Goal: Task Accomplishment & Management: Manage account settings

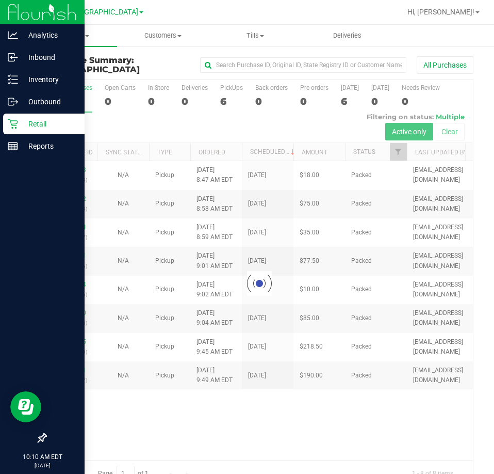
click at [18, 118] on div "Retail" at bounding box center [44, 124] width 82 height 21
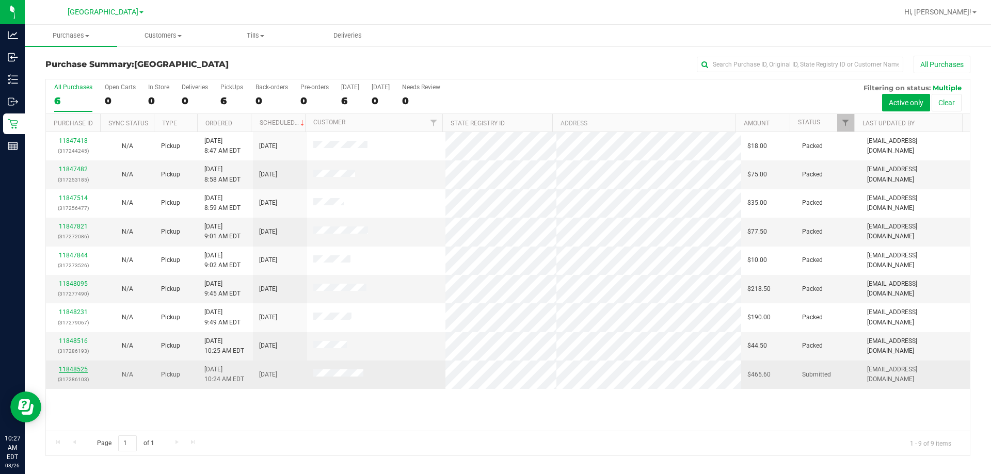
click at [74, 369] on link "11848525" at bounding box center [73, 369] width 29 height 7
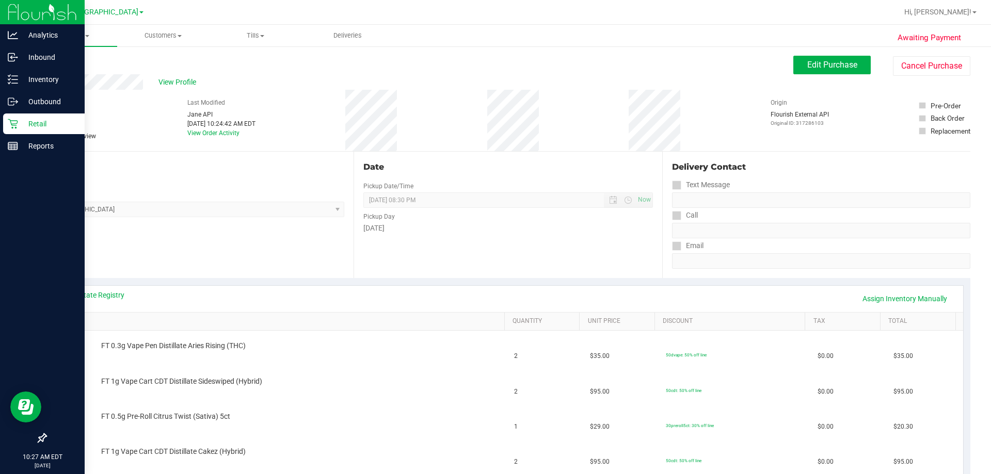
click at [11, 130] on div "Retail" at bounding box center [44, 124] width 82 height 21
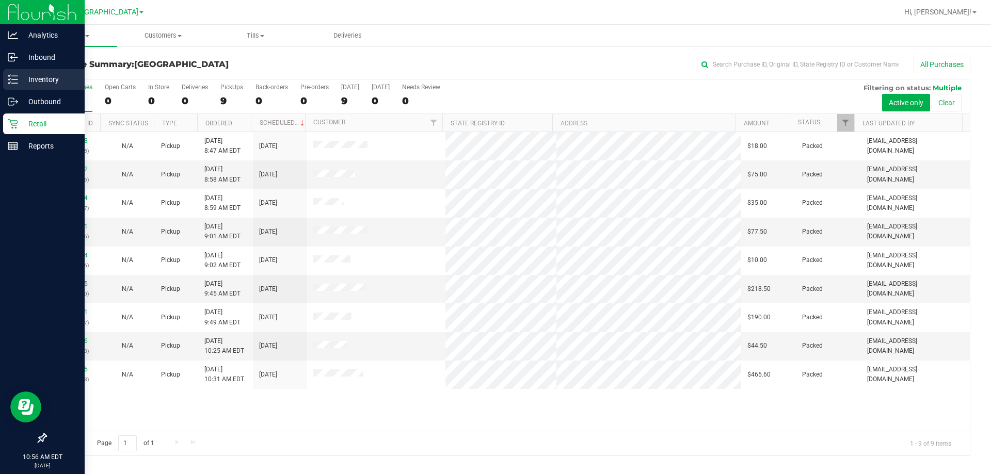
click at [1, 70] on link "Inventory" at bounding box center [42, 80] width 85 height 22
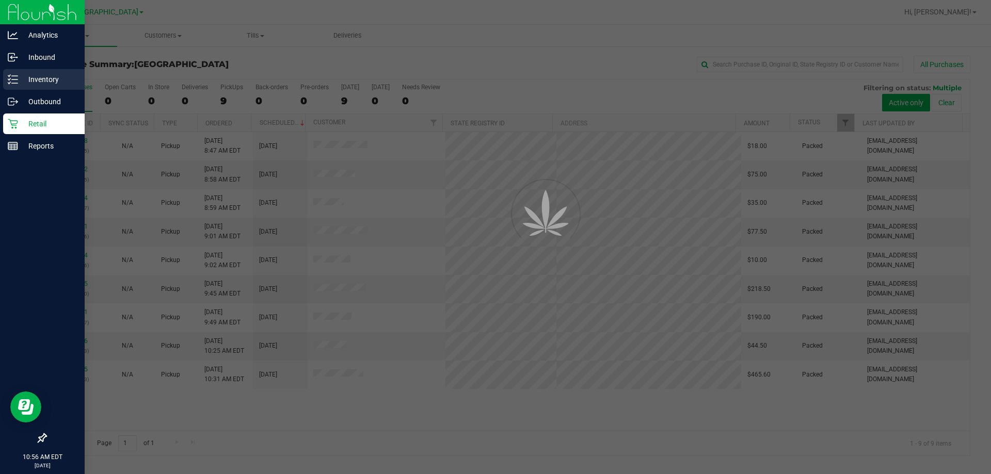
click at [22, 72] on div "Inventory" at bounding box center [44, 79] width 82 height 21
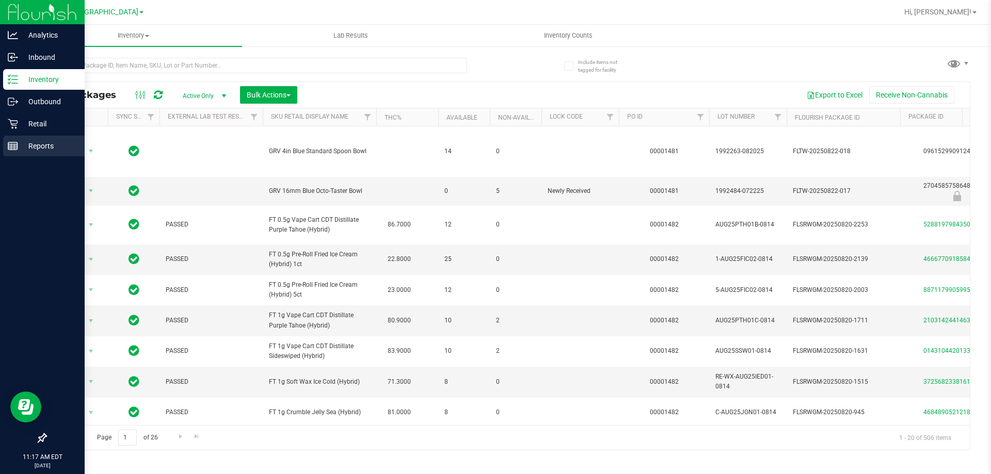
click at [31, 151] on p "Reports" at bounding box center [49, 146] width 62 height 12
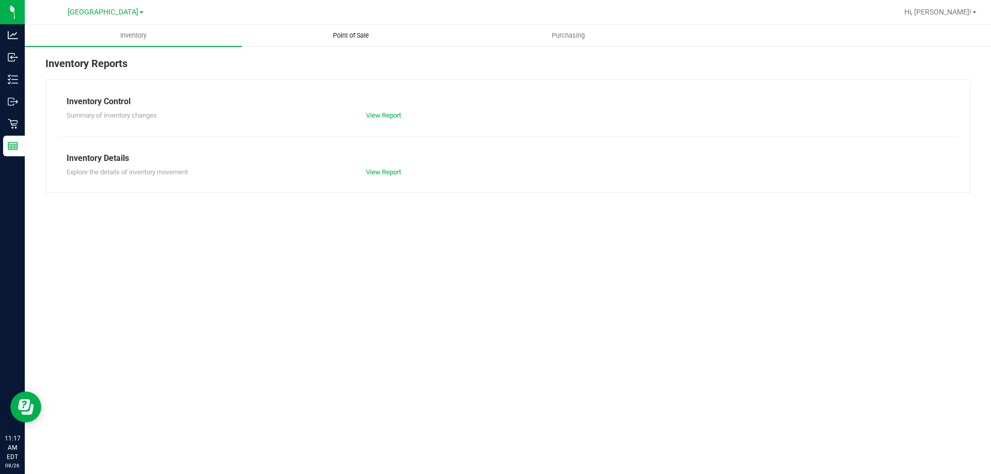
click at [353, 36] on span "Point of Sale" at bounding box center [351, 35] width 64 height 9
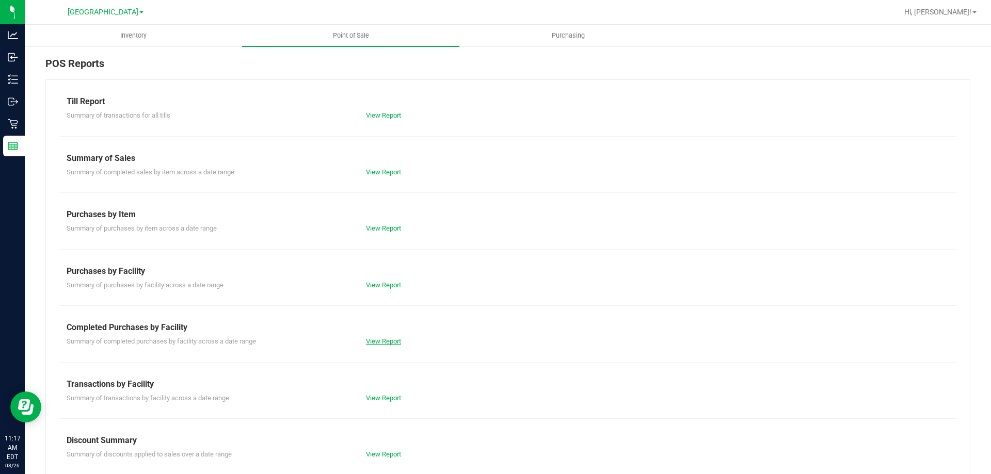
drag, startPoint x: 389, startPoint y: 334, endPoint x: 389, endPoint y: 342, distance: 7.2
click at [389, 334] on div "Summary of completed purchases by facility across a date range View Report" at bounding box center [508, 340] width 898 height 13
click at [389, 342] on link "View Report" at bounding box center [383, 341] width 35 height 8
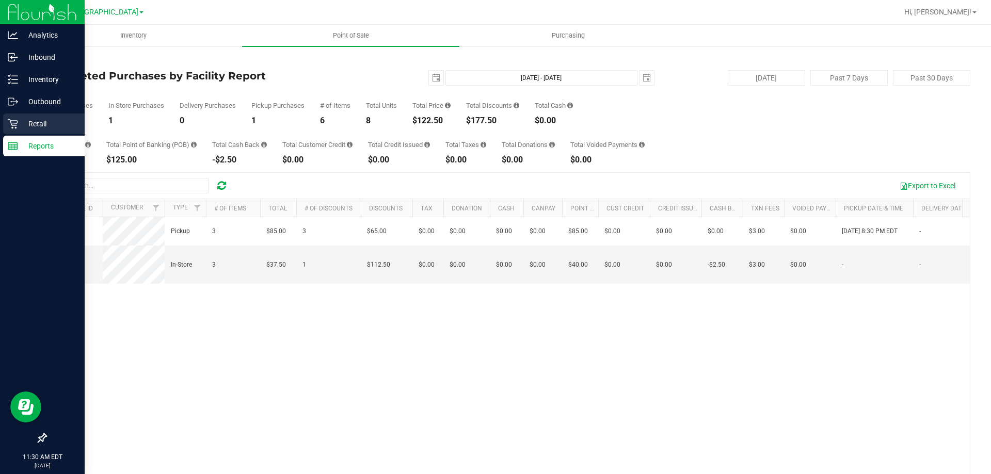
click at [18, 129] on div "Retail" at bounding box center [44, 124] width 82 height 21
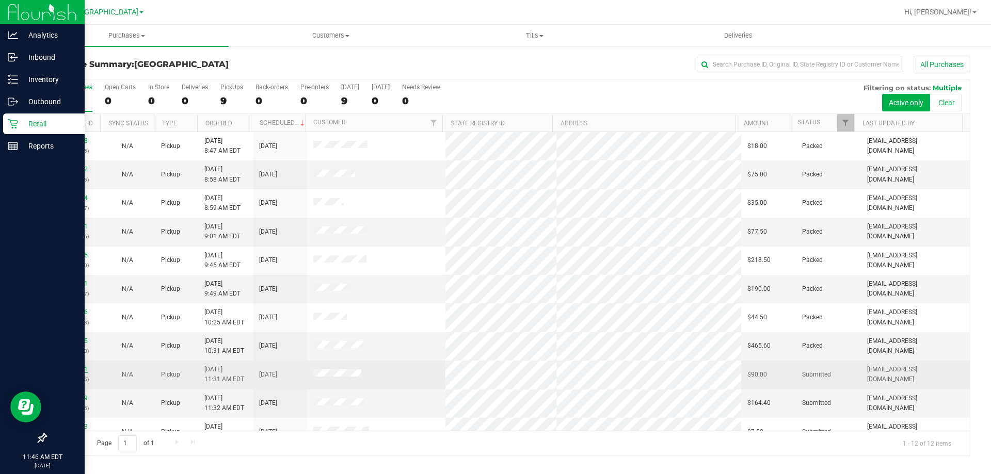
click at [76, 371] on link "11849051" at bounding box center [73, 369] width 29 height 7
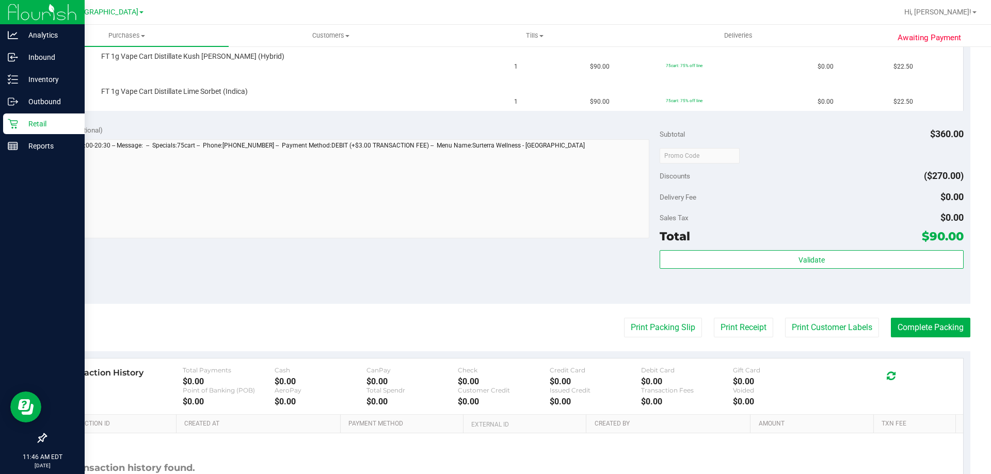
scroll to position [361, 0]
click at [494, 322] on button "Print Packing Slip" at bounding box center [663, 327] width 78 height 20
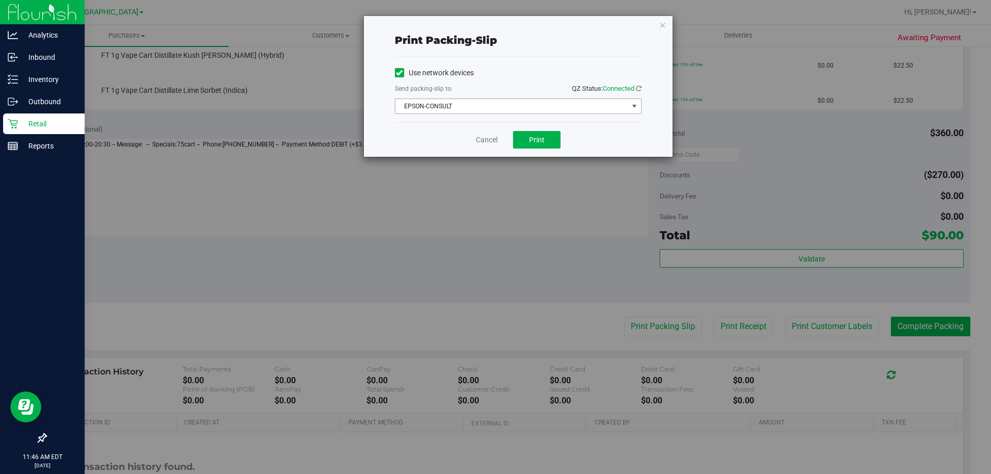
click at [494, 102] on span "EPSON-CONSULT" at bounding box center [511, 106] width 233 height 14
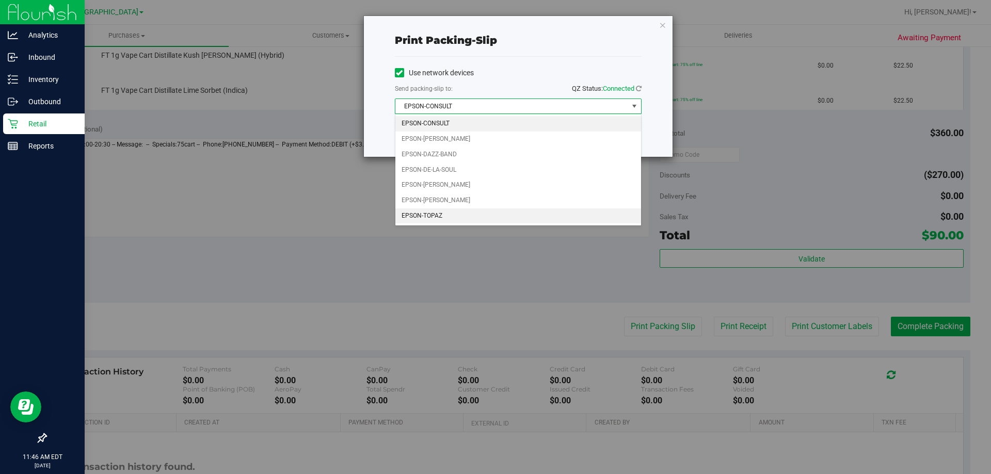
click at [423, 212] on li "EPSON-TOPAZ" at bounding box center [518, 215] width 246 height 15
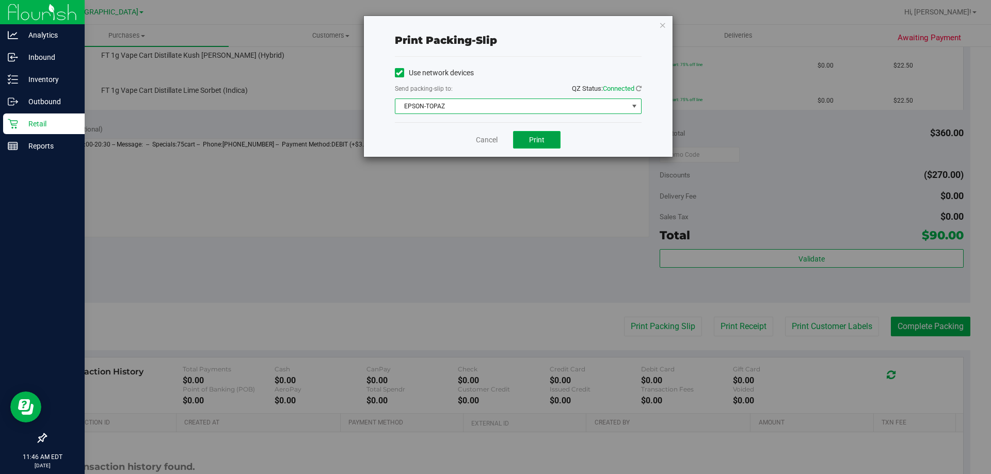
click at [494, 136] on button "Print" at bounding box center [536, 140] width 47 height 18
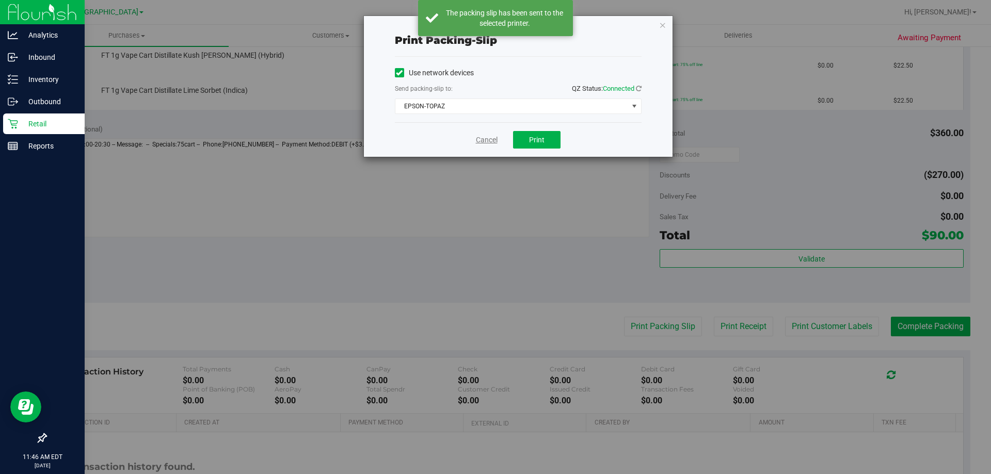
click at [489, 143] on link "Cancel" at bounding box center [487, 140] width 22 height 11
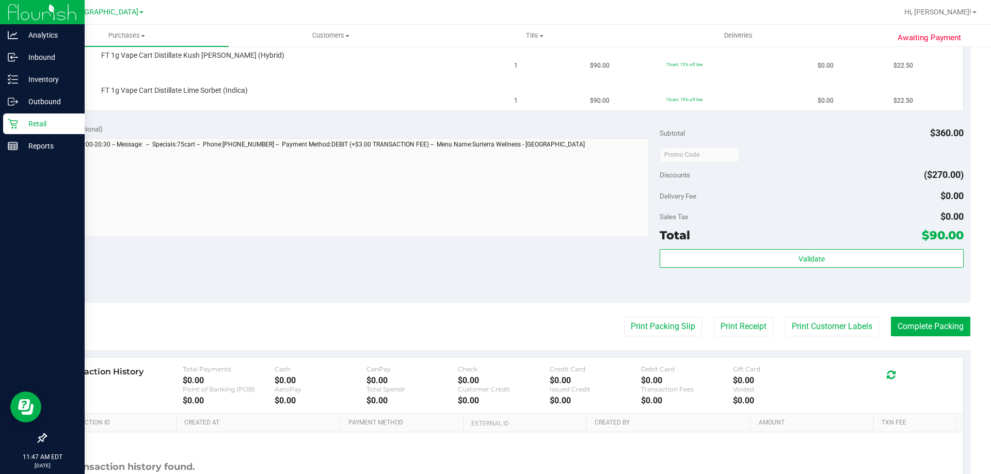
click at [494, 317] on button "Print Packing Slip" at bounding box center [663, 327] width 78 height 20
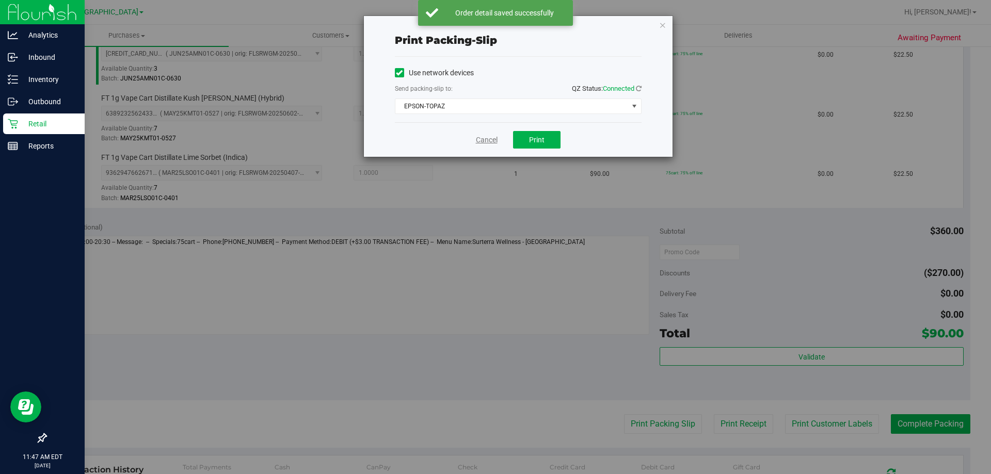
click at [482, 140] on link "Cancel" at bounding box center [487, 140] width 22 height 11
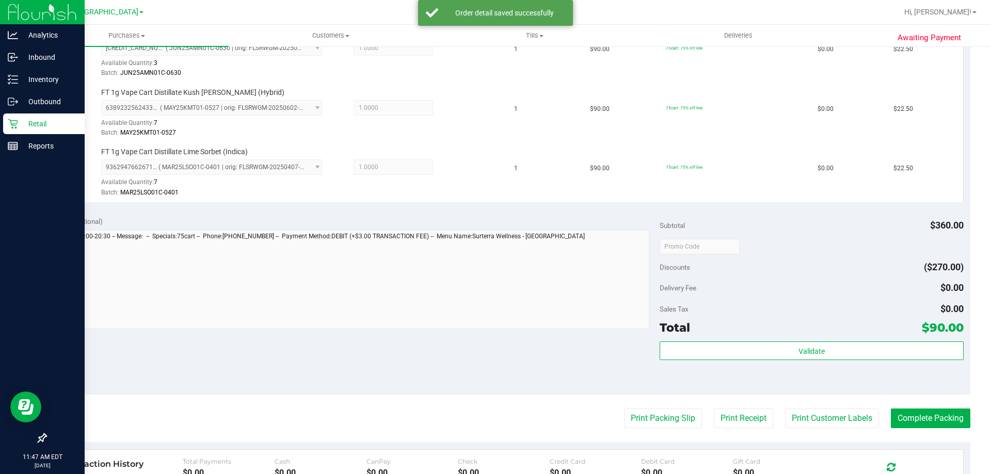
scroll to position [365, 0]
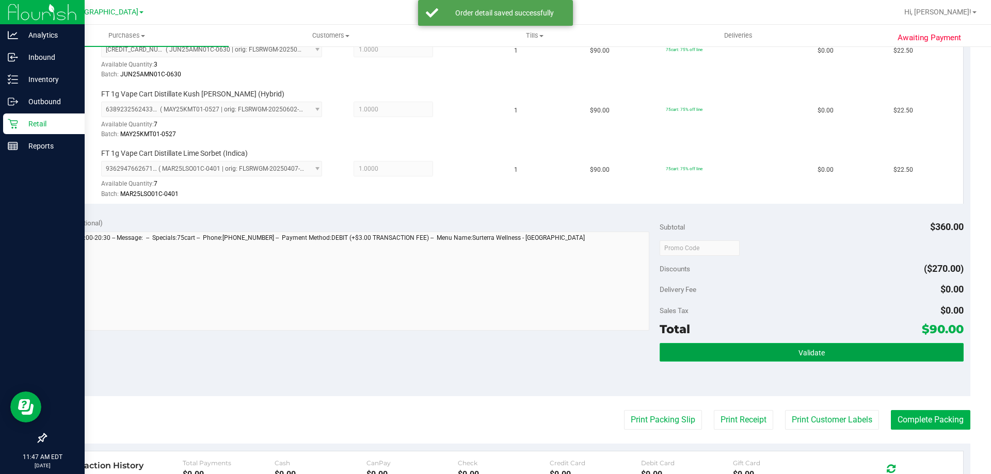
click at [494, 351] on button "Validate" at bounding box center [811, 352] width 303 height 19
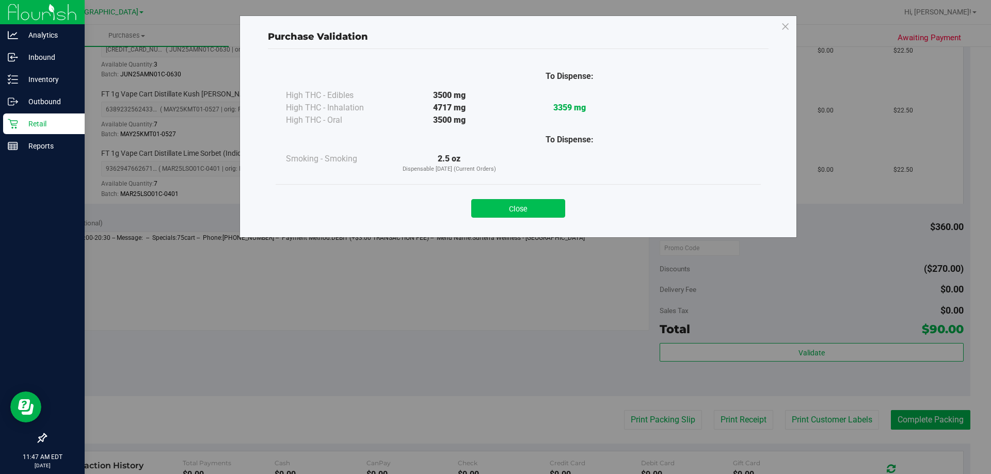
click at [494, 207] on button "Close" at bounding box center [518, 208] width 94 height 19
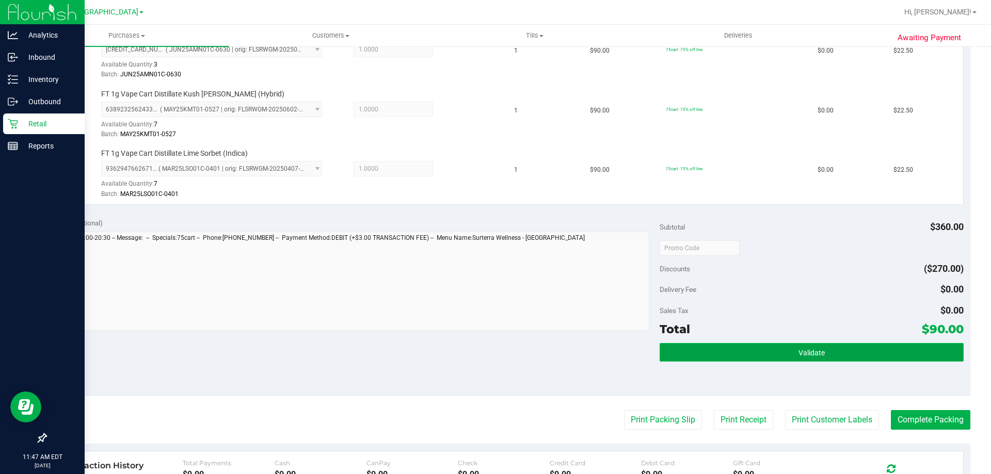
click at [494, 353] on button "Validate" at bounding box center [811, 352] width 303 height 19
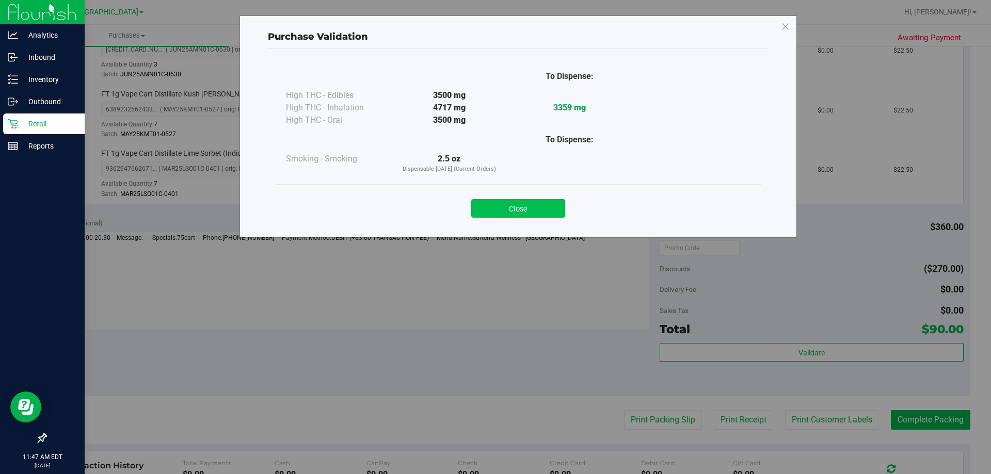
click at [494, 207] on button "Close" at bounding box center [518, 208] width 94 height 19
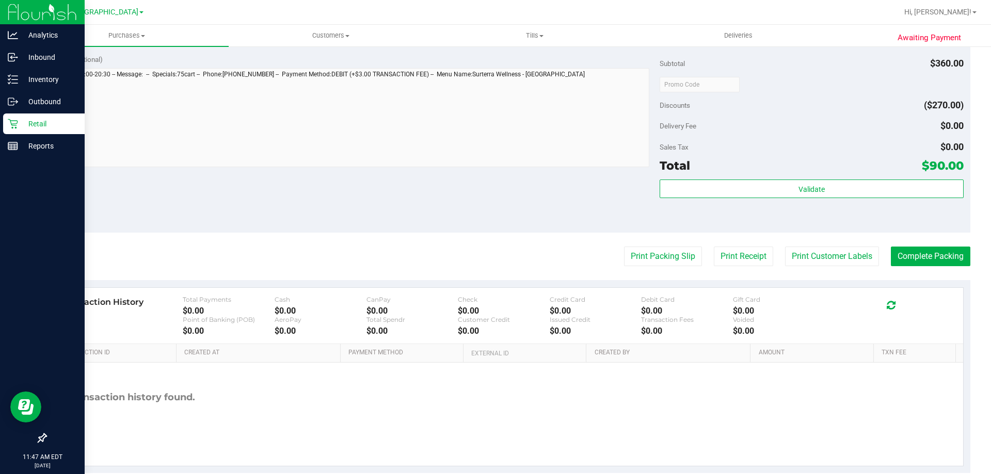
scroll to position [549, 0]
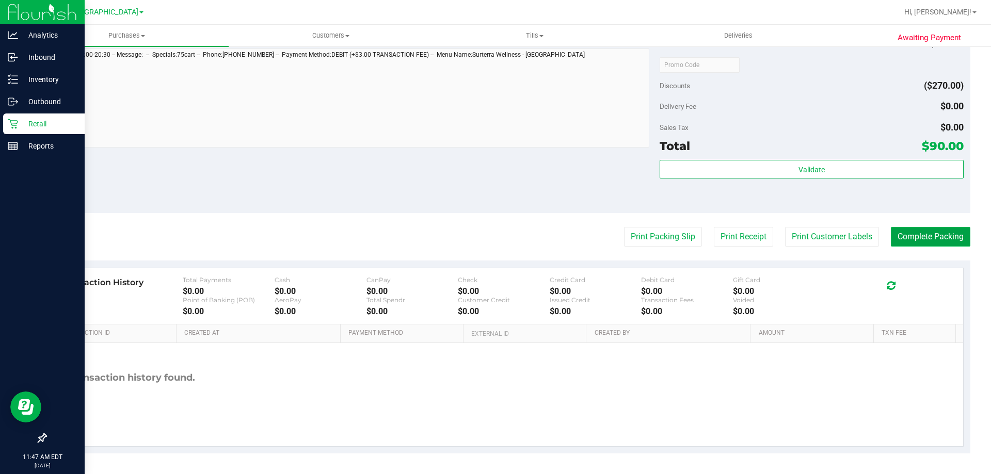
click at [494, 241] on button "Complete Packing" at bounding box center [930, 237] width 79 height 20
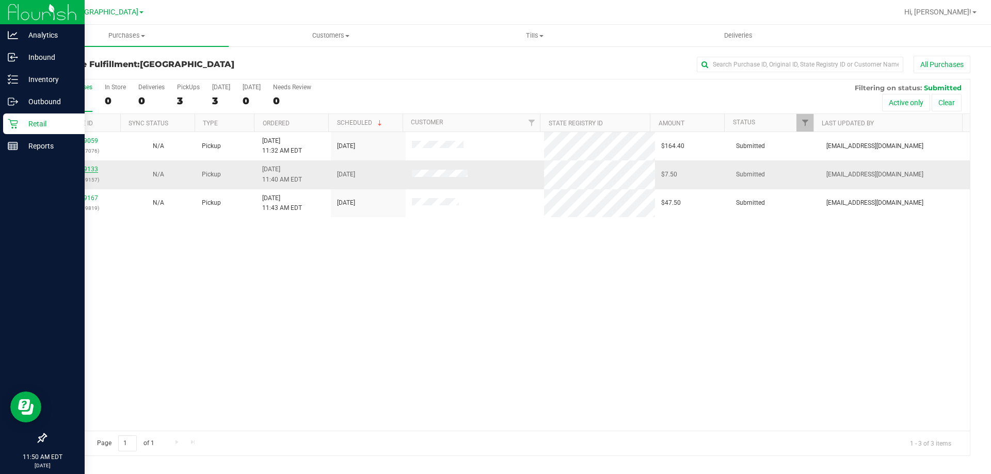
click at [92, 170] on link "11849133" at bounding box center [83, 169] width 29 height 7
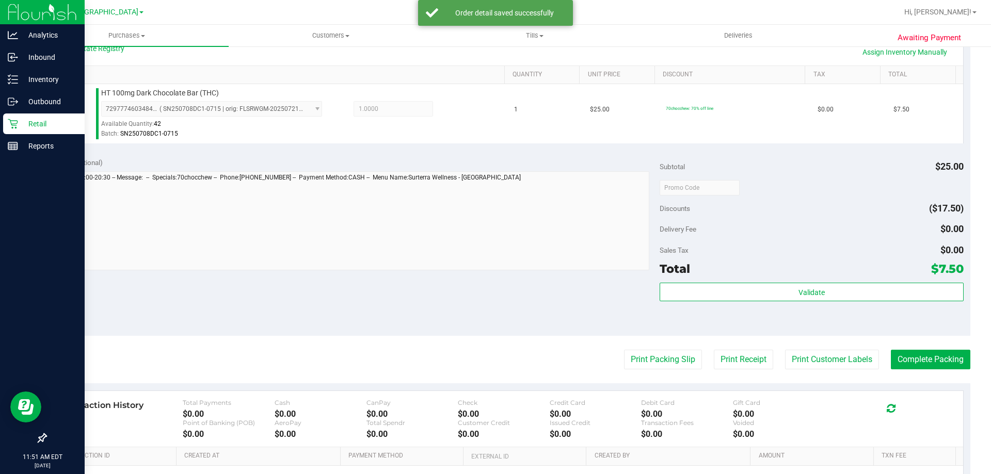
scroll to position [258, 0]
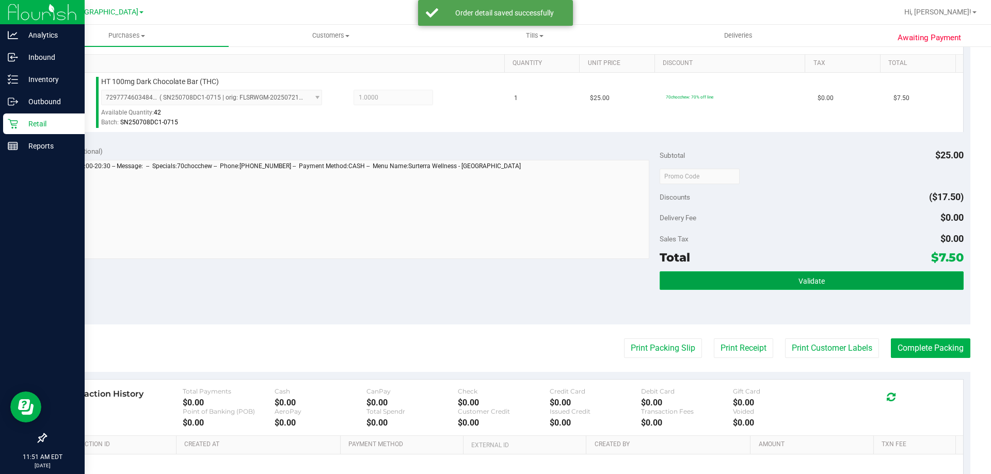
click at [494, 280] on button "Validate" at bounding box center [811, 280] width 303 height 19
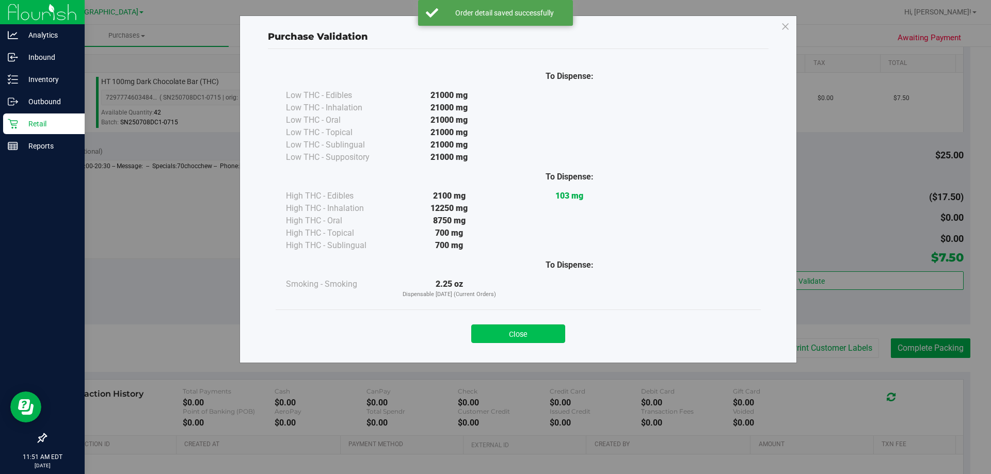
click at [494, 325] on button "Close" at bounding box center [518, 334] width 94 height 19
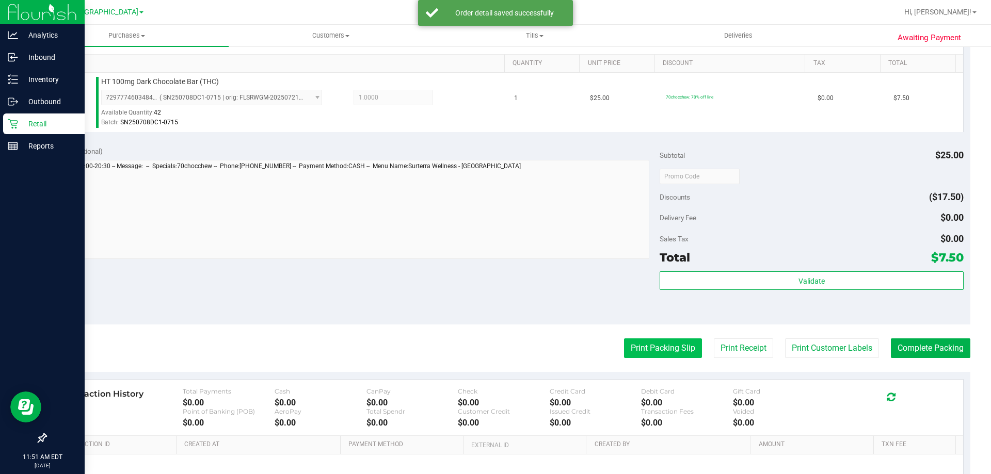
click at [494, 353] on button "Print Packing Slip" at bounding box center [663, 349] width 78 height 20
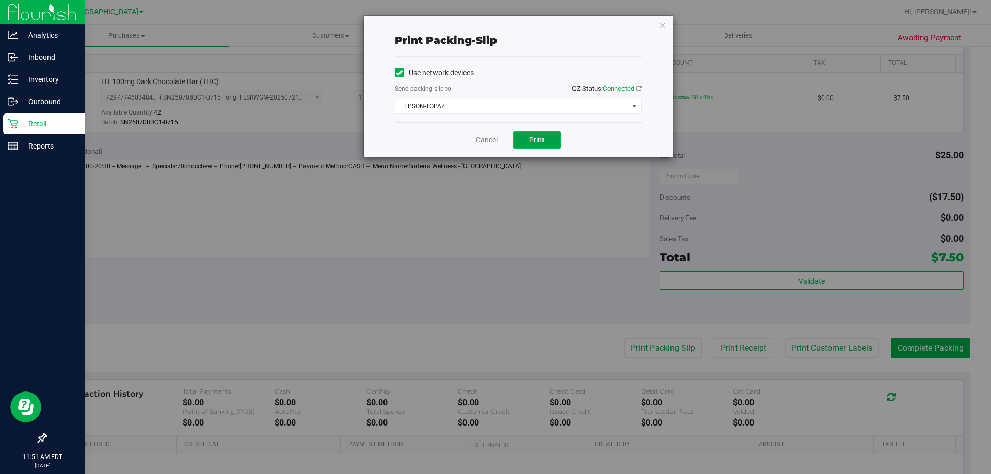
click at [494, 144] on button "Print" at bounding box center [536, 140] width 47 height 18
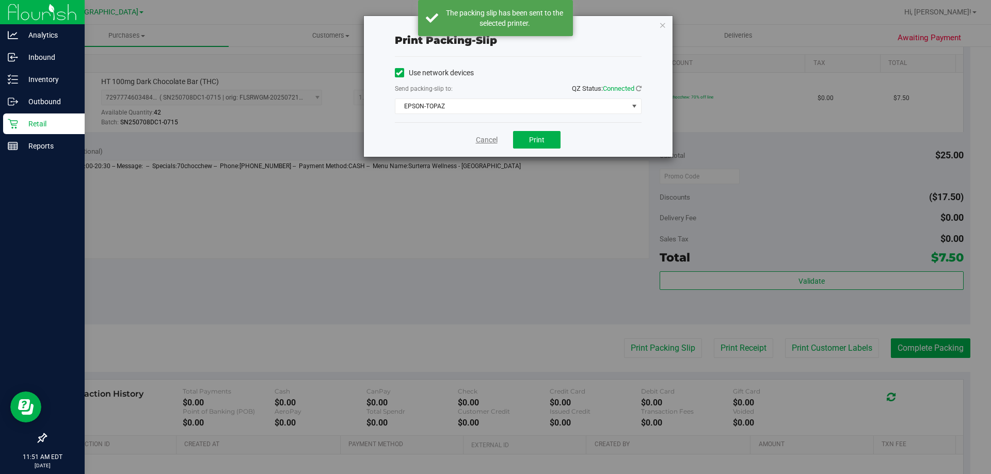
click at [491, 144] on link "Cancel" at bounding box center [487, 140] width 22 height 11
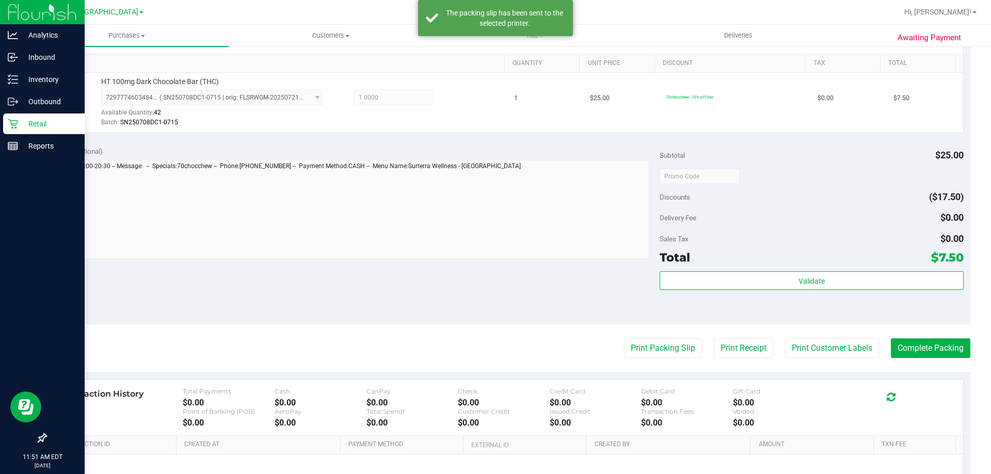
click at [494, 294] on div "Validate" at bounding box center [811, 294] width 303 height 46
click at [494, 293] on div "Validate" at bounding box center [811, 294] width 303 height 46
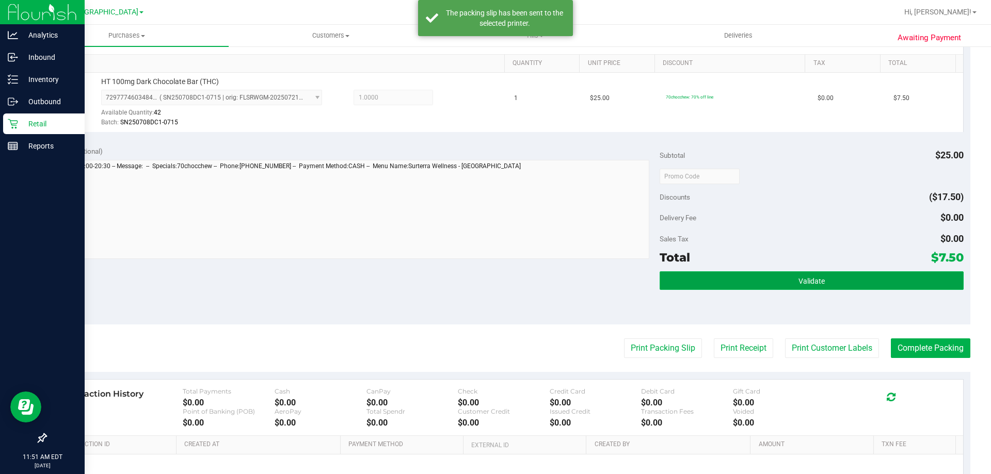
click at [494, 288] on button "Validate" at bounding box center [811, 280] width 303 height 19
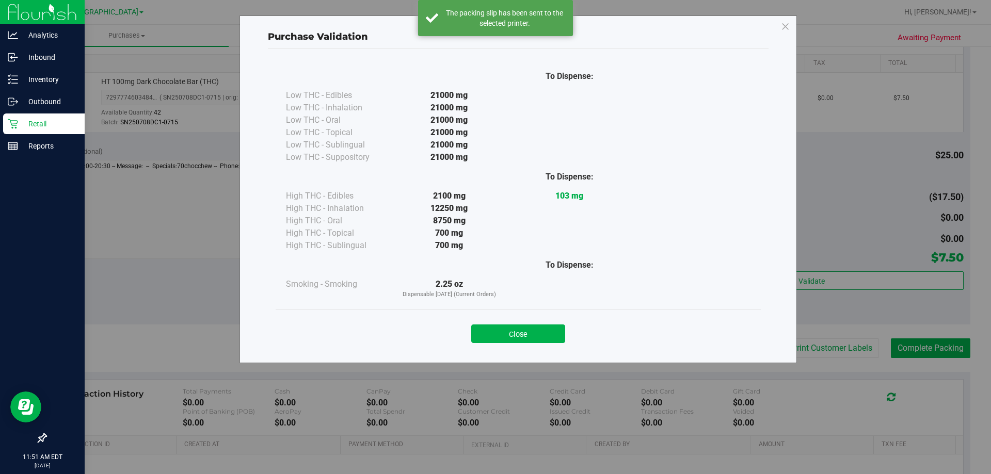
click at [494, 342] on button "Close" at bounding box center [518, 334] width 94 height 19
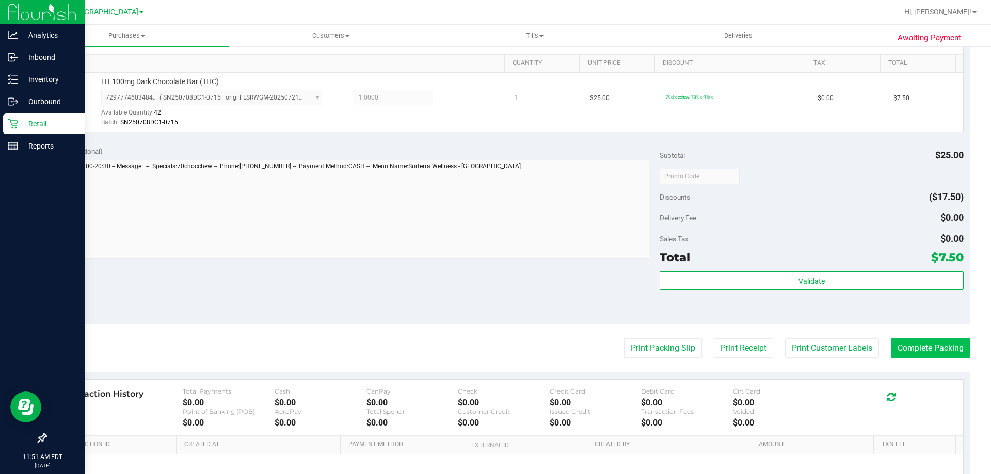
click at [494, 337] on purchase-details "Back Edit Purchase Cancel Purchase View Profile # 11849133 BioTrack ID: - Submi…" at bounding box center [507, 181] width 925 height 767
click at [494, 341] on button "Complete Packing" at bounding box center [930, 349] width 79 height 20
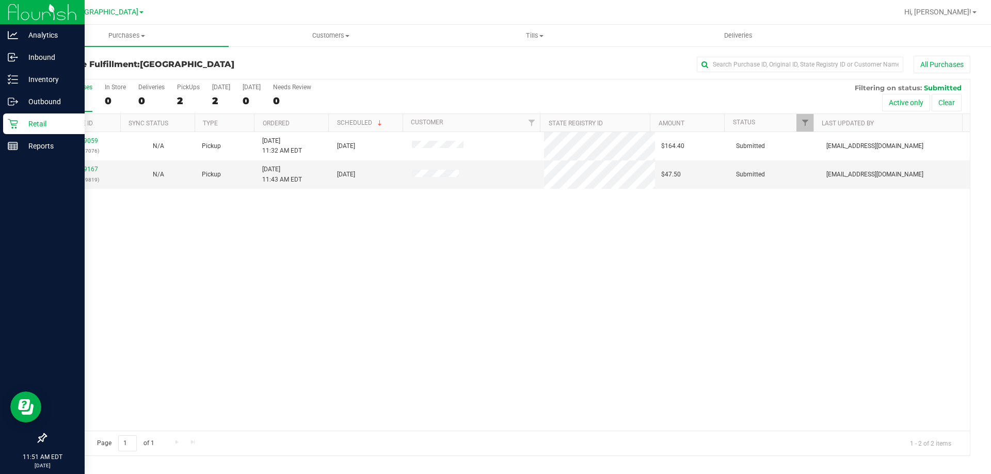
click at [494, 308] on div "11849059 (317297076) N/A Pickup 8/26/2025 11:32 AM EDT 8/26/2025 $164.40 Submit…" at bounding box center [508, 281] width 924 height 299
click at [86, 169] on link "11849167" at bounding box center [83, 169] width 29 height 7
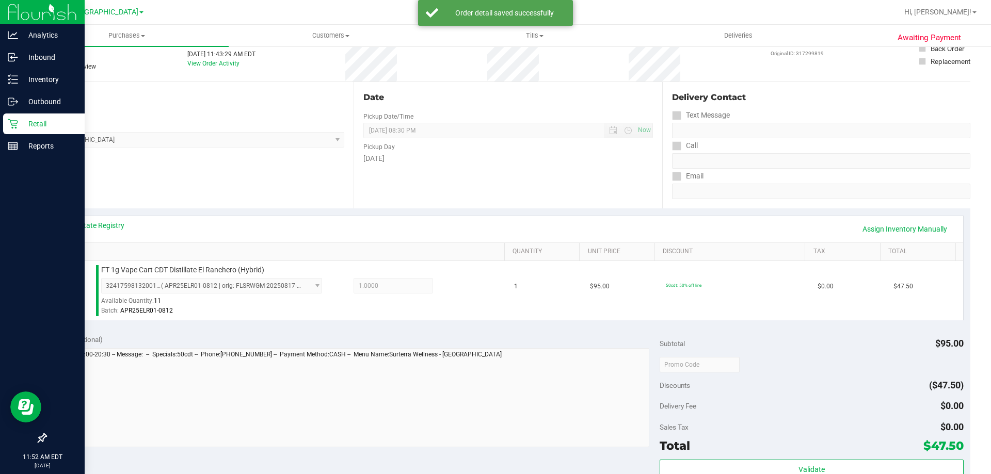
scroll to position [258, 0]
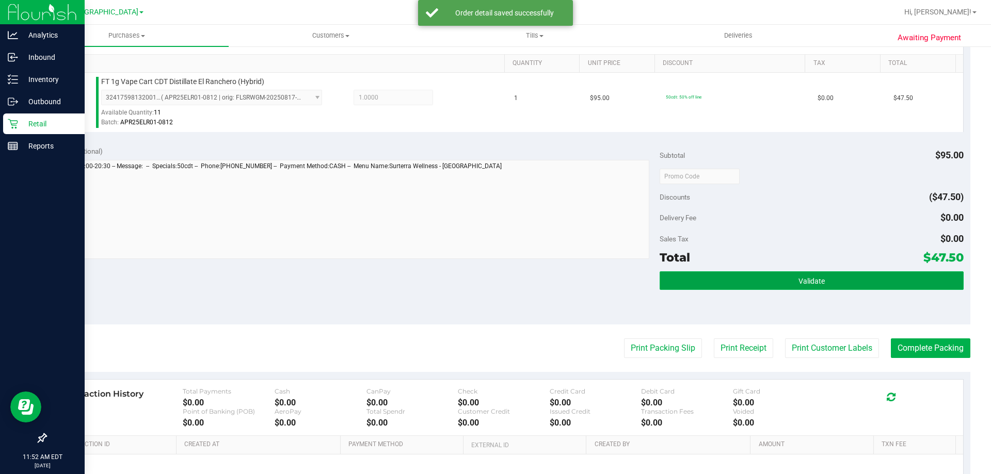
click at [494, 289] on button "Validate" at bounding box center [811, 280] width 303 height 19
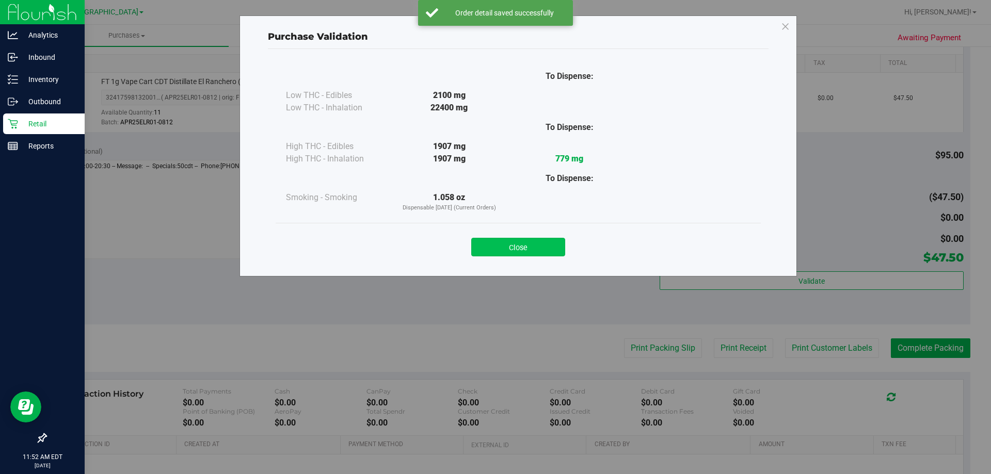
click at [494, 251] on button "Close" at bounding box center [518, 247] width 94 height 19
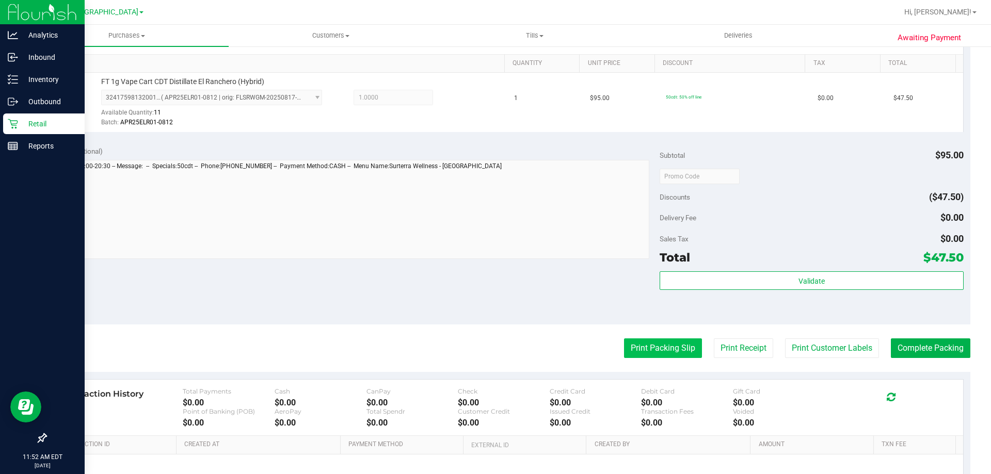
click at [494, 358] on button "Print Packing Slip" at bounding box center [663, 349] width 78 height 20
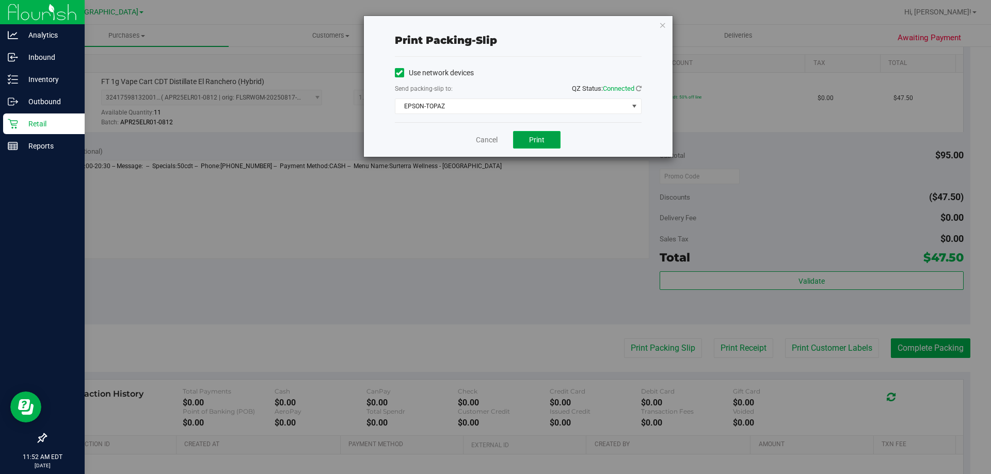
click at [494, 142] on button "Print" at bounding box center [536, 140] width 47 height 18
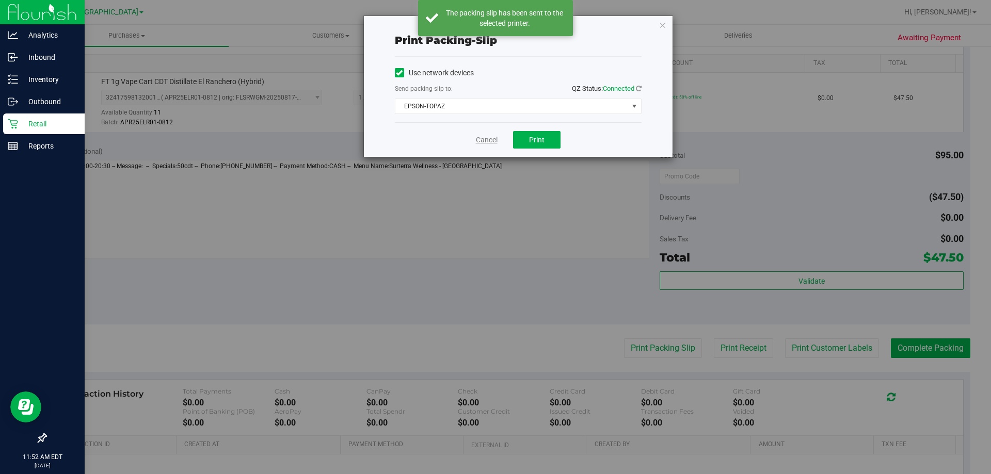
click at [480, 140] on link "Cancel" at bounding box center [487, 140] width 22 height 11
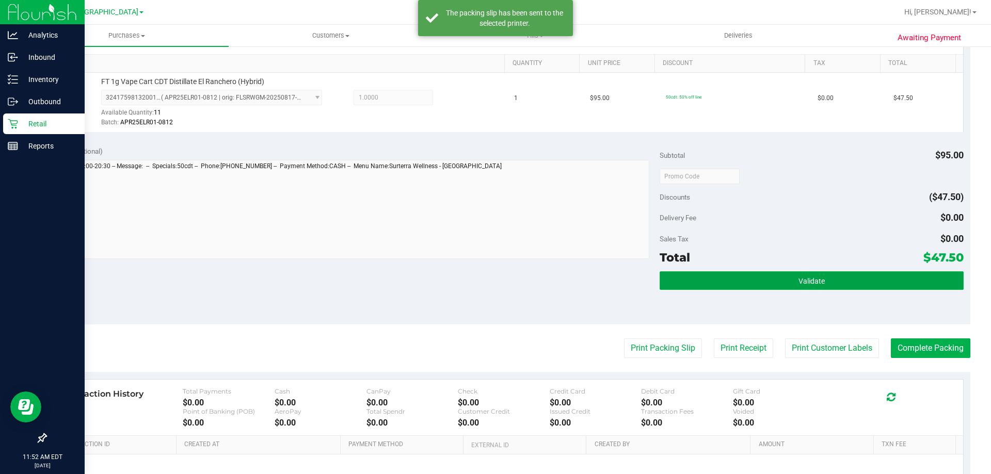
click at [494, 285] on button "Validate" at bounding box center [811, 280] width 303 height 19
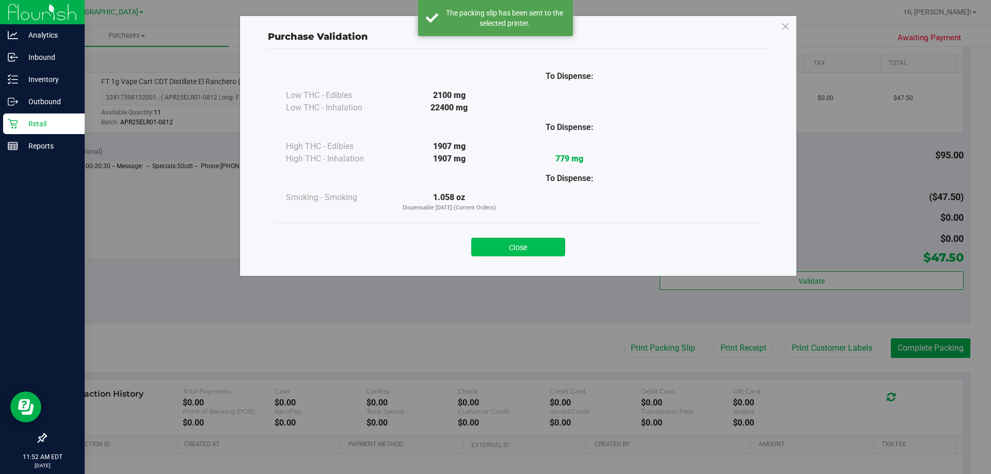
click at [494, 245] on button "Close" at bounding box center [518, 247] width 94 height 19
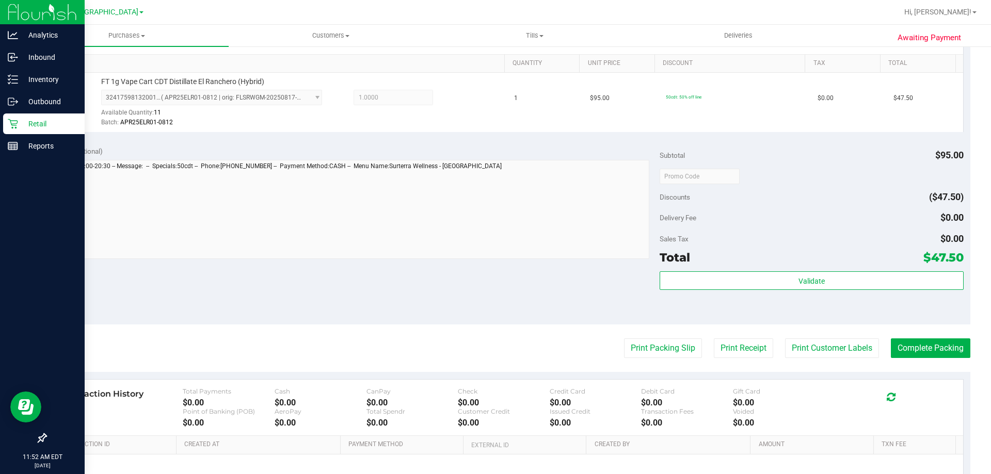
click at [494, 361] on purchase-details "Back Edit Purchase Cancel Purchase View Profile # 11849167 BioTrack ID: - Submi…" at bounding box center [507, 181] width 925 height 767
click at [494, 353] on button "Complete Packing" at bounding box center [930, 349] width 79 height 20
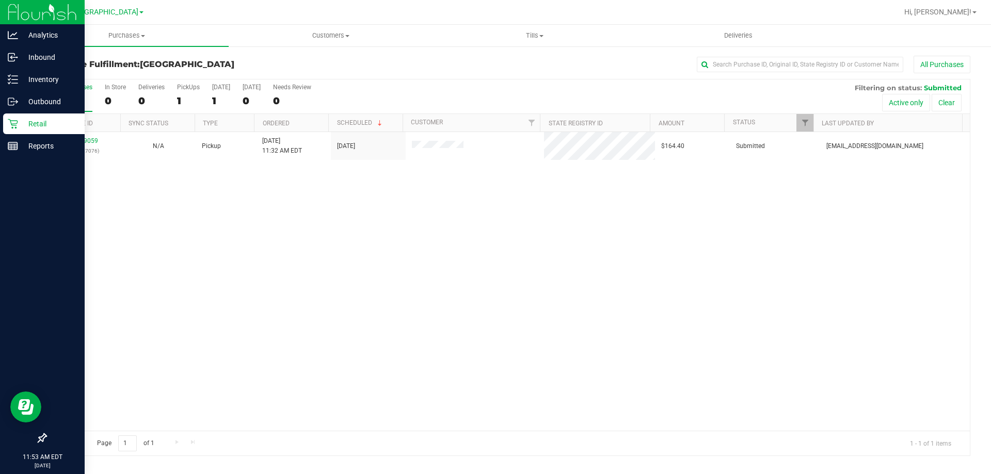
click at [13, 126] on icon at bounding box center [13, 124] width 10 height 10
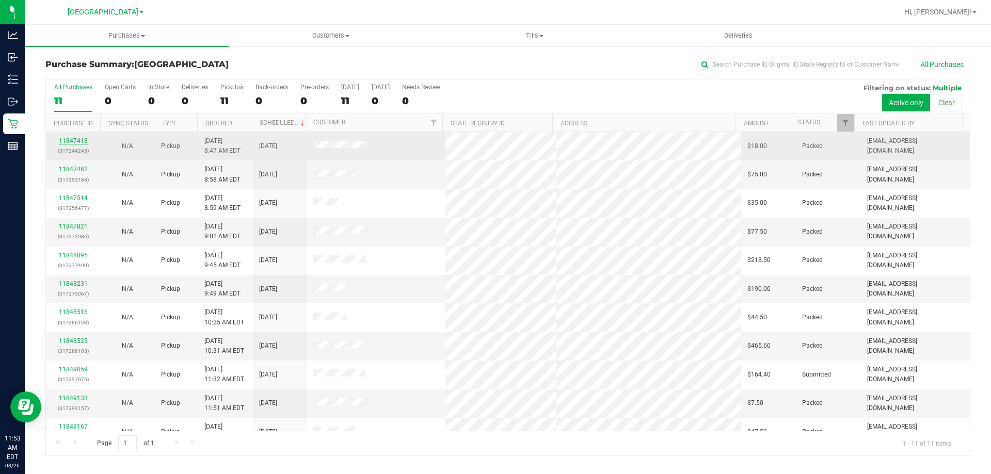
click at [78, 140] on link "11847418" at bounding box center [73, 140] width 29 height 7
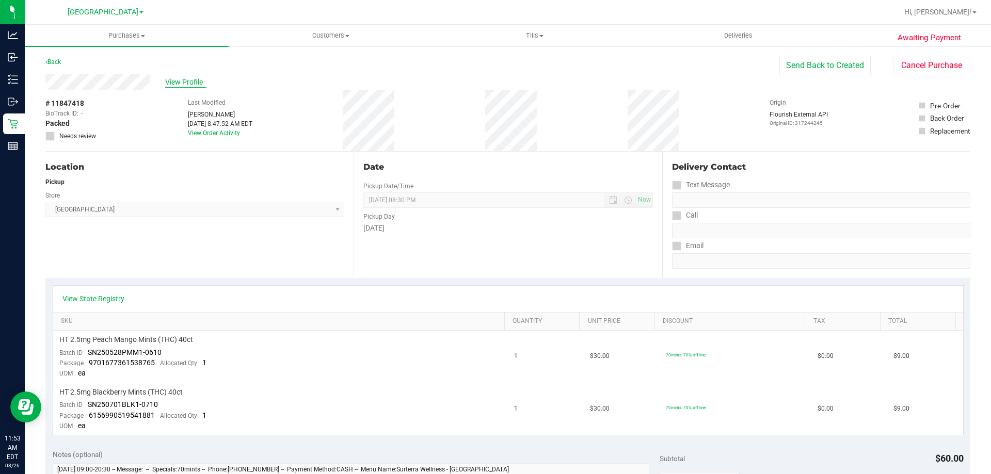
click at [172, 77] on span "View Profile" at bounding box center [185, 82] width 41 height 11
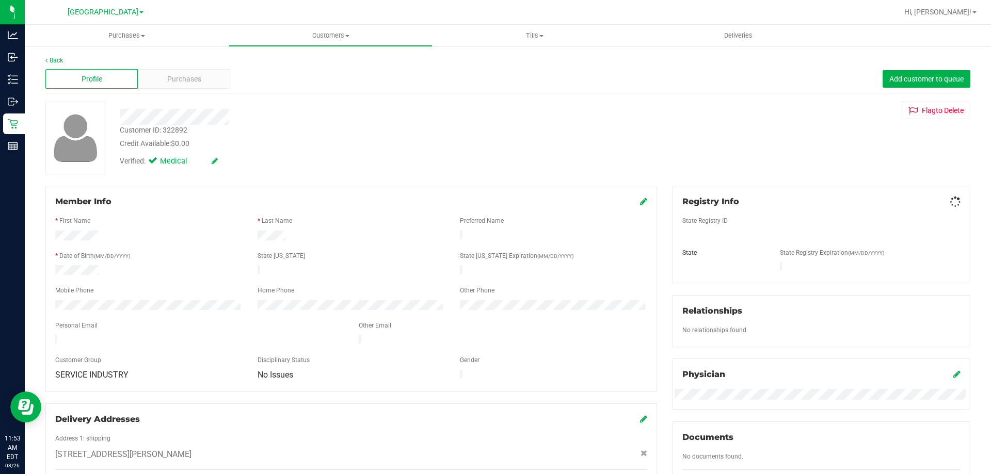
click at [171, 78] on span "Purchases" at bounding box center [184, 79] width 34 height 11
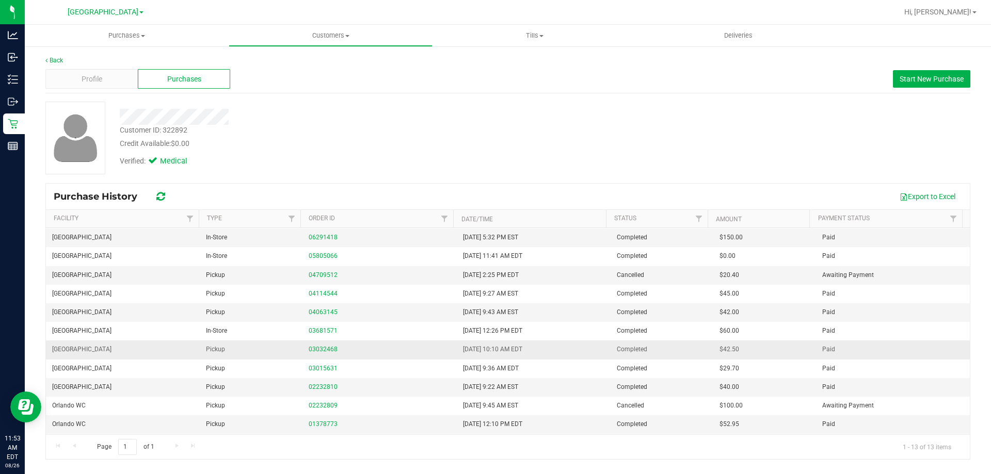
scroll to position [36, 0]
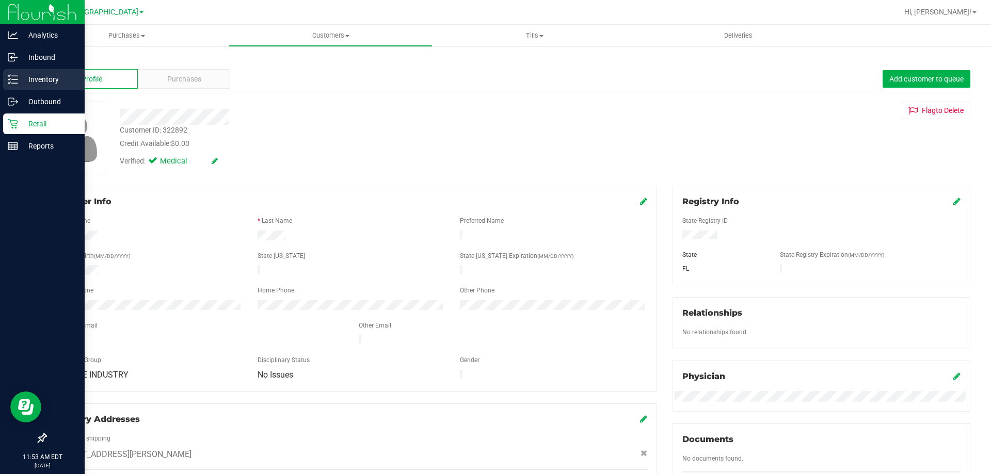
click at [25, 84] on p "Inventory" at bounding box center [49, 79] width 62 height 12
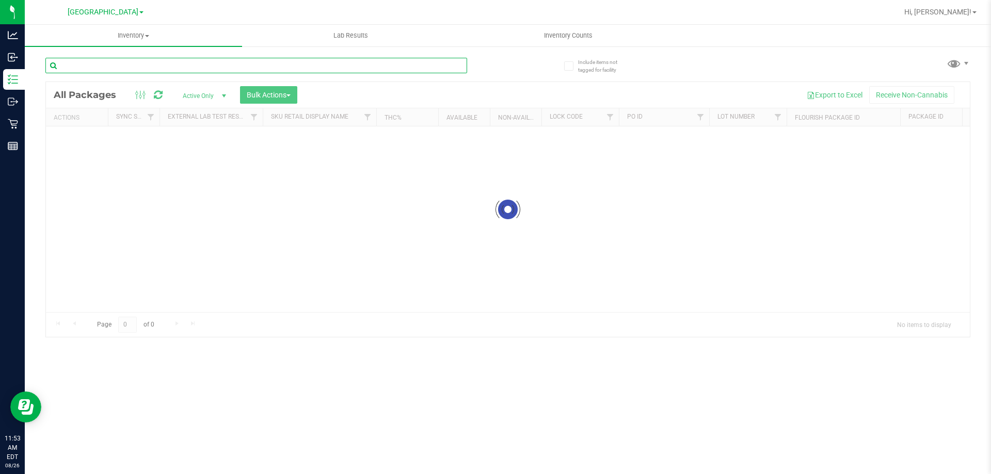
click at [136, 59] on input "text" at bounding box center [256, 65] width 422 height 15
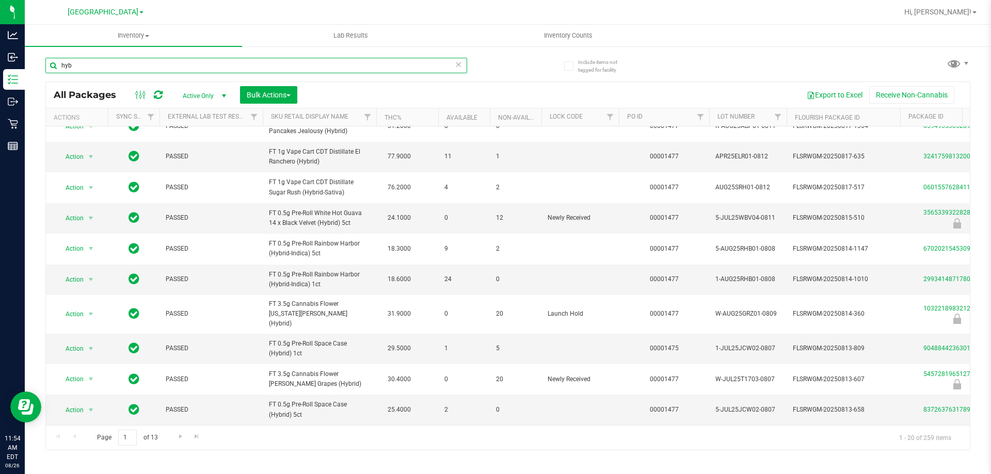
scroll to position [361, 0]
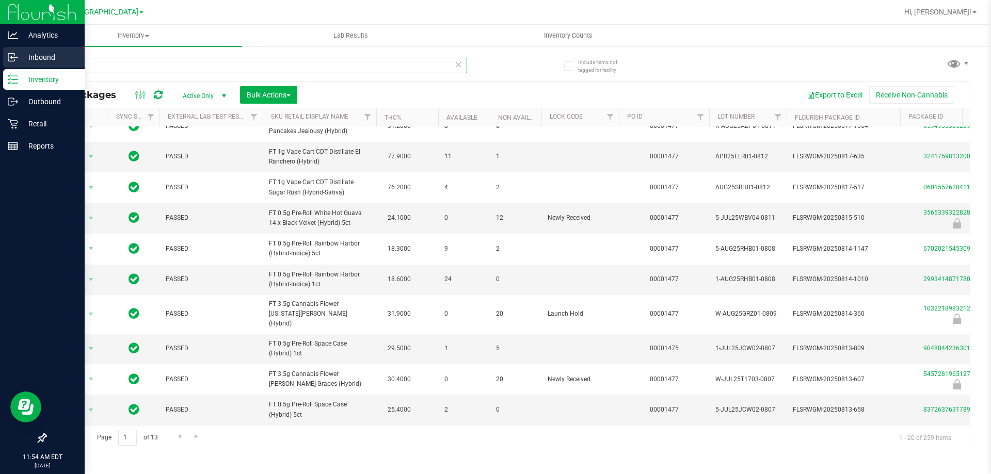
drag, startPoint x: 18, startPoint y: 63, endPoint x: 9, endPoint y: 62, distance: 9.4
click at [9, 62] on div "Analytics Inbound Inventory Outbound Retail Reports 11:54 AM EDT 08/26/2025 08/…" at bounding box center [495, 237] width 991 height 474
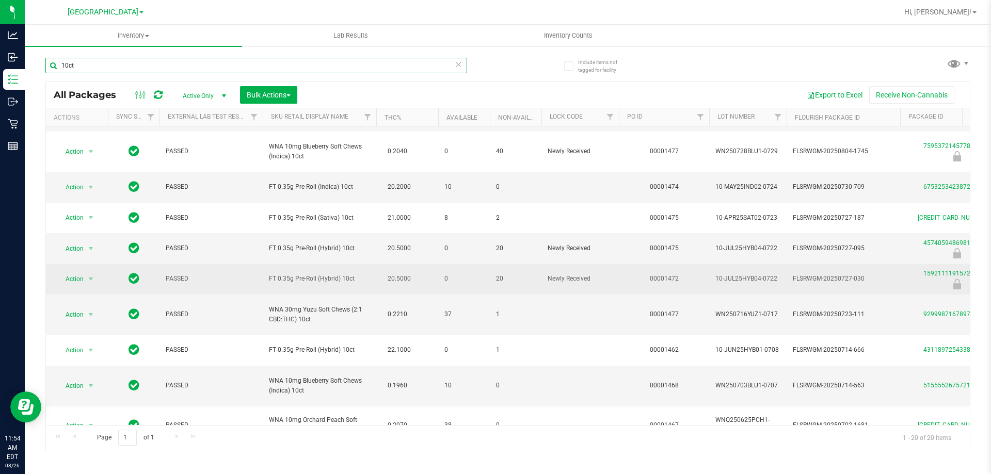
scroll to position [103, 0]
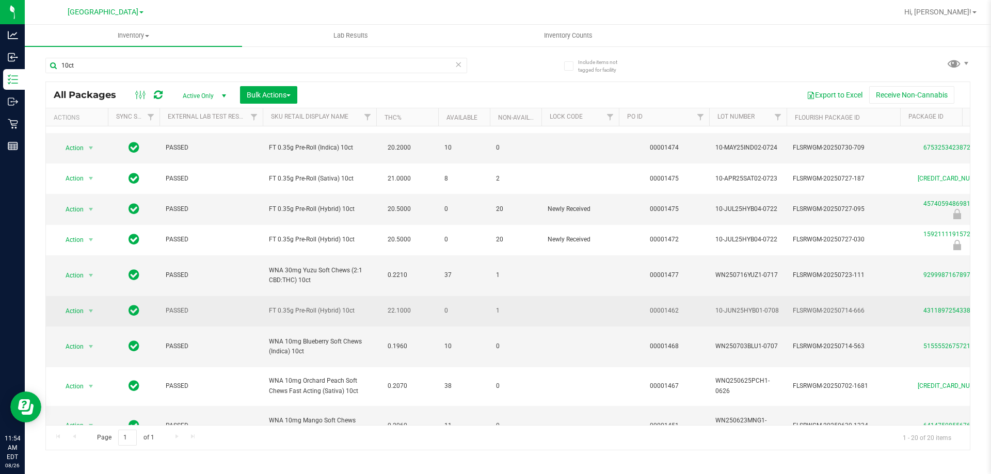
drag, startPoint x: 353, startPoint y: 311, endPoint x: 318, endPoint y: 313, distance: 35.2
click at [318, 313] on span "FT 0.35g Pre-Roll (Hybrid) 10ct" at bounding box center [319, 311] width 101 height 10
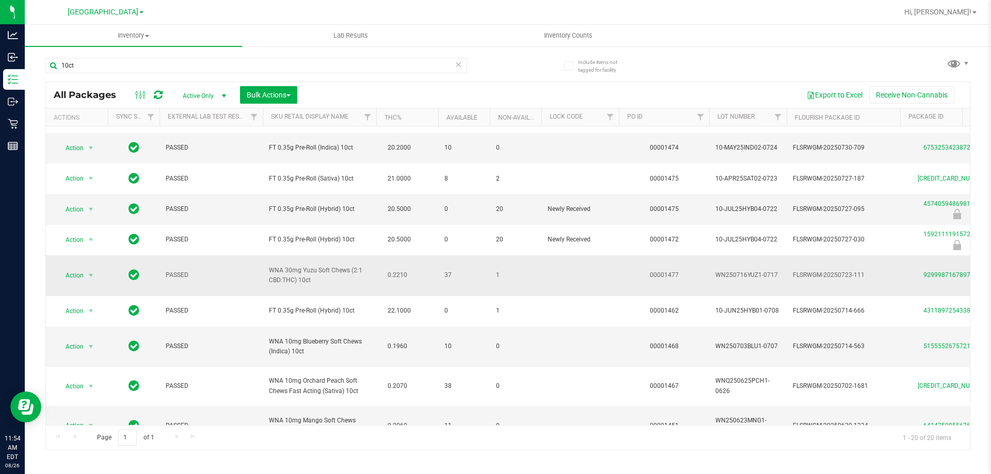
copy span "(Hybrid) 10ct"
drag, startPoint x: 113, startPoint y: 68, endPoint x: 46, endPoint y: 69, distance: 66.6
click at [46, 69] on input "10ct" at bounding box center [256, 65] width 422 height 15
paste input "(Hybrid)"
type input "(Hybrid) 10ct"
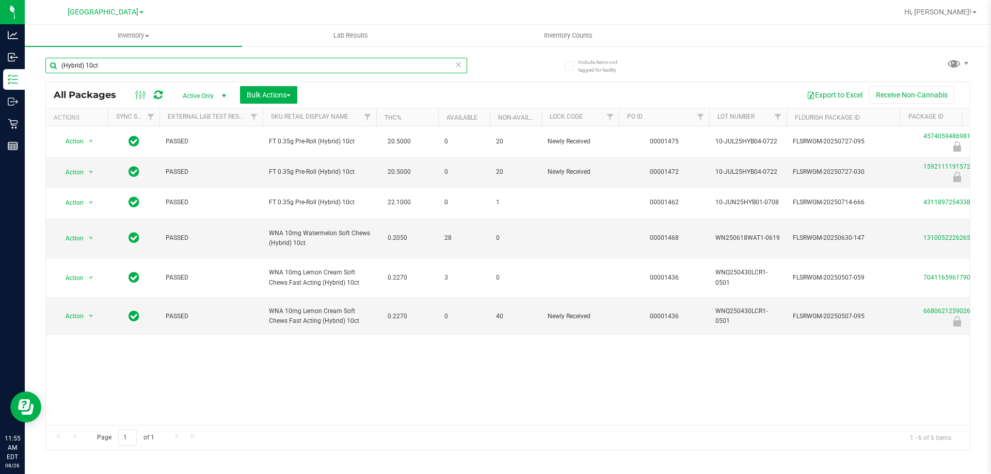
click at [450, 63] on input "(Hybrid) 10ct" at bounding box center [256, 65] width 422 height 15
click at [457, 68] on icon at bounding box center [458, 64] width 7 height 12
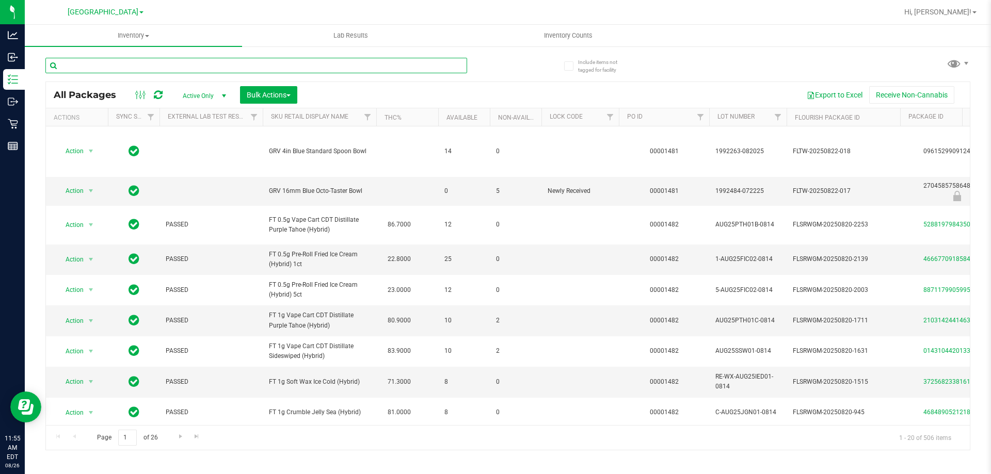
click at [102, 66] on input "text" at bounding box center [256, 65] width 422 height 15
type input "1592111191572095"
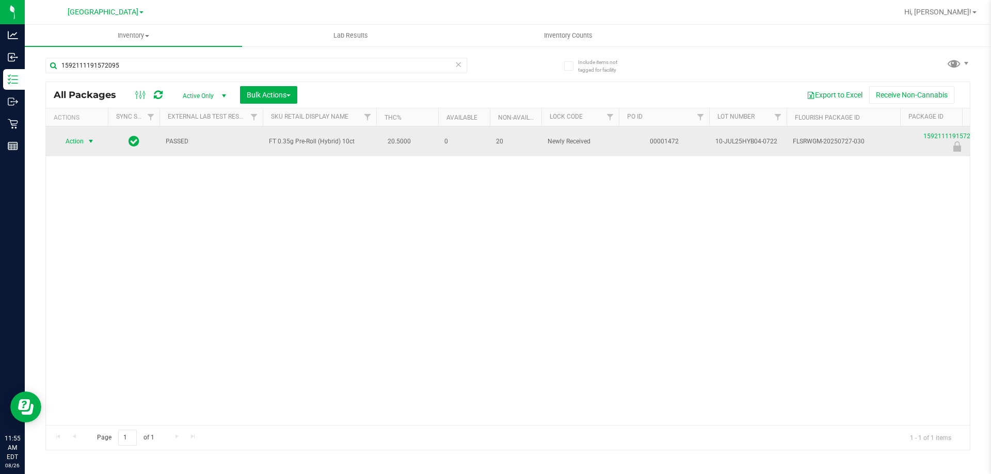
click at [71, 147] on span "Action" at bounding box center [70, 141] width 28 height 14
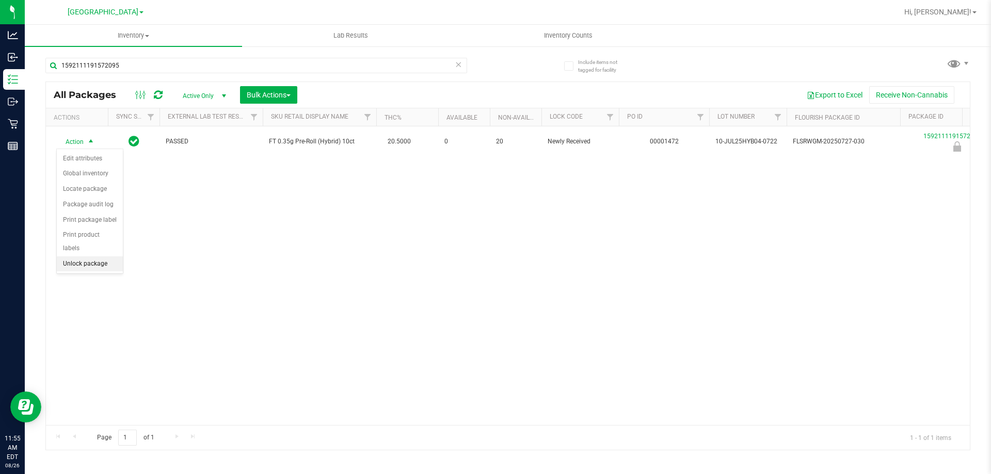
click at [97, 256] on li "Unlock package" at bounding box center [90, 263] width 66 height 15
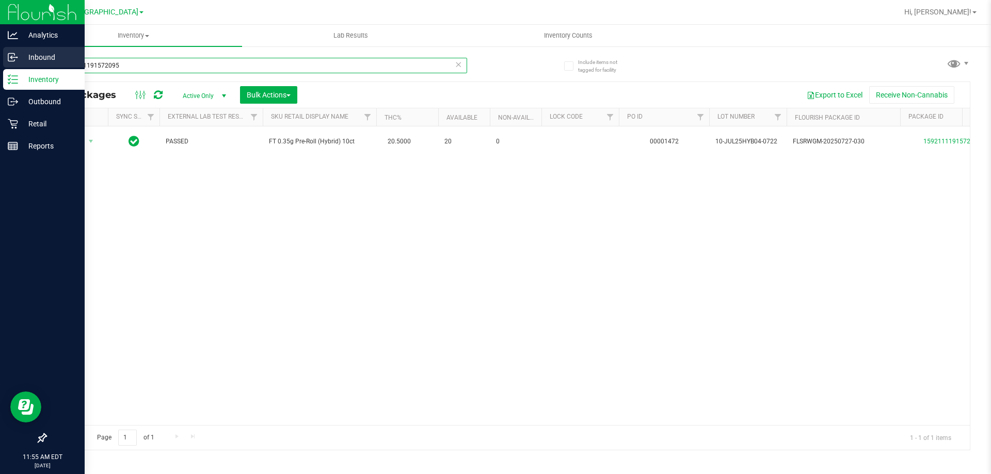
drag, startPoint x: 136, startPoint y: 60, endPoint x: 0, endPoint y: 68, distance: 135.9
click at [0, 68] on div "Analytics Inbound Inventory Outbound Retail Reports 11:55 AM EDT 08/26/2025 08/…" at bounding box center [495, 237] width 991 height 474
paste input "(Hybrid) 10ct"
type input "(Hybrid) 10ct"
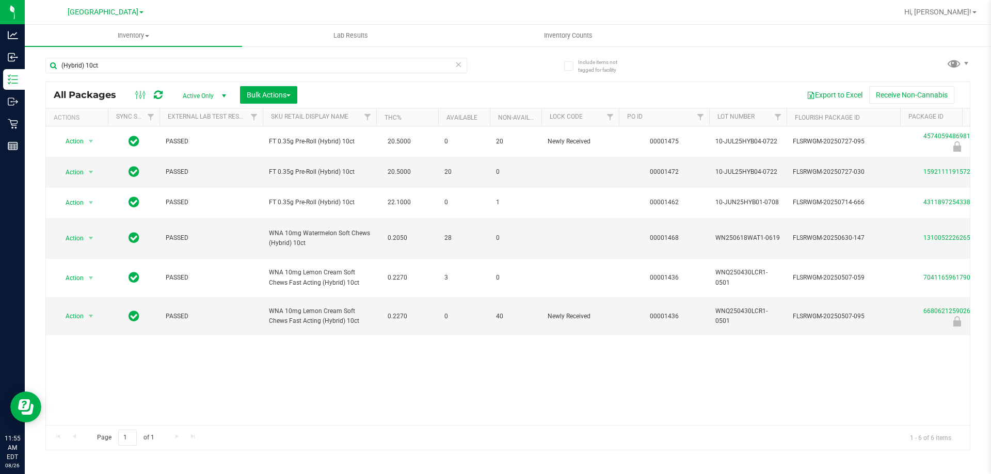
click at [457, 65] on icon at bounding box center [458, 64] width 7 height 12
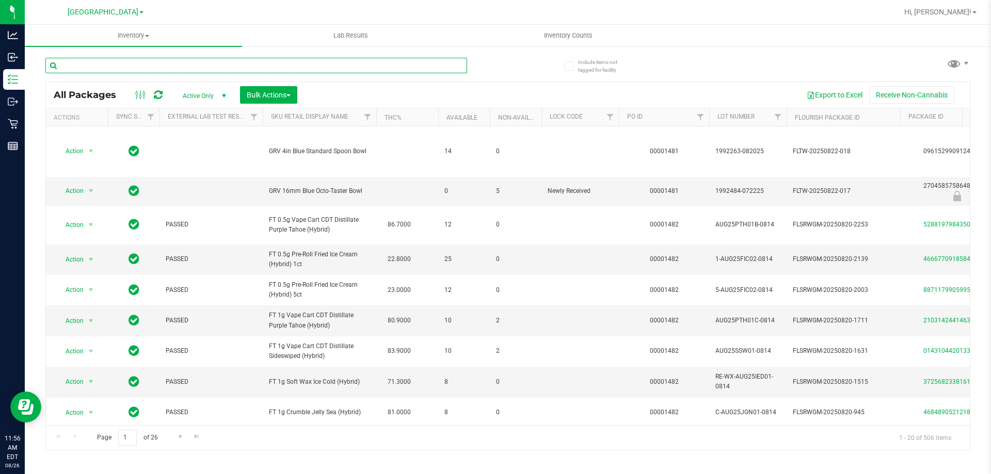
click at [128, 63] on input "text" at bounding box center [256, 65] width 422 height 15
type input "rev"
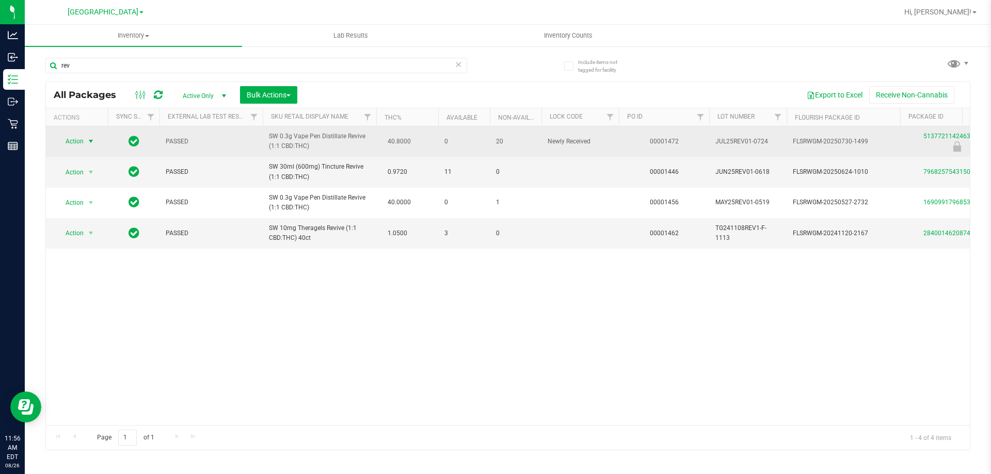
click at [89, 140] on span "select" at bounding box center [91, 141] width 8 height 8
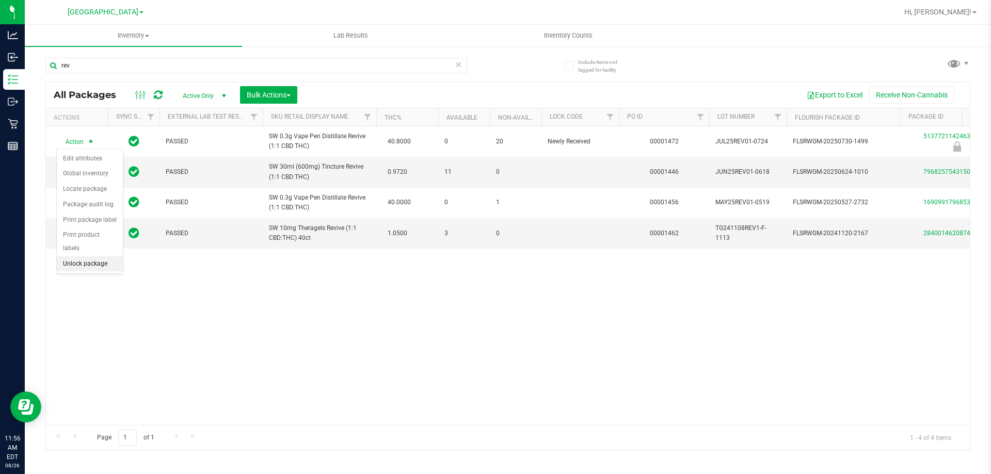
click at [90, 256] on li "Unlock package" at bounding box center [90, 263] width 66 height 15
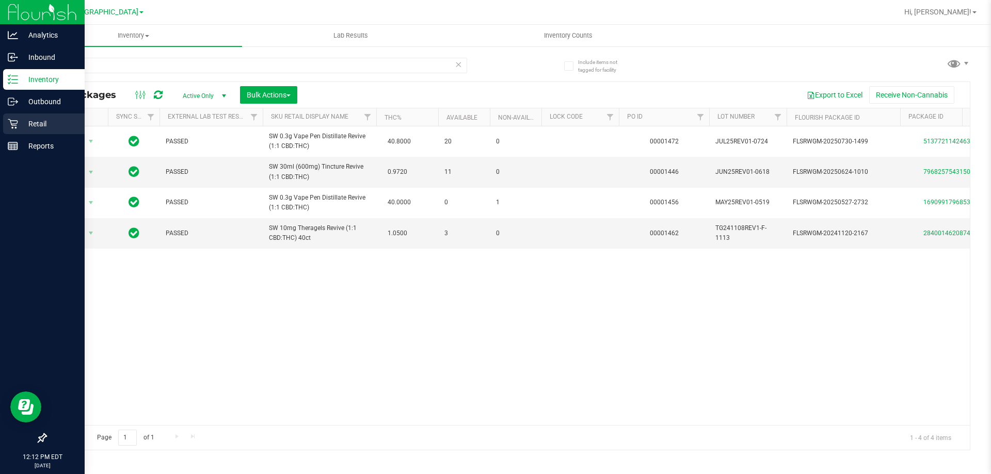
click at [11, 123] on icon at bounding box center [13, 124] width 10 height 10
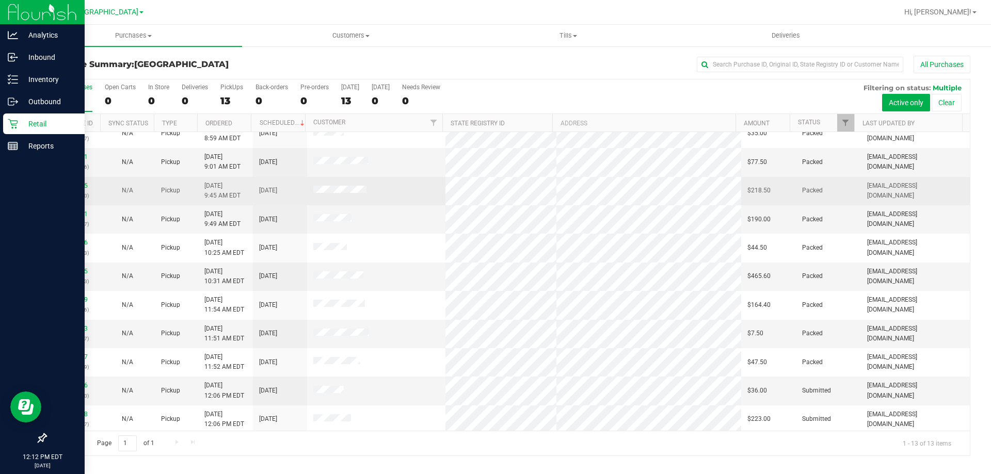
scroll to position [72, 0]
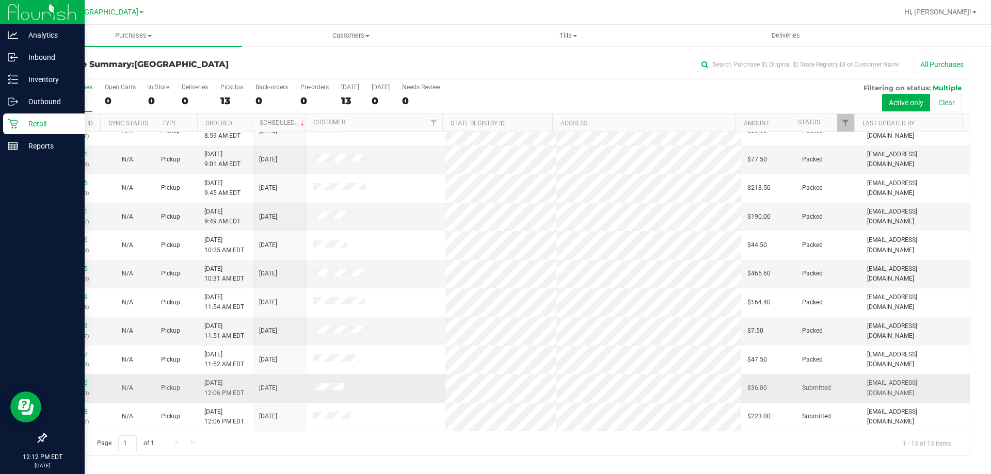
click at [71, 380] on link "11849356" at bounding box center [73, 382] width 29 height 7
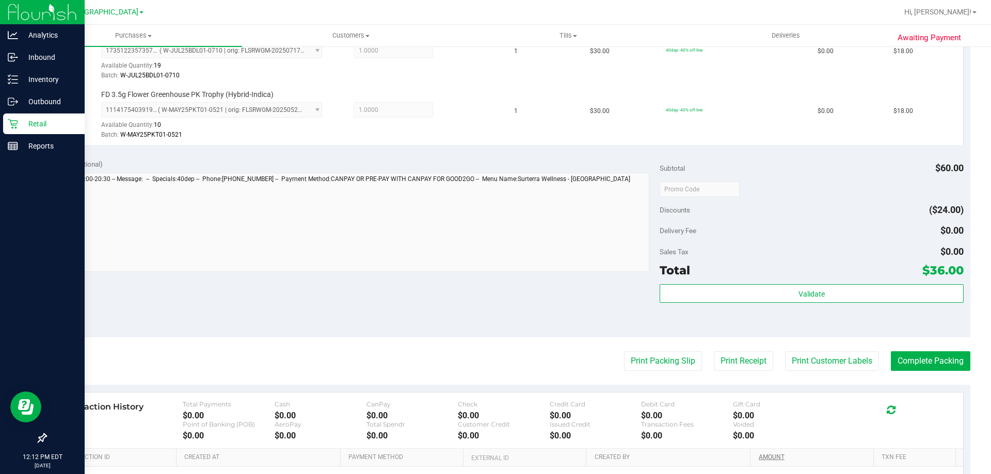
scroll to position [310, 0]
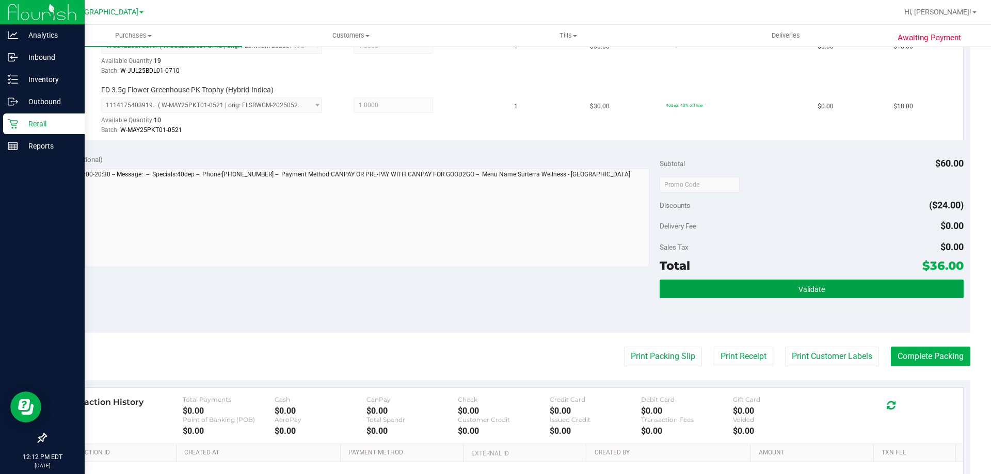
click at [494, 286] on button "Validate" at bounding box center [811, 289] width 303 height 19
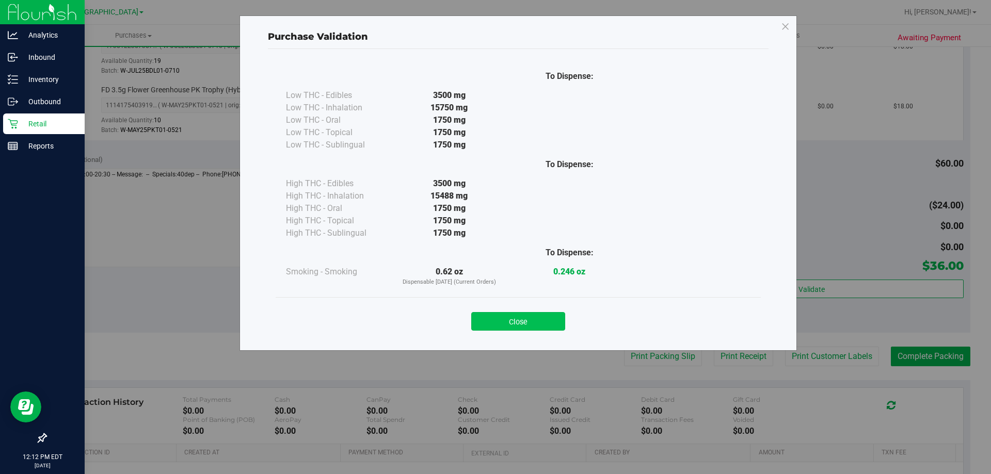
click at [494, 321] on button "Close" at bounding box center [518, 321] width 94 height 19
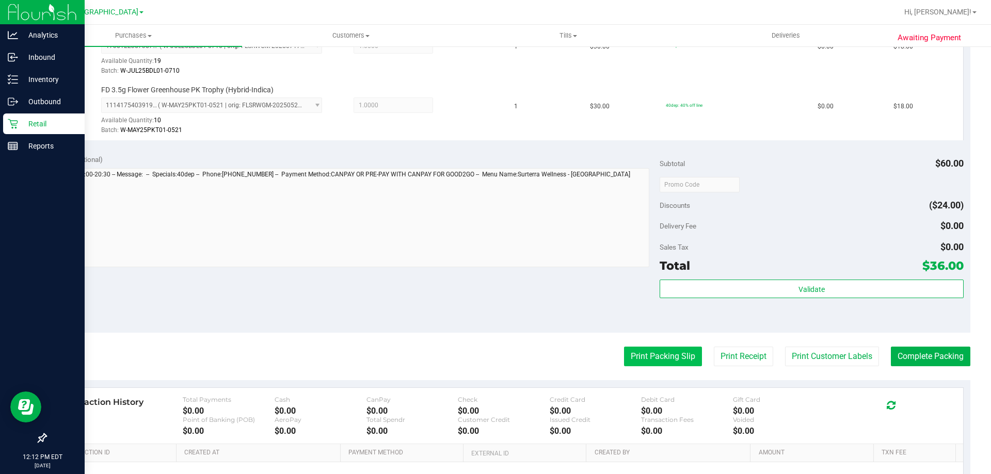
click at [494, 352] on button "Print Packing Slip" at bounding box center [663, 357] width 78 height 20
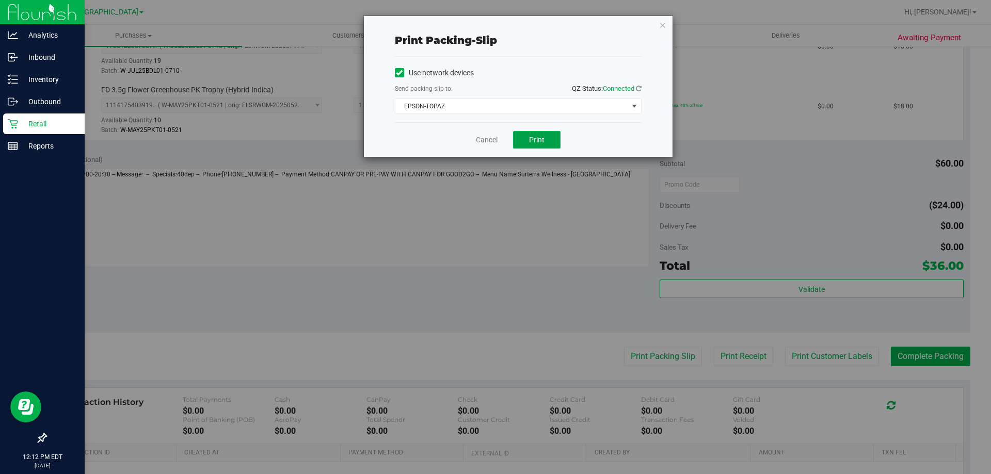
click at [494, 142] on span "Print" at bounding box center [536, 140] width 15 height 8
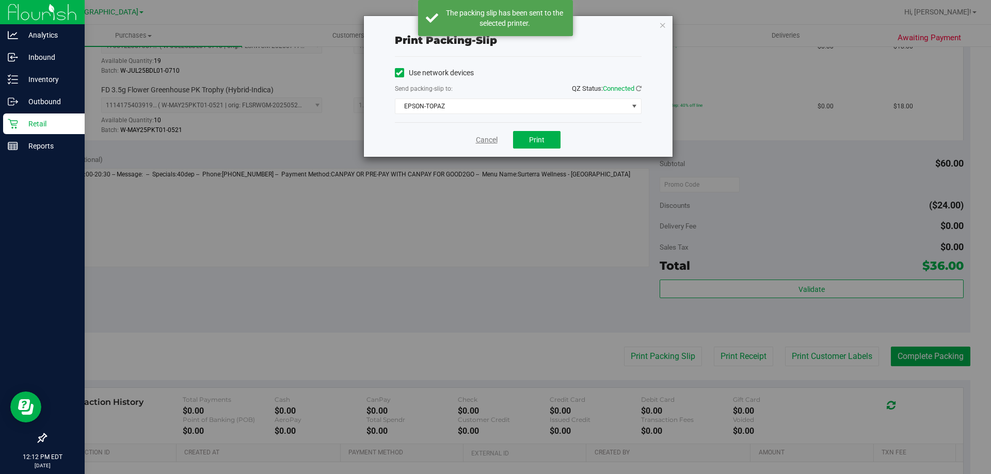
click at [484, 140] on link "Cancel" at bounding box center [487, 140] width 22 height 11
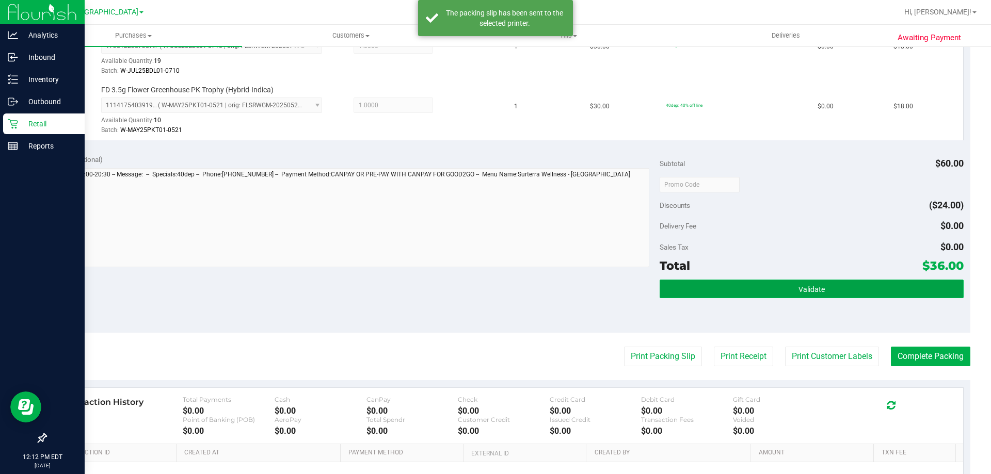
drag, startPoint x: 746, startPoint y: 286, endPoint x: 713, endPoint y: 289, distance: 33.1
click at [494, 286] on button "Validate" at bounding box center [811, 289] width 303 height 19
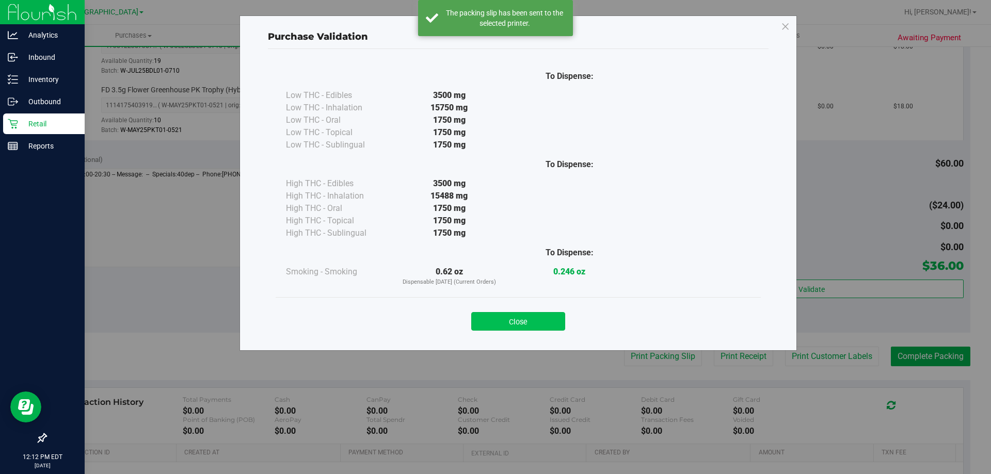
click at [494, 326] on button "Close" at bounding box center [518, 321] width 94 height 19
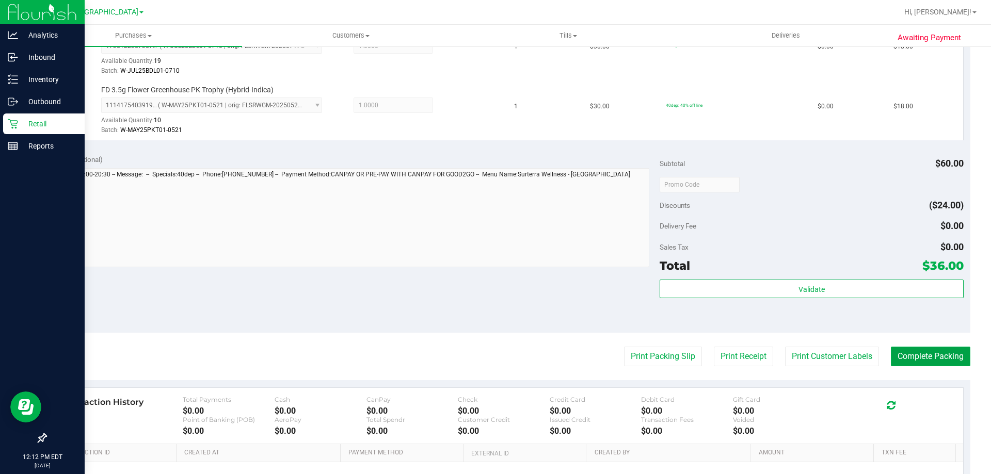
click at [494, 362] on button "Complete Packing" at bounding box center [930, 357] width 79 height 20
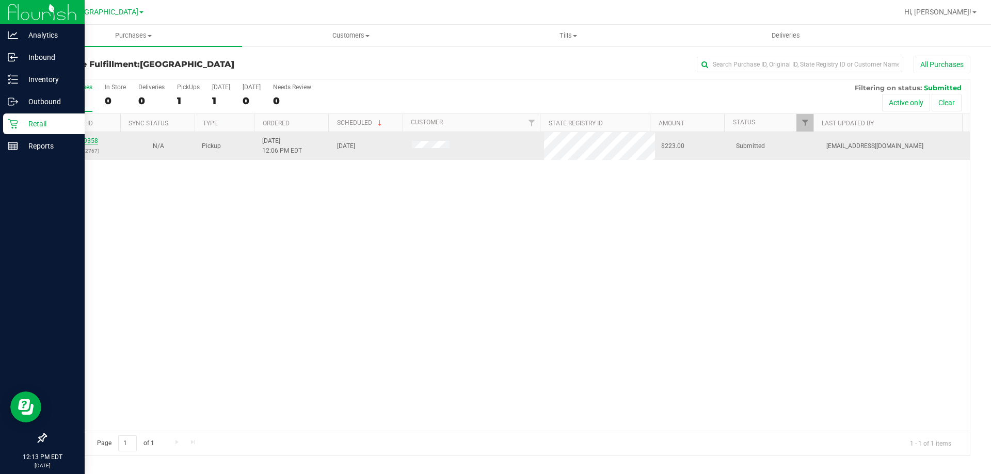
click at [78, 141] on link "11849358" at bounding box center [83, 140] width 29 height 7
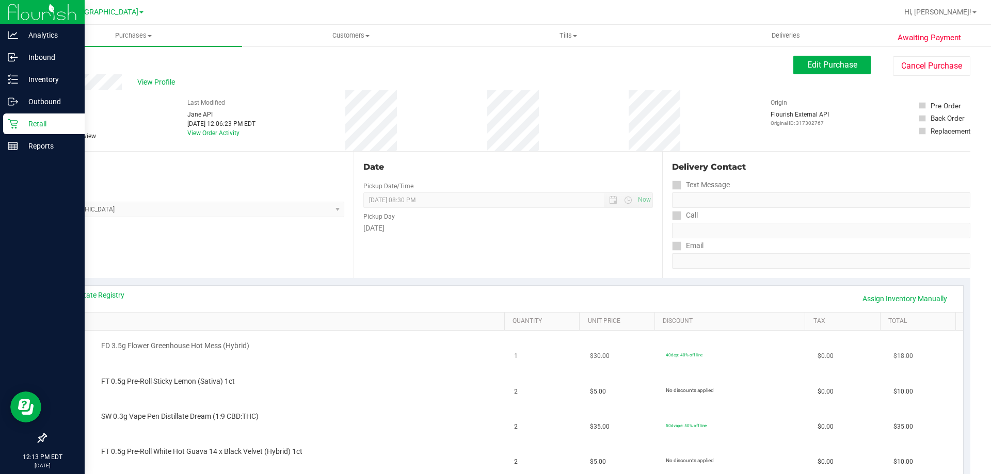
scroll to position [206, 0]
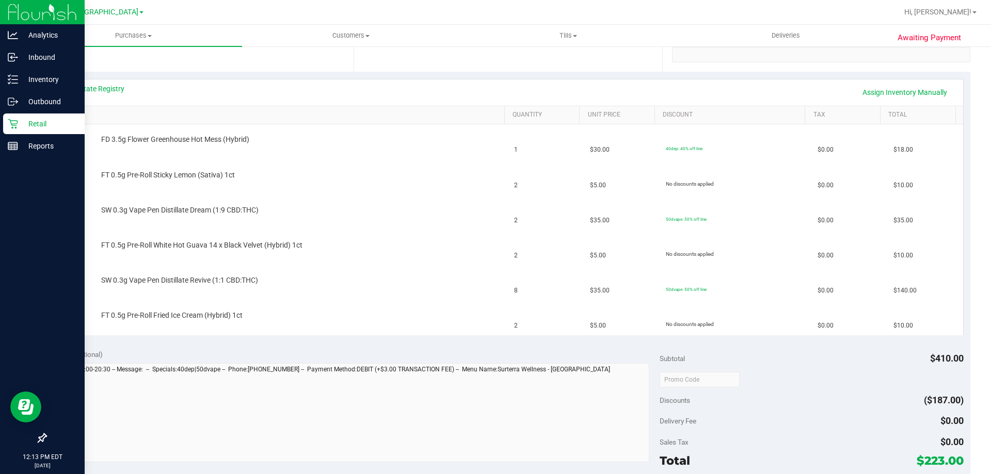
click at [34, 134] on div "Retail" at bounding box center [44, 124] width 82 height 21
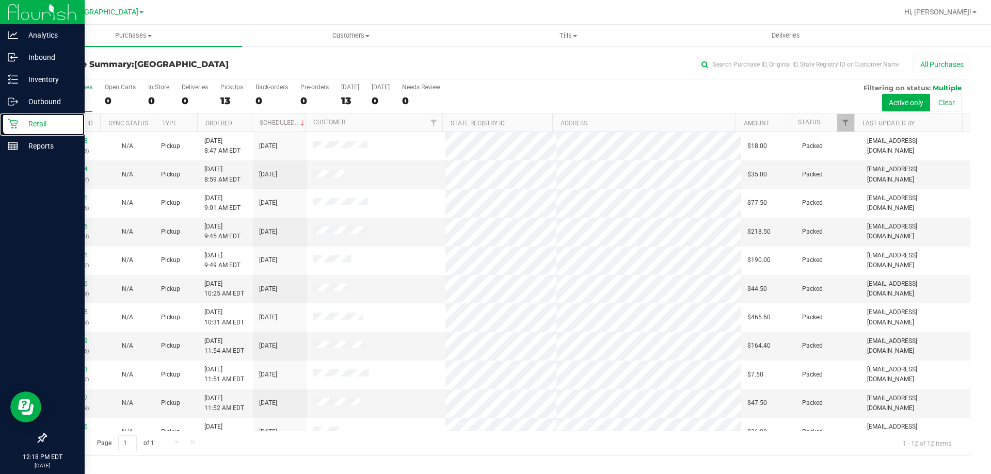
scroll to position [44, 0]
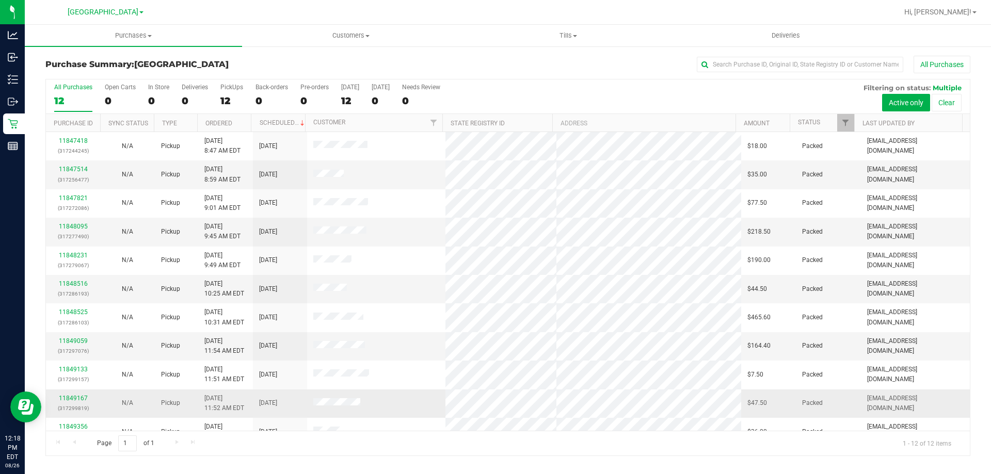
scroll to position [44, 0]
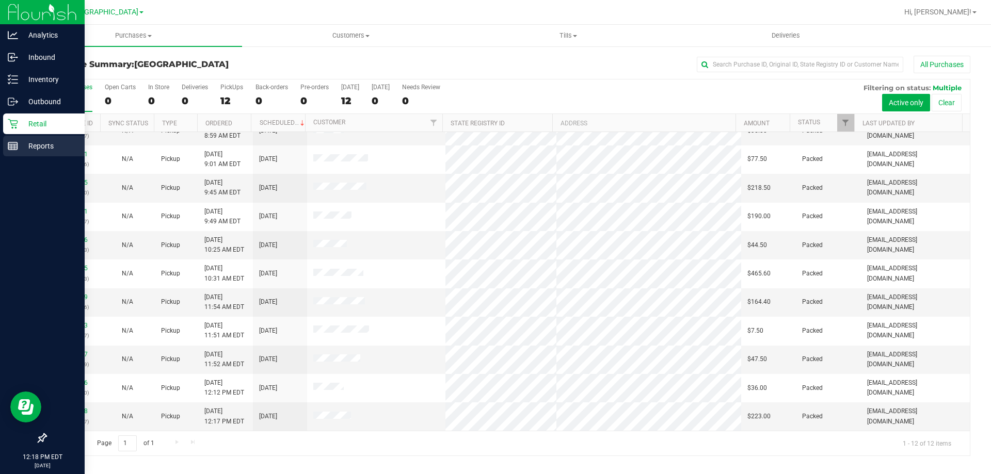
click at [13, 141] on icon at bounding box center [13, 146] width 10 height 10
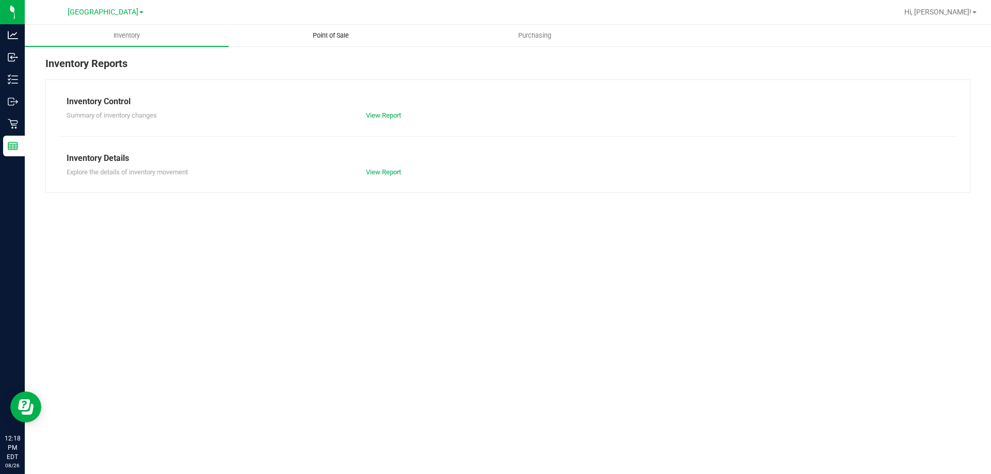
click at [360, 34] on span "Point of Sale" at bounding box center [331, 35] width 64 height 9
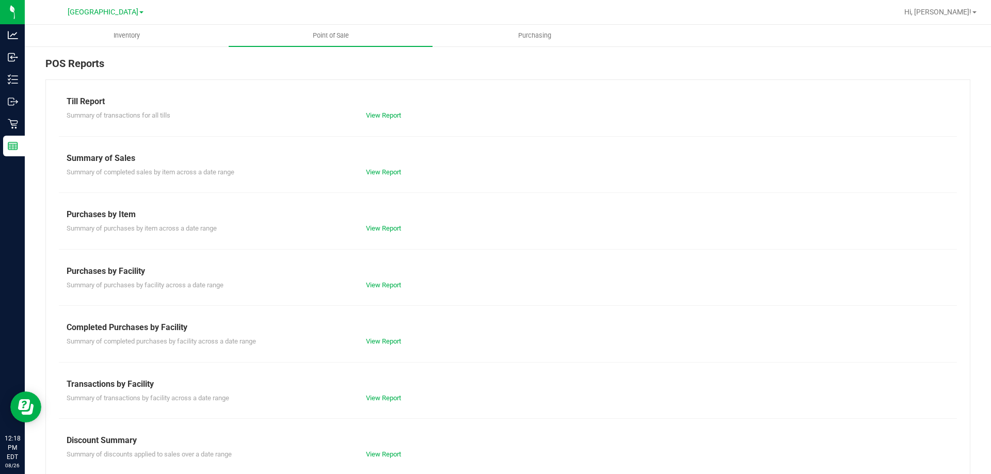
click at [380, 348] on div "Till Report Summary of transactions for all tills View Report Summary of Sales …" at bounding box center [507, 305] width 925 height 453
click at [380, 344] on link "View Report" at bounding box center [383, 341] width 35 height 8
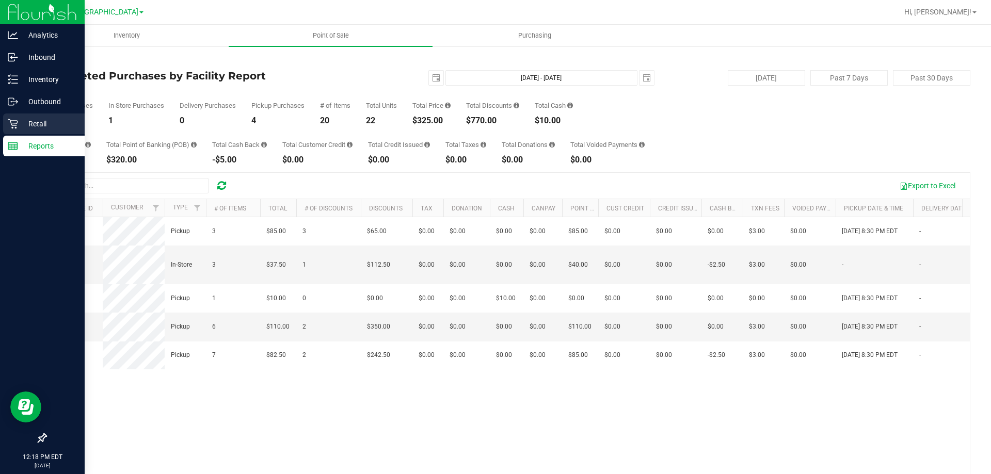
click at [12, 129] on div "Retail" at bounding box center [44, 124] width 82 height 21
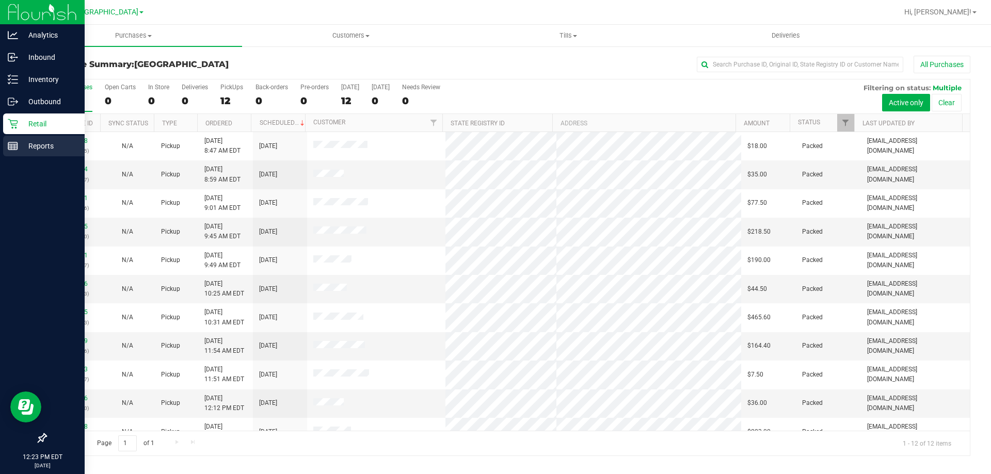
click at [14, 147] on line at bounding box center [14, 146] width 0 height 5
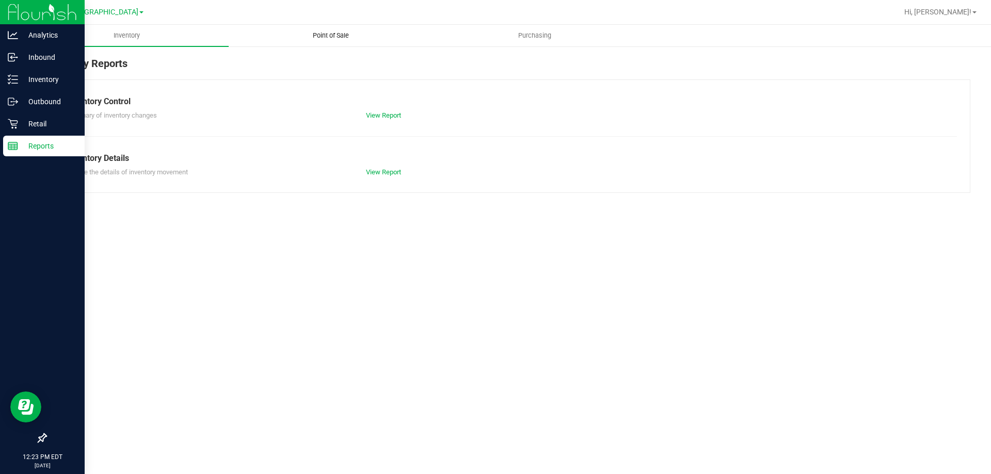
click at [342, 34] on span "Point of Sale" at bounding box center [331, 35] width 64 height 9
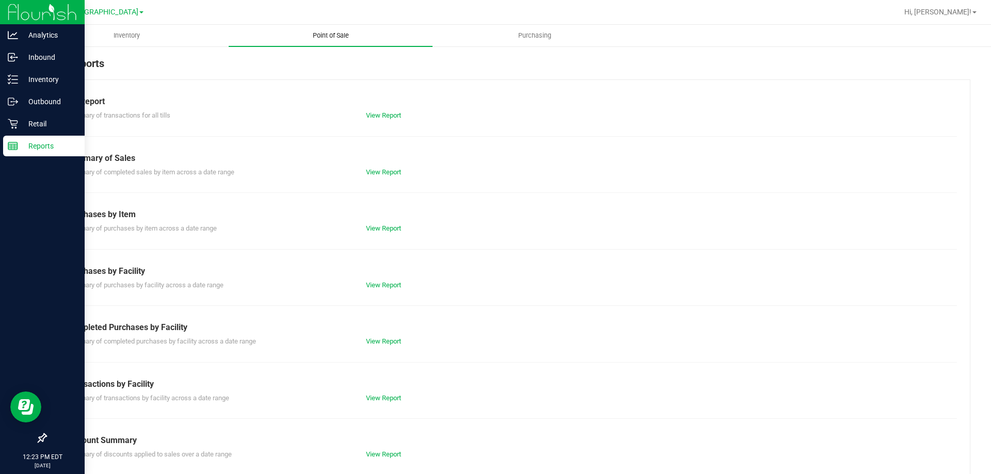
click at [383, 341] on link "View Report" at bounding box center [383, 341] width 35 height 8
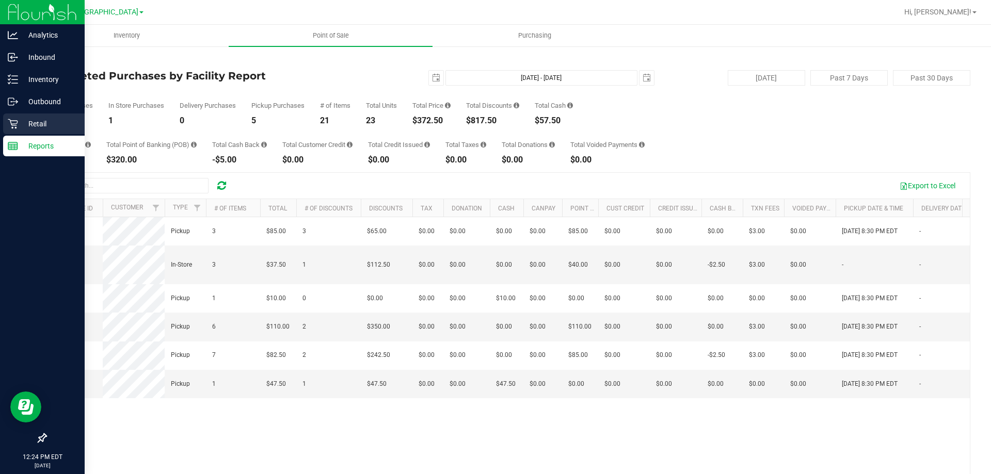
click at [5, 115] on div "Retail" at bounding box center [44, 124] width 82 height 21
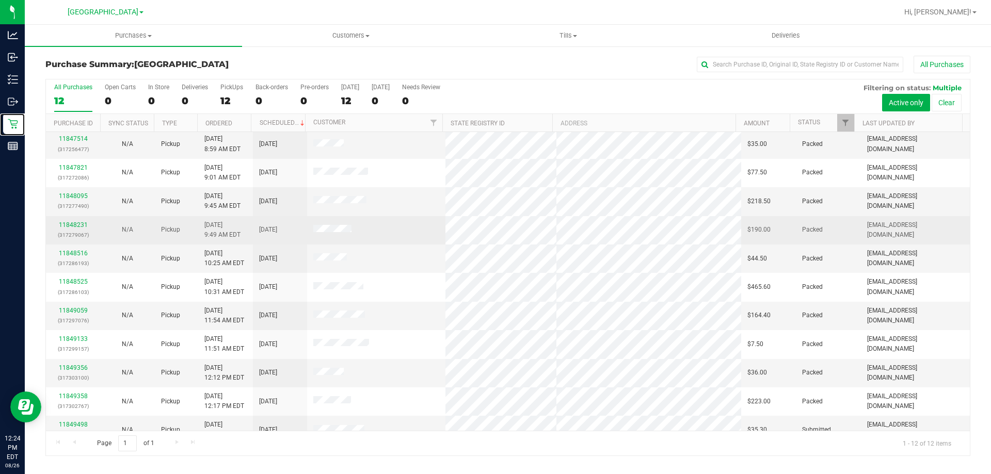
scroll to position [44, 0]
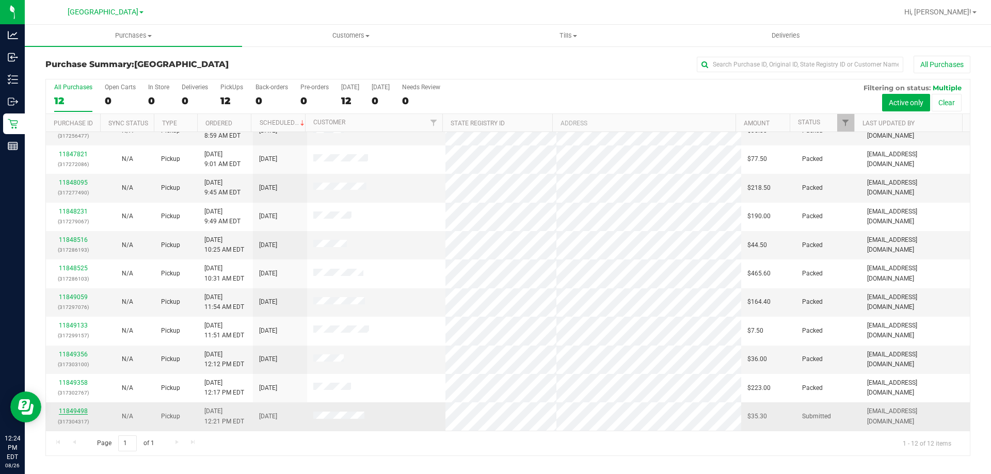
click at [84, 409] on link "11849498" at bounding box center [73, 411] width 29 height 7
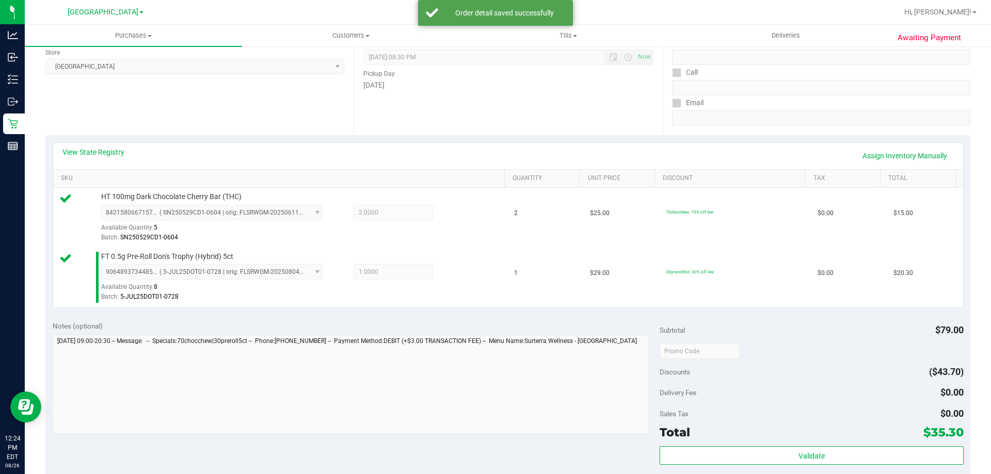
scroll to position [258, 0]
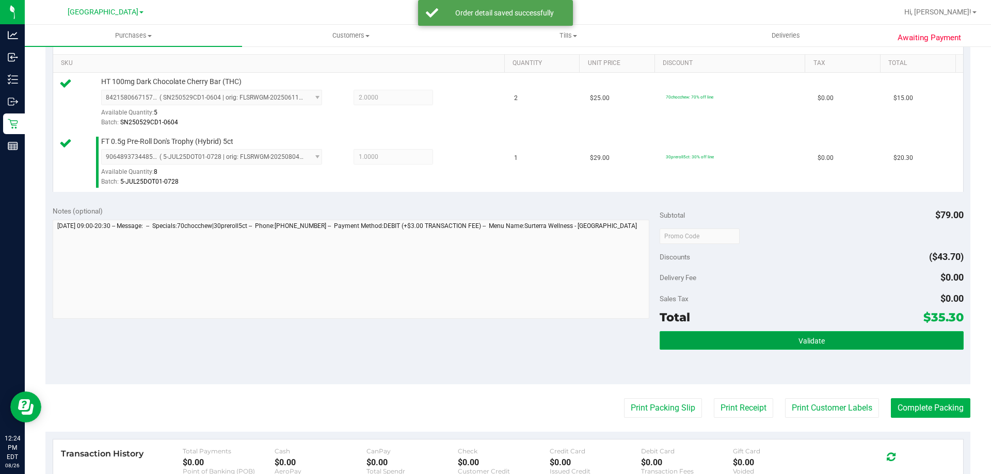
click at [819, 335] on button "Validate" at bounding box center [811, 340] width 303 height 19
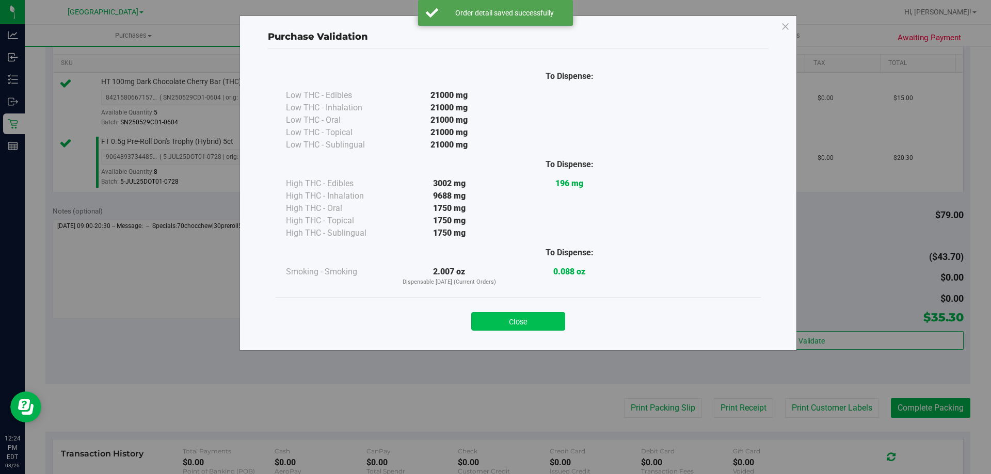
click at [533, 325] on button "Close" at bounding box center [518, 321] width 94 height 19
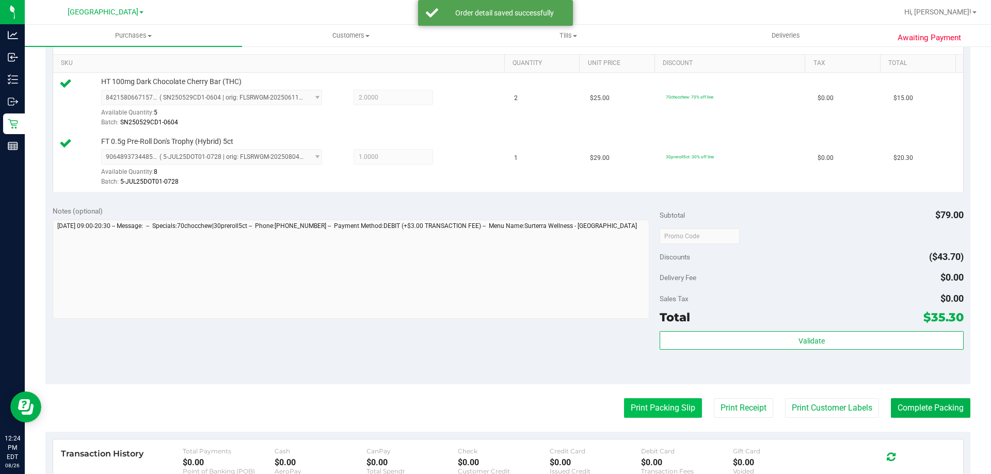
drag, startPoint x: 624, startPoint y: 397, endPoint x: 623, endPoint y: 405, distance: 7.9
click at [624, 398] on purchase-details "Back Edit Purchase Cancel Purchase View Profile # 11849498 BioTrack ID: - Submi…" at bounding box center [507, 211] width 925 height 827
click at [624, 410] on button "Print Packing Slip" at bounding box center [663, 408] width 78 height 20
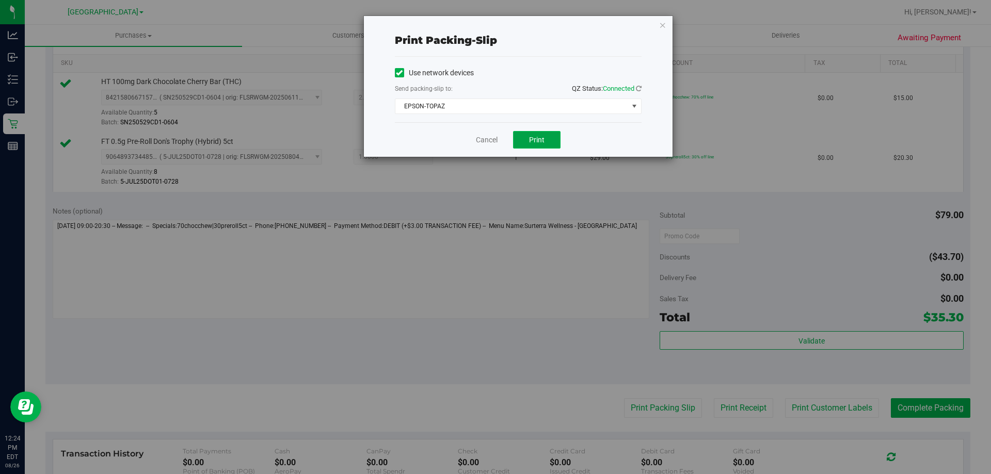
click at [546, 148] on button "Print" at bounding box center [536, 140] width 47 height 18
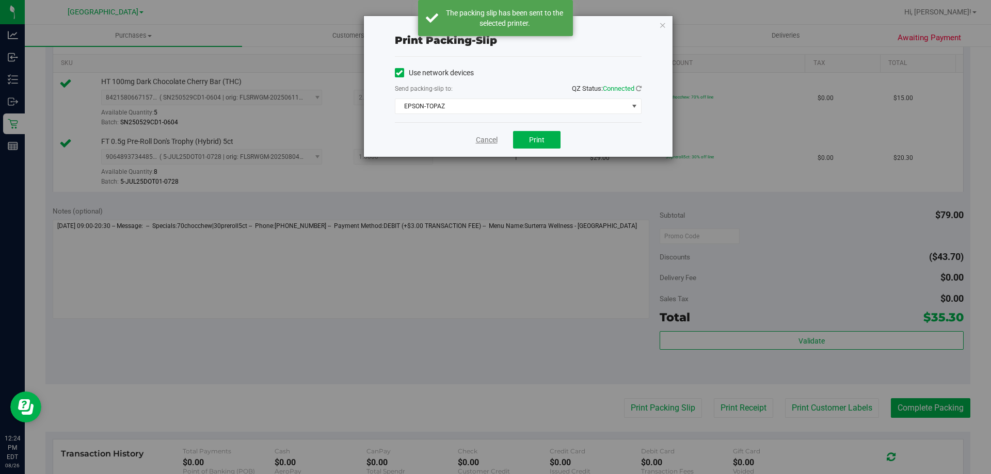
click at [483, 143] on link "Cancel" at bounding box center [487, 140] width 22 height 11
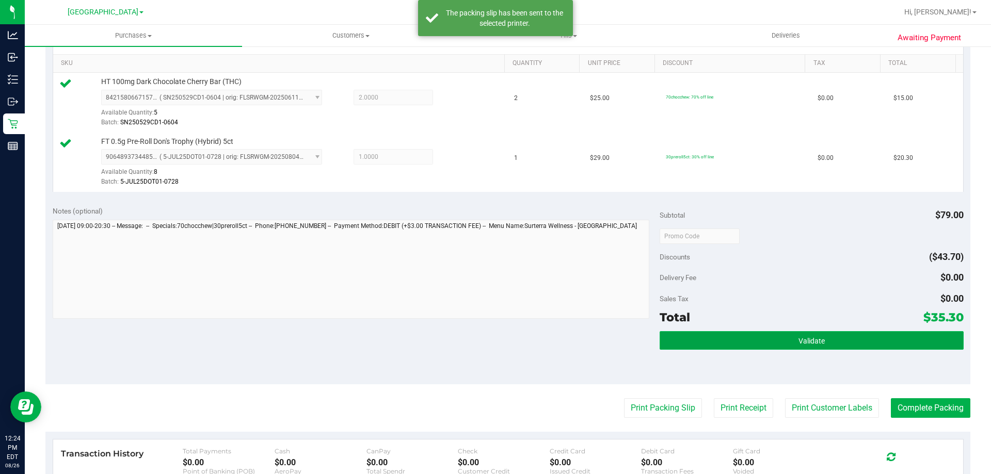
click at [679, 336] on button "Validate" at bounding box center [811, 340] width 303 height 19
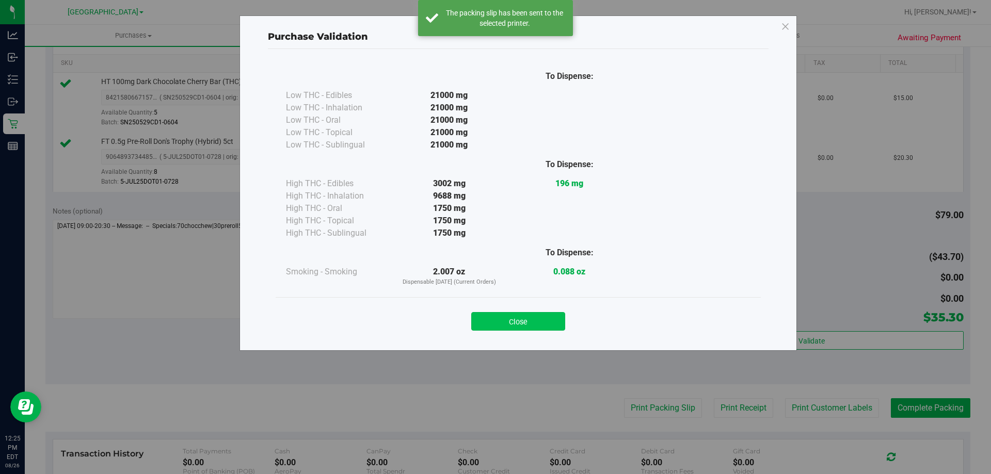
click at [519, 326] on button "Close" at bounding box center [518, 321] width 94 height 19
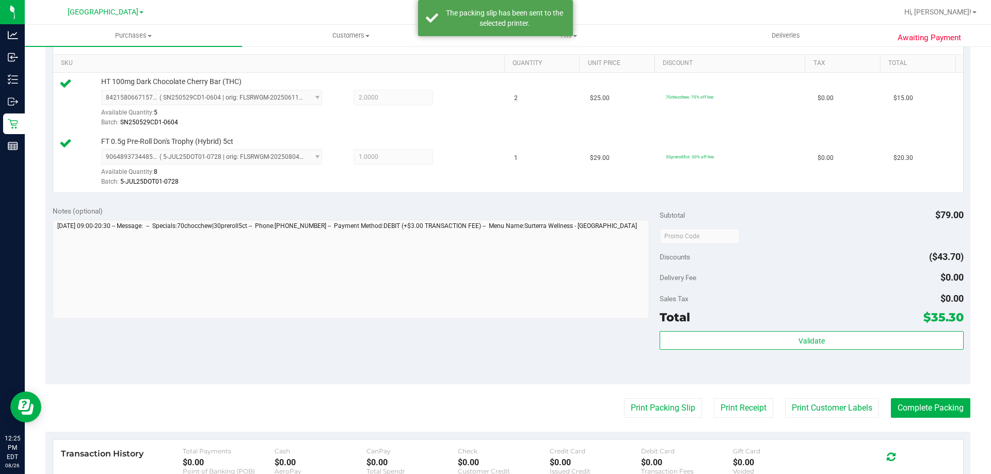
click at [958, 420] on purchase-details "Back Edit Purchase Cancel Purchase View Profile # 11849498 BioTrack ID: - Submi…" at bounding box center [507, 211] width 925 height 827
click at [949, 396] on purchase-details "Back Edit Purchase Cancel Purchase View Profile # 11849498 BioTrack ID: - Submi…" at bounding box center [507, 211] width 925 height 827
drag, startPoint x: 946, startPoint y: 404, endPoint x: 946, endPoint y: 410, distance: 5.7
click at [946, 407] on button "Complete Packing" at bounding box center [930, 408] width 79 height 20
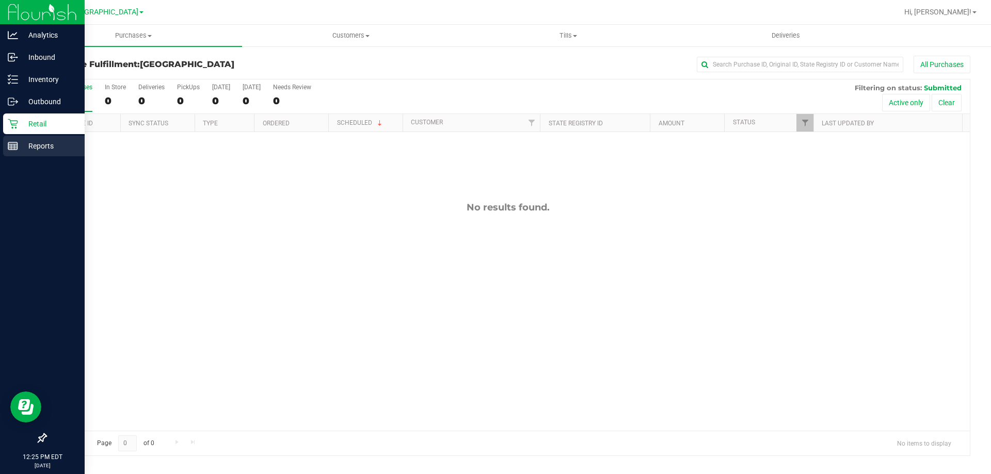
click at [15, 153] on div "Reports" at bounding box center [44, 146] width 82 height 21
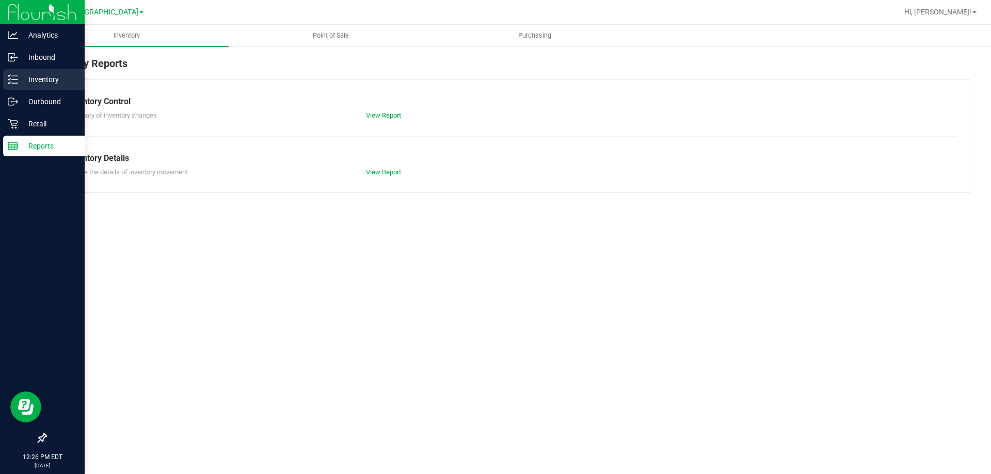
click at [43, 73] on div "Inventory" at bounding box center [44, 79] width 82 height 21
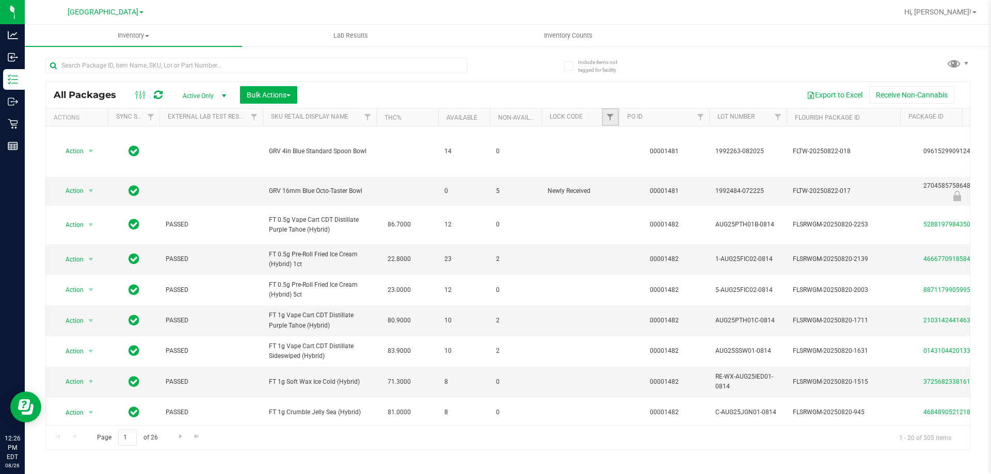
click at [607, 122] on link "Filter" at bounding box center [610, 117] width 17 height 18
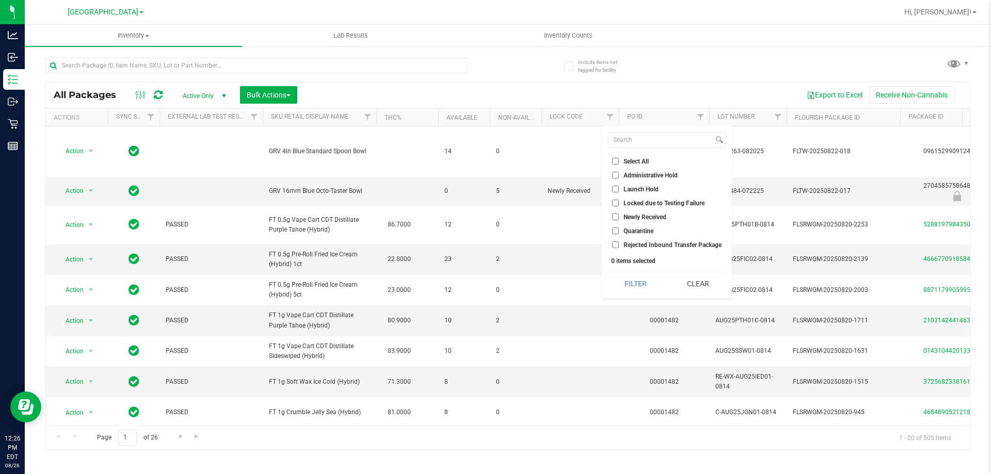
click at [615, 191] on input "Launch Hold" at bounding box center [615, 189] width 7 height 7
checkbox input "true"
click at [640, 284] on button "Filter" at bounding box center [635, 283] width 55 height 23
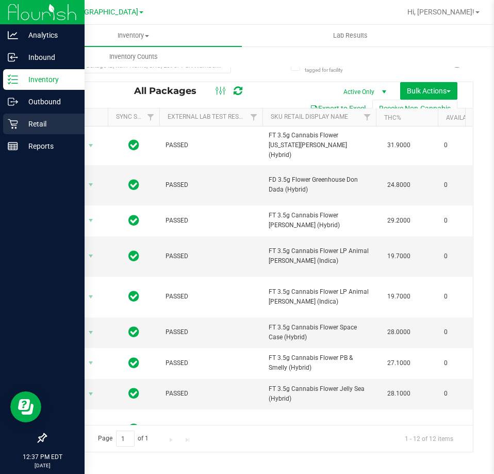
click at [22, 129] on p "Retail" at bounding box center [49, 124] width 62 height 12
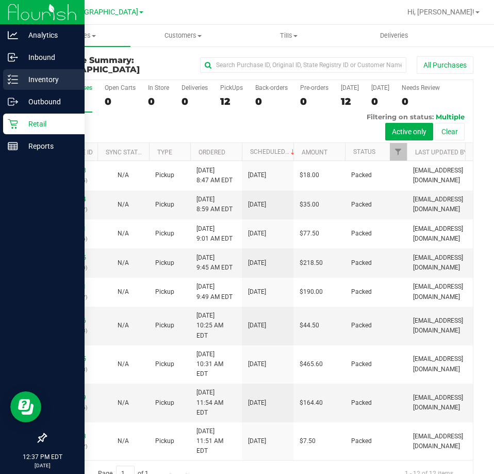
click at [21, 84] on p "Inventory" at bounding box center [49, 79] width 62 height 12
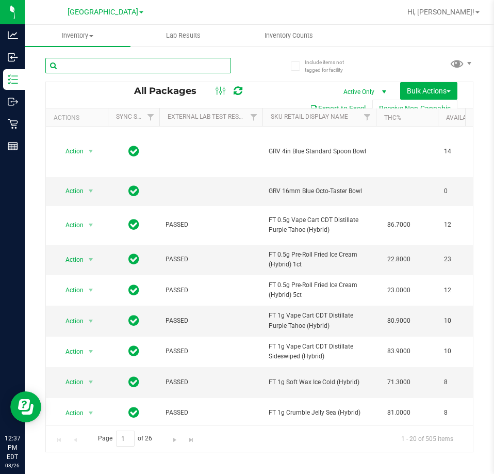
click at [142, 67] on input "text" at bounding box center [138, 65] width 186 height 15
type input "burger"
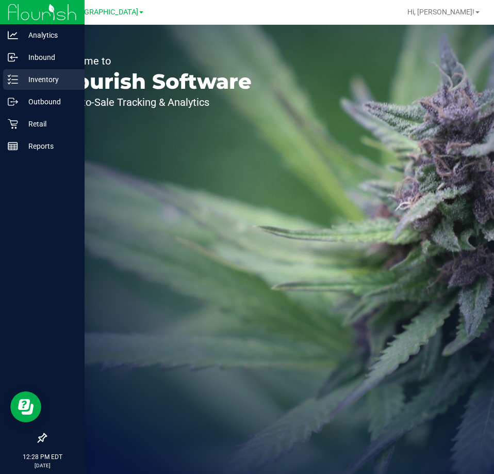
click at [23, 88] on div "Inventory" at bounding box center [44, 79] width 82 height 21
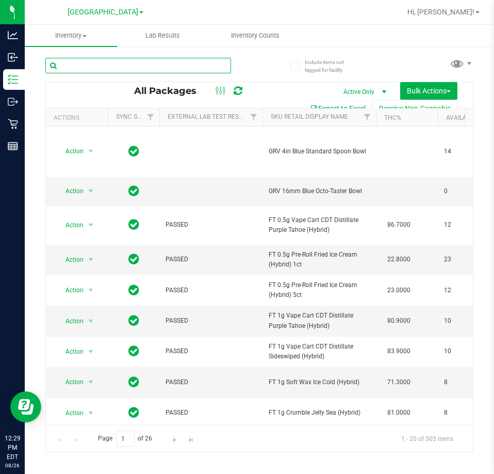
click at [153, 63] on input "text" at bounding box center [138, 65] width 186 height 15
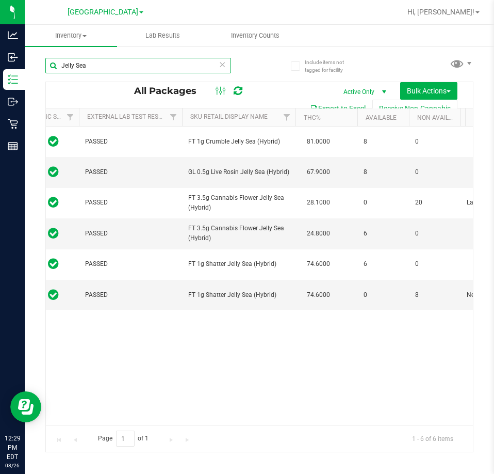
scroll to position [0, 149]
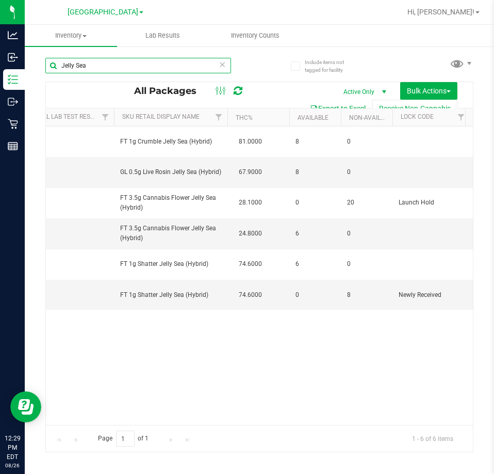
drag, startPoint x: 136, startPoint y: 65, endPoint x: 36, endPoint y: 59, distance: 100.8
click at [36, 59] on div "Include items not tagged for facility Jelly Sea All Packages Active Only Active…" at bounding box center [260, 202] width 470 height 315
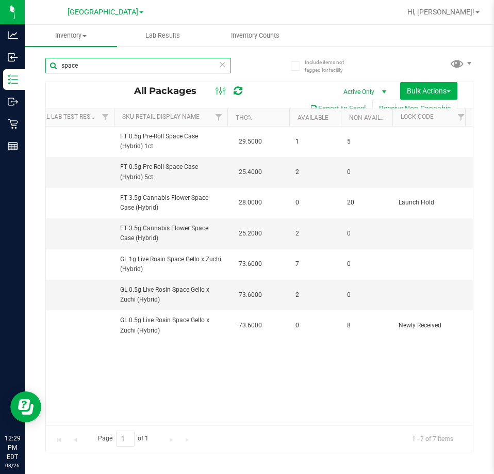
drag, startPoint x: 163, startPoint y: 63, endPoint x: 35, endPoint y: 58, distance: 128.1
click at [35, 58] on div "Include items not tagged for facility space All Packages Active Only Active Onl…" at bounding box center [260, 202] width 470 height 315
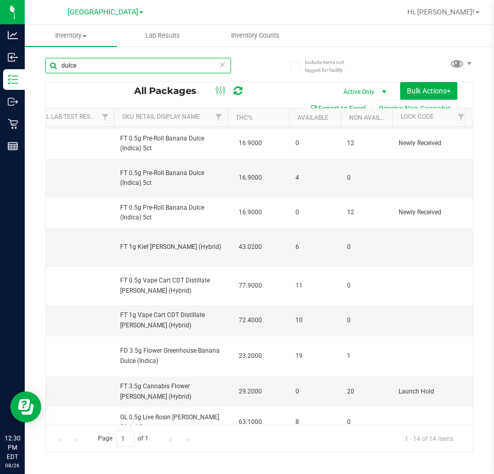
scroll to position [58, 149]
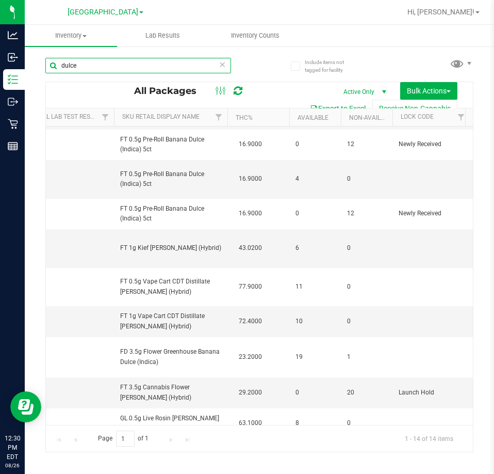
drag, startPoint x: 127, startPoint y: 65, endPoint x: 39, endPoint y: 71, distance: 88.5
click at [39, 71] on div "Include items not tagged for facility dulce All Packages Active Only Active Onl…" at bounding box center [260, 202] width 470 height 315
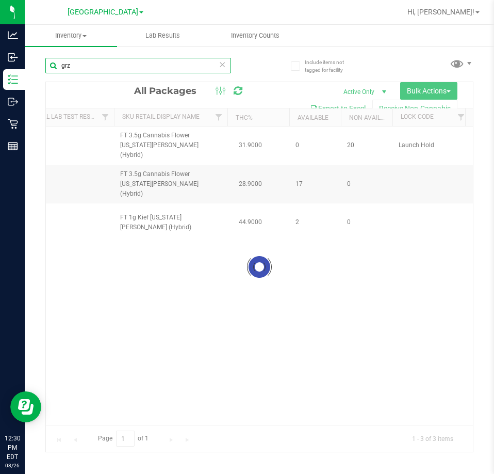
scroll to position [0, 149]
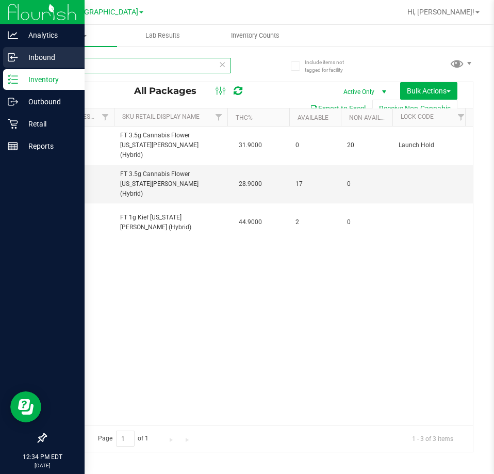
drag, startPoint x: 190, startPoint y: 68, endPoint x: 1, endPoint y: 60, distance: 190.1
click at [1, 60] on div "Analytics Inbound Inventory Outbound Retail Reports 12:34 PM EDT 08/26/2025 08/…" at bounding box center [247, 237] width 494 height 474
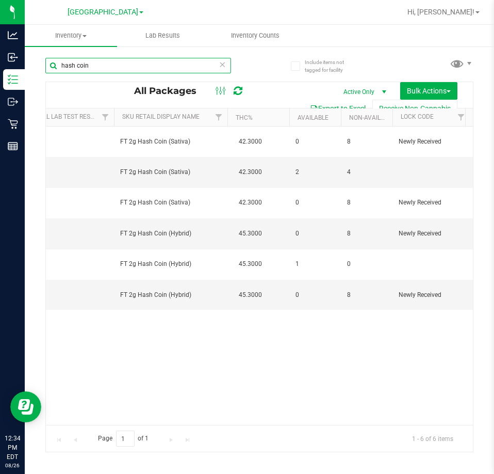
drag, startPoint x: 128, startPoint y: 61, endPoint x: -1, endPoint y: 46, distance: 129.9
click at [0, 46] on html "Analytics Inbound Inventory Outbound Retail Reports 12:34 PM EDT 08/26/2025 08/…" at bounding box center [247, 237] width 494 height 474
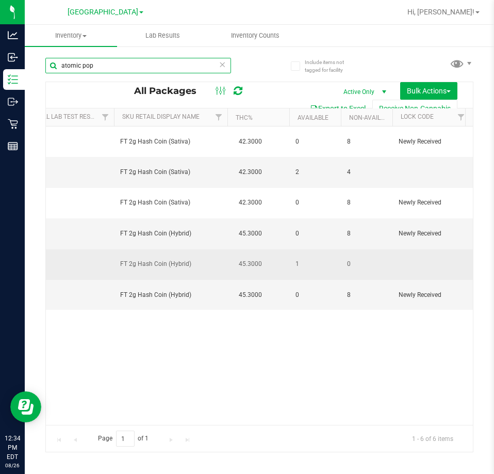
type input "atomic pop"
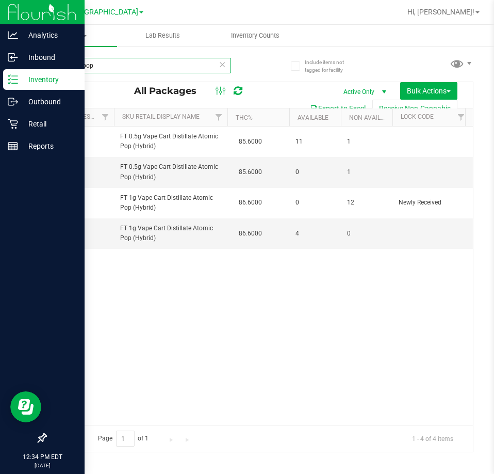
drag, startPoint x: 97, startPoint y: 70, endPoint x: 15, endPoint y: 70, distance: 81.5
click at [15, 70] on div "Analytics Inbound Inventory Outbound Retail Reports 12:34 PM EDT 08/26/2025 08/…" at bounding box center [247, 237] width 494 height 474
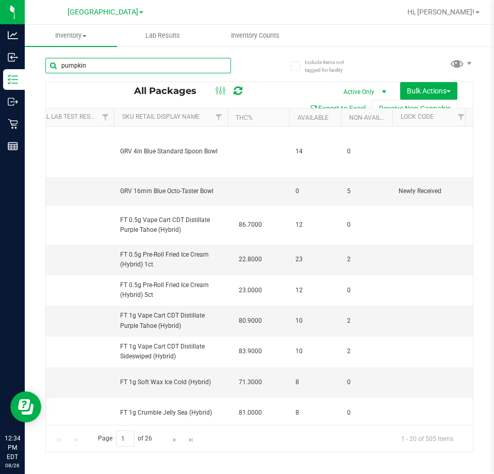
type input "pumpkin"
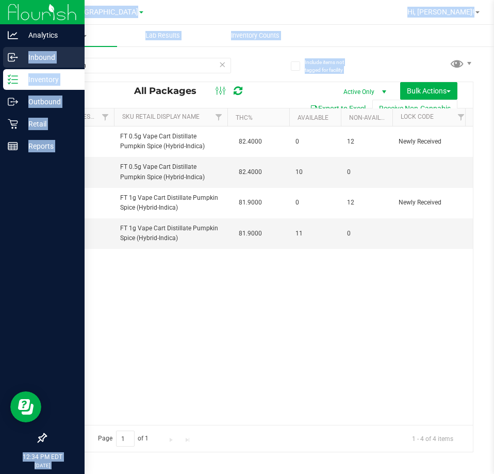
drag, startPoint x: 146, startPoint y: 73, endPoint x: 20, endPoint y: 53, distance: 128.1
click at [20, 53] on div "Analytics Inbound Inventory Outbound Retail Reports 12:34 PM EDT 08/26/2025 08/…" at bounding box center [247, 237] width 494 height 474
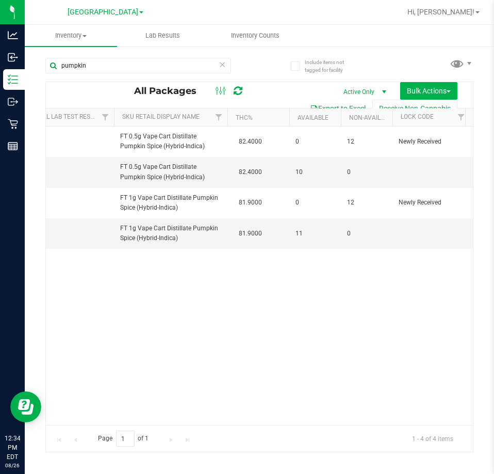
click at [226, 65] on icon at bounding box center [222, 64] width 7 height 12
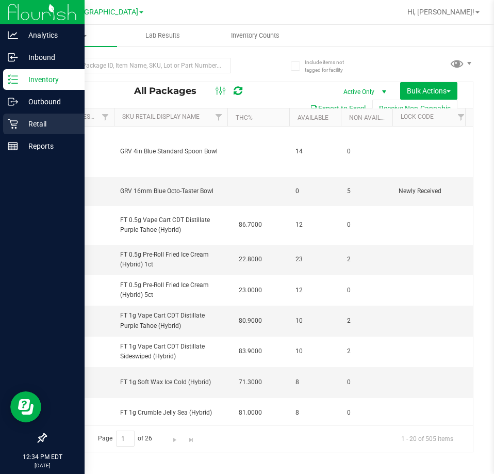
click at [1, 128] on link "Retail" at bounding box center [42, 125] width 85 height 22
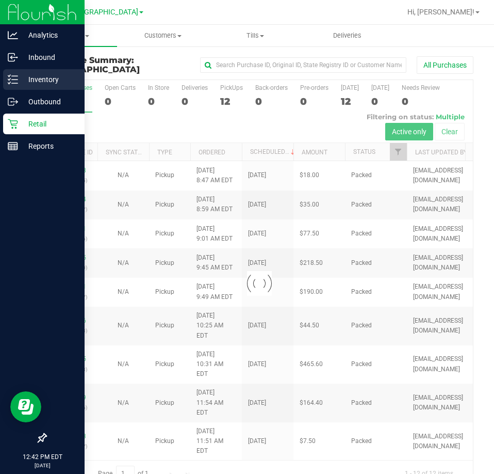
click at [19, 75] on p "Inventory" at bounding box center [49, 79] width 62 height 12
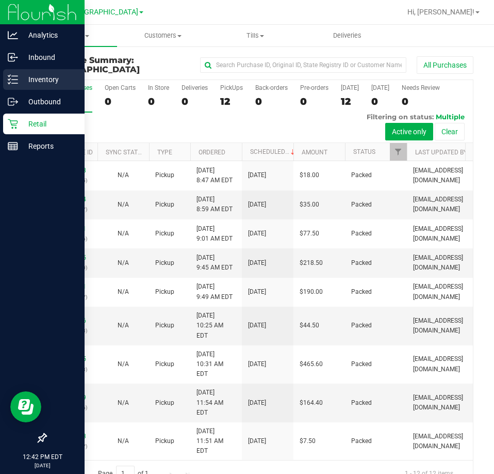
click at [21, 82] on p "Inventory" at bounding box center [49, 79] width 62 height 12
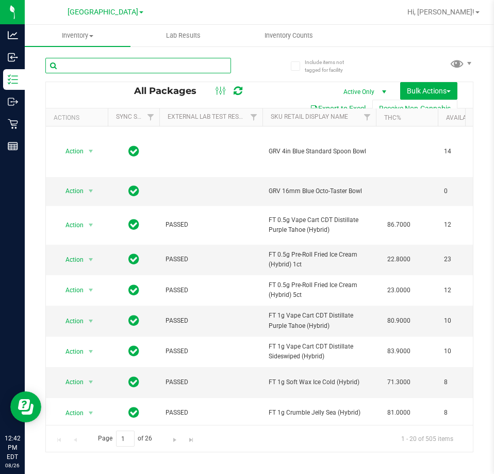
click at [202, 64] on input "text" at bounding box center [138, 65] width 186 height 15
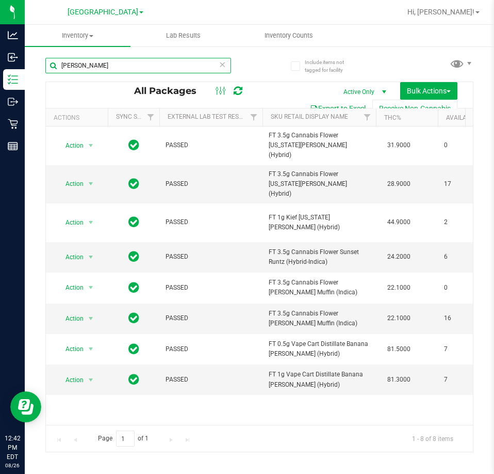
drag, startPoint x: 77, startPoint y: 63, endPoint x: 57, endPoint y: 62, distance: 20.2
click at [57, 62] on input "runtz" at bounding box center [138, 65] width 186 height 15
type input "Straw"
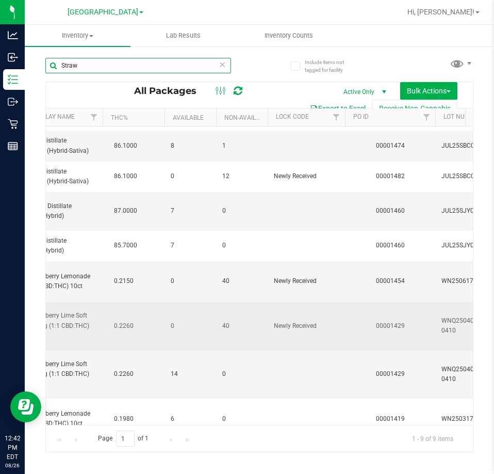
scroll to position [40, 274]
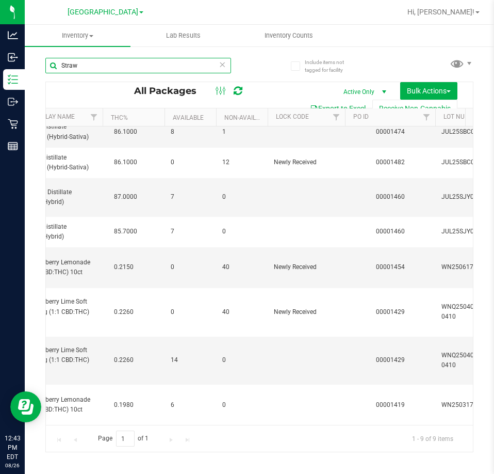
click at [228, 66] on input "Straw" at bounding box center [138, 65] width 186 height 15
click at [227, 66] on input "Straw" at bounding box center [138, 65] width 186 height 15
click at [223, 65] on icon at bounding box center [222, 64] width 7 height 12
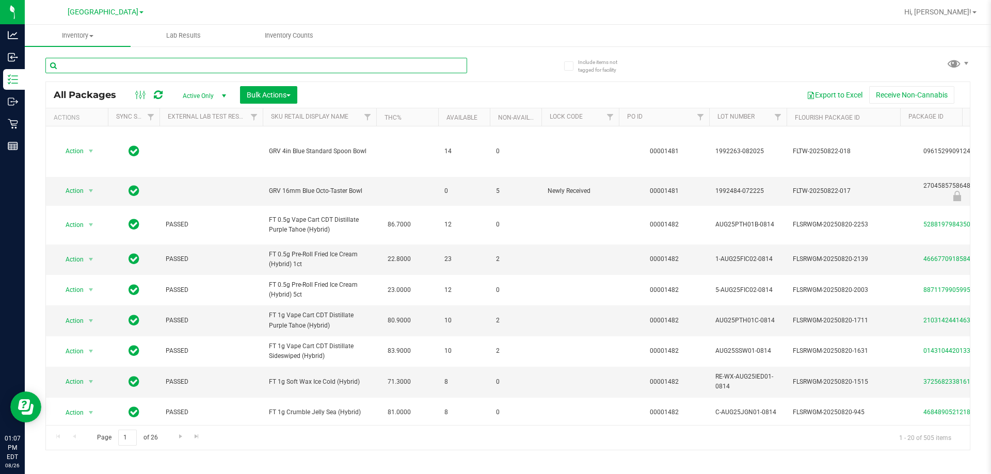
click at [90, 63] on input "text" at bounding box center [256, 65] width 422 height 15
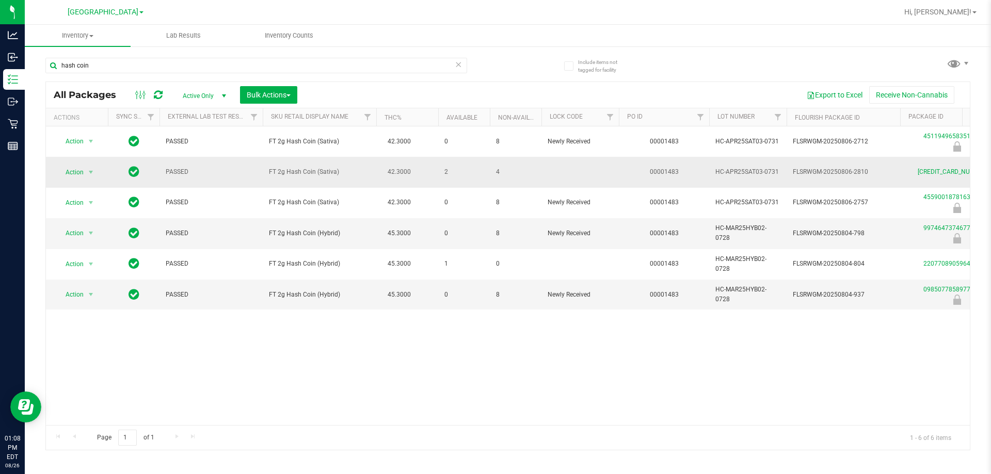
click at [254, 178] on td "PASSED" at bounding box center [210, 172] width 103 height 30
click at [104, 71] on input "hash coin" at bounding box center [256, 65] width 422 height 15
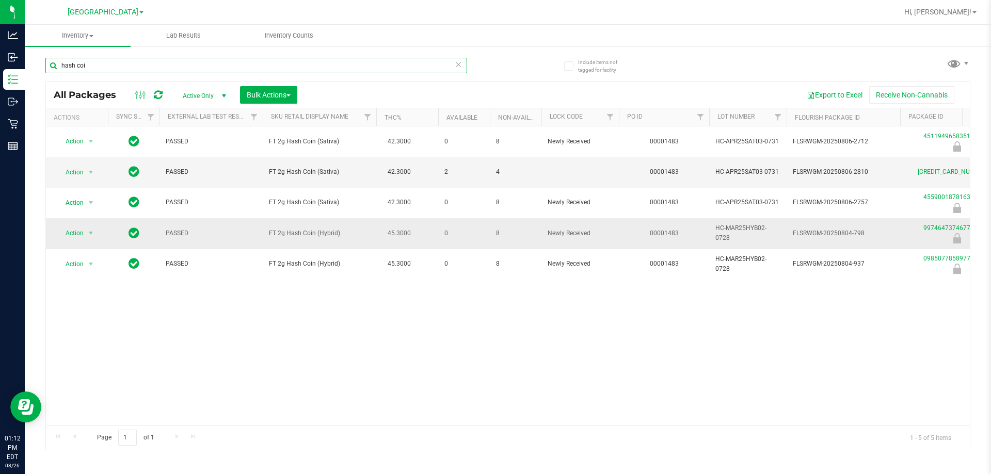
type input "hash coi"
click at [470, 242] on td "0" at bounding box center [464, 233] width 52 height 30
click at [352, 183] on td "FT 2g Hash Coin (Sativa)" at bounding box center [320, 172] width 114 height 30
click at [359, 305] on div "Action Action Edit attributes Global inventory Locate package Package audit log…" at bounding box center [508, 275] width 924 height 299
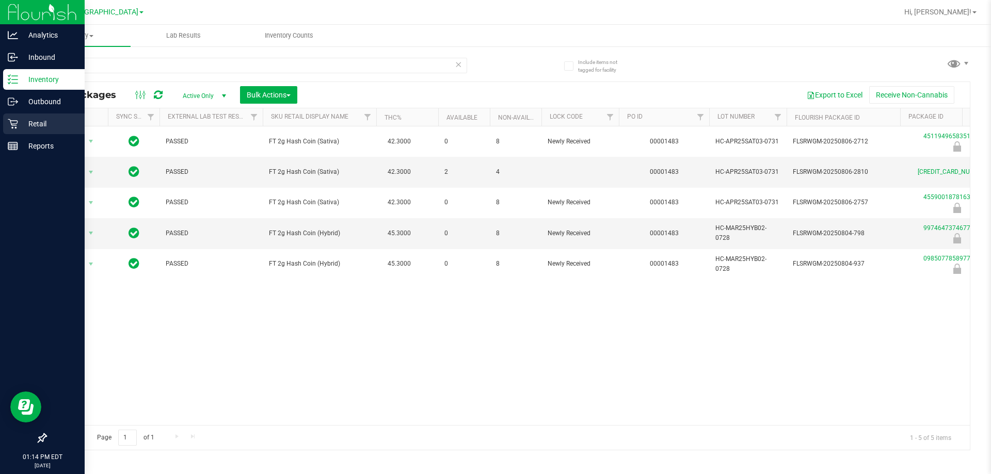
click at [12, 125] on icon at bounding box center [13, 124] width 10 height 10
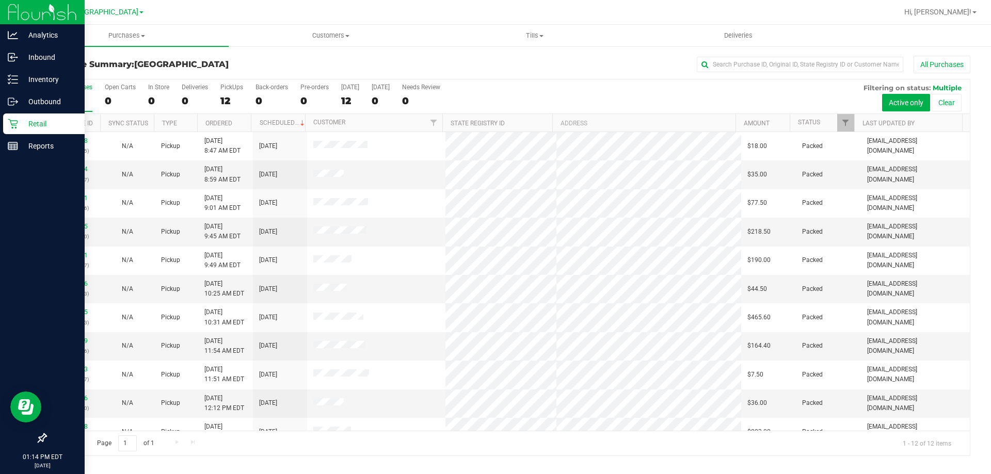
scroll to position [44, 0]
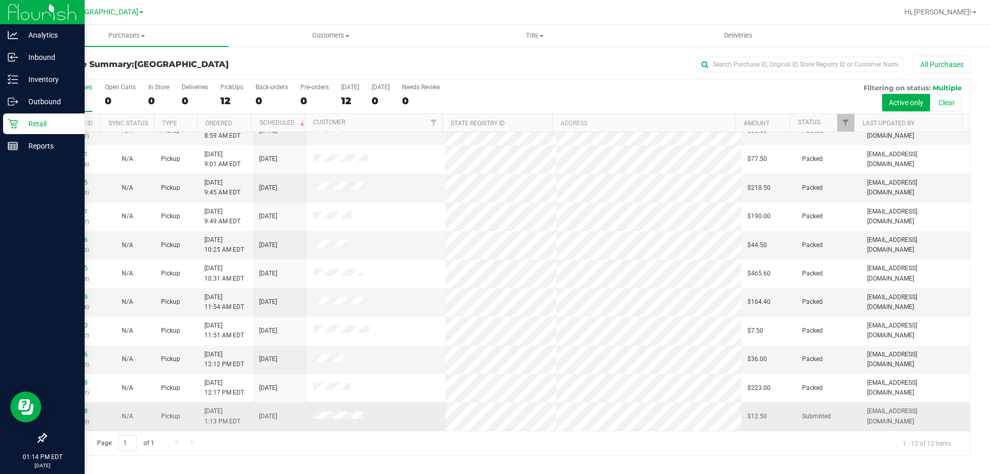
click at [82, 424] on p "(317317340)" at bounding box center [73, 422] width 42 height 10
click at [68, 411] on link "11849948" at bounding box center [73, 411] width 29 height 7
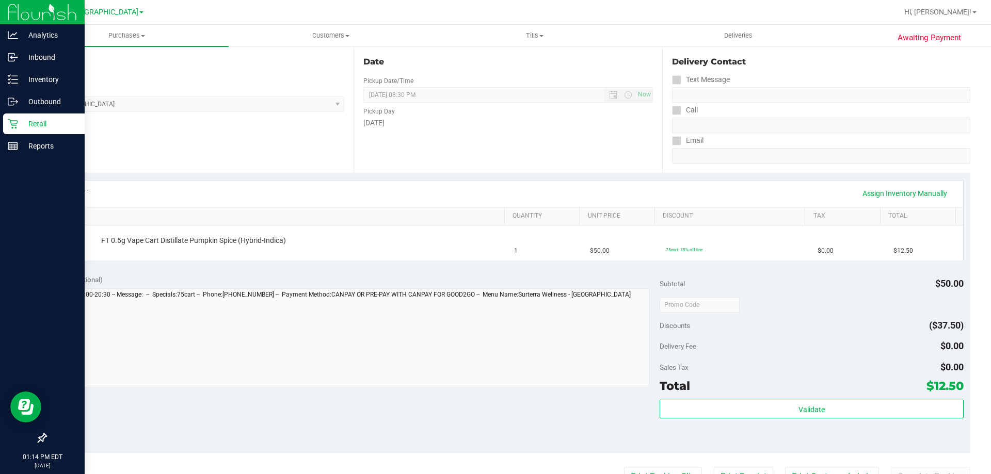
scroll to position [127, 0]
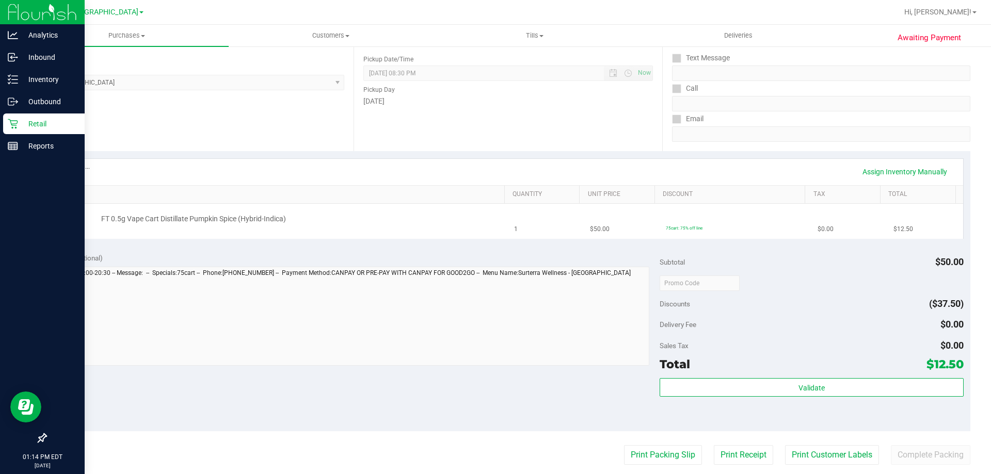
click at [418, 218] on div "FT 0.5g Vape Cart Distillate Pumpkin Spice (Hybrid-Indica)" at bounding box center [298, 219] width 404 height 10
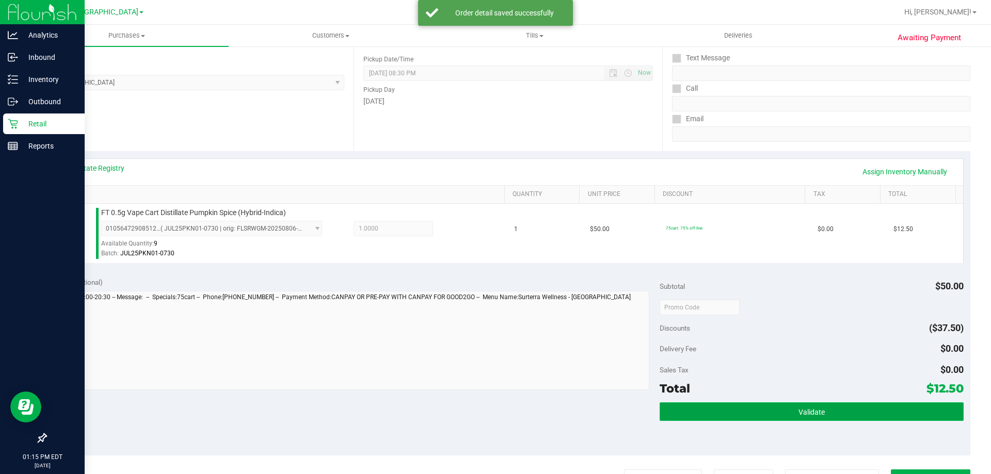
click at [494, 406] on button "Validate" at bounding box center [811, 412] width 303 height 19
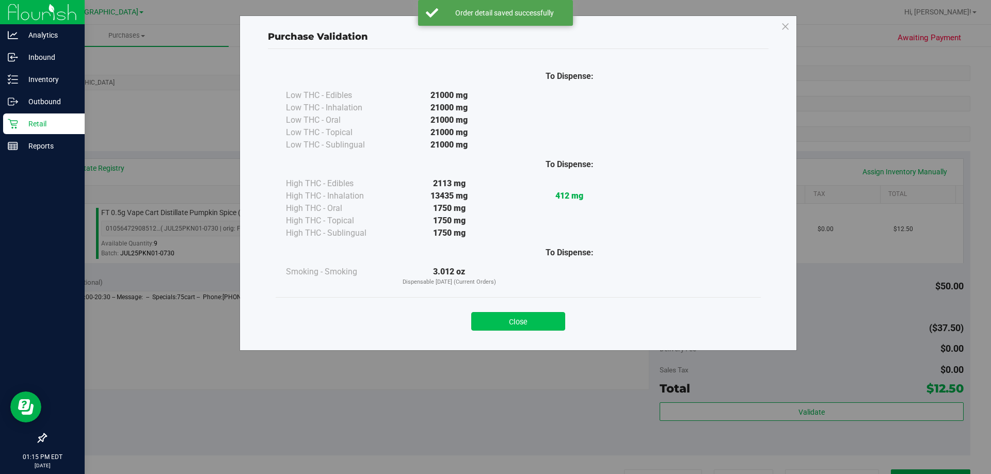
click at [494, 318] on button "Close" at bounding box center [518, 321] width 94 height 19
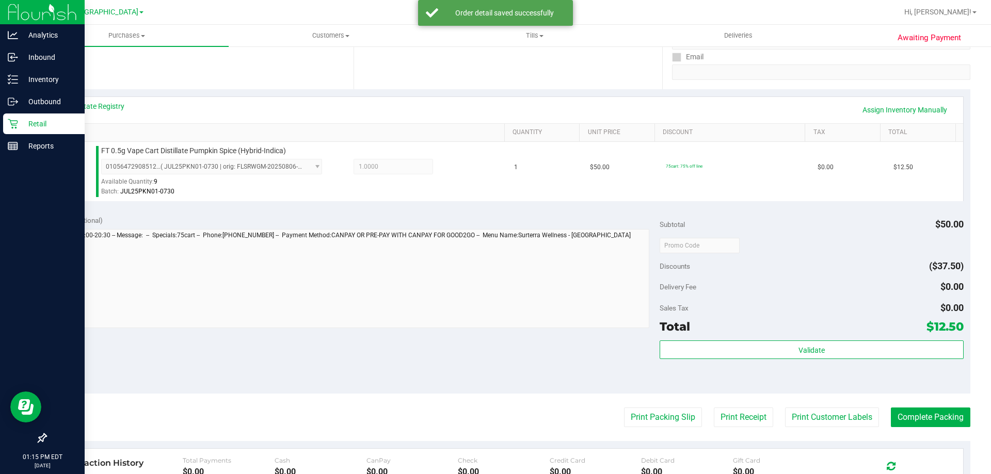
scroll to position [207, 0]
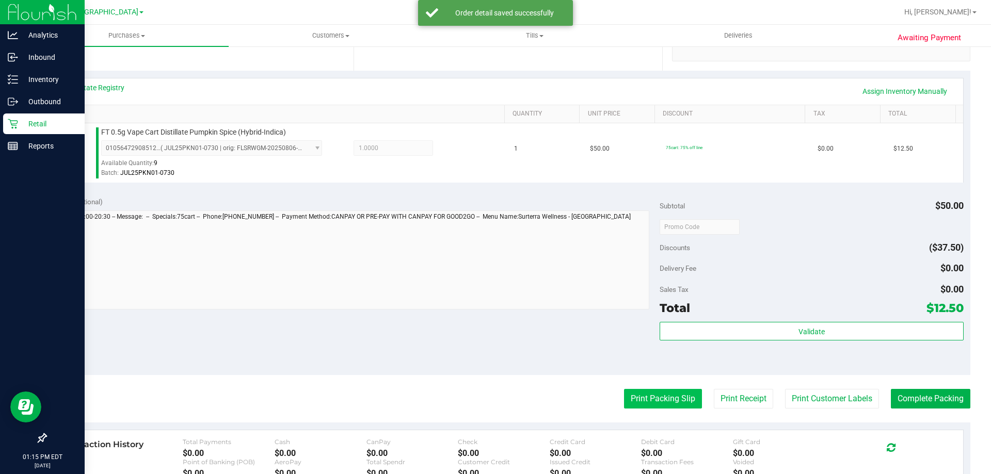
click at [494, 406] on button "Print Packing Slip" at bounding box center [663, 399] width 78 height 20
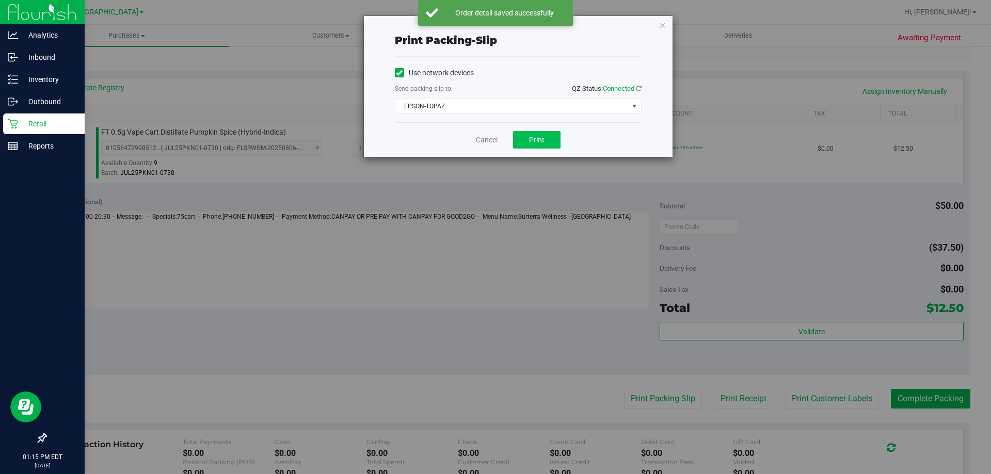
click at [494, 146] on button "Print" at bounding box center [536, 140] width 47 height 18
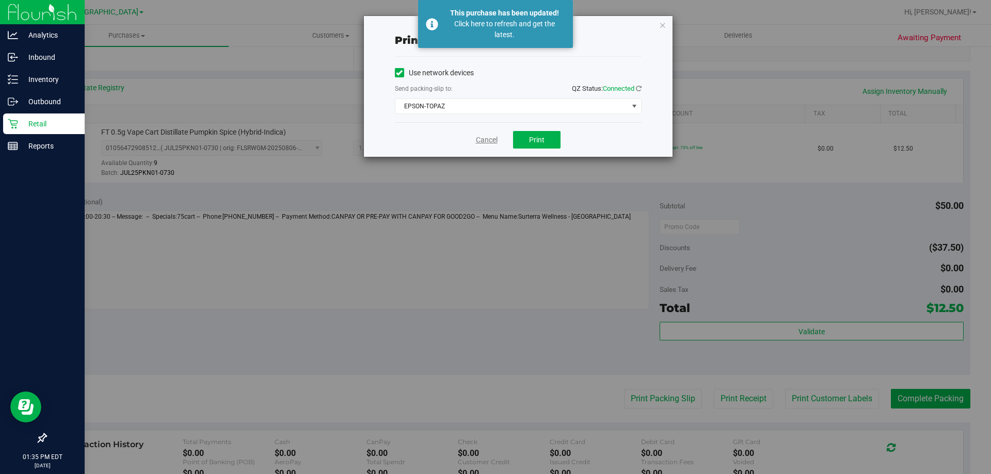
click at [487, 143] on link "Cancel" at bounding box center [487, 140] width 22 height 11
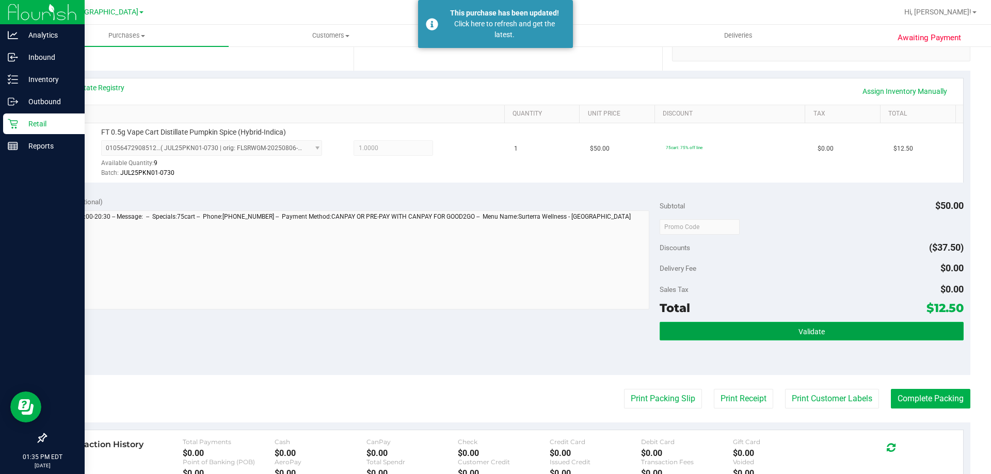
click at [494, 327] on button "Validate" at bounding box center [811, 331] width 303 height 19
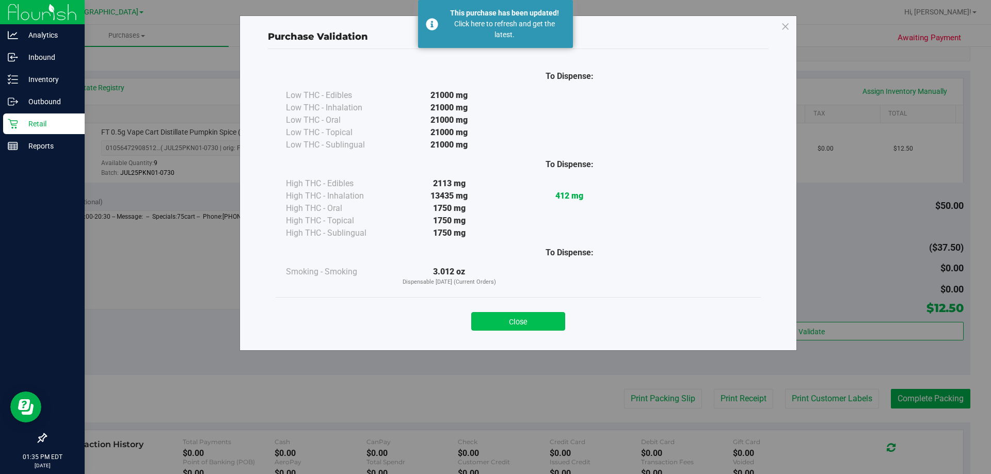
click at [494, 321] on button "Close" at bounding box center [518, 321] width 94 height 19
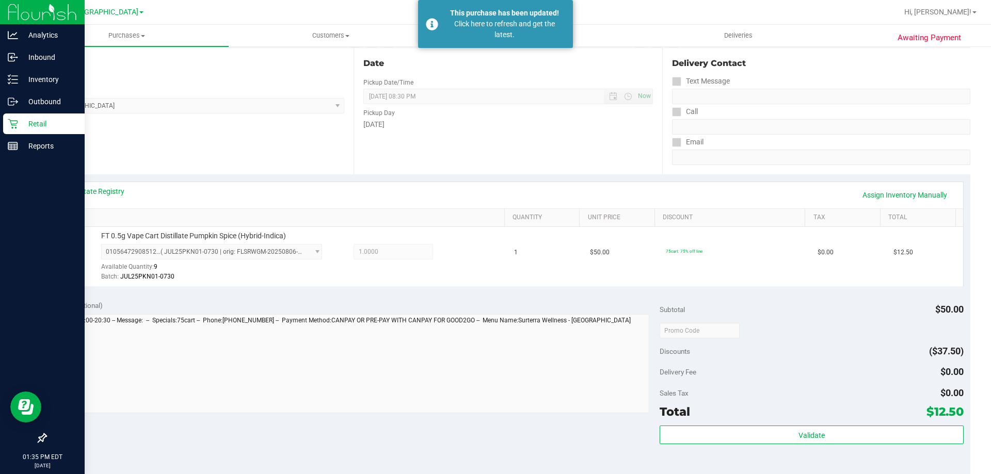
scroll to position [206, 0]
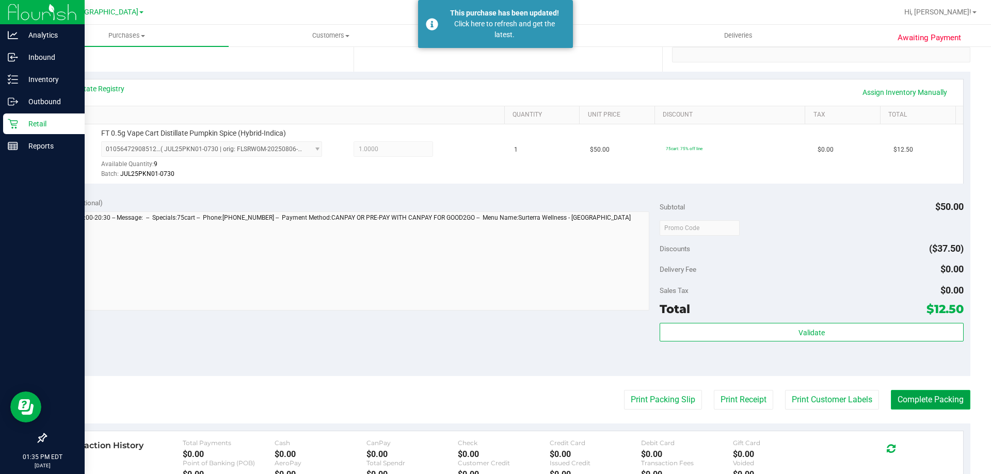
click at [494, 403] on button "Complete Packing" at bounding box center [930, 400] width 79 height 20
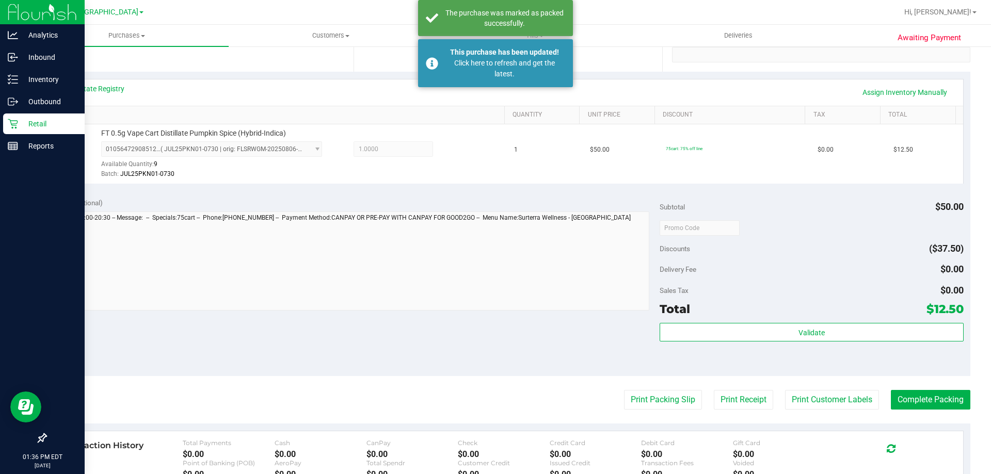
click at [30, 121] on p "Retail" at bounding box center [49, 124] width 62 height 12
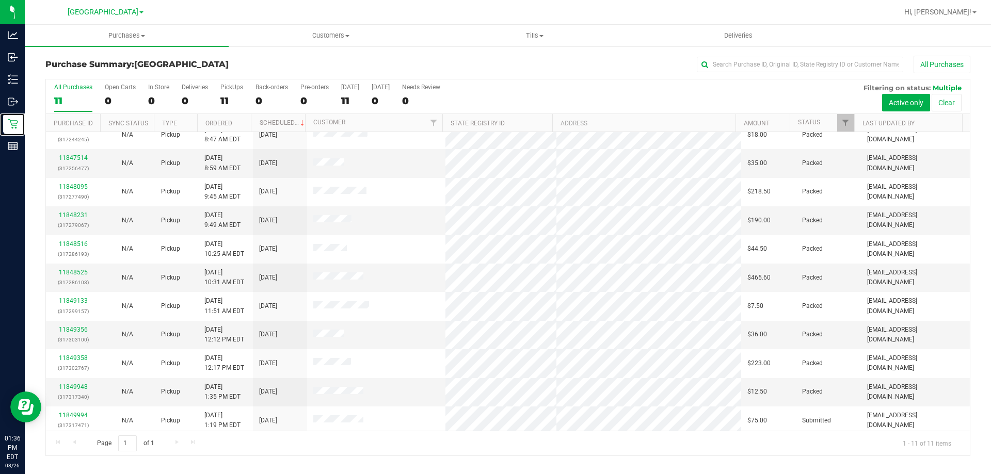
scroll to position [15, 0]
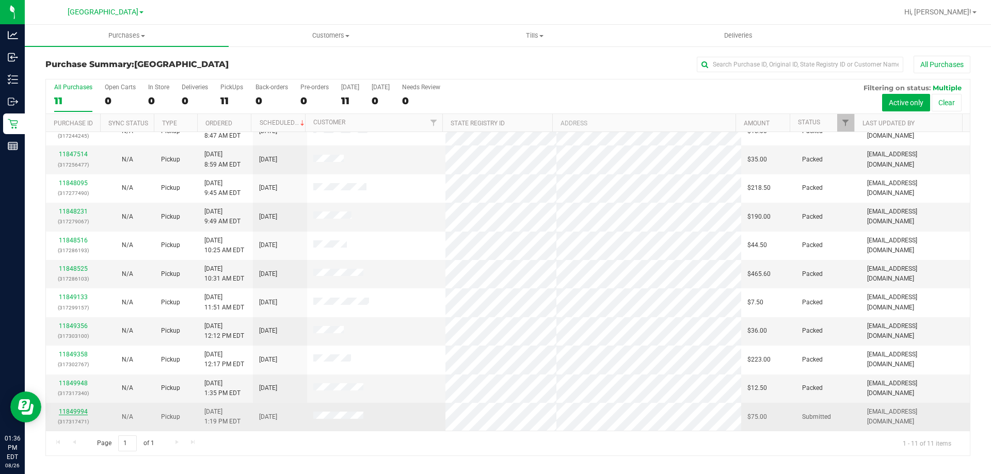
click at [79, 413] on link "11849994" at bounding box center [73, 411] width 29 height 7
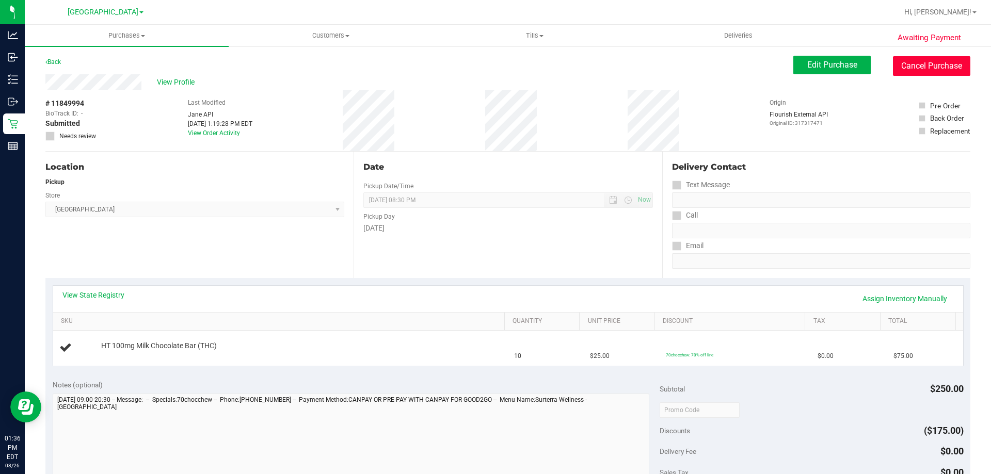
click at [494, 60] on button "Cancel Purchase" at bounding box center [931, 66] width 77 height 20
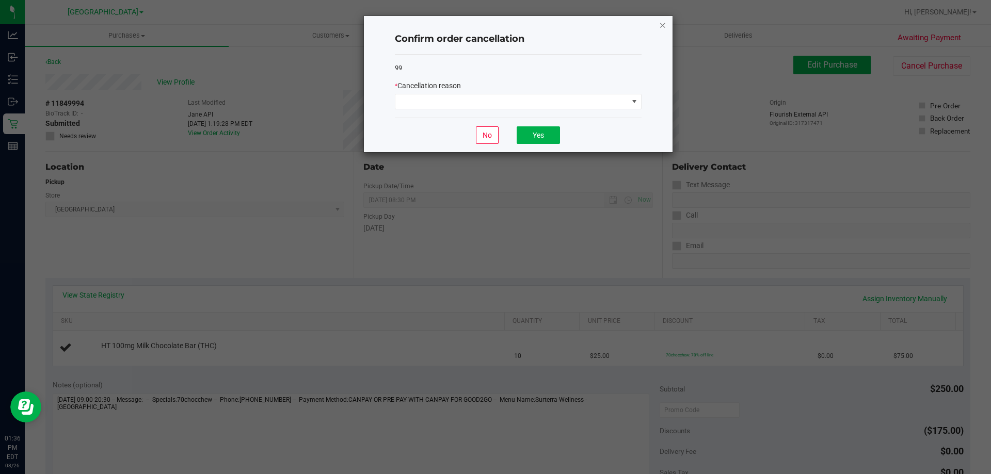
click at [494, 23] on icon "Close" at bounding box center [662, 25] width 7 height 12
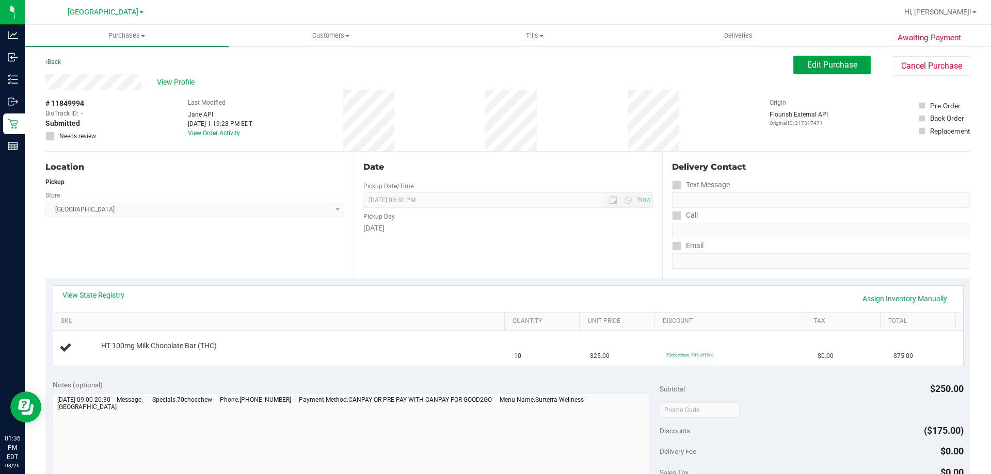
click at [494, 63] on span "Edit Purchase" at bounding box center [832, 65] width 50 height 10
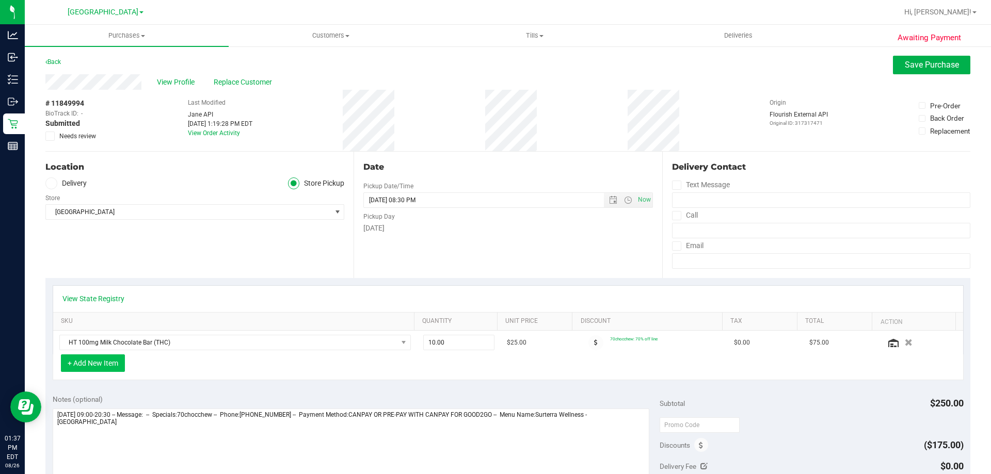
click at [103, 361] on button "+ Add New Item" at bounding box center [93, 364] width 64 height 18
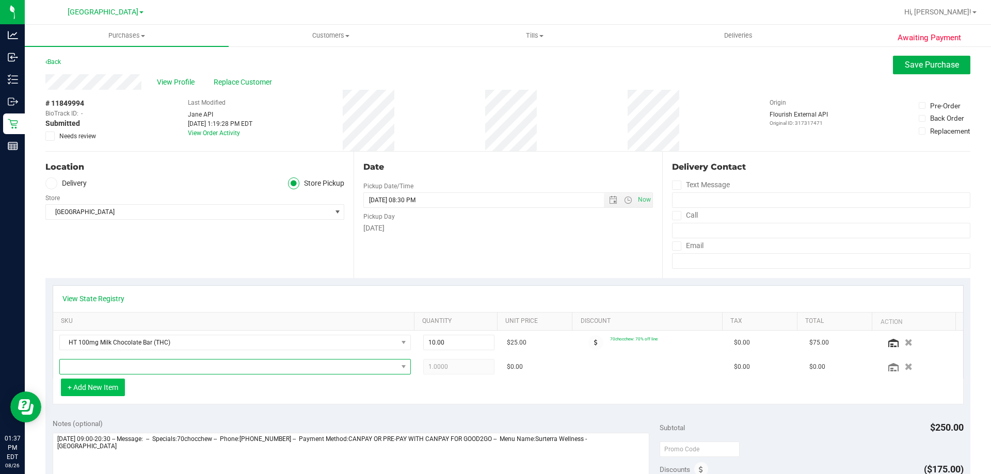
click at [103, 361] on span "NO DATA FOUND" at bounding box center [228, 367] width 337 height 14
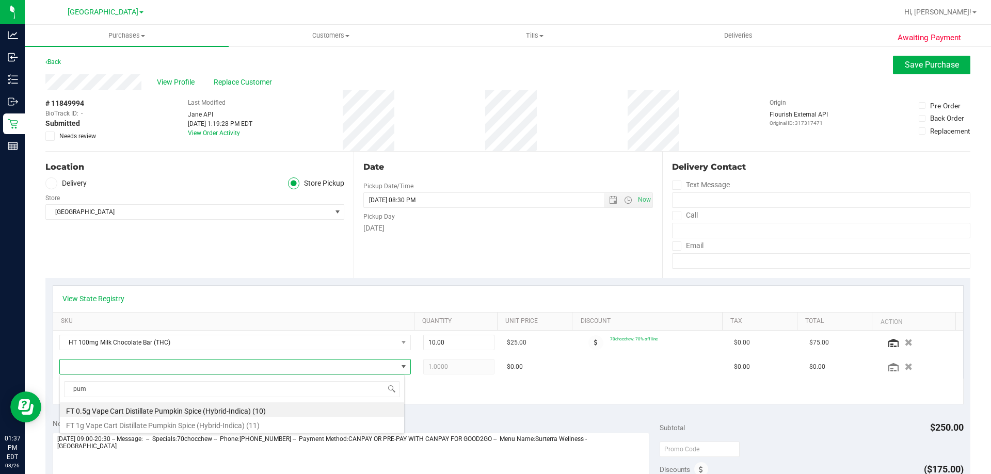
type input "pump"
click at [181, 413] on li "FT 0.5g Vape Cart Distillate Pumpkin Spice (Hybrid-Indica) (10)" at bounding box center [232, 410] width 344 height 14
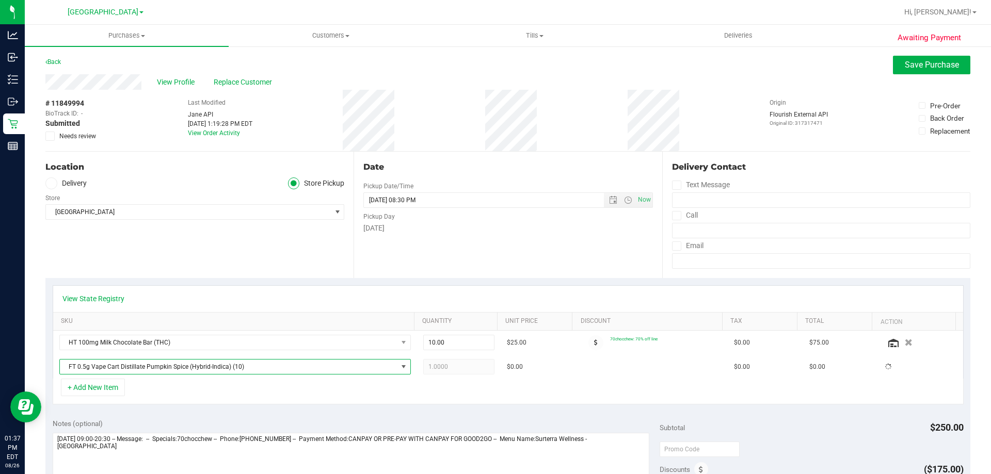
click at [303, 392] on div "+ Add New Item" at bounding box center [508, 392] width 911 height 26
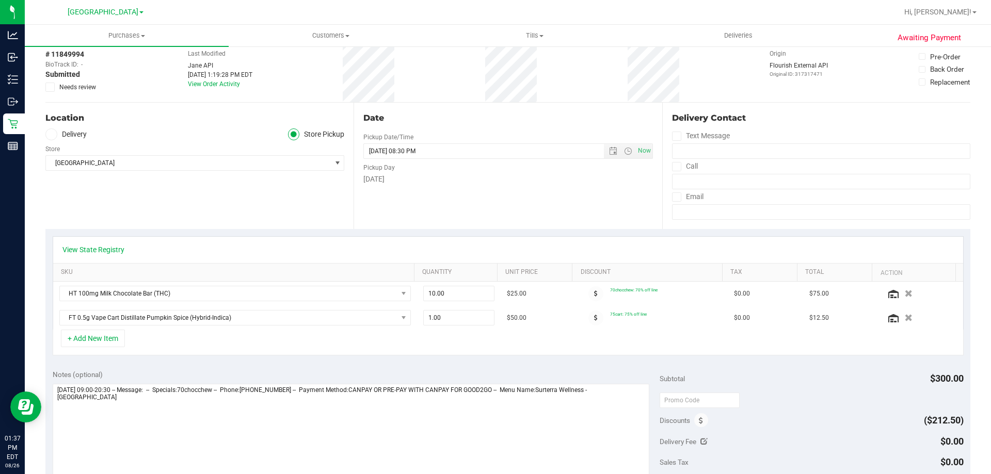
scroll to position [206, 0]
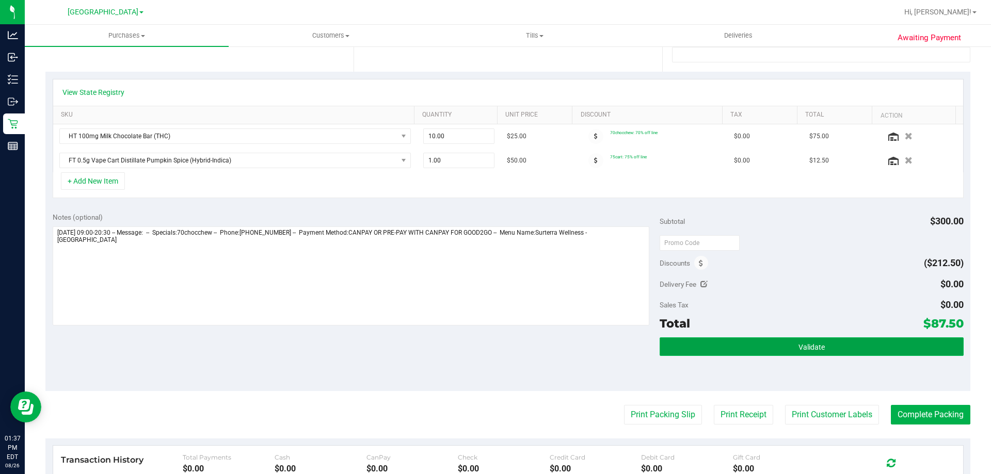
click at [494, 352] on button "Validate" at bounding box center [811, 346] width 303 height 19
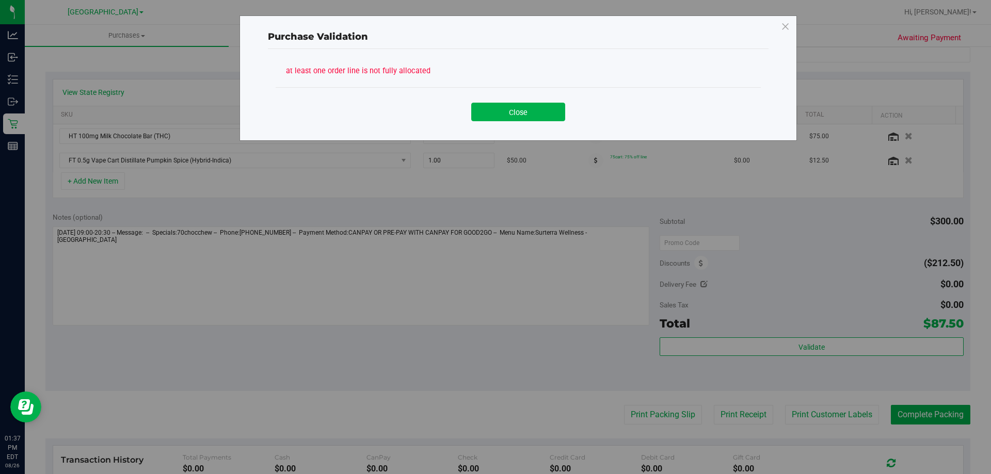
click at [494, 123] on div "Close" at bounding box center [518, 108] width 485 height 42
click at [494, 104] on button "Close" at bounding box center [518, 112] width 94 height 19
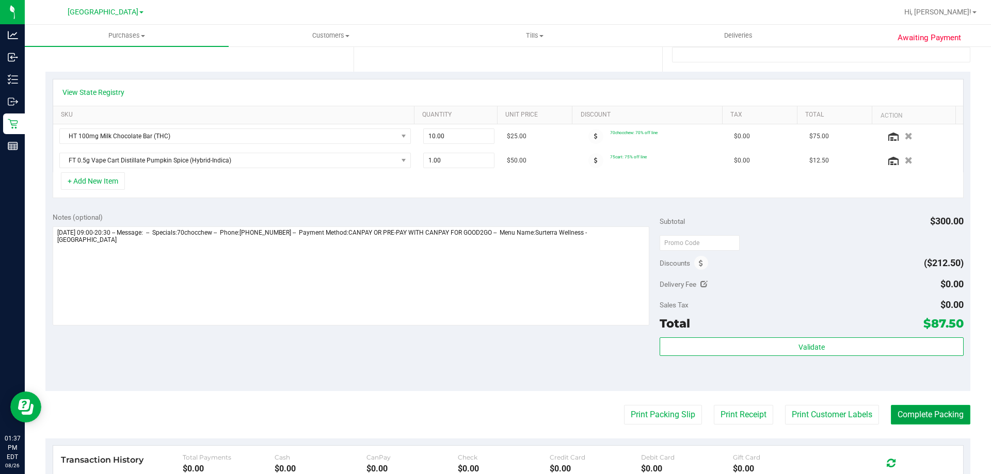
click at [494, 417] on button "Complete Packing" at bounding box center [930, 415] width 79 height 20
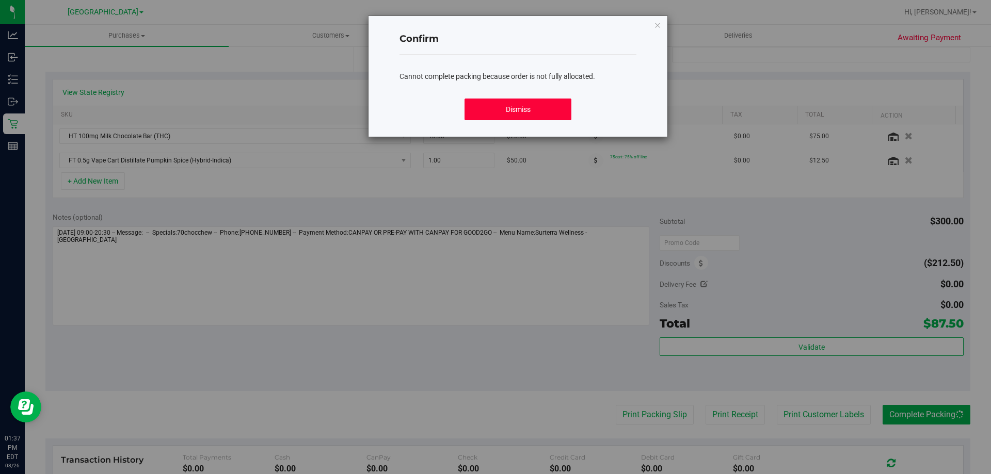
click at [494, 111] on button "Dismiss" at bounding box center [517, 110] width 106 height 22
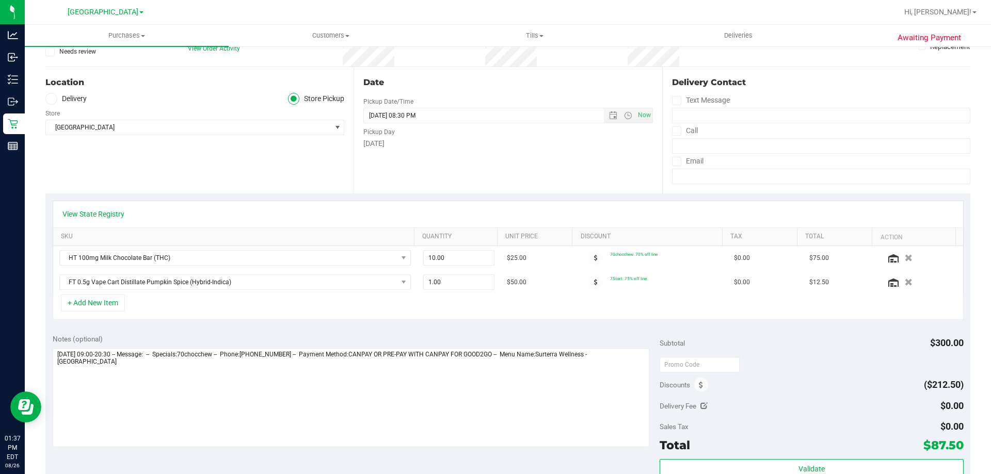
scroll to position [0, 0]
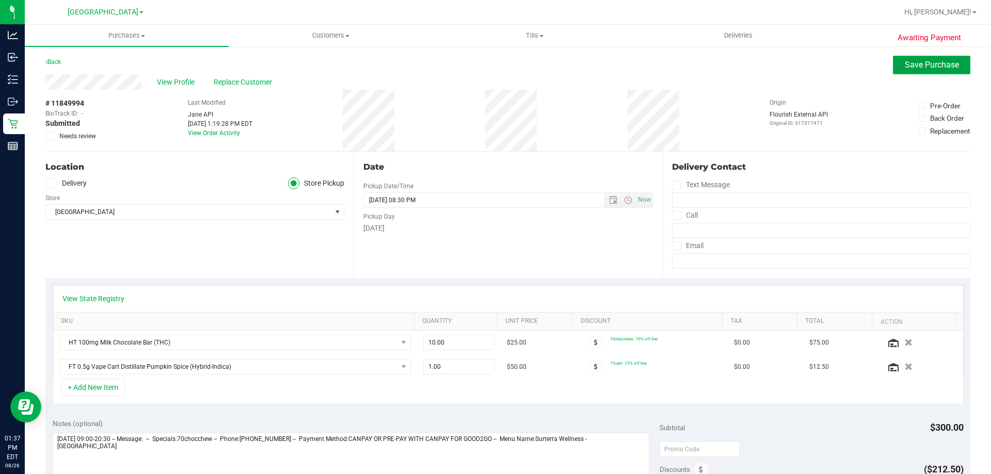
click at [494, 59] on button "Save Purchase" at bounding box center [931, 65] width 77 height 19
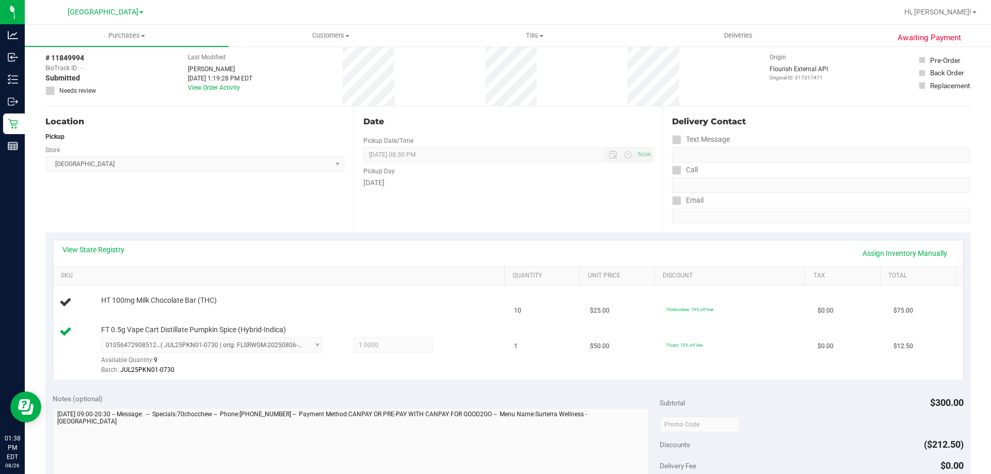
scroll to position [258, 0]
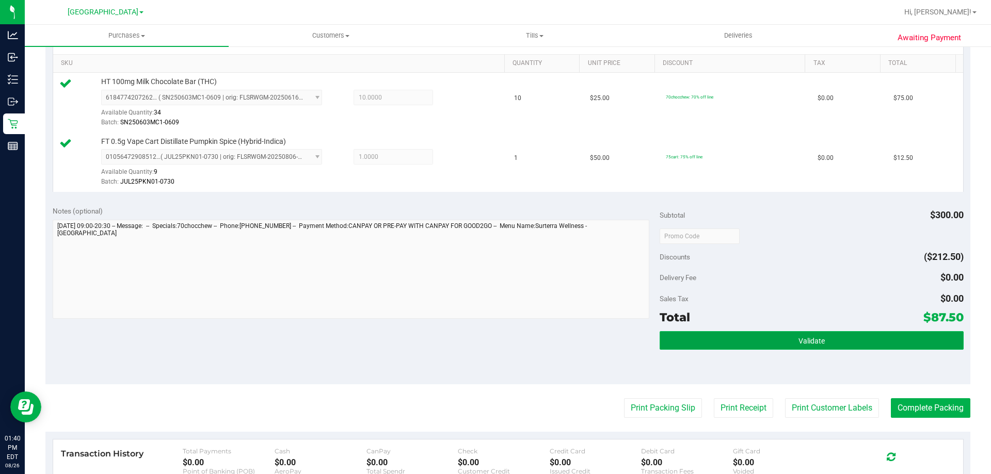
click at [494, 337] on button "Validate" at bounding box center [811, 340] width 303 height 19
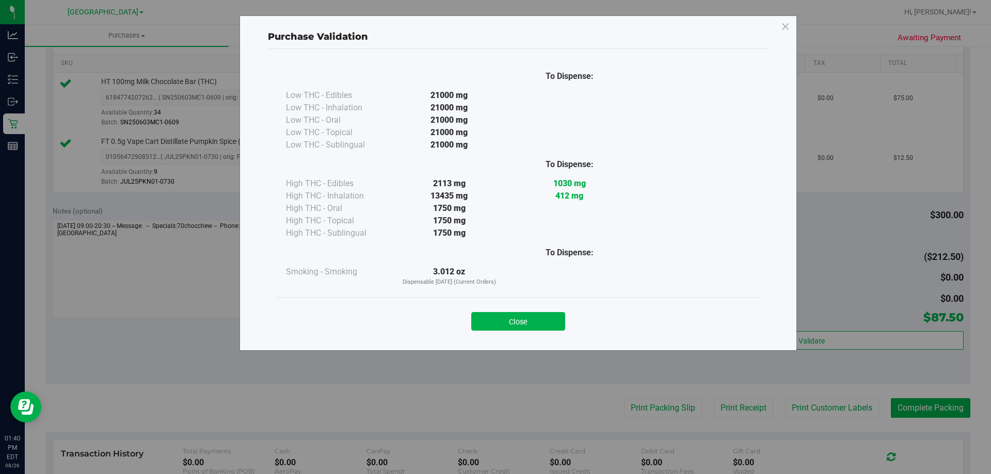
click at [494, 332] on div "Close" at bounding box center [518, 318] width 485 height 42
click at [494, 316] on button "Close" at bounding box center [518, 321] width 94 height 19
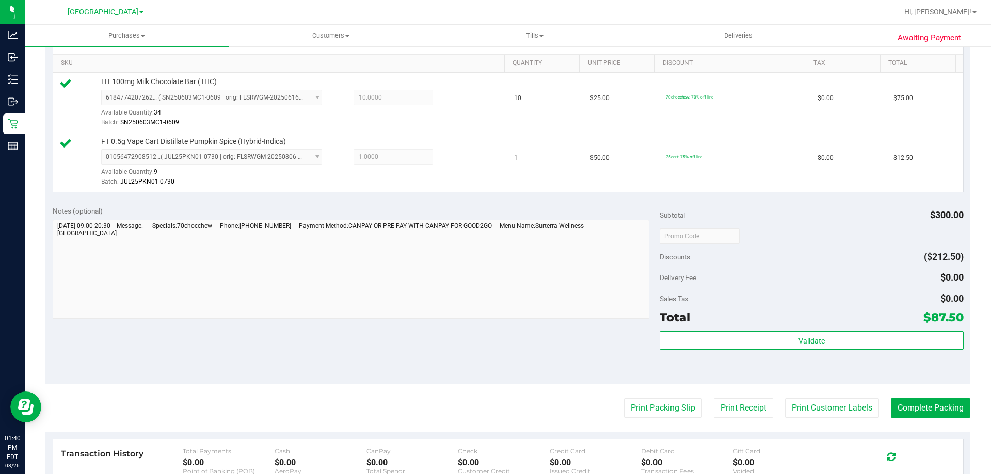
click at [494, 343] on div "Notes (optional) Subtotal $300.00 Discounts ($212.50) Delivery Fee $0.00 Sales …" at bounding box center [507, 292] width 925 height 186
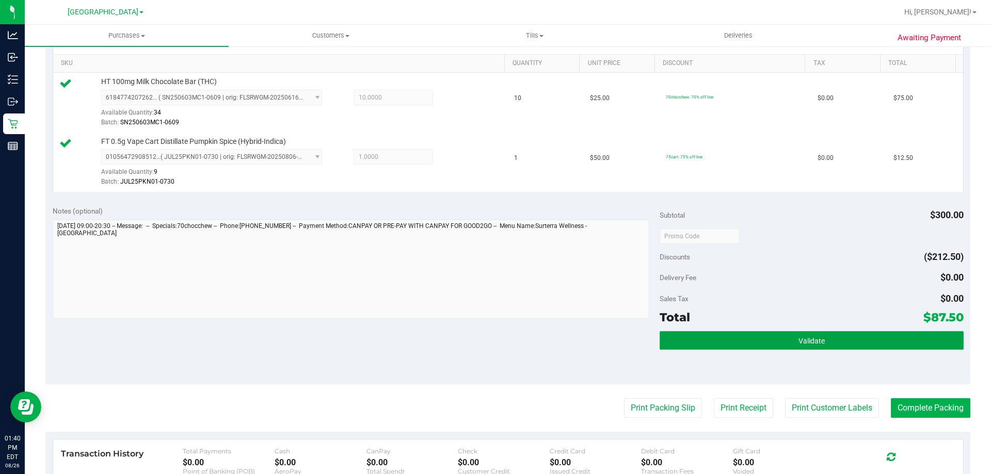
click at [494, 341] on button "Validate" at bounding box center [811, 340] width 303 height 19
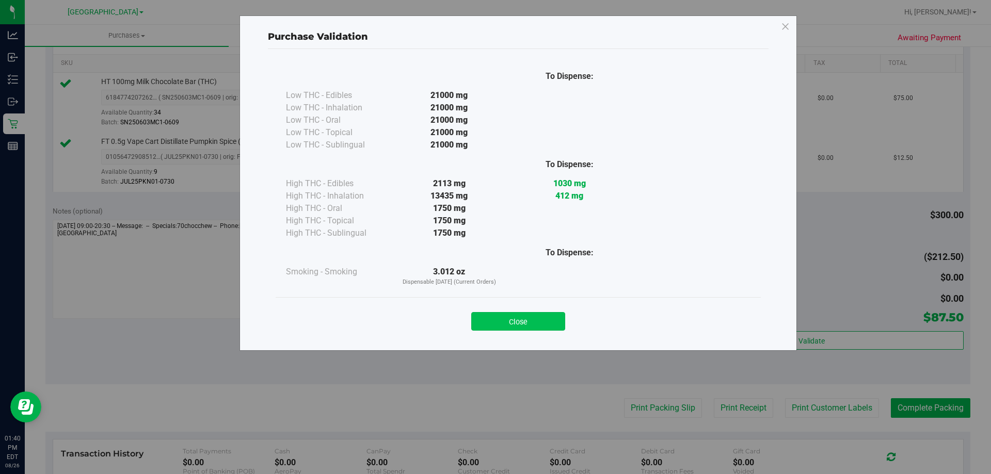
click at [494, 324] on button "Close" at bounding box center [518, 321] width 94 height 19
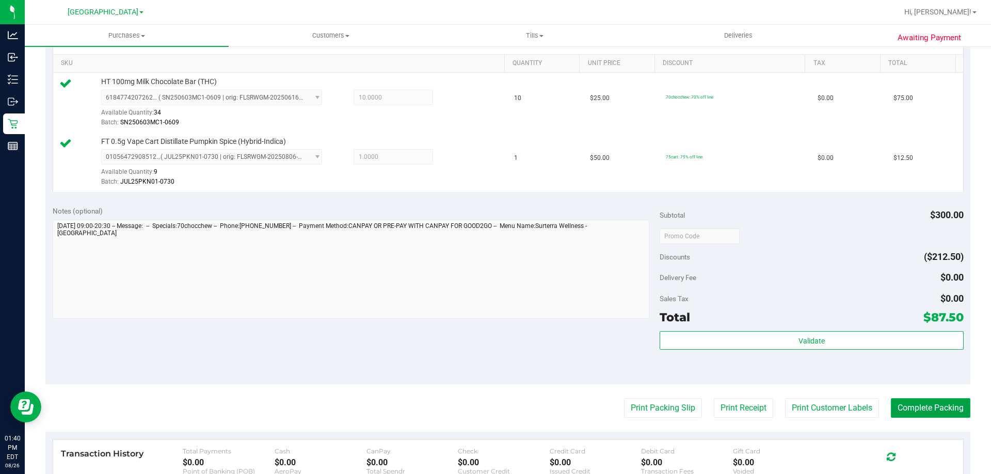
click at [494, 414] on button "Complete Packing" at bounding box center [930, 408] width 79 height 20
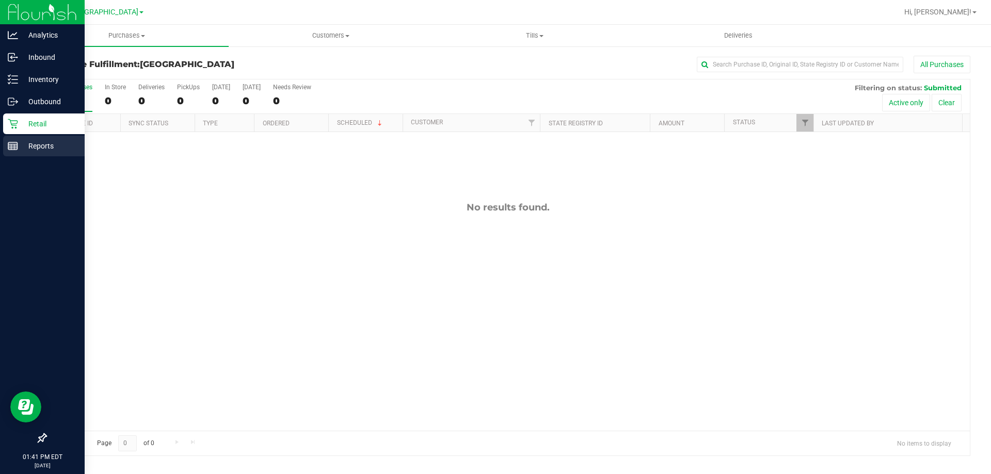
click at [16, 147] on icon at bounding box center [13, 146] width 10 height 10
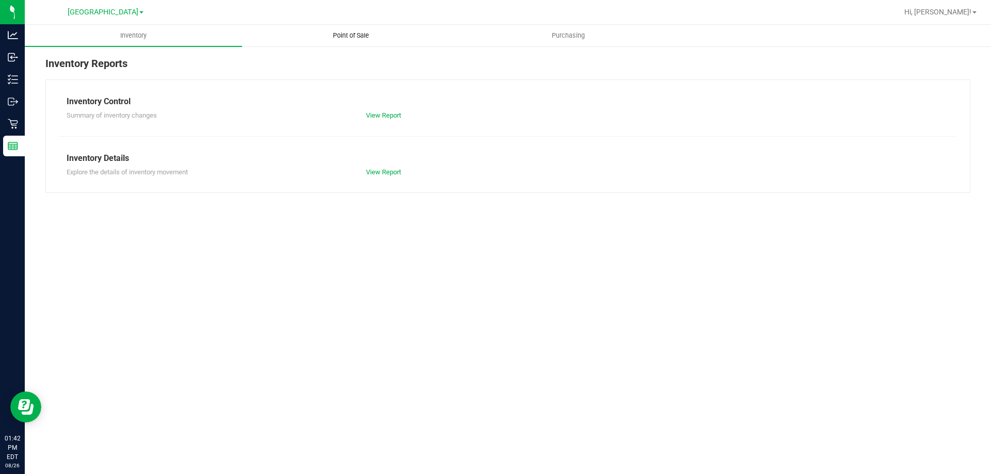
click at [374, 37] on span "Point of Sale" at bounding box center [351, 35] width 64 height 9
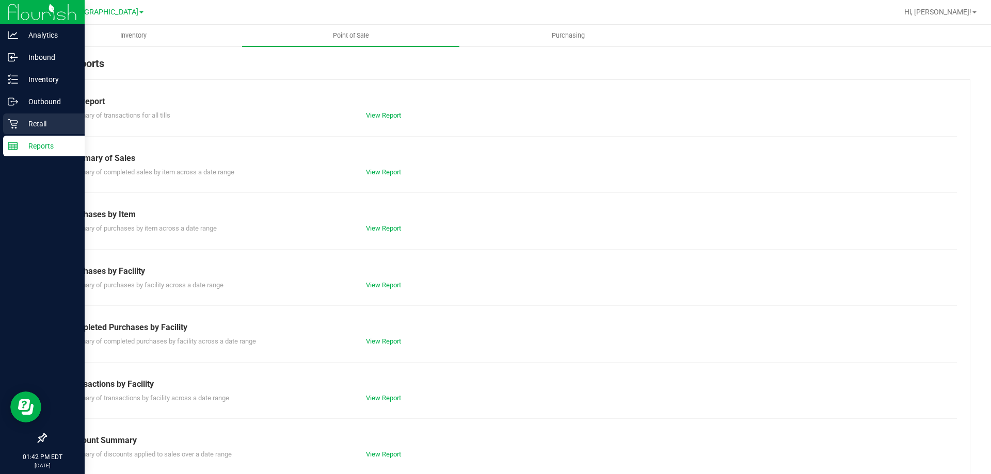
click at [18, 126] on icon at bounding box center [13, 124] width 10 height 10
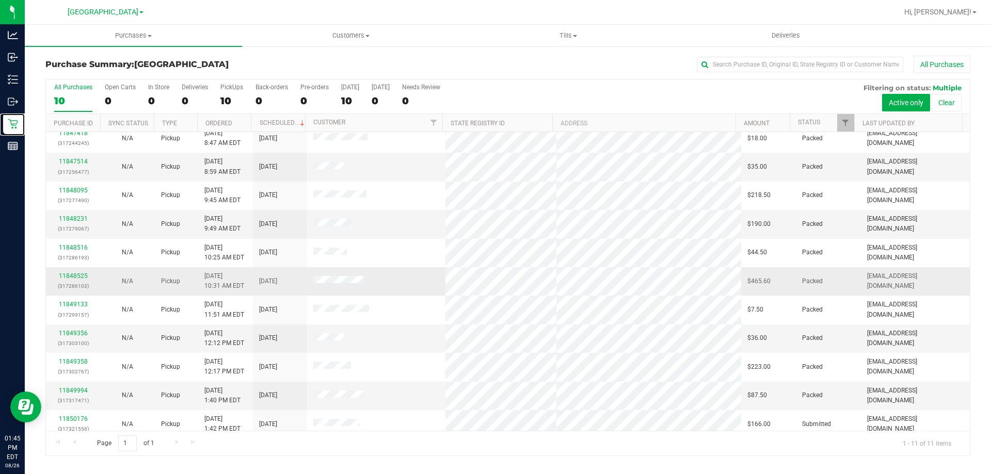
scroll to position [15, 0]
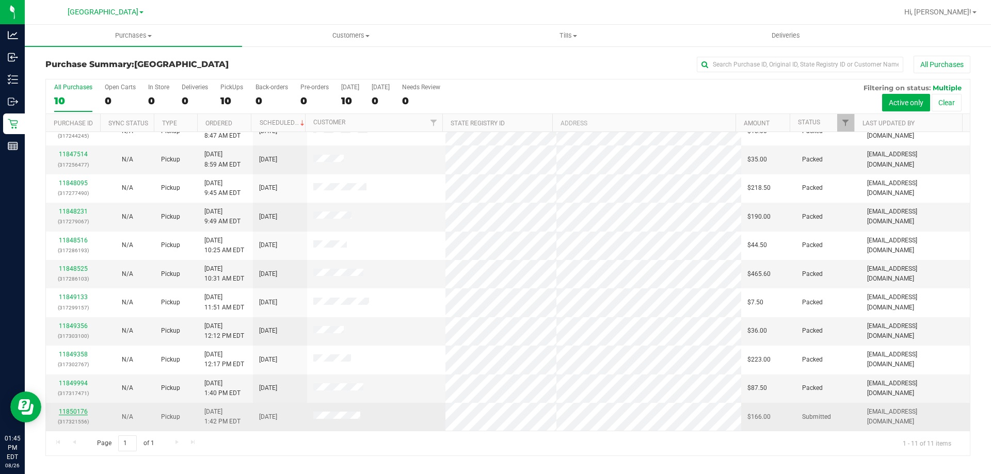
click at [81, 411] on link "11850176" at bounding box center [73, 411] width 29 height 7
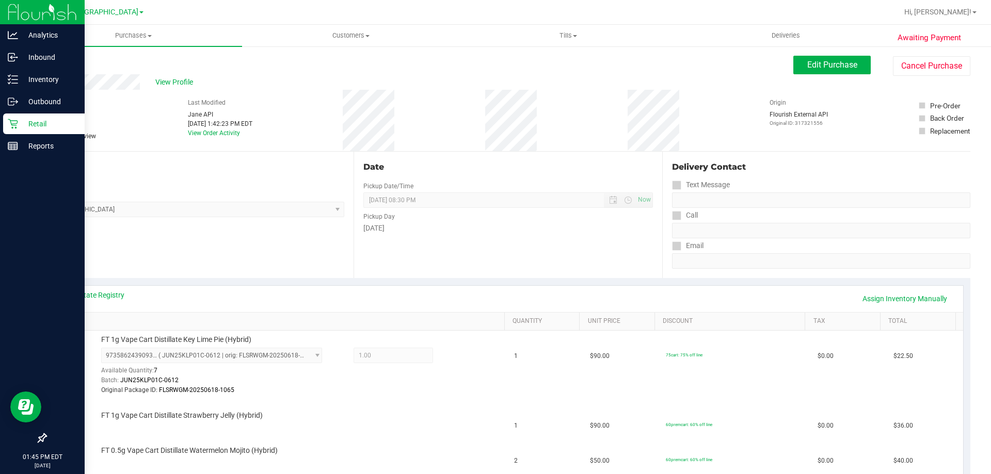
click at [8, 127] on icon at bounding box center [13, 124] width 10 height 10
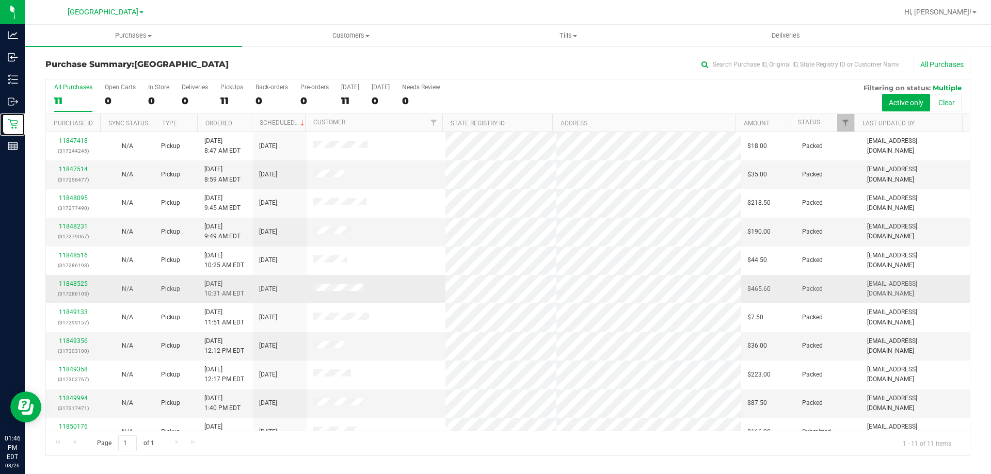
scroll to position [15, 0]
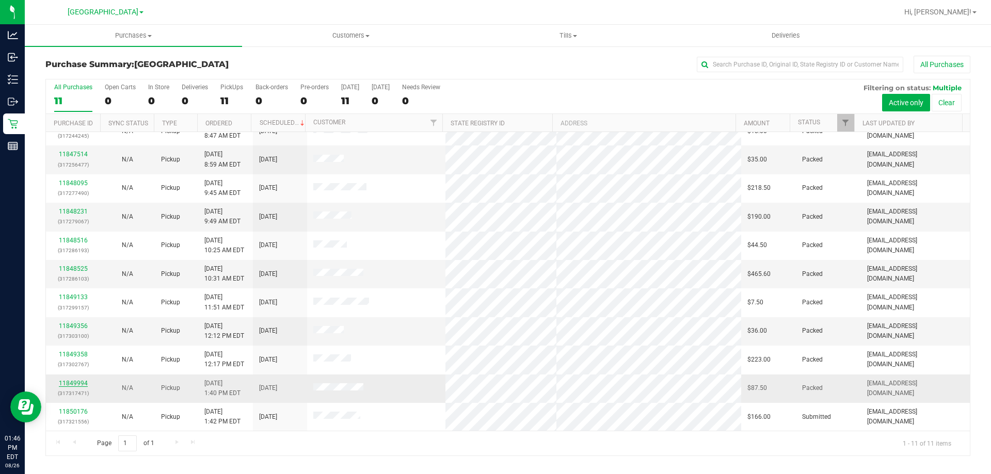
click at [73, 382] on link "11849994" at bounding box center [73, 383] width 29 height 7
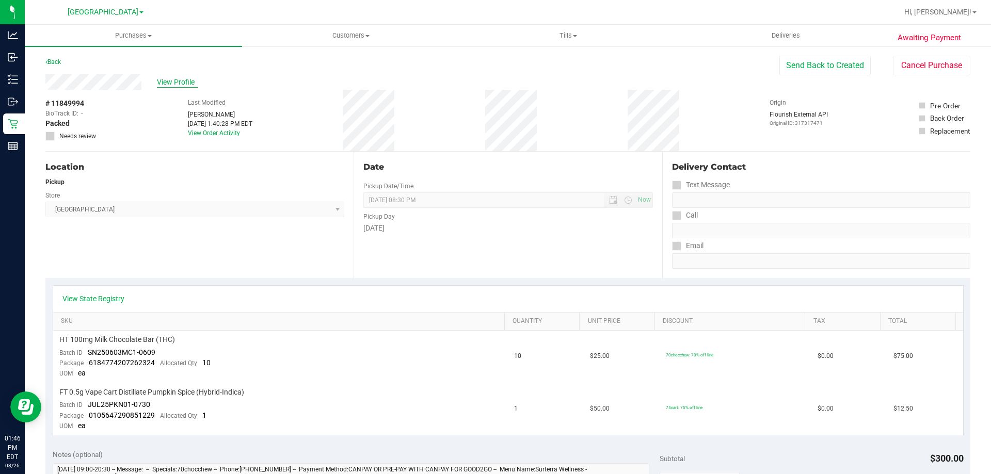
click at [164, 85] on span "View Profile" at bounding box center [177, 82] width 41 height 11
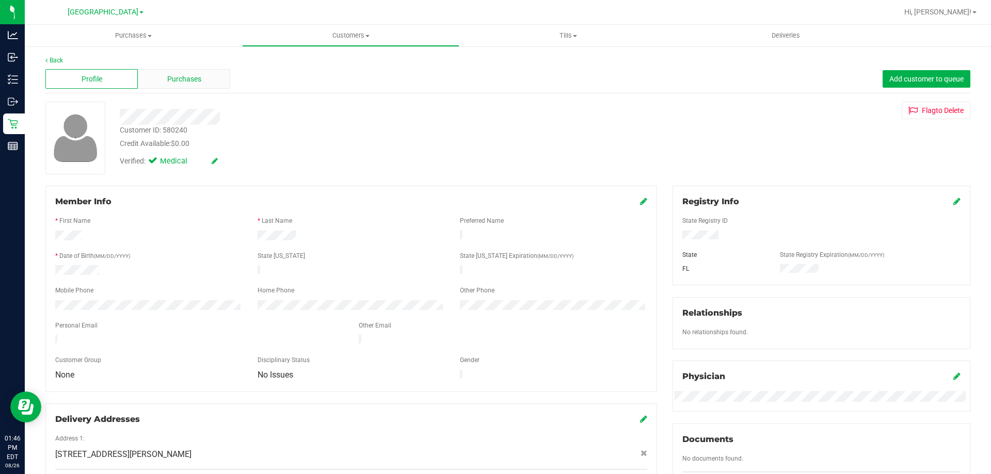
click at [170, 88] on div "Purchases" at bounding box center [184, 79] width 92 height 20
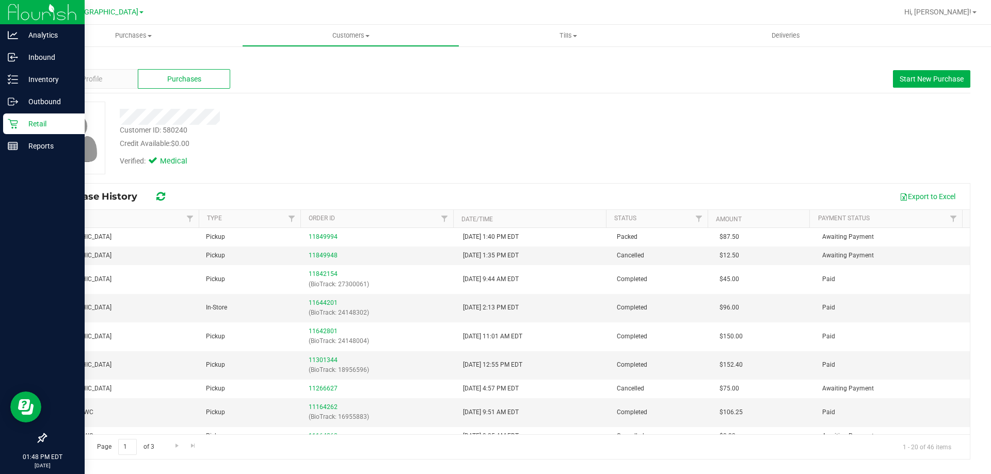
click at [36, 114] on div "Retail" at bounding box center [44, 124] width 82 height 21
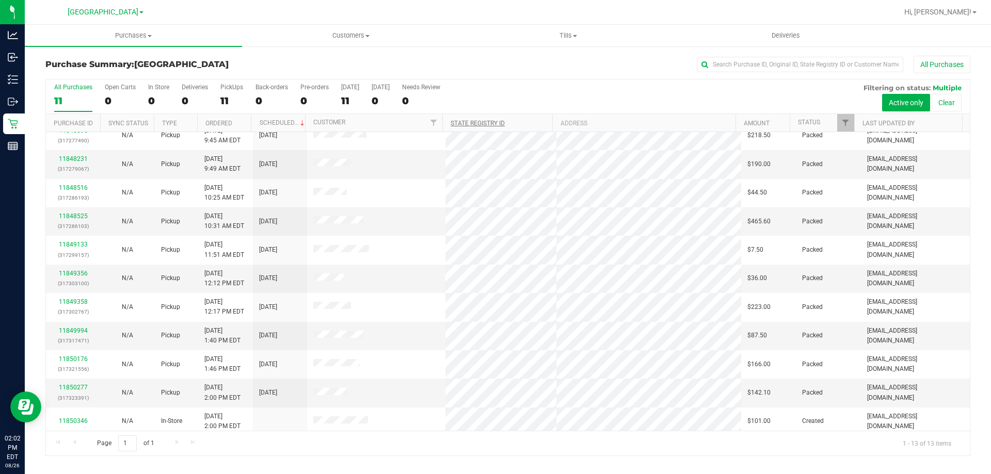
scroll to position [72, 0]
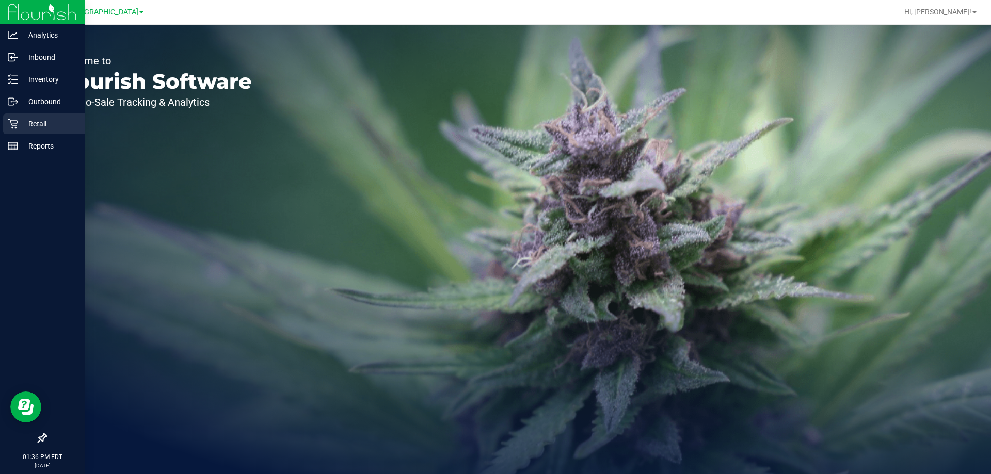
click at [14, 127] on icon at bounding box center [13, 124] width 10 height 10
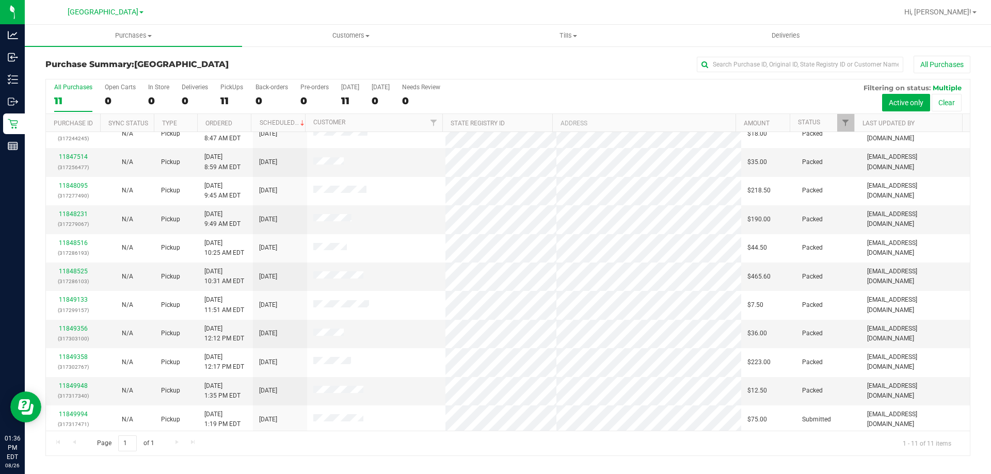
scroll to position [15, 0]
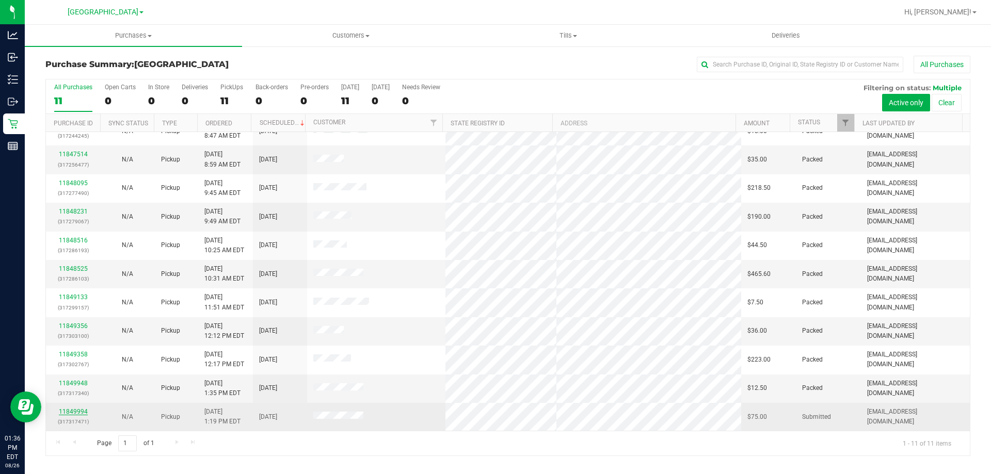
click at [74, 412] on link "11849994" at bounding box center [73, 411] width 29 height 7
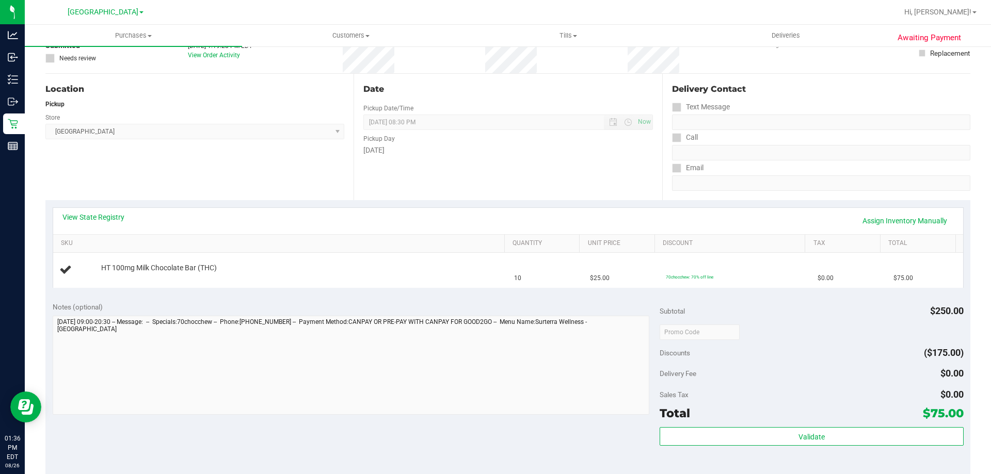
scroll to position [103, 0]
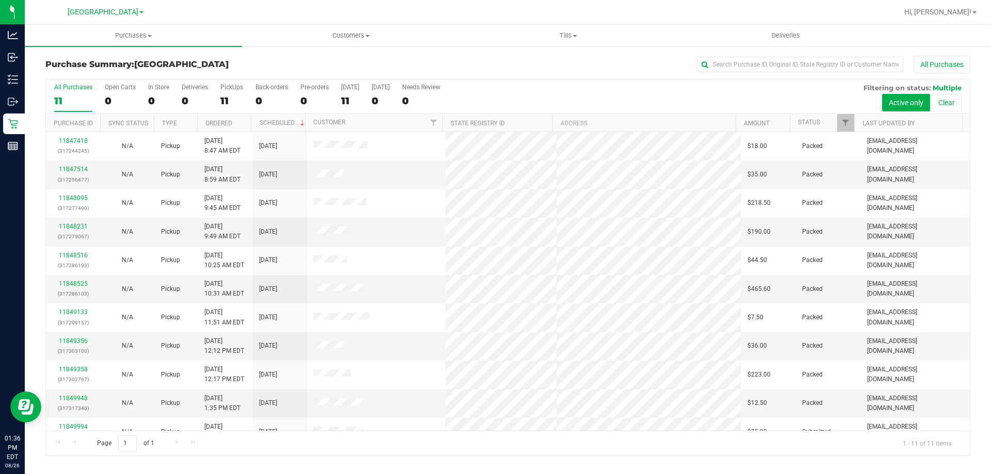
scroll to position [15, 0]
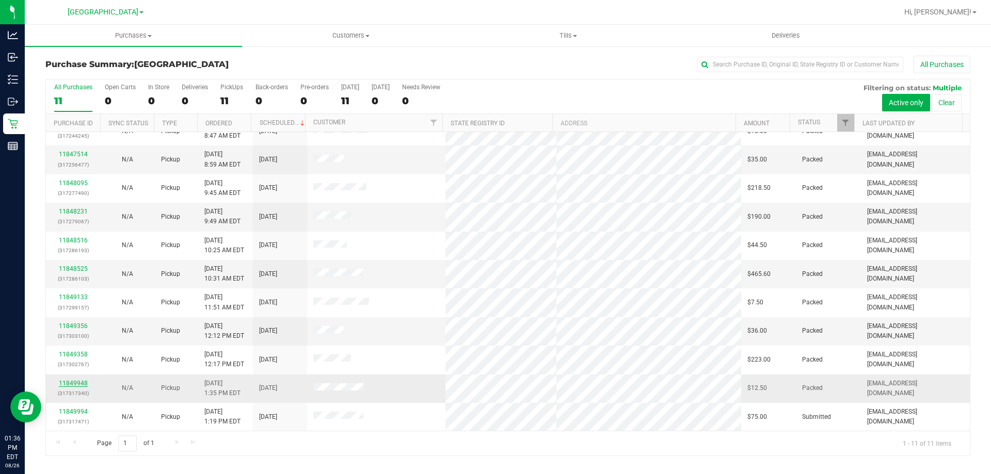
click at [70, 386] on link "11849948" at bounding box center [73, 383] width 29 height 7
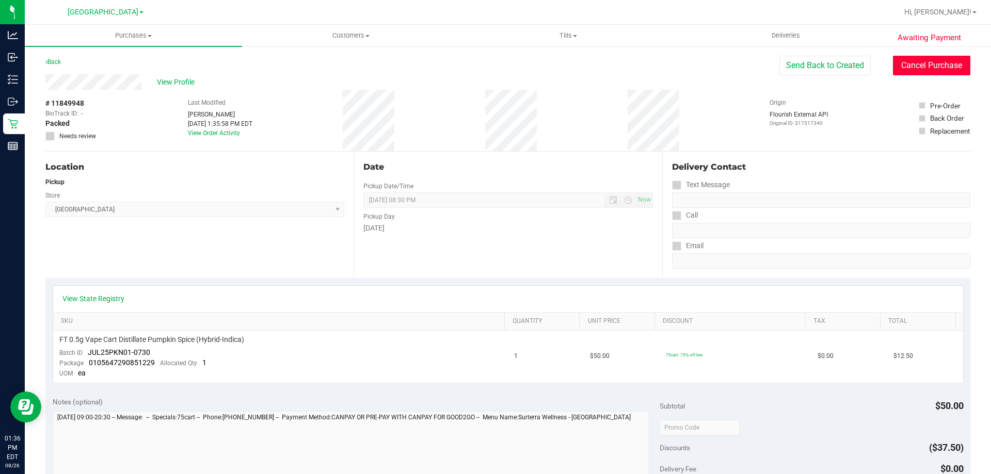
click at [941, 66] on button "Cancel Purchase" at bounding box center [931, 66] width 77 height 20
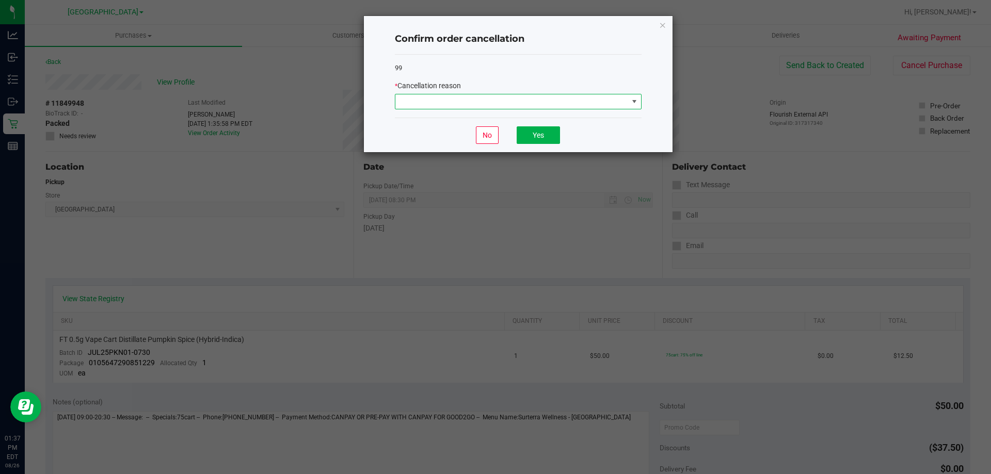
click at [513, 106] on span at bounding box center [511, 101] width 233 height 14
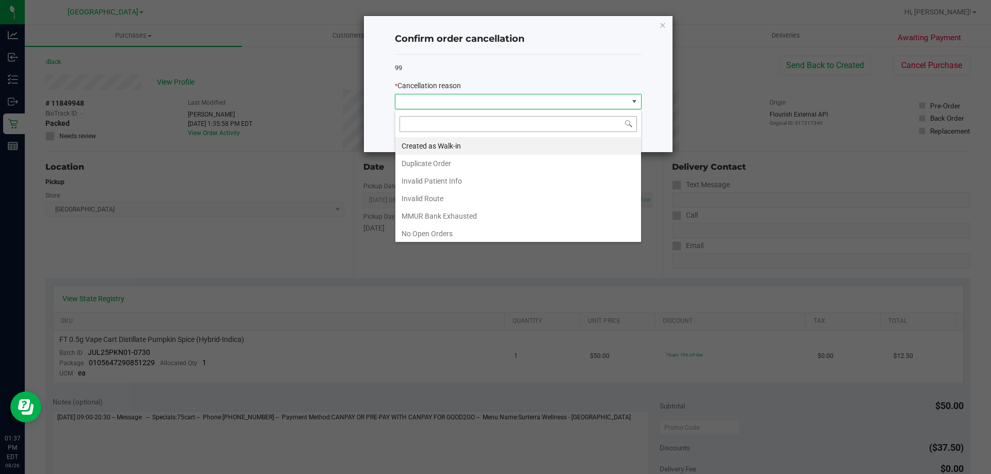
scroll to position [15, 247]
click at [505, 161] on li "Duplicate Order" at bounding box center [518, 164] width 246 height 18
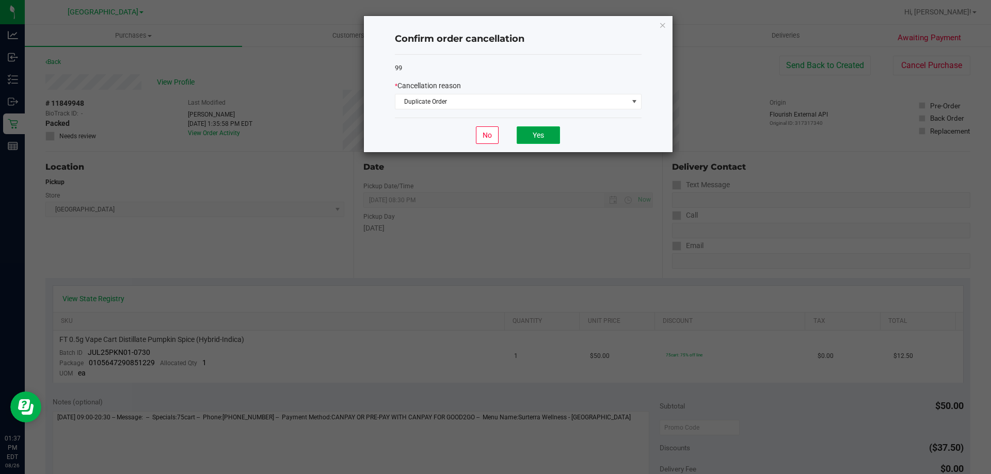
click at [526, 136] on button "Yes" at bounding box center [538, 135] width 43 height 18
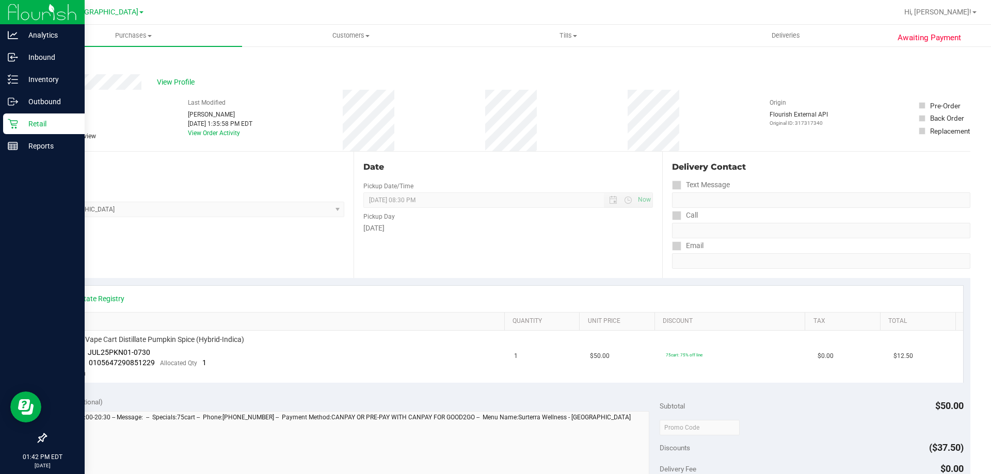
click at [53, 117] on div "Retail" at bounding box center [44, 124] width 82 height 21
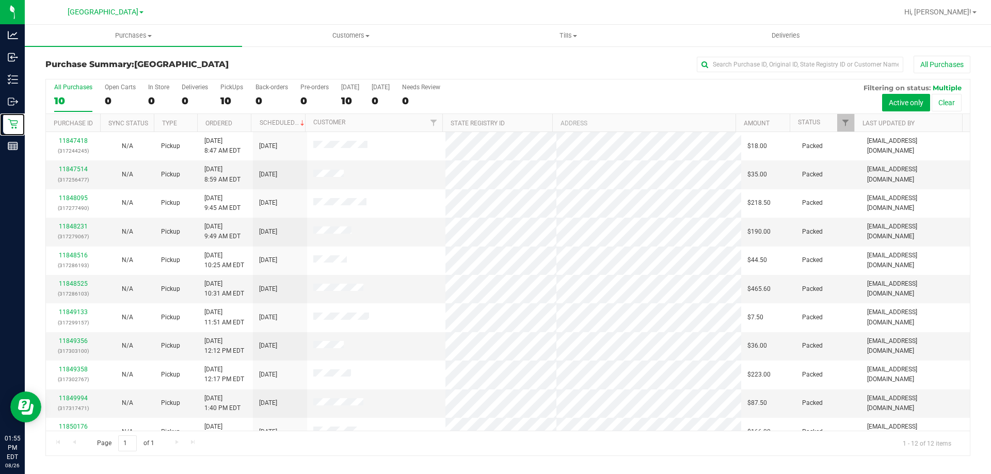
scroll to position [44, 0]
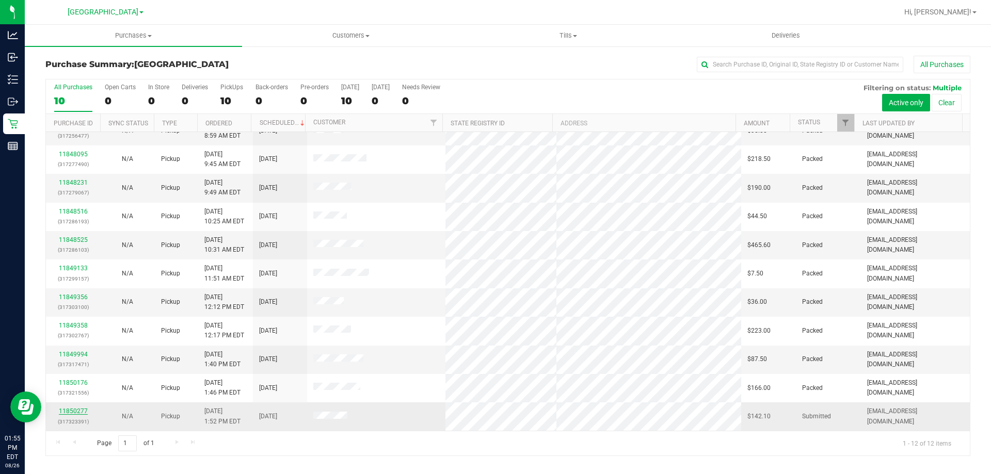
click at [71, 409] on link "11850277" at bounding box center [73, 411] width 29 height 7
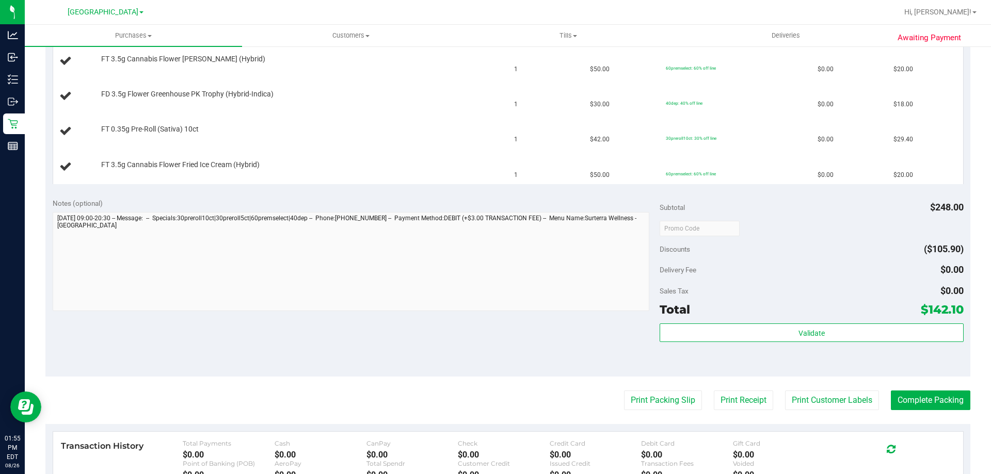
scroll to position [464, 0]
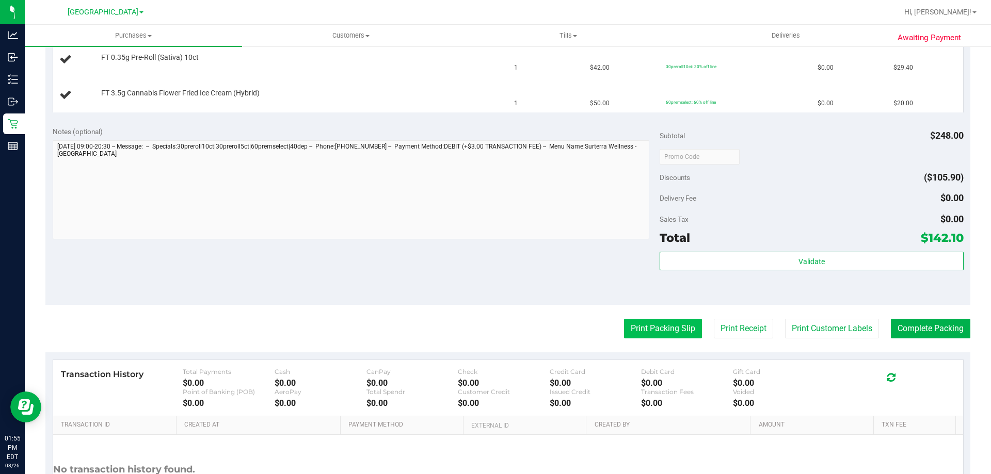
click at [669, 322] on button "Print Packing Slip" at bounding box center [663, 329] width 78 height 20
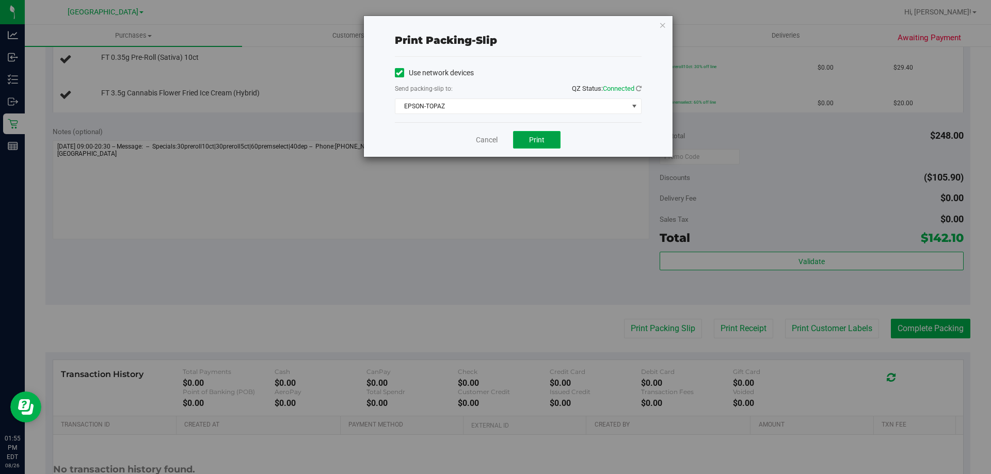
click at [534, 141] on span "Print" at bounding box center [536, 140] width 15 height 8
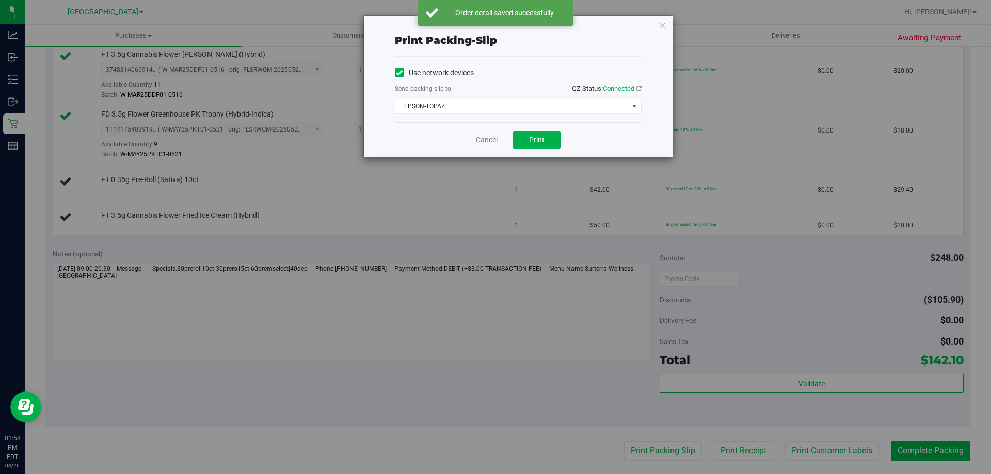
click at [481, 145] on link "Cancel" at bounding box center [487, 140] width 22 height 11
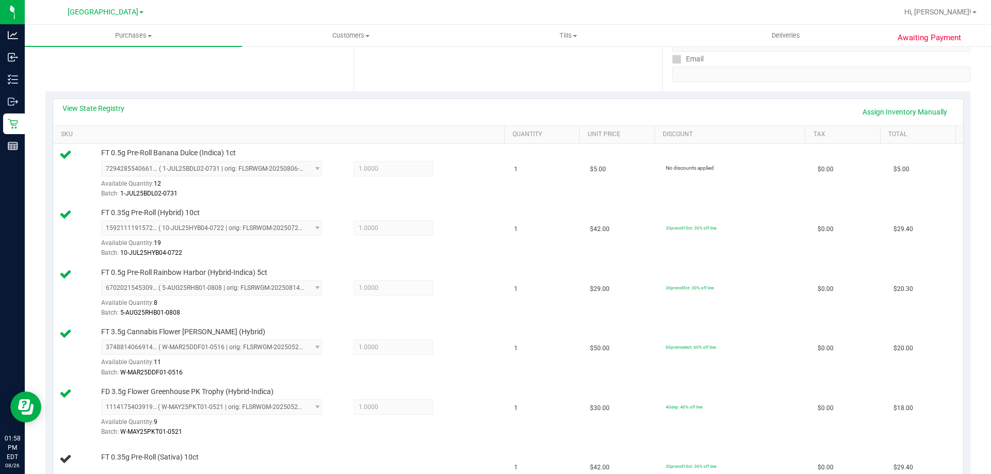
scroll to position [190, 0]
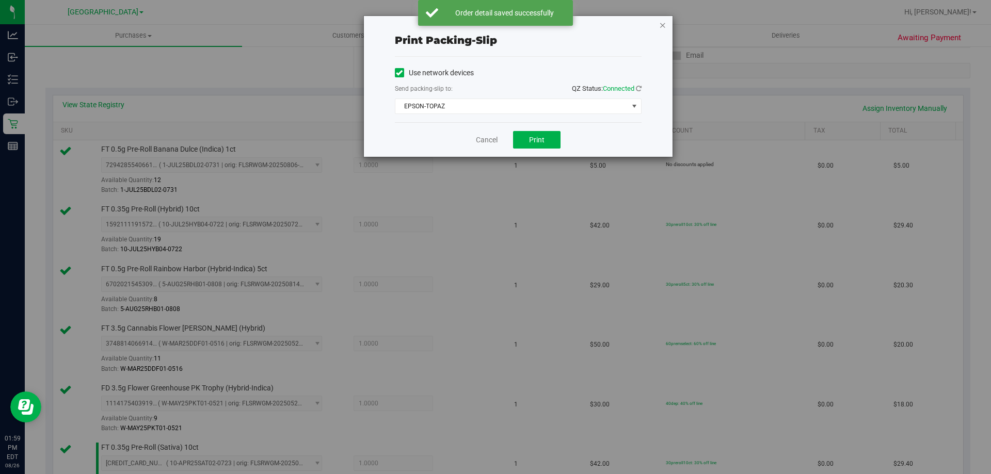
click at [659, 27] on icon "button" at bounding box center [662, 25] width 7 height 12
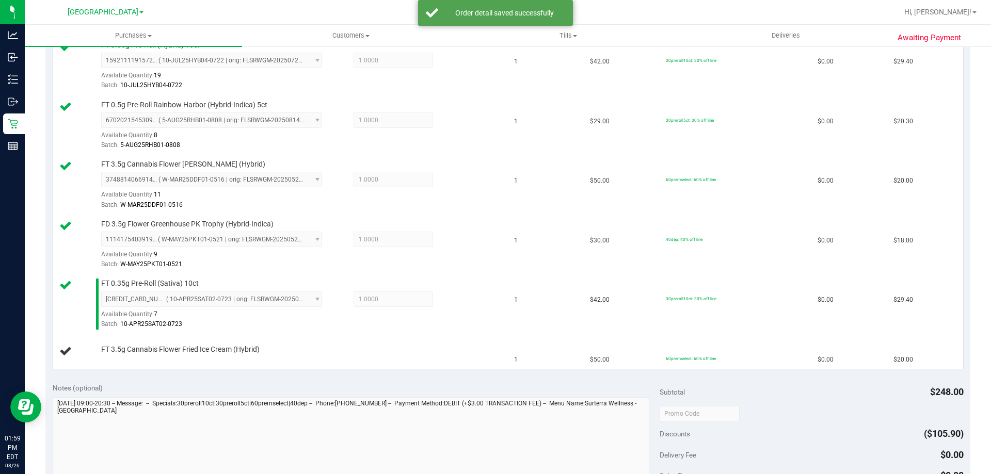
scroll to position [361, 0]
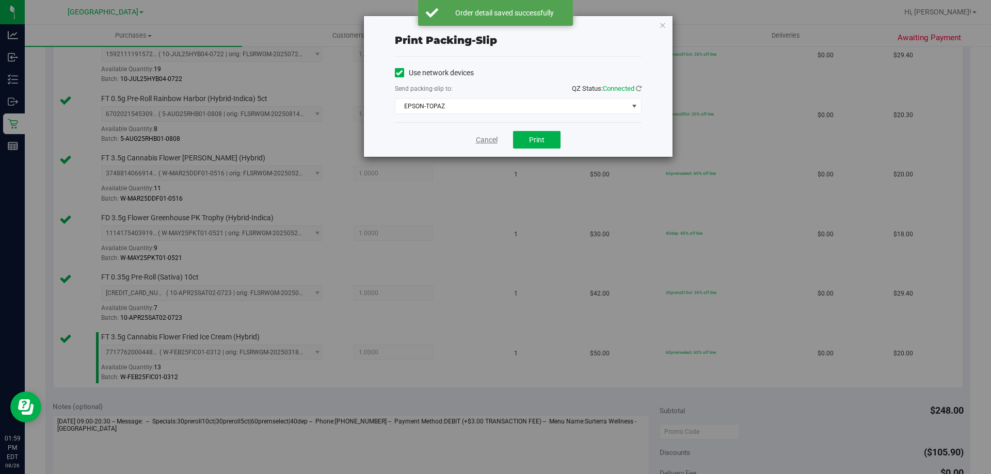
click at [483, 140] on link "Cancel" at bounding box center [487, 140] width 22 height 11
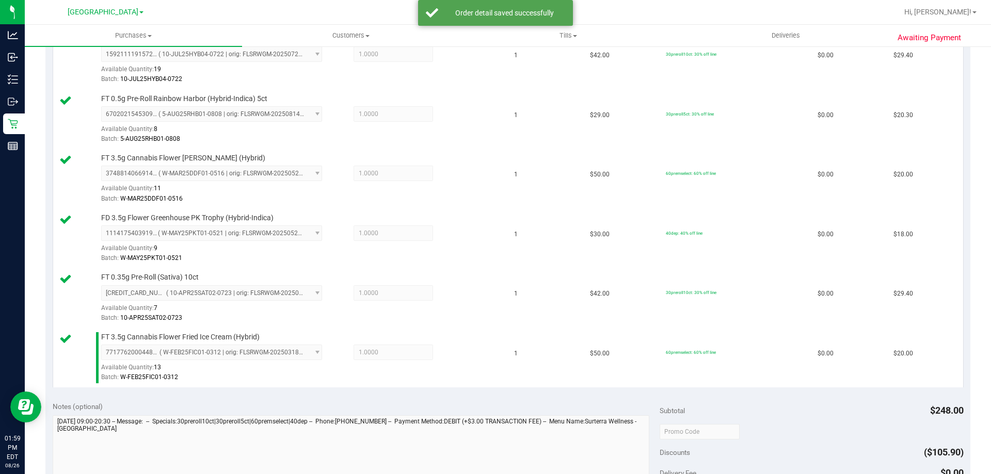
scroll to position [715, 0]
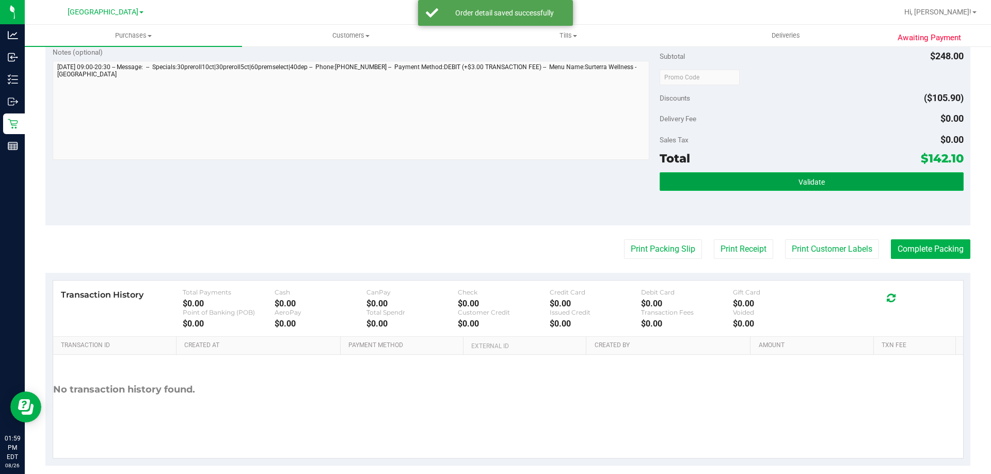
click at [798, 182] on span "Validate" at bounding box center [811, 182] width 26 height 8
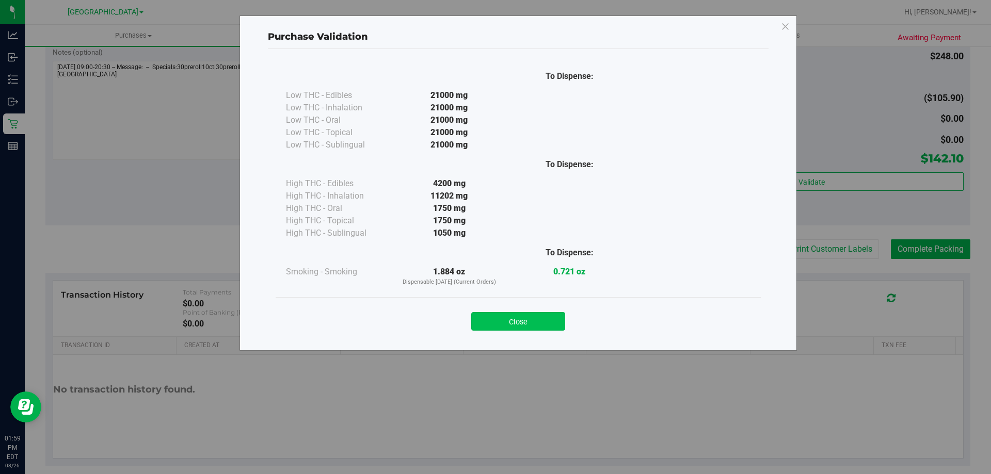
click at [543, 326] on button "Close" at bounding box center [518, 321] width 94 height 19
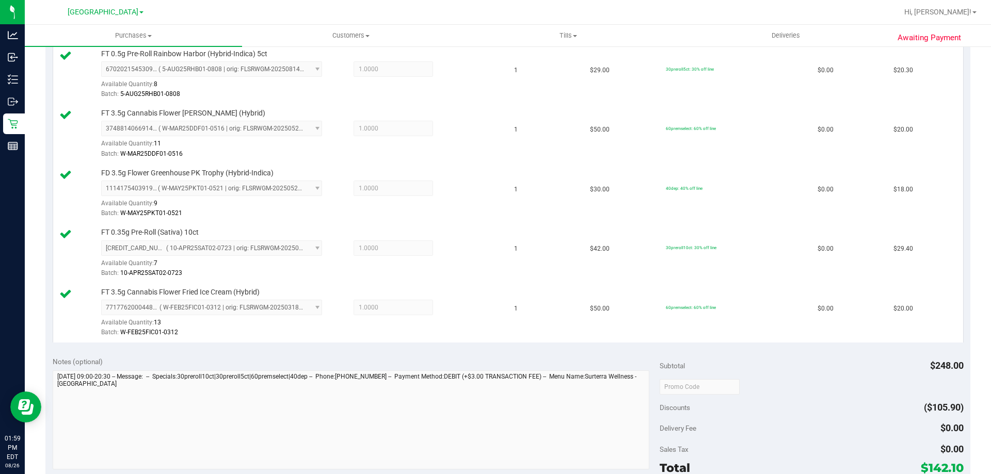
scroll to position [612, 0]
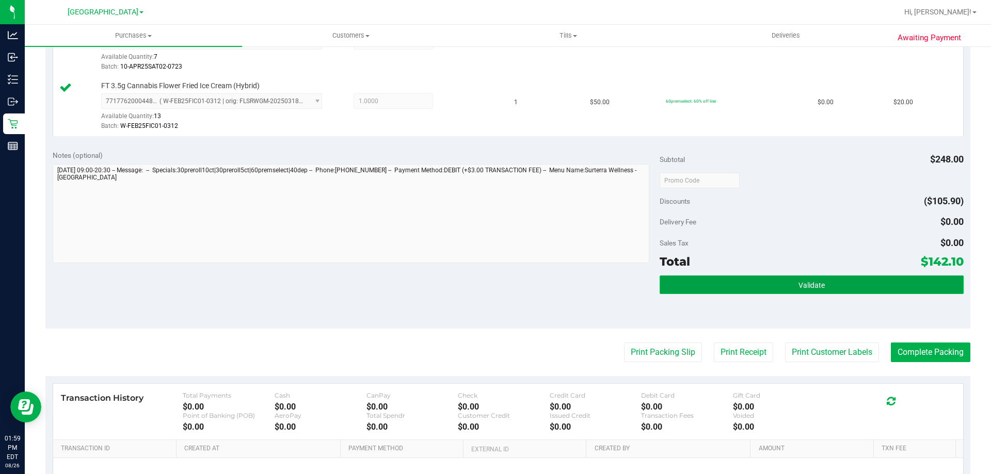
click at [798, 287] on span "Validate" at bounding box center [811, 285] width 26 height 8
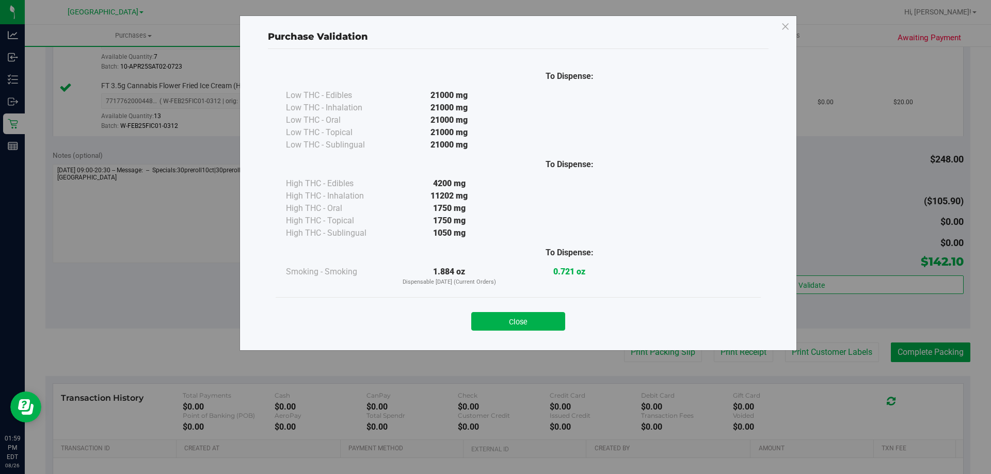
click at [509, 311] on div "Close" at bounding box center [518, 319] width 470 height 26
click at [506, 315] on button "Close" at bounding box center [518, 321] width 94 height 19
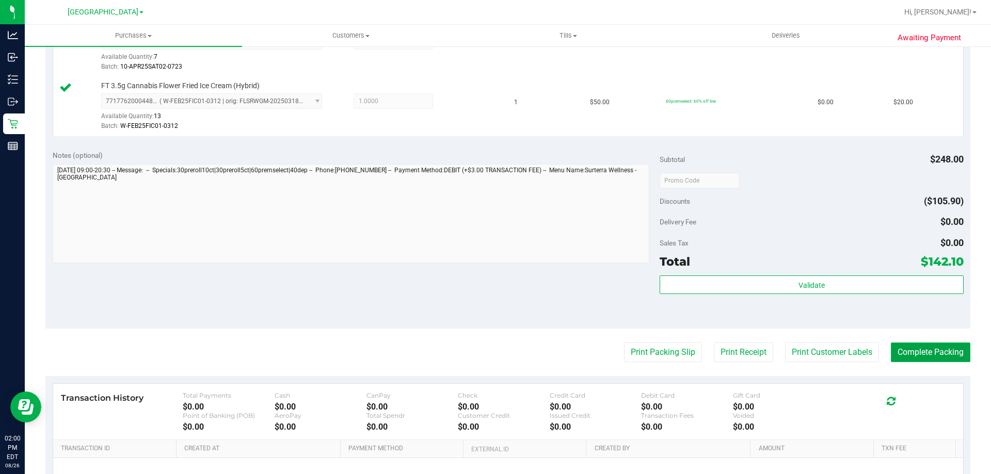
click at [910, 345] on button "Complete Packing" at bounding box center [930, 353] width 79 height 20
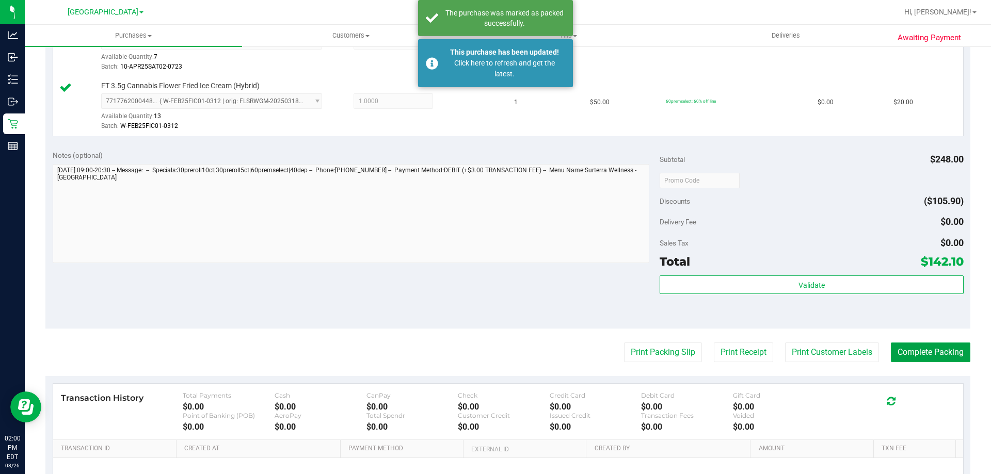
scroll to position [519, 0]
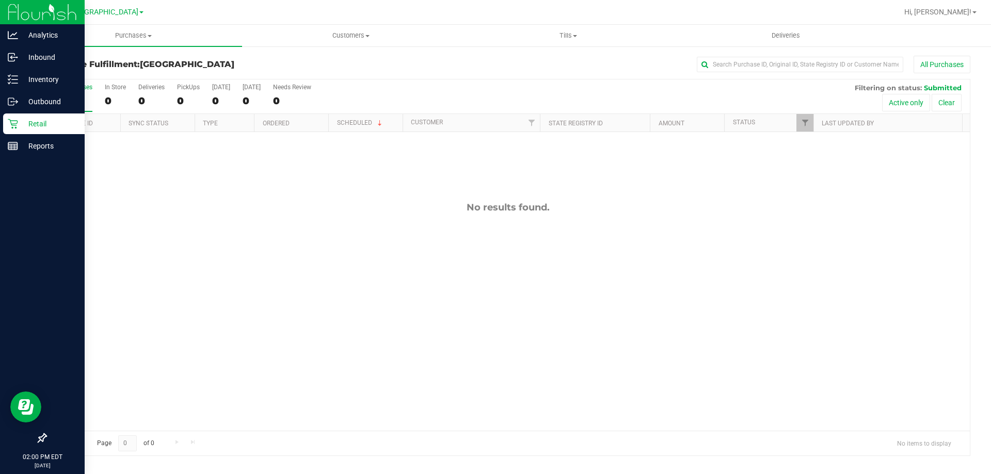
click at [1, 126] on link "Retail" at bounding box center [42, 125] width 85 height 22
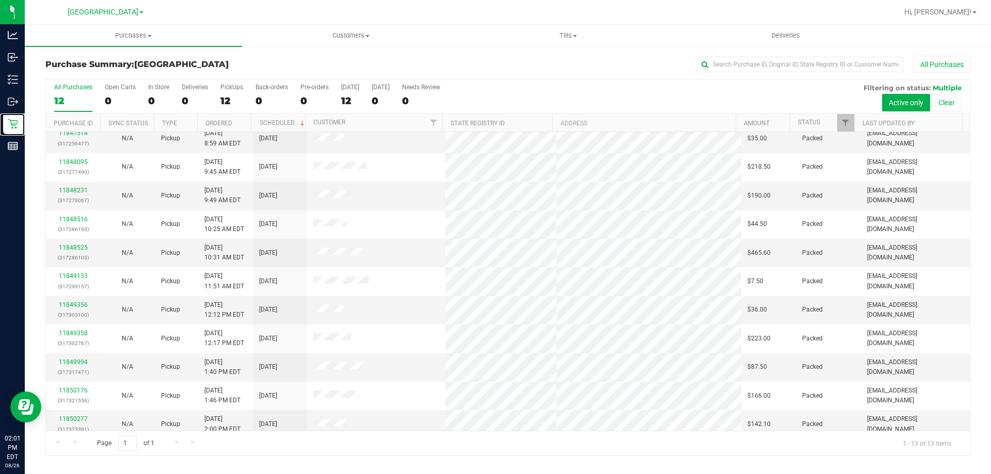
scroll to position [72, 0]
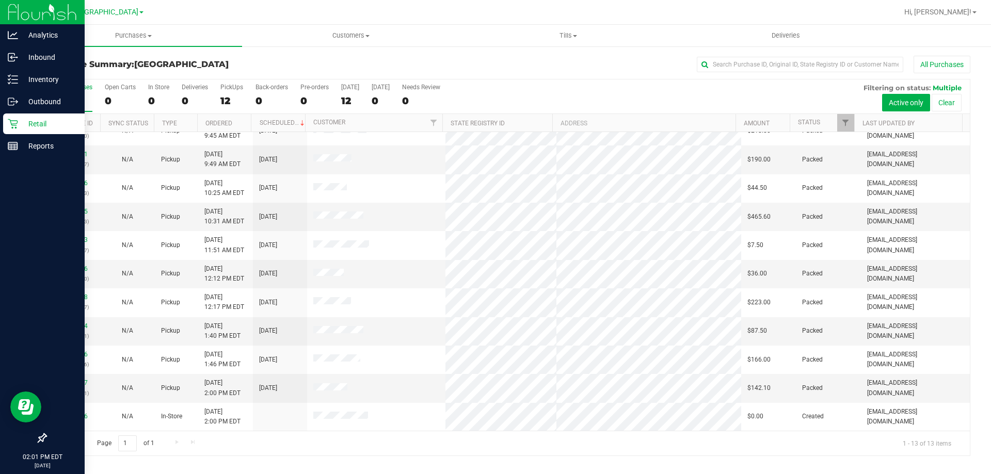
click at [5, 122] on div "Retail" at bounding box center [44, 124] width 82 height 21
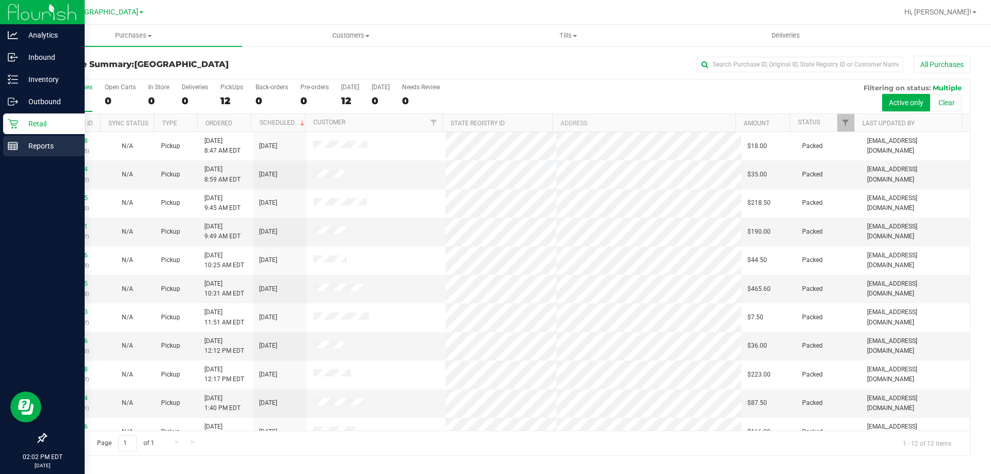
click at [3, 142] on link "Reports" at bounding box center [42, 147] width 85 height 22
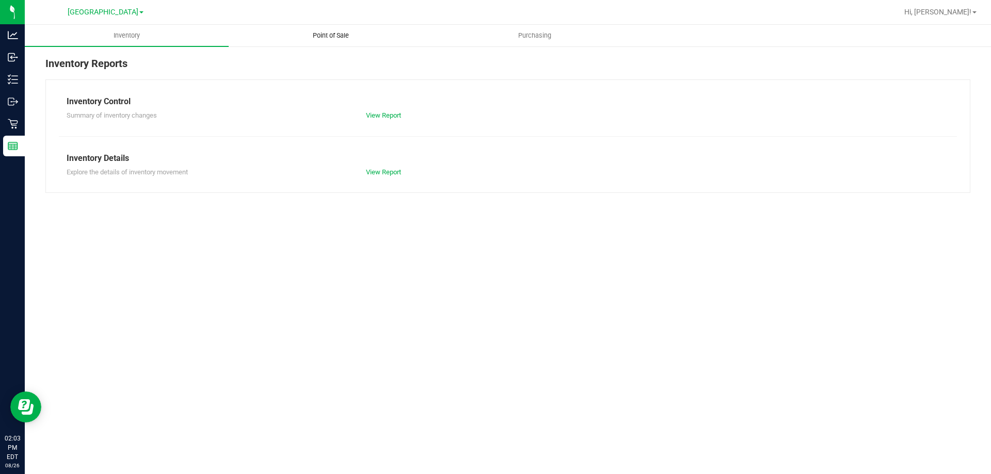
click at [339, 36] on span "Point of Sale" at bounding box center [331, 35] width 64 height 9
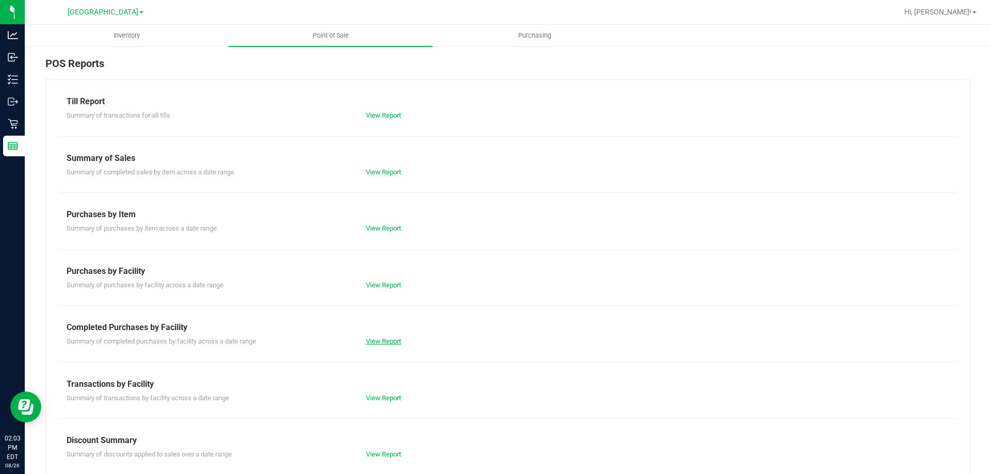
click at [398, 341] on link "View Report" at bounding box center [383, 341] width 35 height 8
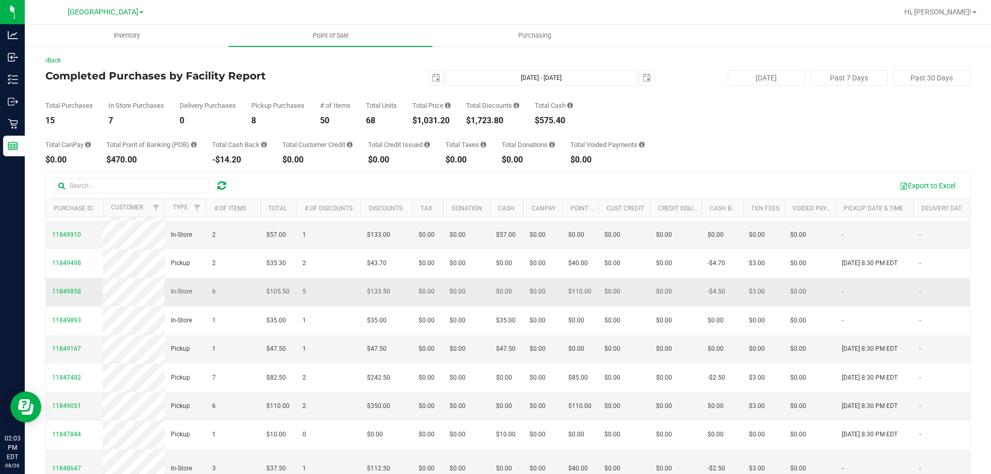
scroll to position [207, 0]
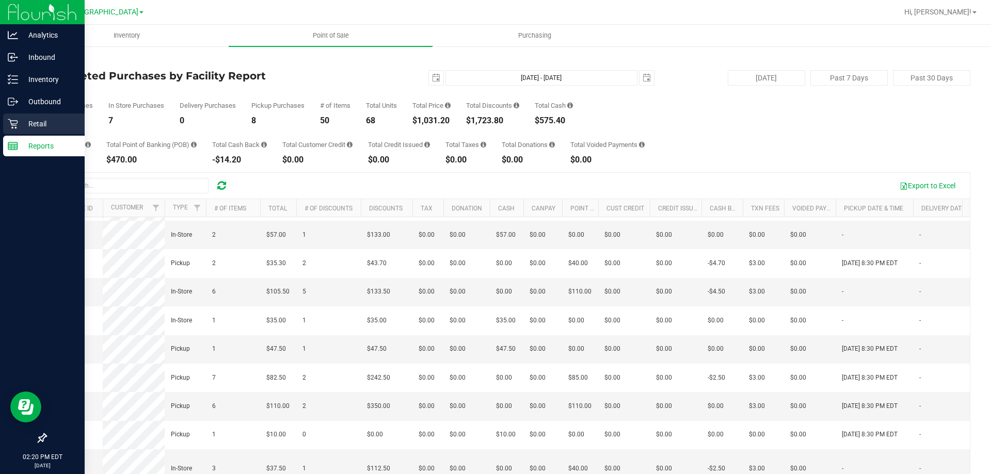
click at [22, 133] on div "Retail" at bounding box center [44, 124] width 82 height 21
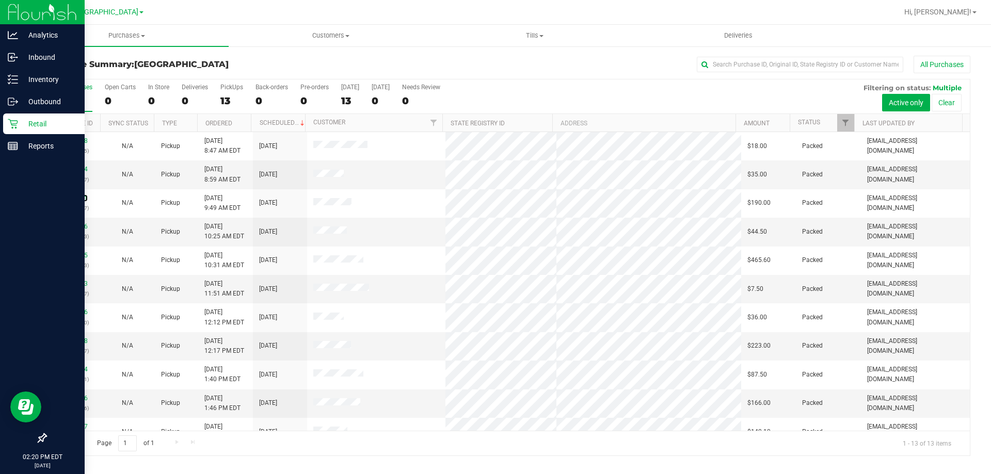
click at [76, 198] on link "11848231" at bounding box center [73, 198] width 29 height 7
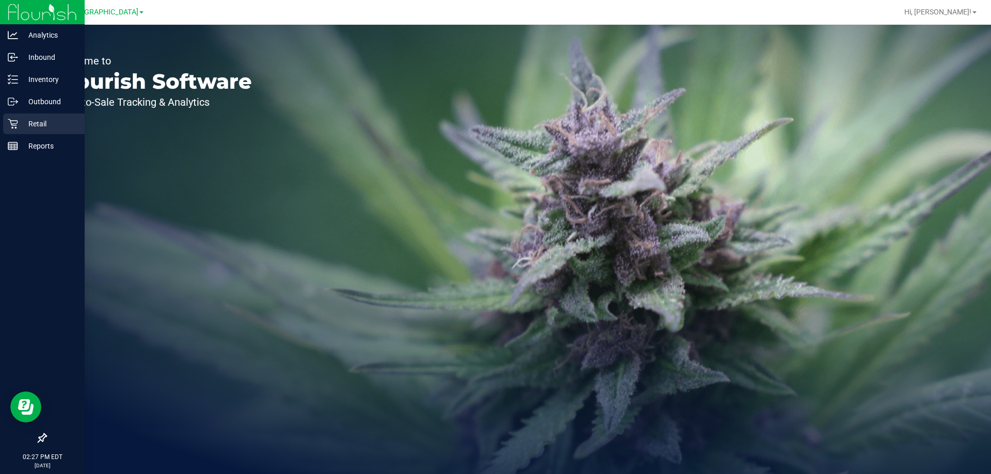
click at [23, 127] on p "Retail" at bounding box center [49, 124] width 62 height 12
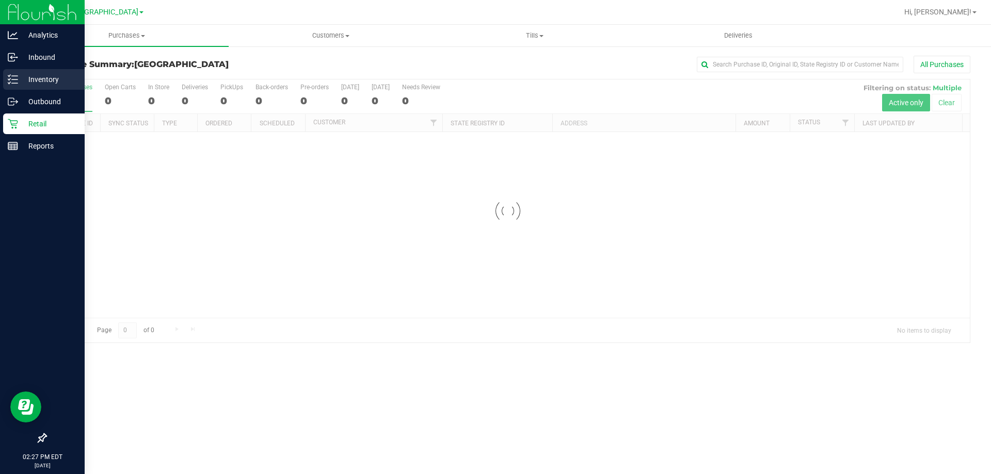
click at [63, 77] on p "Inventory" at bounding box center [49, 79] width 62 height 12
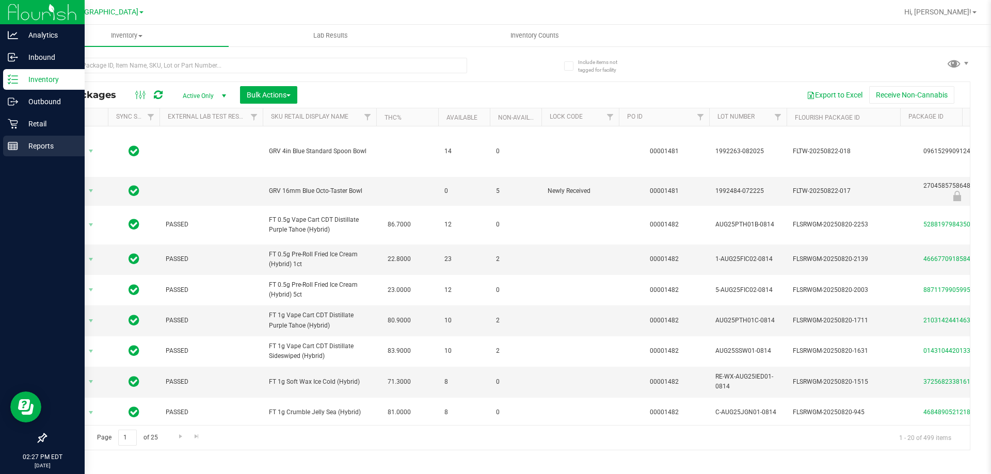
click at [16, 154] on div "Reports" at bounding box center [44, 146] width 82 height 21
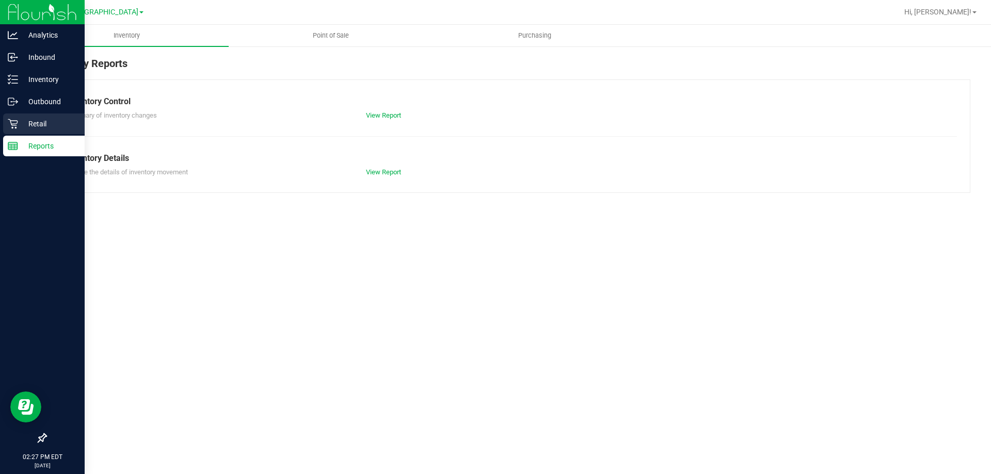
click at [8, 119] on icon at bounding box center [13, 124] width 10 height 10
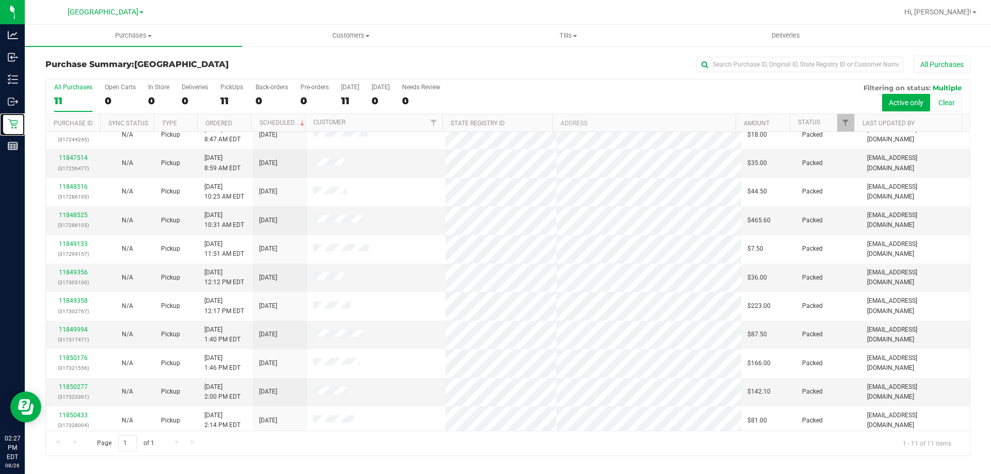
scroll to position [15, 0]
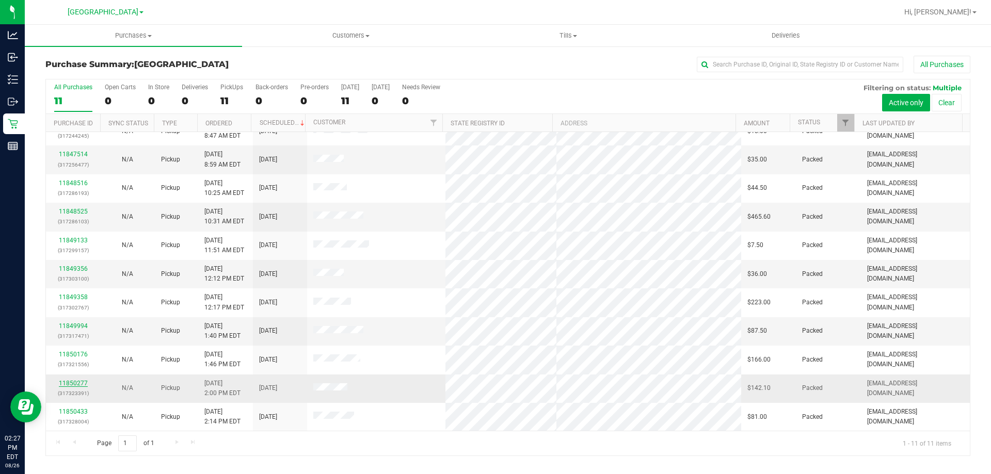
click at [75, 380] on link "11850277" at bounding box center [73, 383] width 29 height 7
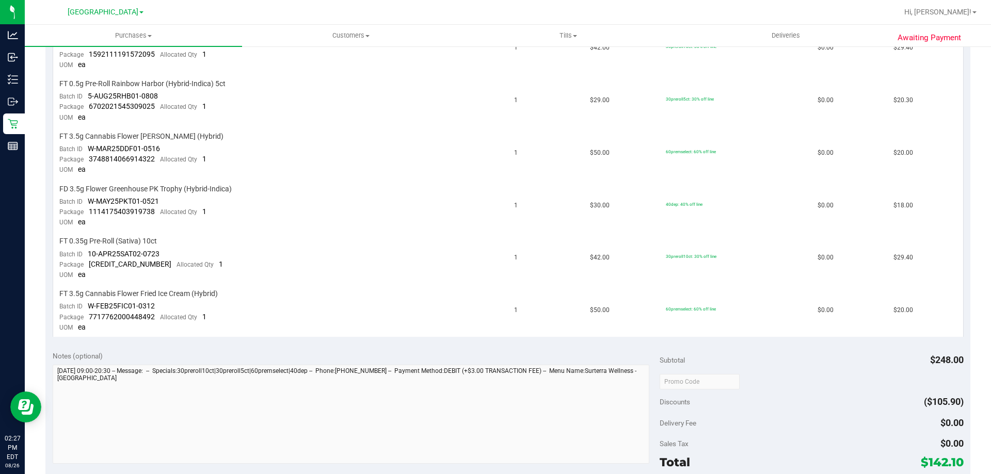
scroll to position [619, 0]
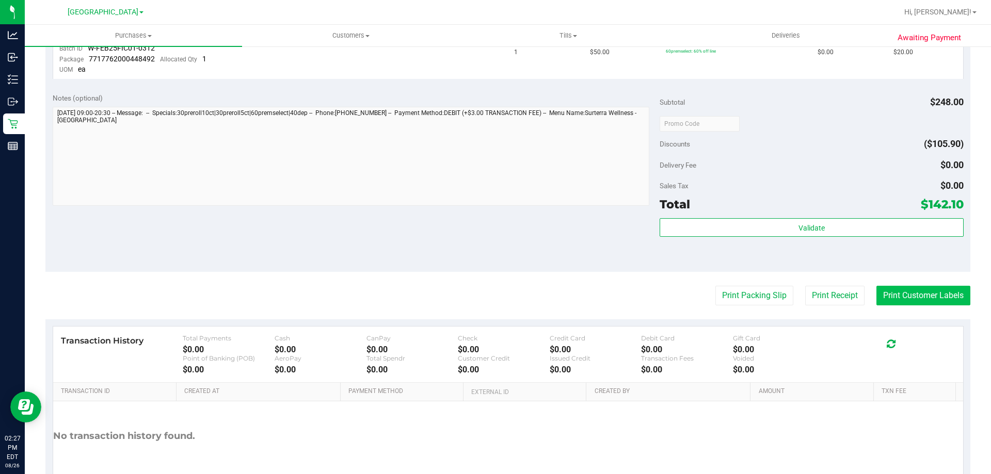
click at [880, 289] on button "Print Customer Labels" at bounding box center [923, 296] width 94 height 20
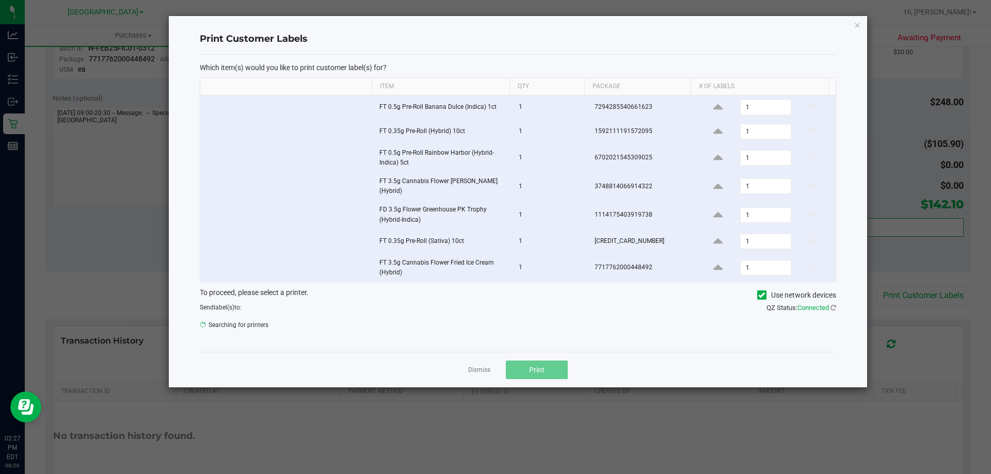
click at [677, 307] on div "QZ Status: Connected" at bounding box center [681, 308] width 326 height 10
click at [855, 20] on icon "button" at bounding box center [857, 25] width 7 height 12
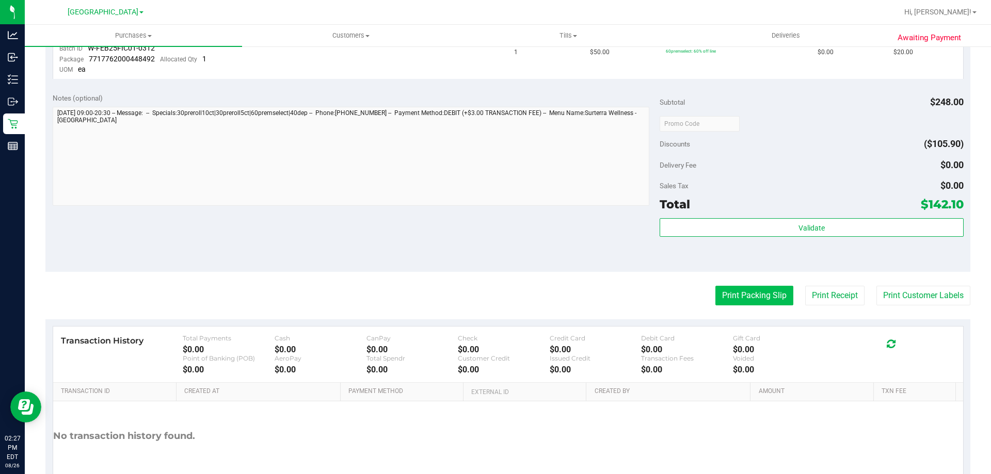
click at [753, 291] on button "Print Packing Slip" at bounding box center [754, 296] width 78 height 20
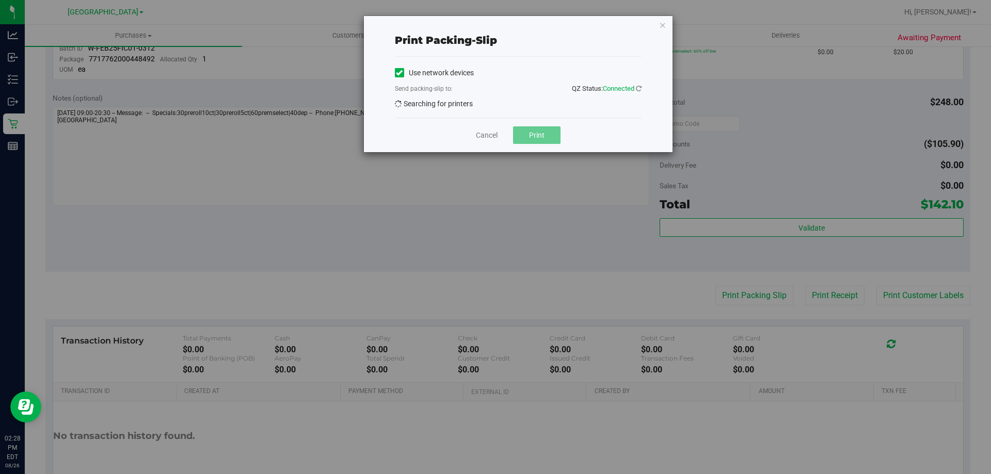
drag, startPoint x: 70, startPoint y: 200, endPoint x: 201, endPoint y: 170, distance: 134.6
click at [201, 170] on div "Print packing-slip Use network devices Send packing-slip to: QZ Status: Connect…" at bounding box center [499, 237] width 999 height 474
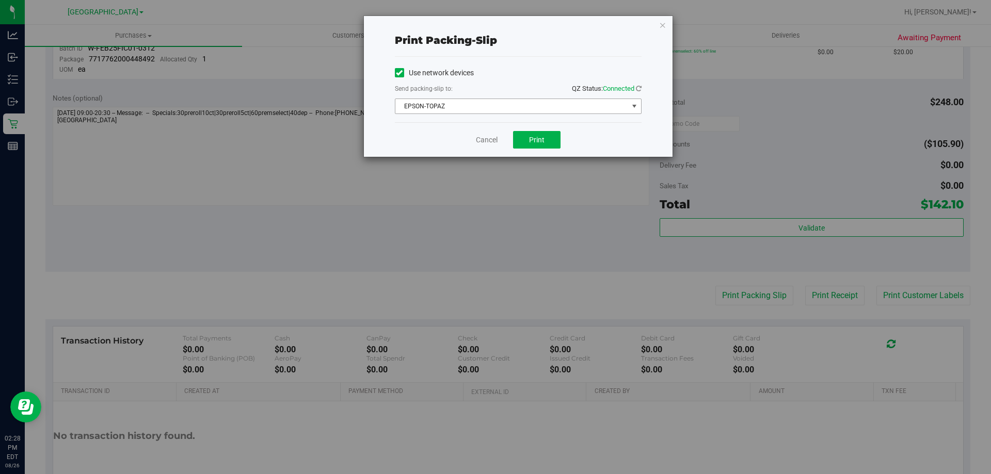
click at [395, 104] on span "EPSON-TOPAZ" at bounding box center [518, 106] width 247 height 15
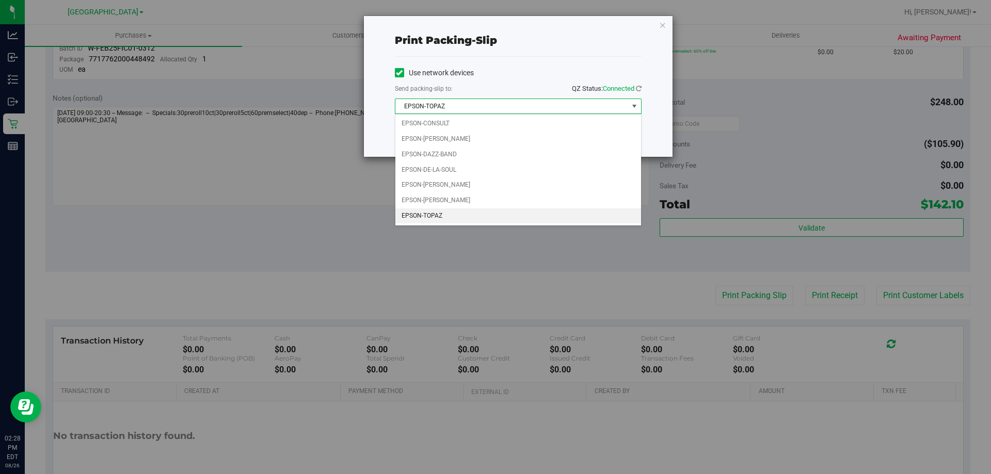
click at [423, 216] on li "EPSON-TOPAZ" at bounding box center [518, 215] width 246 height 15
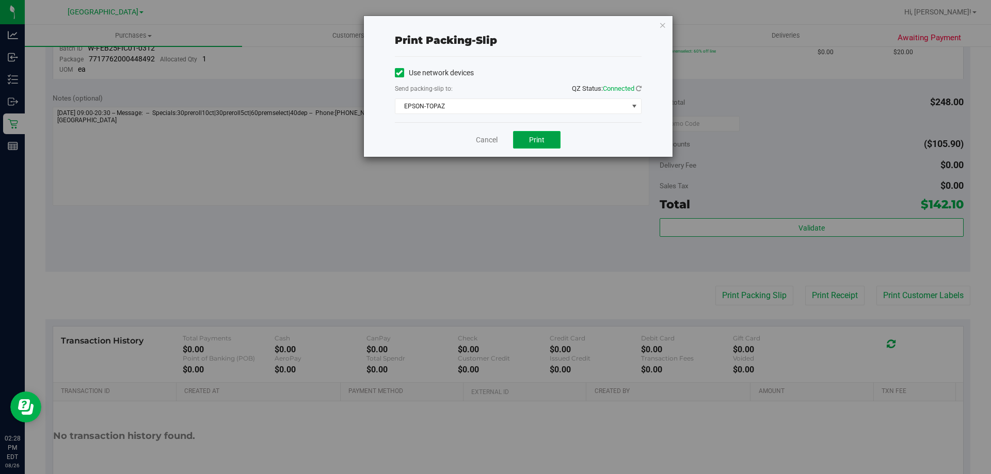
click at [533, 138] on span "Print" at bounding box center [536, 140] width 15 height 8
click at [474, 141] on div "Cancel Print" at bounding box center [518, 139] width 247 height 35
click at [481, 144] on link "Cancel" at bounding box center [487, 140] width 22 height 11
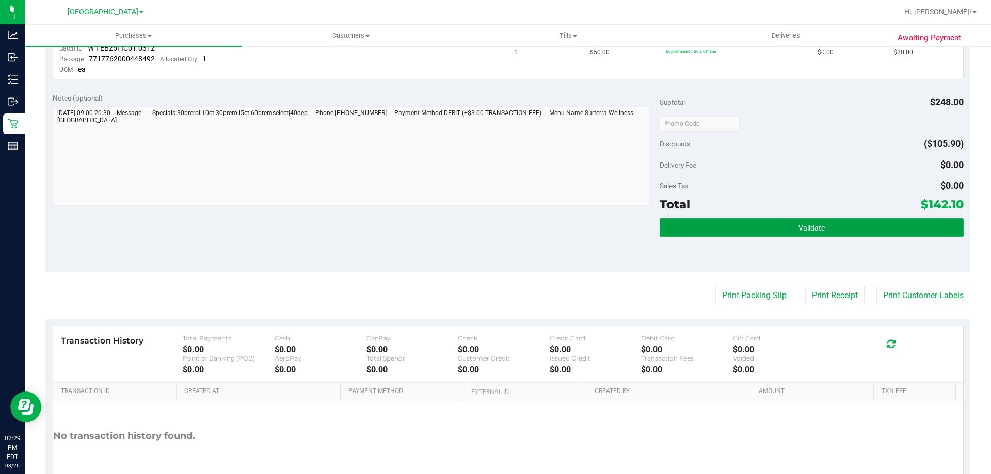
click at [748, 231] on button "Validate" at bounding box center [811, 227] width 303 height 19
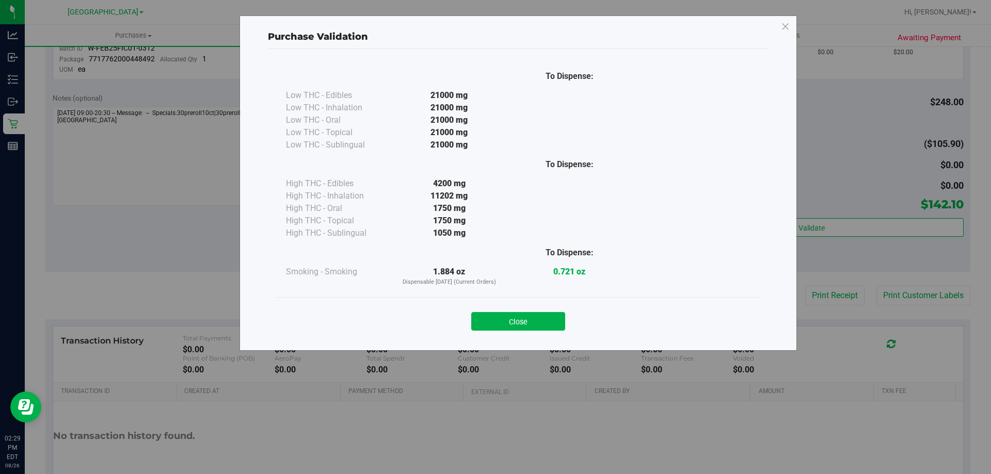
click at [507, 333] on div "Close" at bounding box center [518, 318] width 485 height 42
click at [506, 318] on button "Close" at bounding box center [518, 321] width 94 height 19
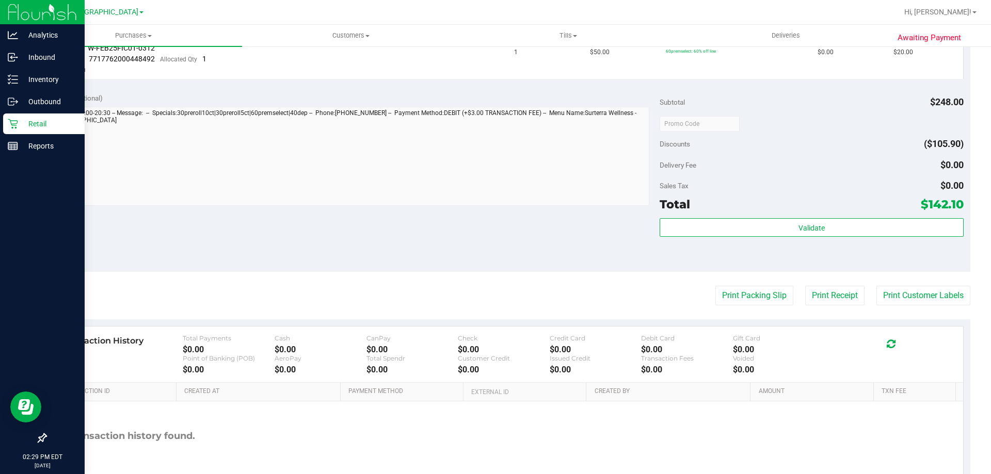
click at [6, 120] on div "Retail" at bounding box center [44, 124] width 82 height 21
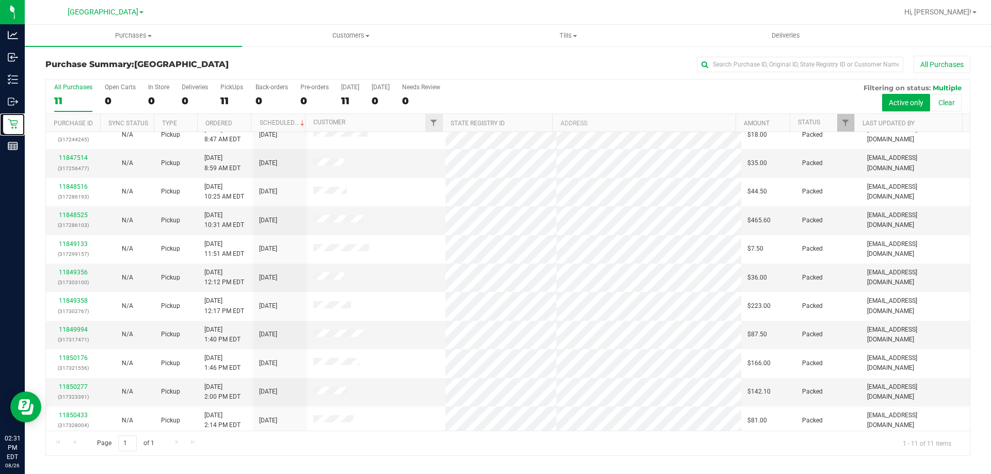
scroll to position [15, 0]
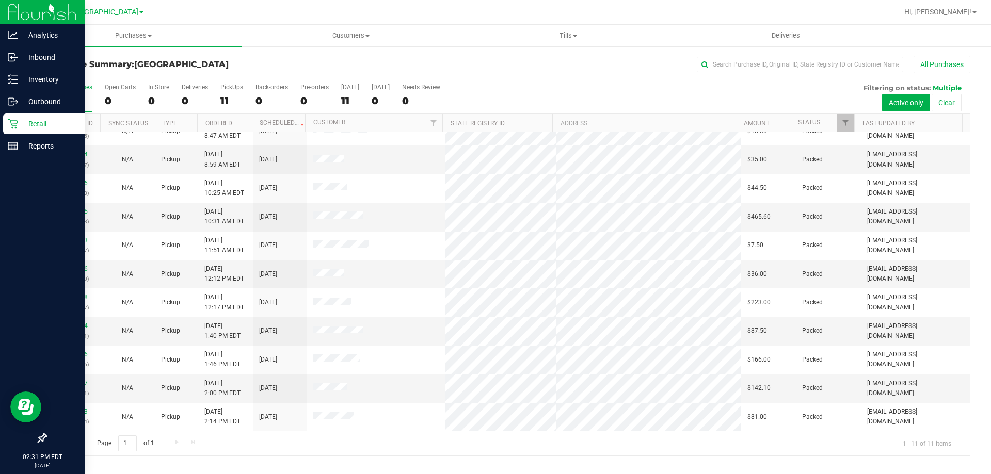
click at [22, 162] on div at bounding box center [42, 293] width 85 height 270
click at [33, 148] on p "Reports" at bounding box center [49, 146] width 62 height 12
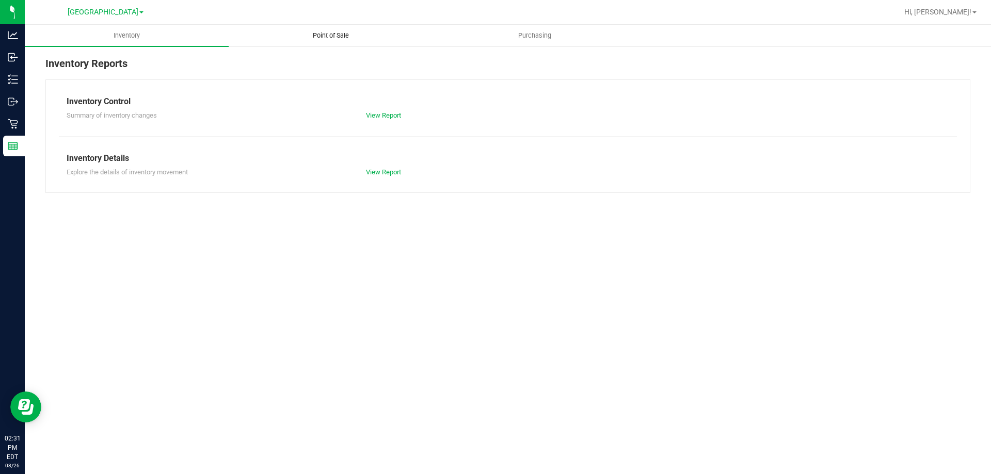
click at [398, 44] on uib-tab-heading "Point of Sale" at bounding box center [330, 35] width 203 height 21
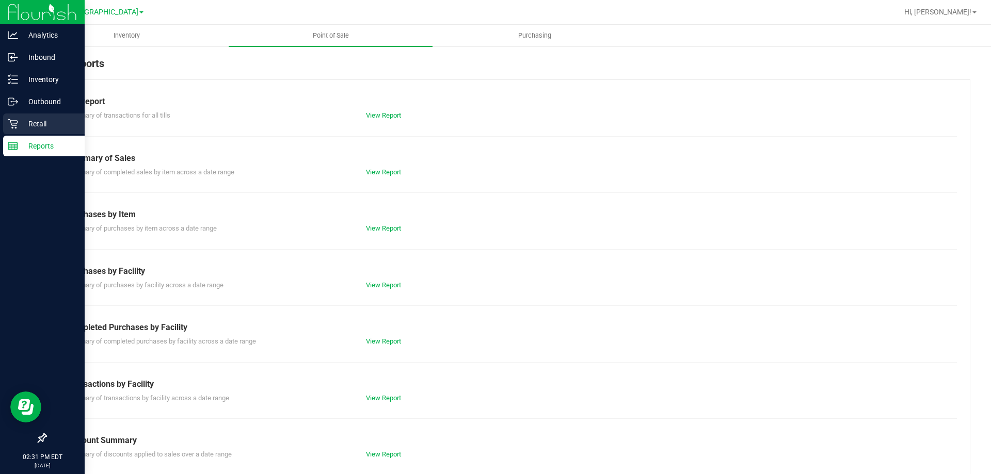
click at [3, 122] on link "Retail" at bounding box center [42, 125] width 85 height 22
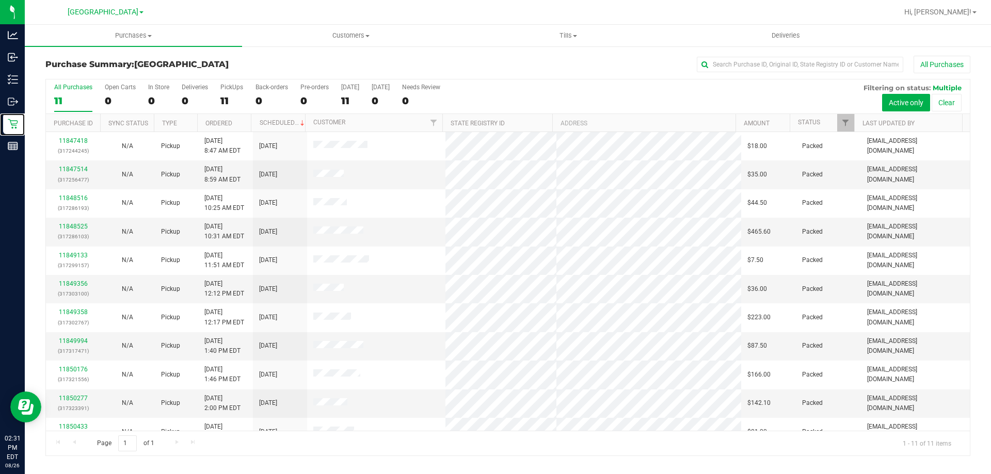
scroll to position [15, 0]
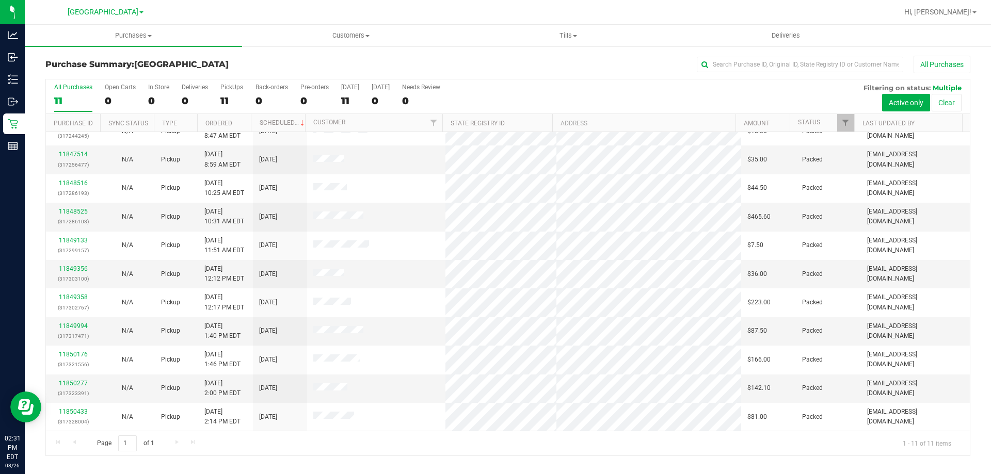
click at [174, 442] on div "Page 1 of 1 1 - 11 of 11 items" at bounding box center [508, 443] width 924 height 25
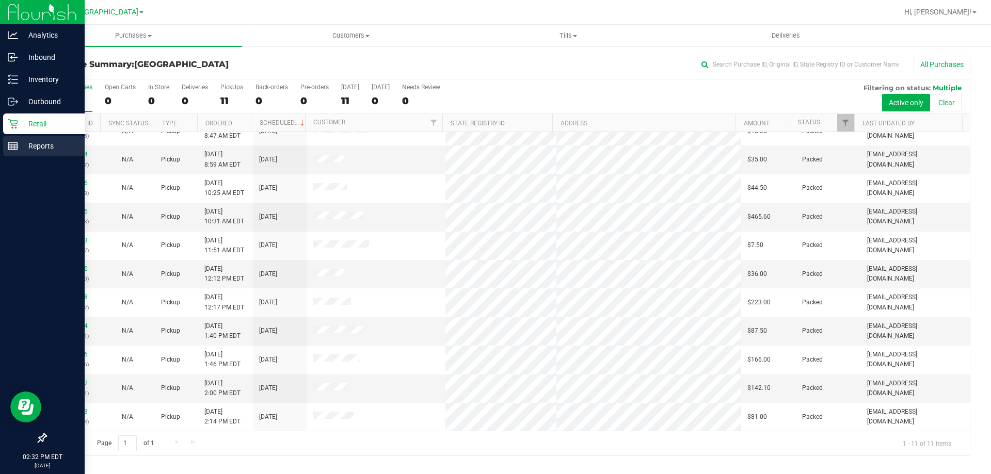
click at [11, 150] on icon at bounding box center [13, 146] width 10 height 10
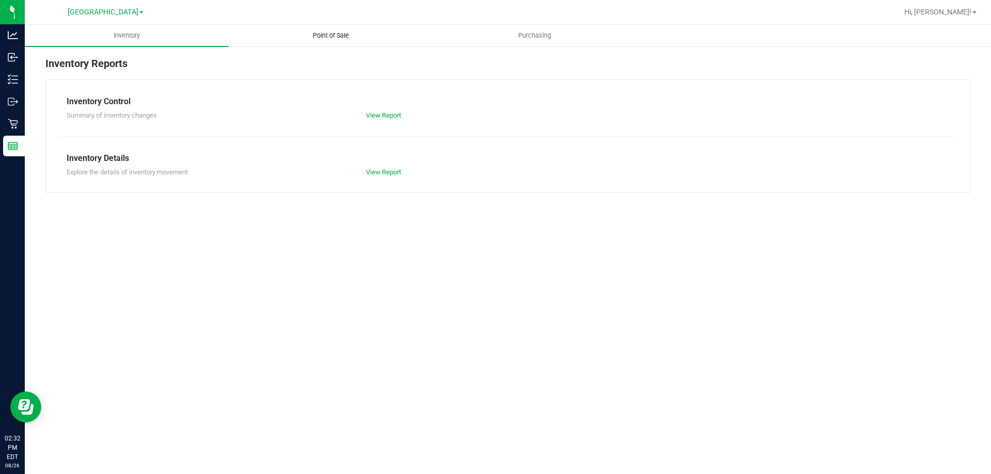
click at [321, 27] on uib-tab-heading "Point of Sale" at bounding box center [330, 35] width 203 height 21
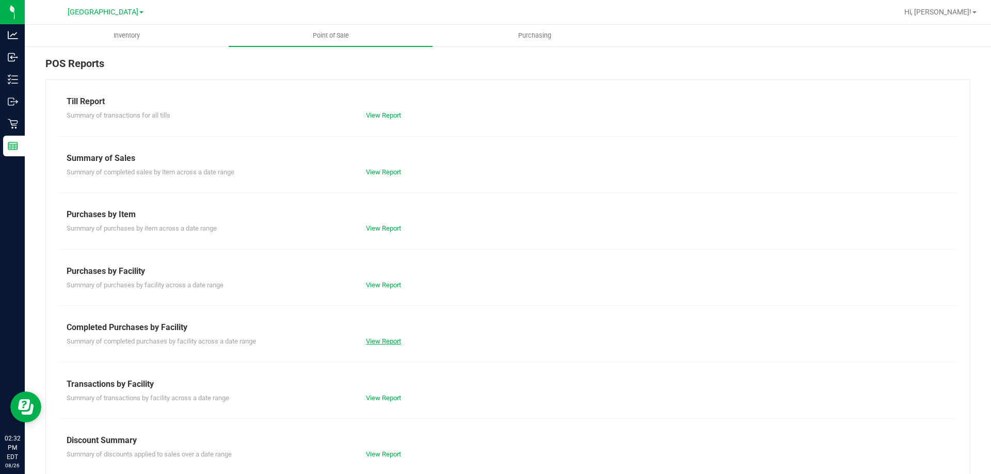
click at [385, 344] on link "View Report" at bounding box center [383, 341] width 35 height 8
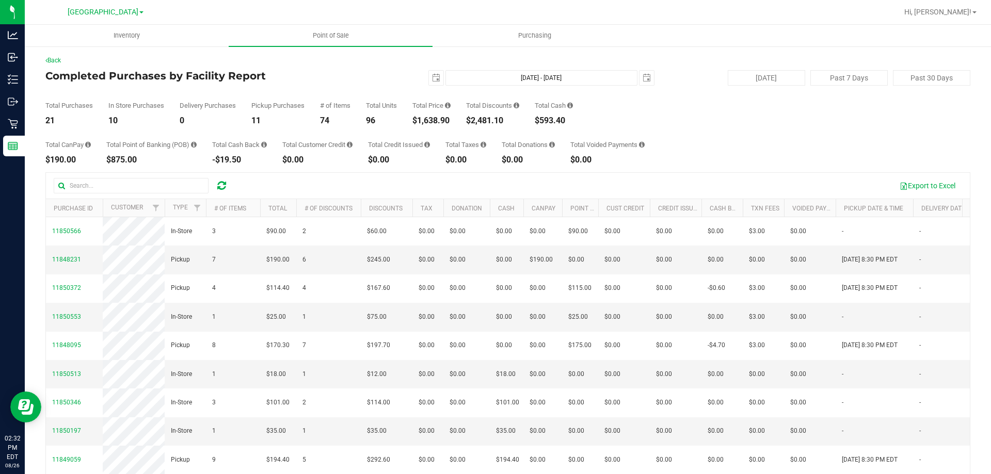
click at [725, 127] on div "Total CanPay $190.00 Total Point of Banking (POB) $875.00 Total Cash Back -$19.…" at bounding box center [507, 144] width 925 height 39
click at [746, 163] on div "Total CanPay $190.00 Total Point of Banking (POB) $875.00 Total Cash Back -$19.…" at bounding box center [507, 144] width 925 height 39
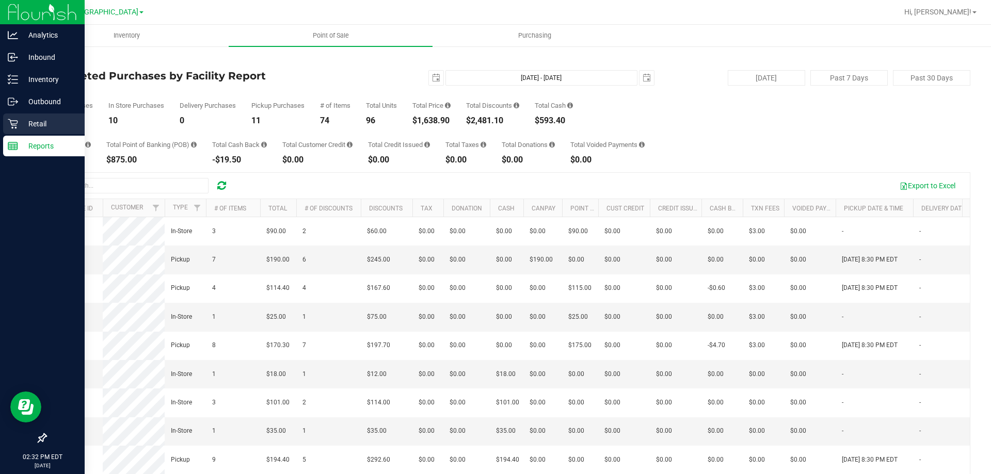
click at [3, 133] on div "Retail" at bounding box center [44, 124] width 82 height 21
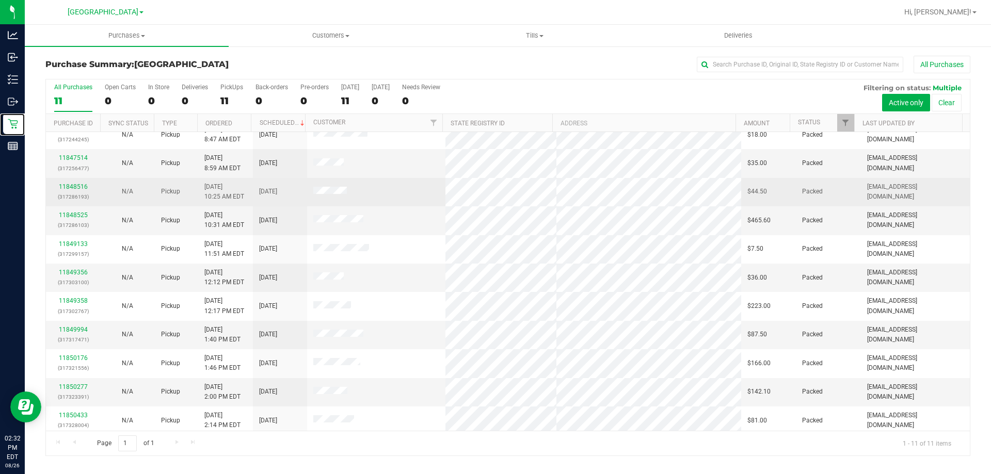
scroll to position [15, 0]
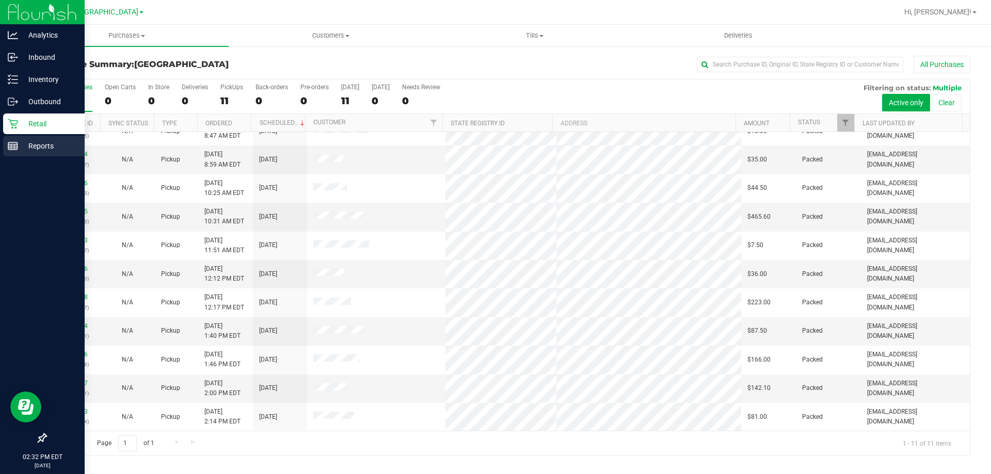
click at [19, 151] on p "Reports" at bounding box center [49, 146] width 62 height 12
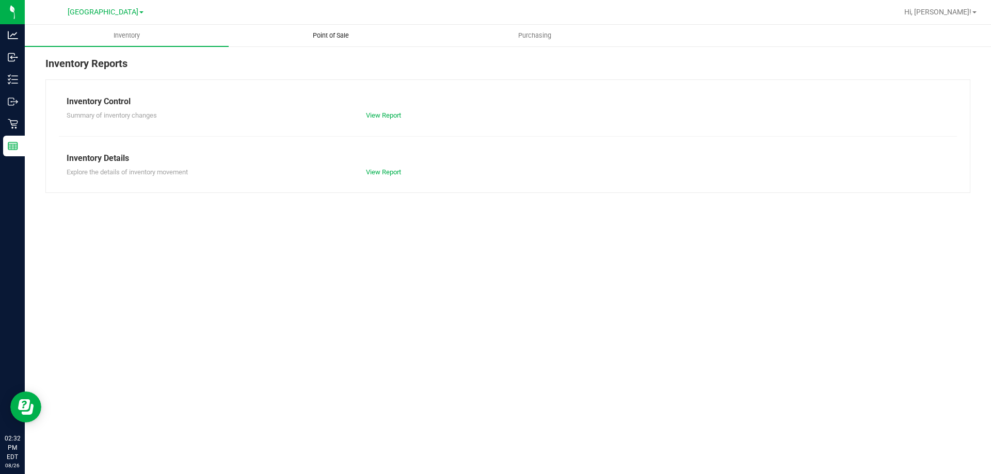
click at [354, 47] on div "Inventory Reports Inventory Control Summary of inventory changes View Report In…" at bounding box center [508, 124] width 966 height 158
click at [354, 38] on span "Point of Sale" at bounding box center [331, 35] width 64 height 9
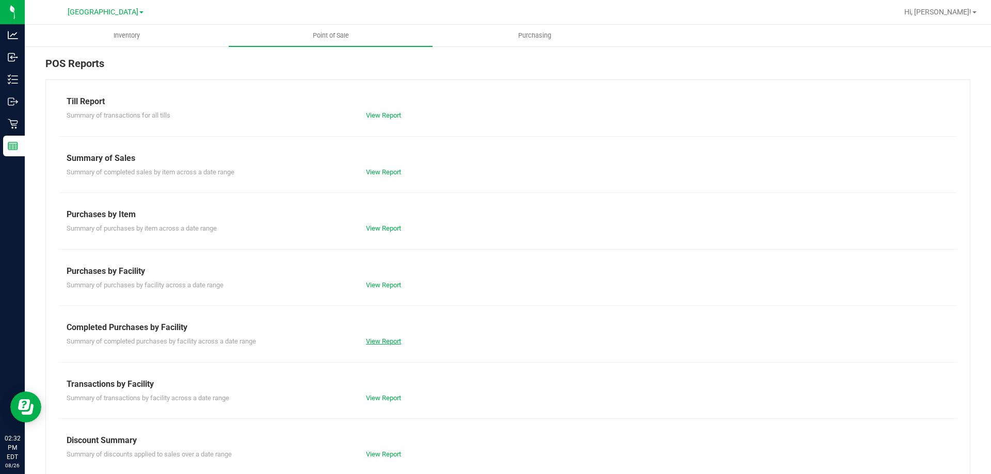
click at [391, 341] on link "View Report" at bounding box center [383, 341] width 35 height 8
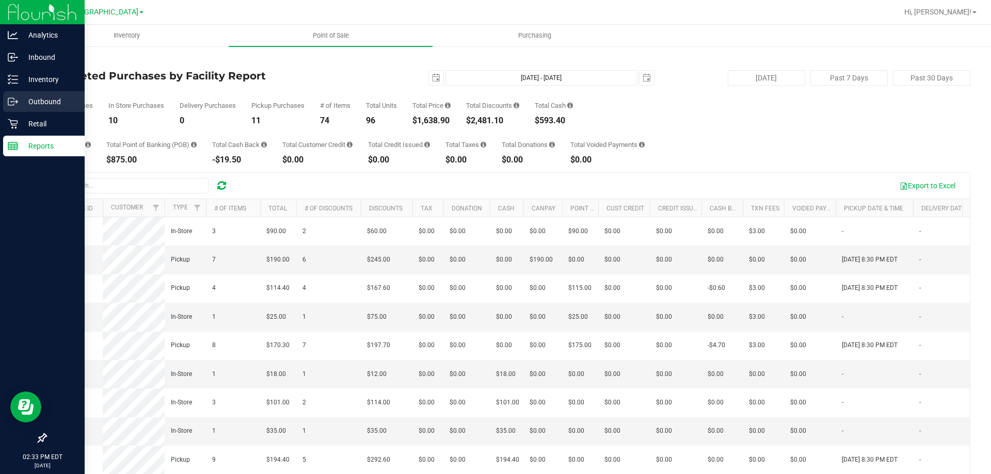
click at [12, 107] on div "Outbound" at bounding box center [44, 101] width 82 height 21
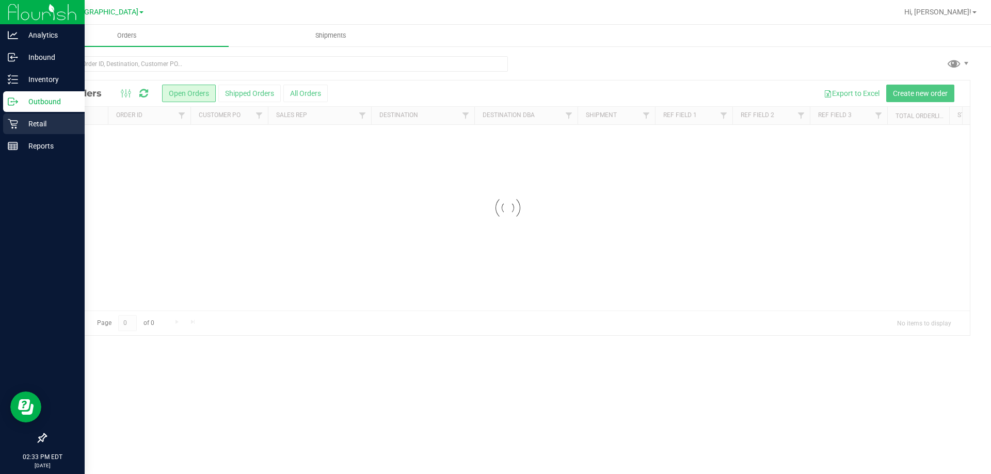
click at [13, 126] on icon at bounding box center [13, 124] width 10 height 10
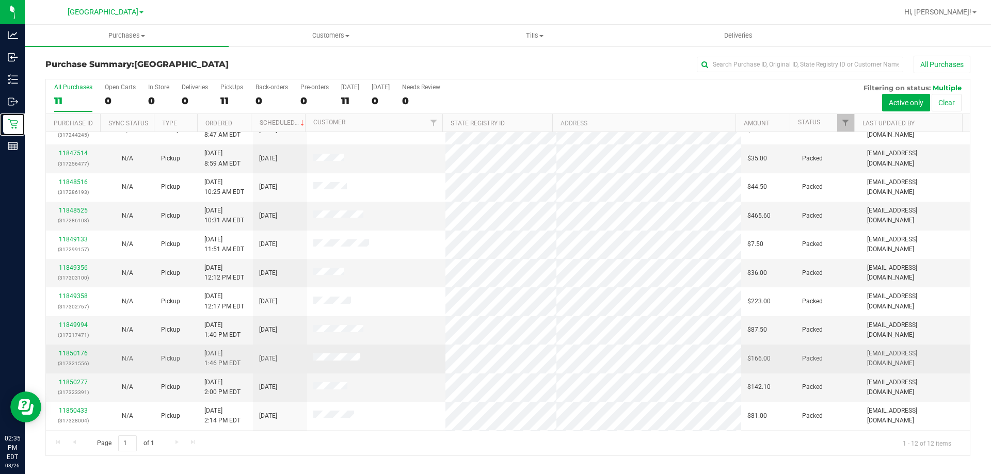
scroll to position [44, 0]
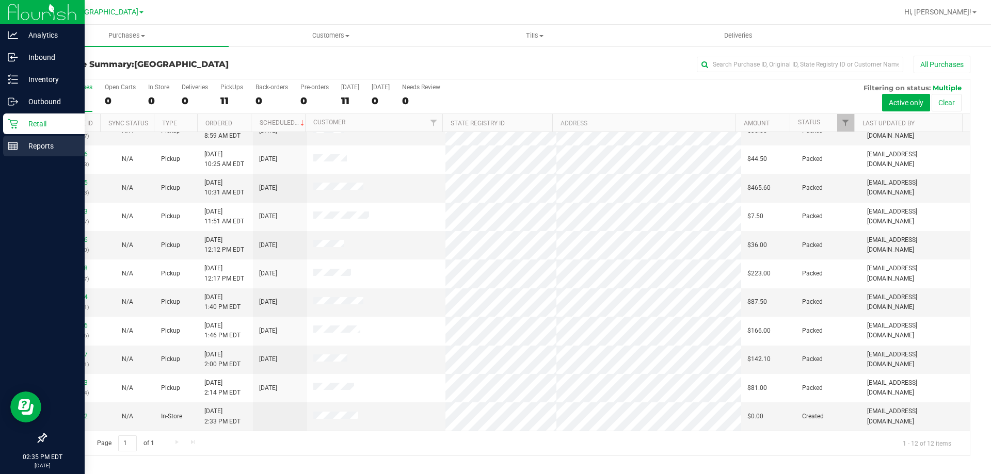
click at [36, 147] on p "Reports" at bounding box center [49, 146] width 62 height 12
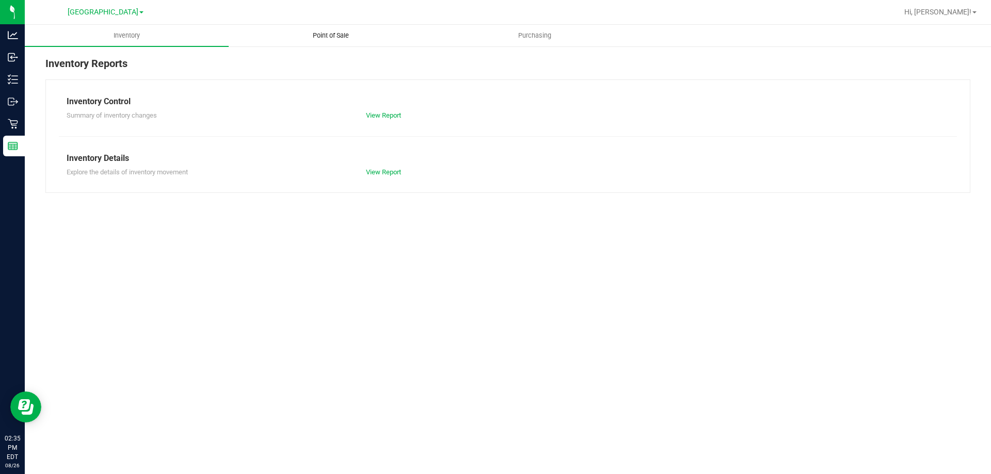
click at [335, 42] on uib-tab-heading "Point of Sale" at bounding box center [330, 35] width 203 height 21
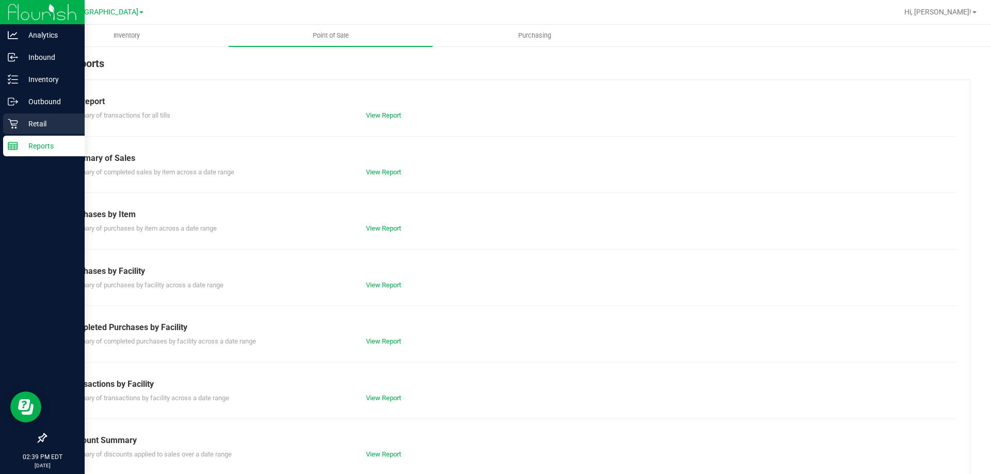
click at [4, 135] on link "Retail" at bounding box center [42, 125] width 85 height 22
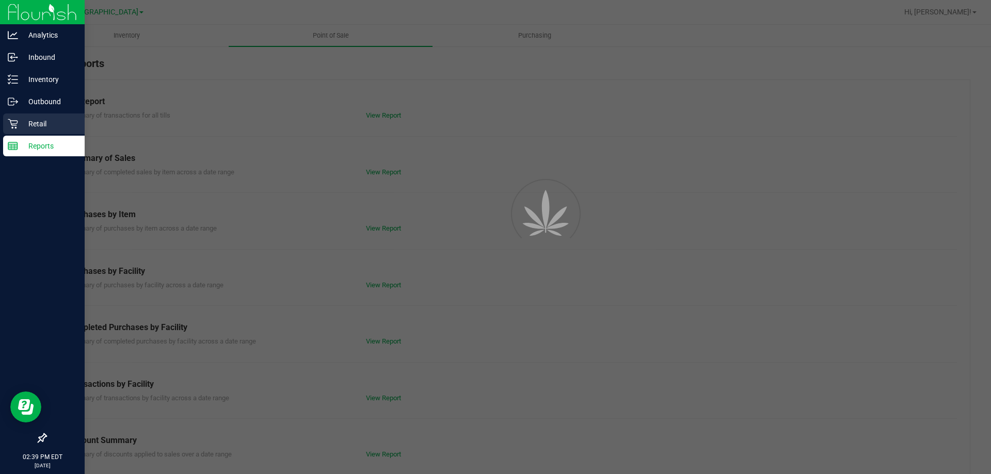
click at [17, 121] on icon at bounding box center [13, 124] width 10 height 10
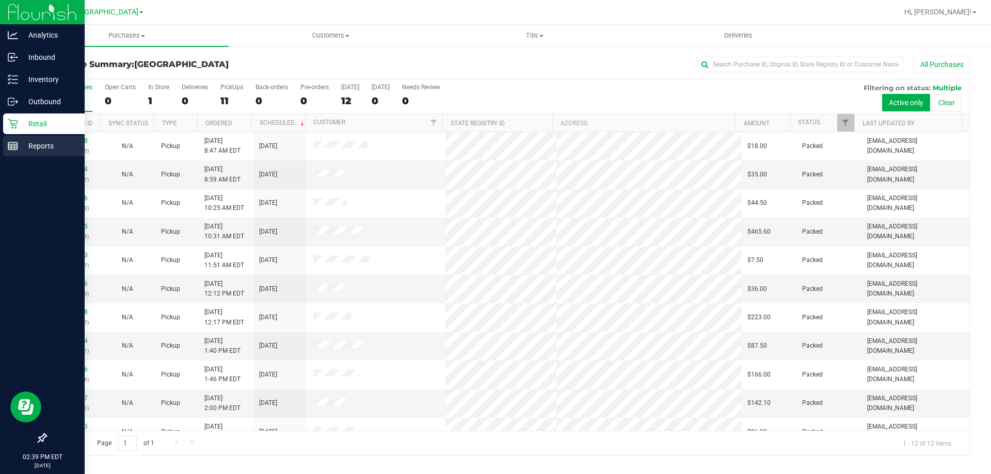
click at [12, 146] on line at bounding box center [12, 146] width 9 height 0
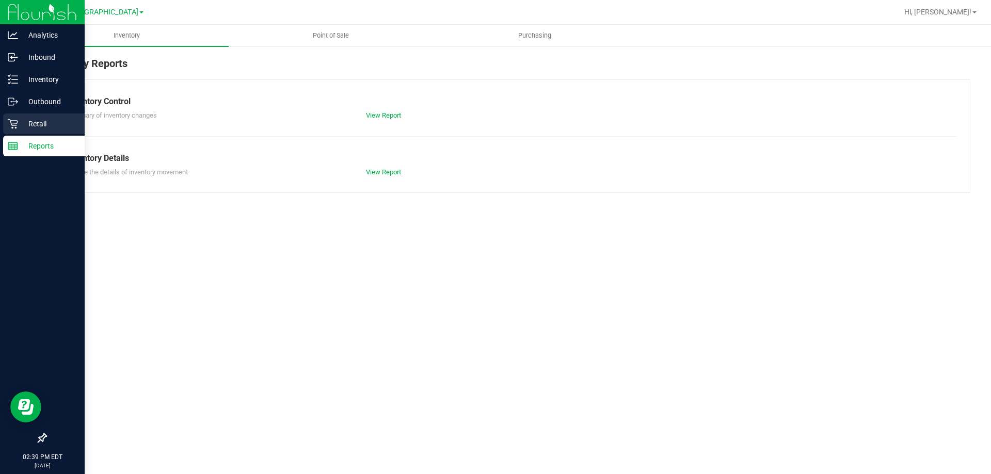
click at [7, 114] on div "Retail" at bounding box center [44, 124] width 82 height 21
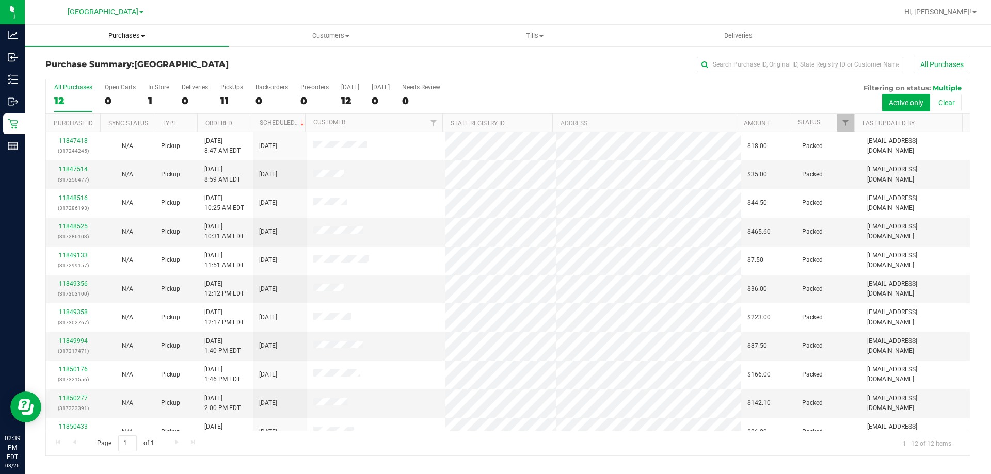
click at [110, 37] on span "Purchases" at bounding box center [127, 35] width 204 height 9
click at [102, 81] on li "All purchases" at bounding box center [127, 87] width 204 height 12
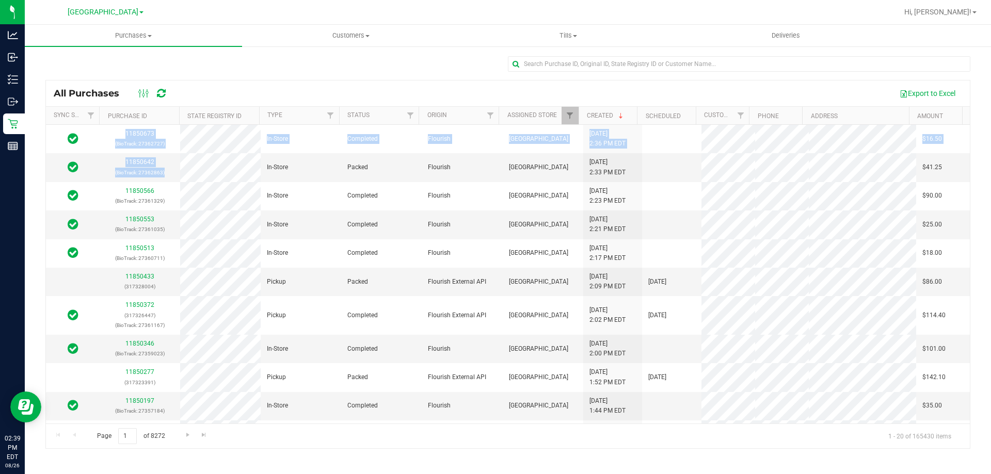
click at [990, 167] on div "All Purchases Export to Excel Sync Status Purchase ID State Registry ID Type St…" at bounding box center [508, 252] width 966 height 414
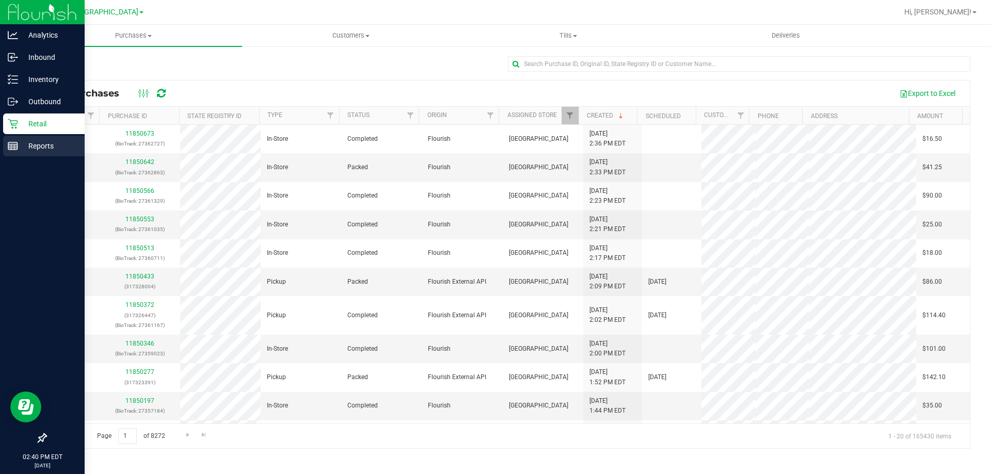
click at [25, 141] on p "Reports" at bounding box center [49, 146] width 62 height 12
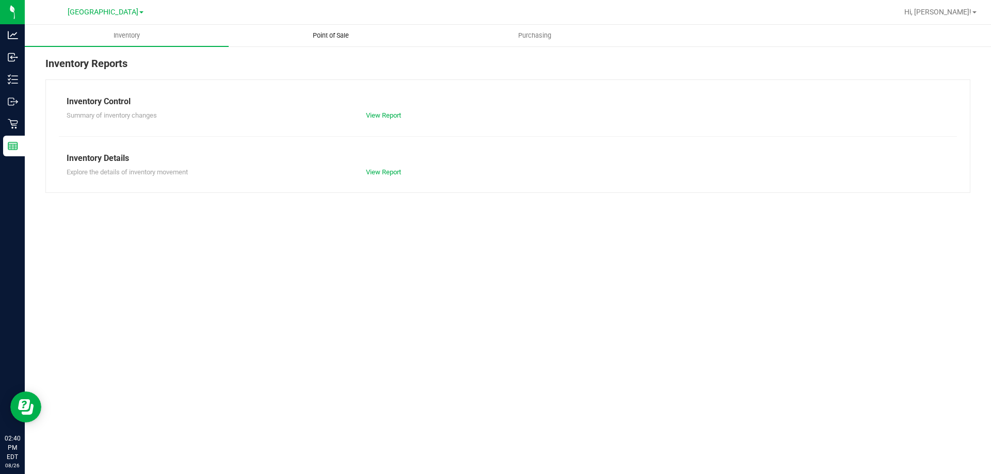
click at [325, 41] on uib-tab-heading "Point of Sale" at bounding box center [330, 35] width 203 height 21
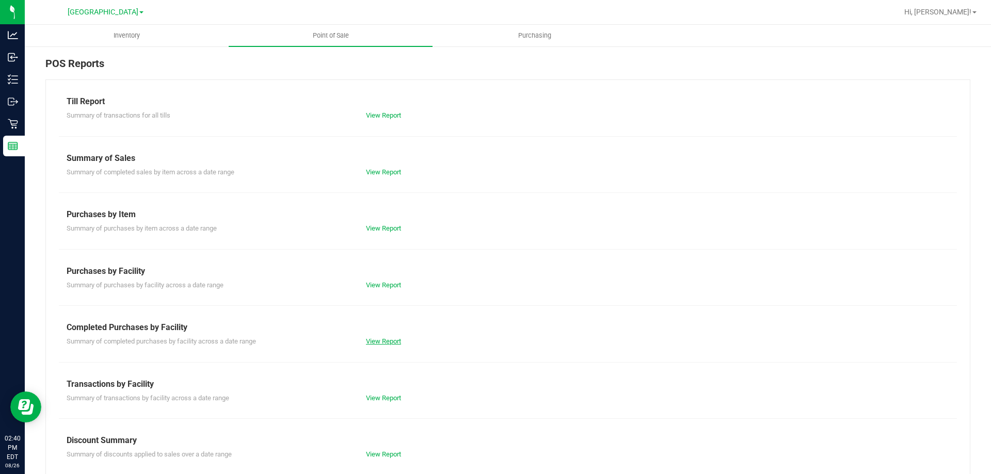
click at [379, 340] on link "View Report" at bounding box center [383, 341] width 35 height 8
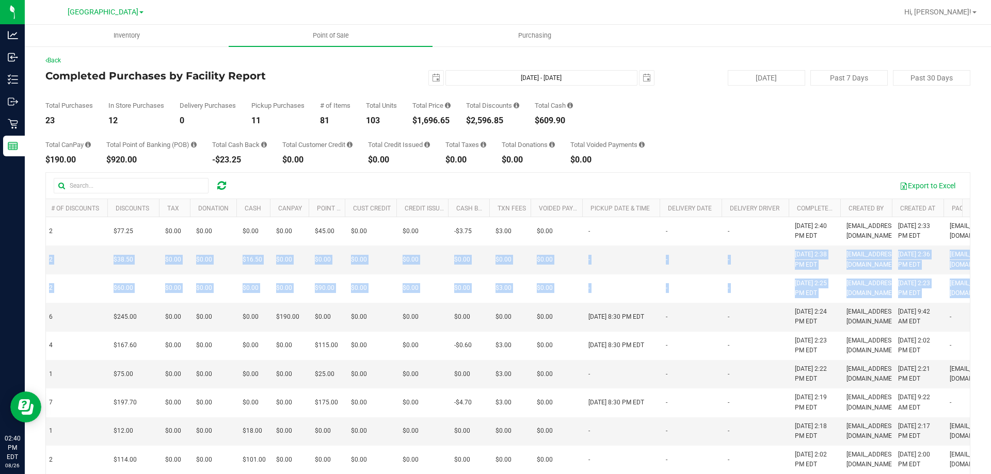
scroll to position [0, 568]
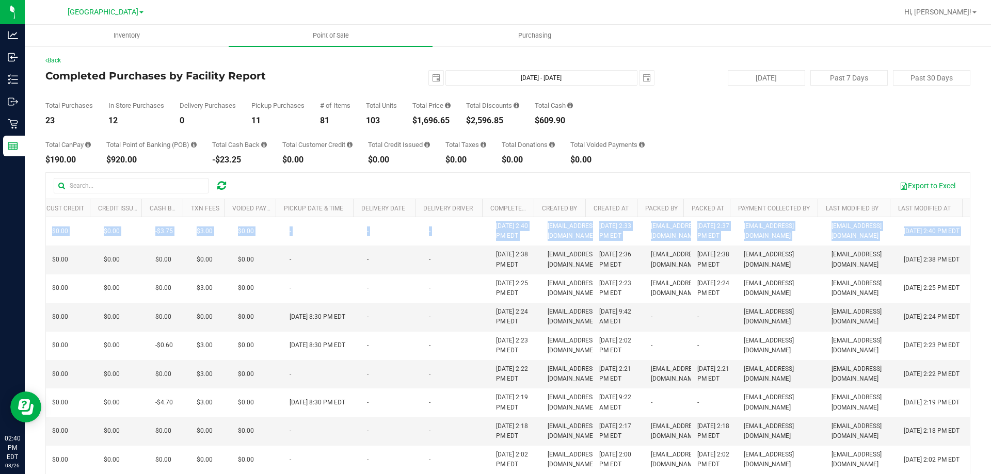
drag, startPoint x: 202, startPoint y: 291, endPoint x: 990, endPoint y: 298, distance: 788.6
click at [990, 298] on div "Inventory Point of Sale Purchasing Back Completed Purchases by Facility Report …" at bounding box center [508, 249] width 966 height 449
click at [862, 209] on link "Last Modified By" at bounding box center [852, 208] width 53 height 7
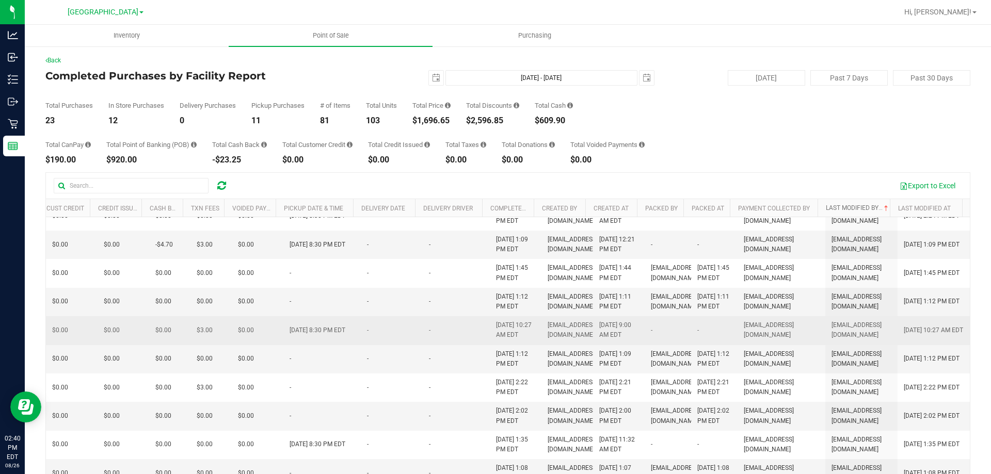
scroll to position [155, 568]
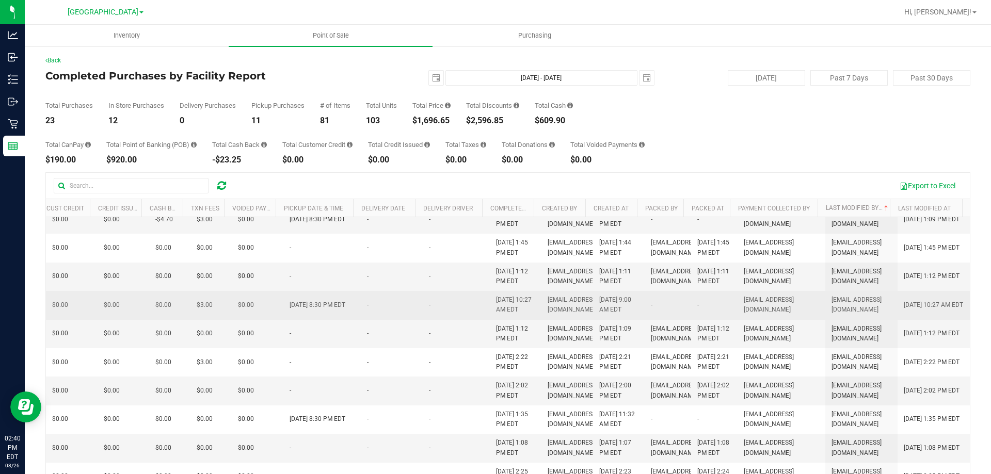
click at [375, 319] on td "-" at bounding box center [392, 305] width 62 height 28
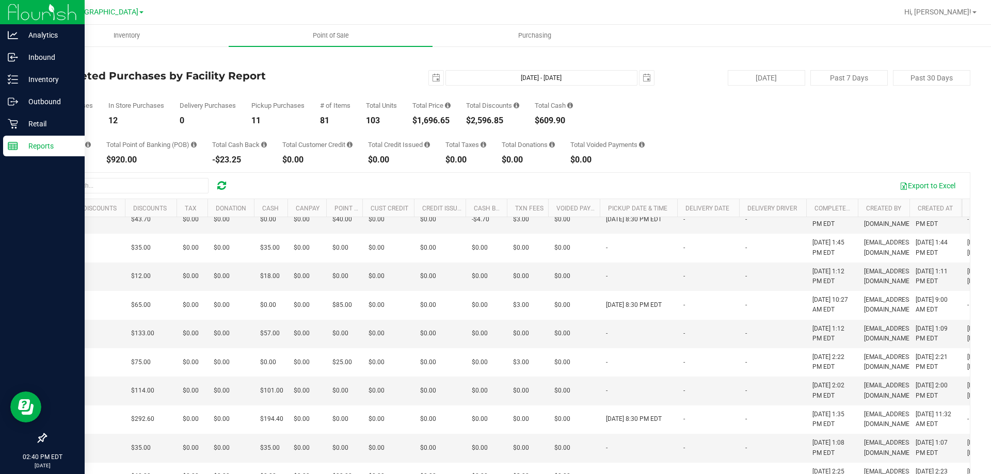
scroll to position [0, 0]
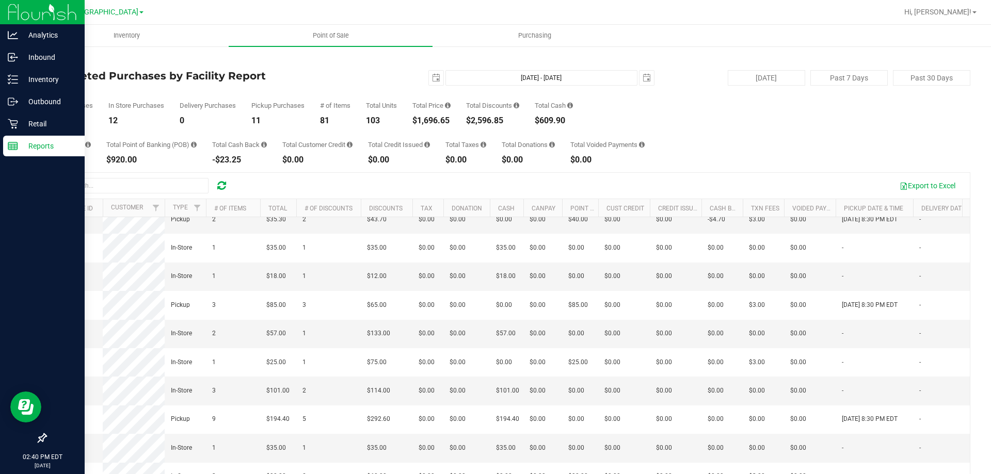
drag, startPoint x: 382, startPoint y: 347, endPoint x: 0, endPoint y: 356, distance: 382.5
click at [0, 356] on div "Analytics Inbound Inventory Outbound Retail Reports 02:40 PM EDT 08/26/2025 08/…" at bounding box center [495, 237] width 991 height 474
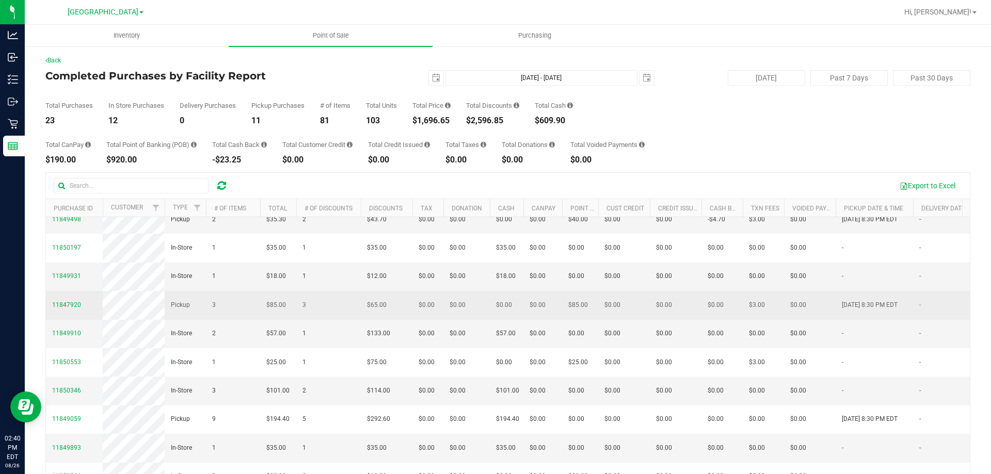
click at [227, 319] on td "3" at bounding box center [233, 305] width 54 height 28
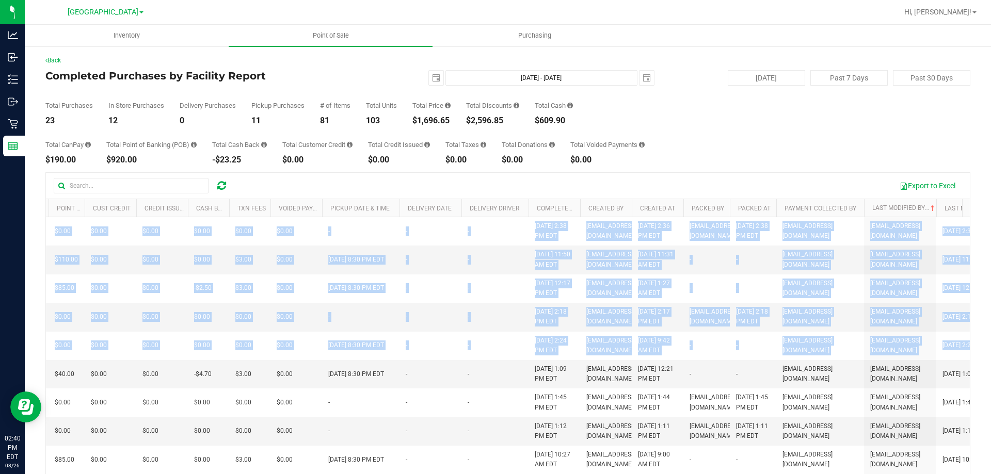
scroll to position [0, 568]
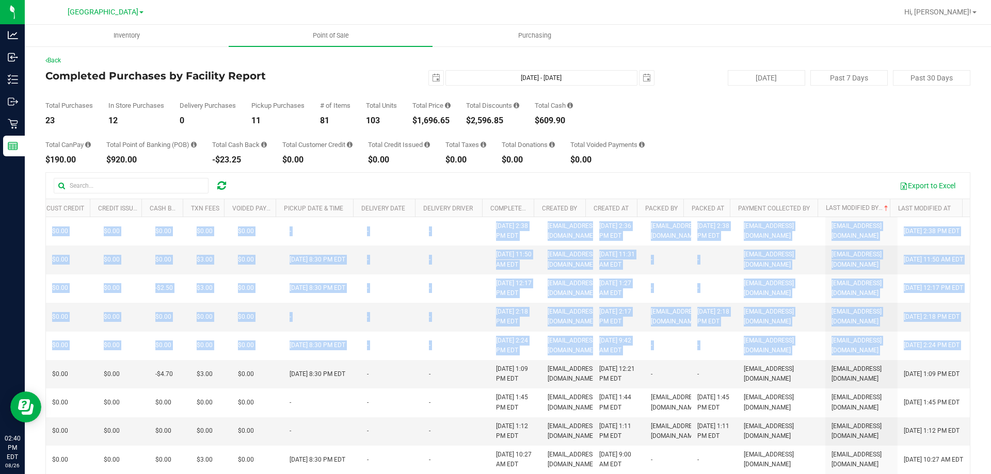
drag, startPoint x: 286, startPoint y: 391, endPoint x: 990, endPoint y: 326, distance: 707.4
click at [990, 326] on div "Inventory Point of Sale Purchasing Back Completed Purchases by Facility Report …" at bounding box center [508, 249] width 966 height 449
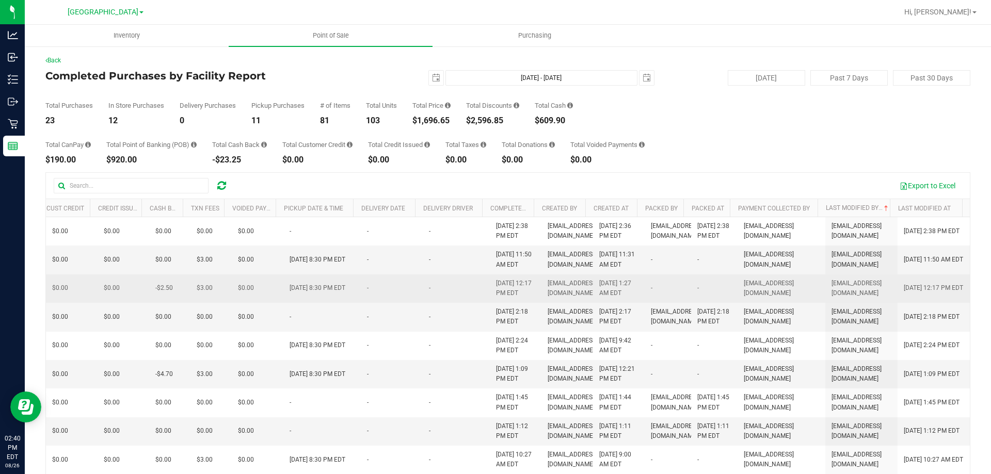
click at [714, 296] on td "-" at bounding box center [714, 289] width 46 height 28
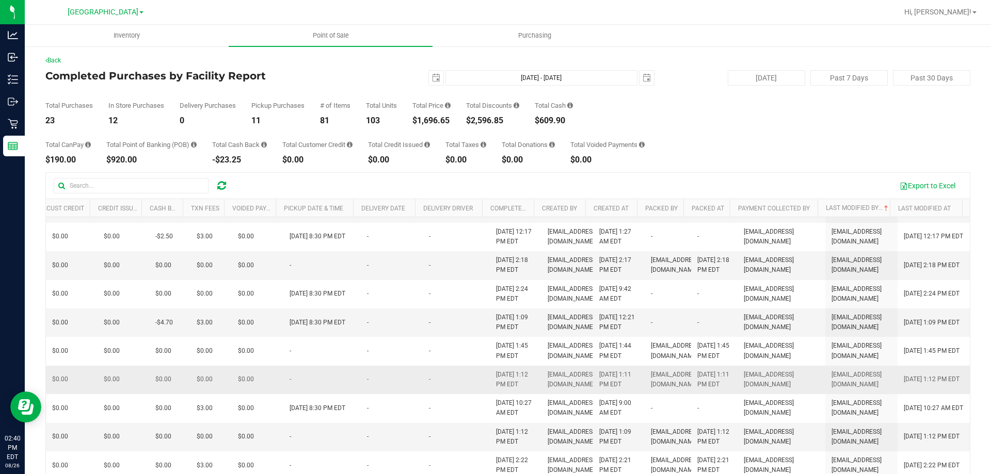
scroll to position [103, 568]
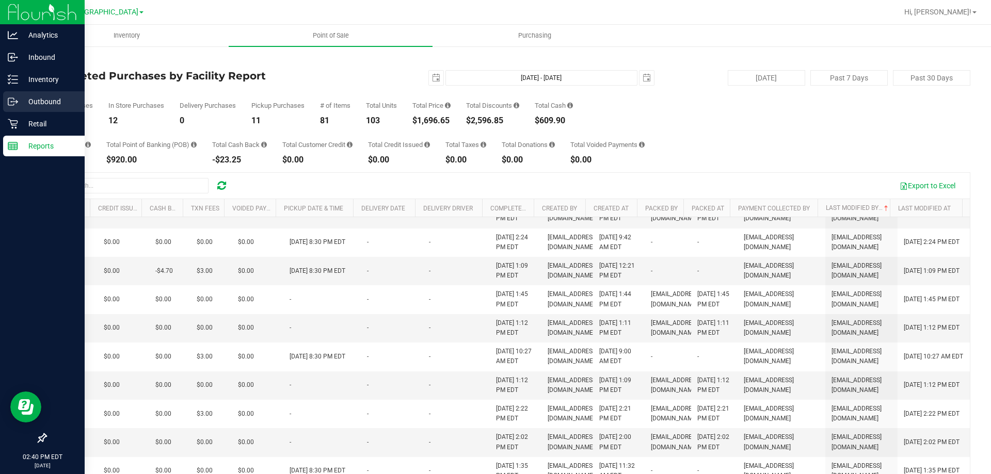
click at [21, 109] on div "Outbound" at bounding box center [44, 101] width 82 height 21
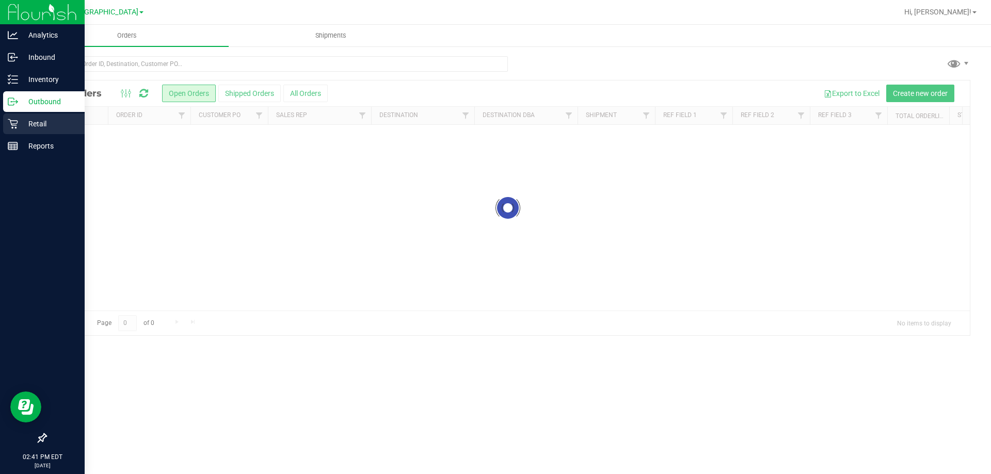
click at [18, 128] on p "Retail" at bounding box center [49, 124] width 62 height 12
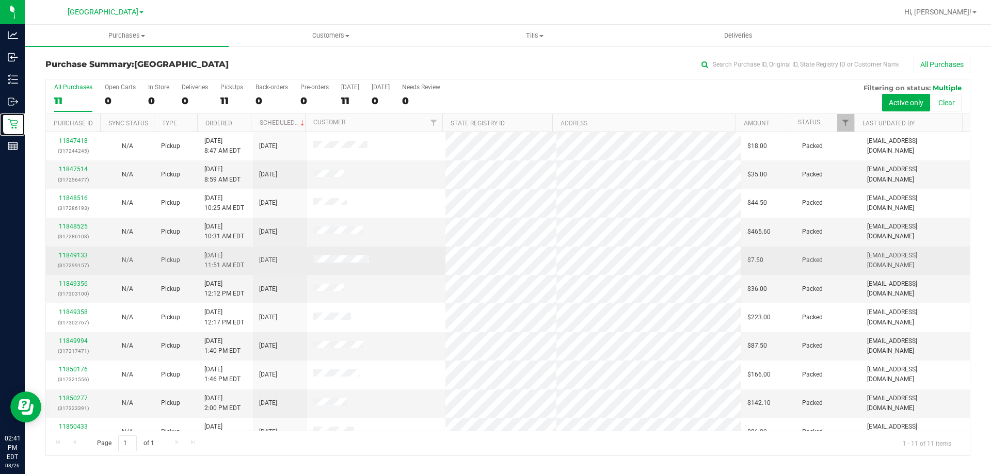
scroll to position [15, 0]
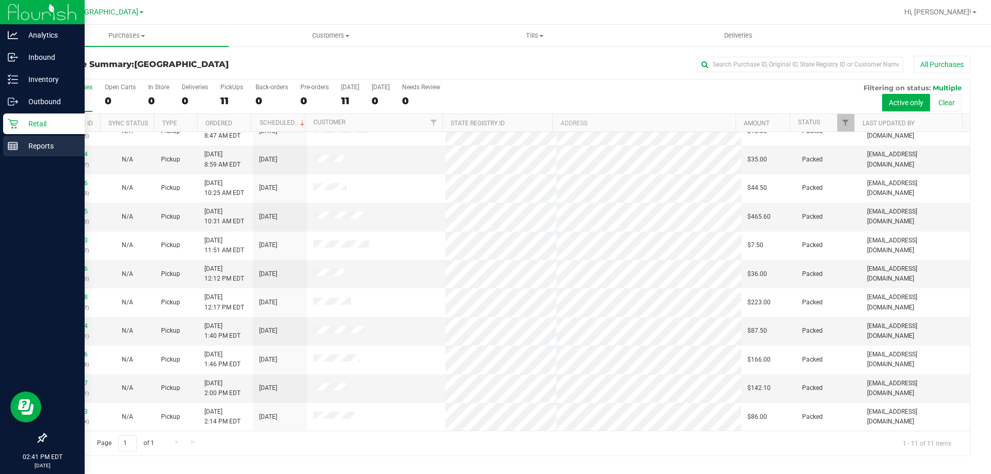
click at [19, 146] on p "Reports" at bounding box center [49, 146] width 62 height 12
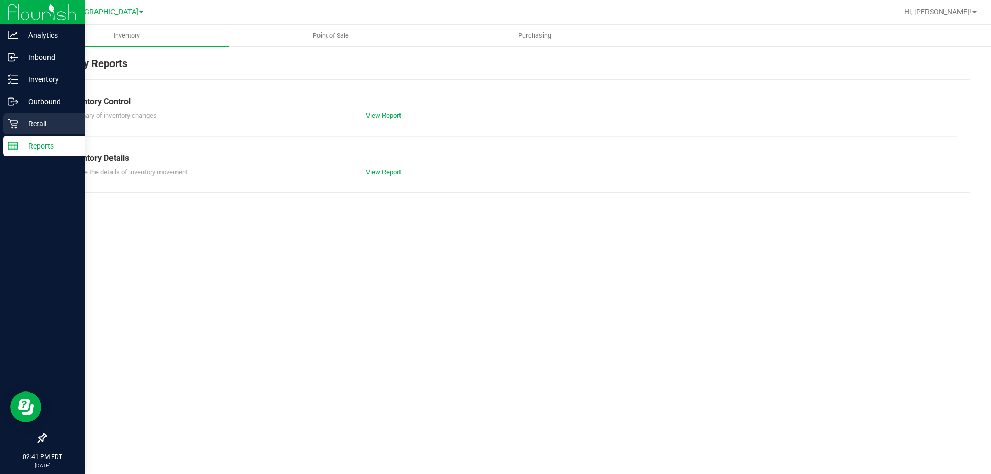
click at [5, 132] on div "Retail" at bounding box center [44, 124] width 82 height 21
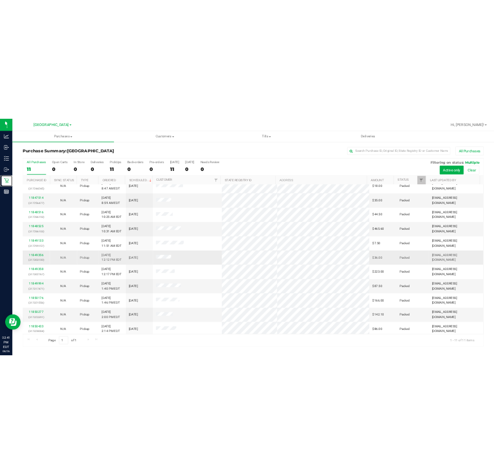
scroll to position [15, 0]
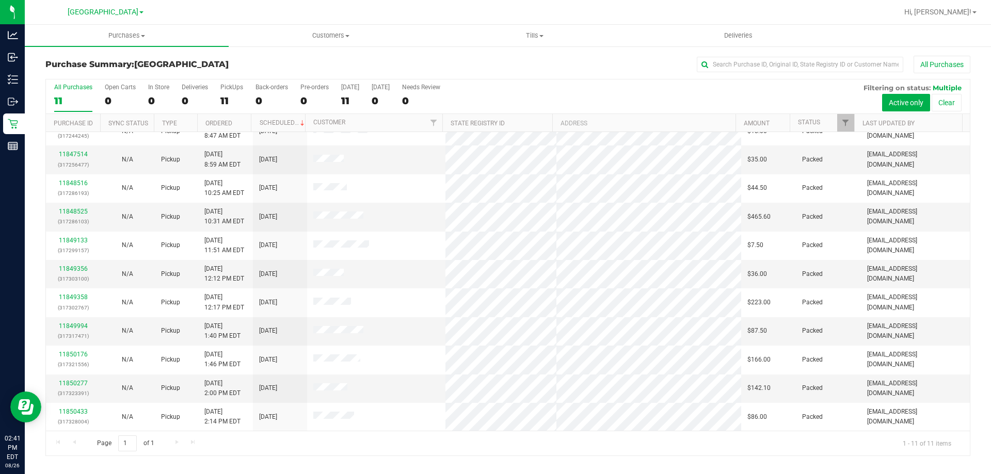
click at [269, 445] on div "Page 1 of 1 1 - 11 of 11 items" at bounding box center [508, 443] width 924 height 25
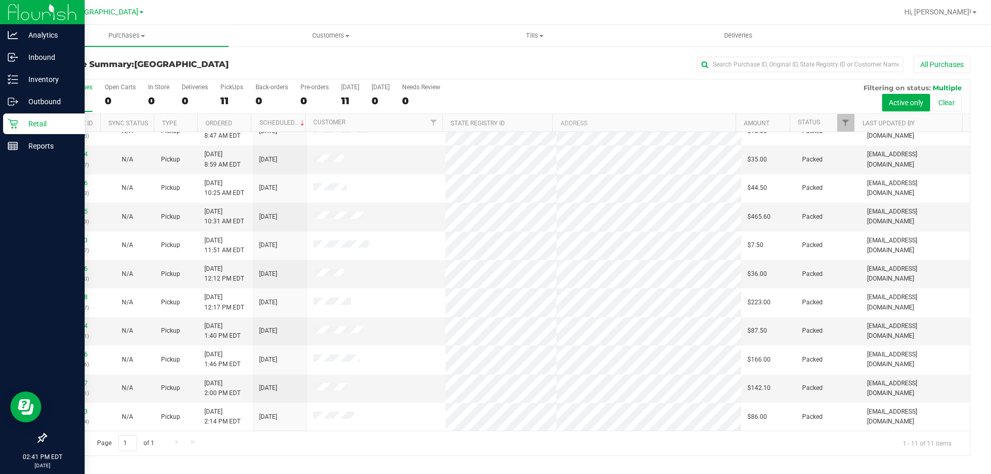
click at [18, 117] on div "Retail" at bounding box center [44, 124] width 82 height 21
click at [28, 157] on link "Reports" at bounding box center [42, 147] width 85 height 22
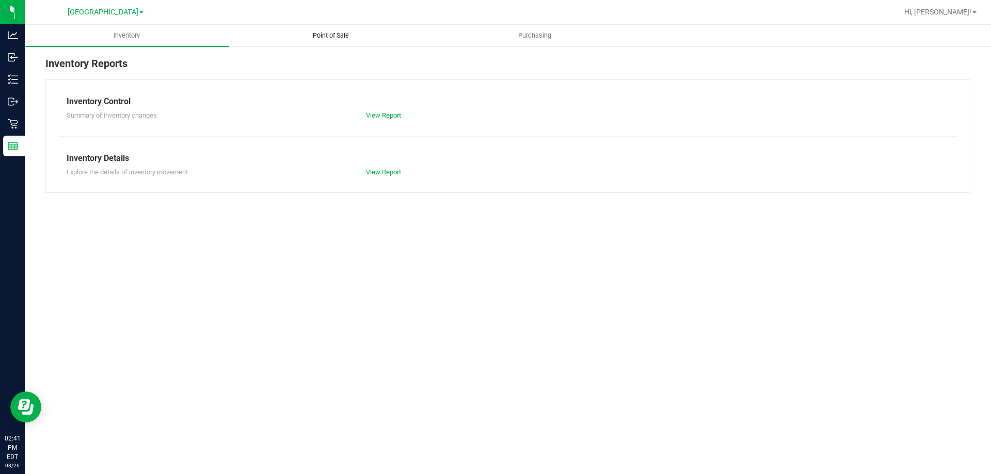
click at [301, 43] on uib-tab-heading "Point of Sale" at bounding box center [330, 35] width 203 height 21
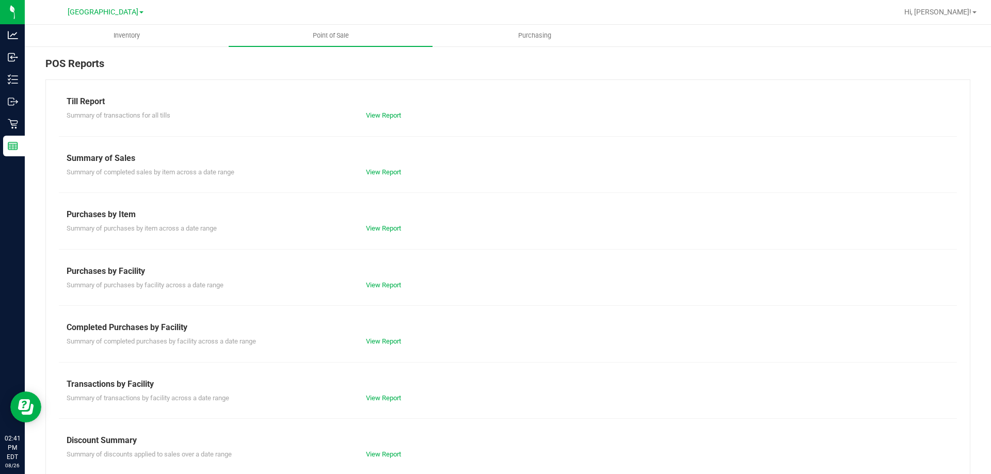
click at [376, 324] on div "Completed Purchases by Facility" at bounding box center [508, 328] width 882 height 12
click at [371, 337] on div "View Report" at bounding box center [433, 341] width 150 height 10
click at [371, 343] on link "View Report" at bounding box center [383, 341] width 35 height 8
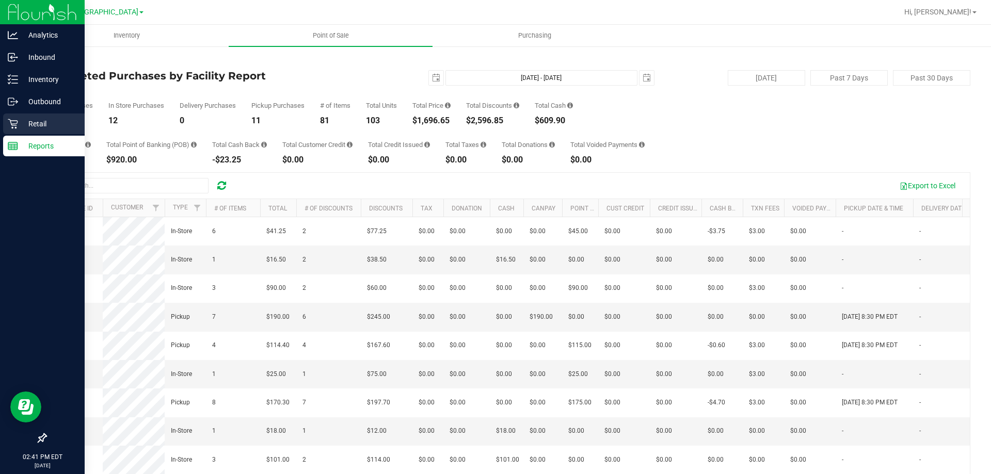
click at [21, 128] on p "Retail" at bounding box center [49, 124] width 62 height 12
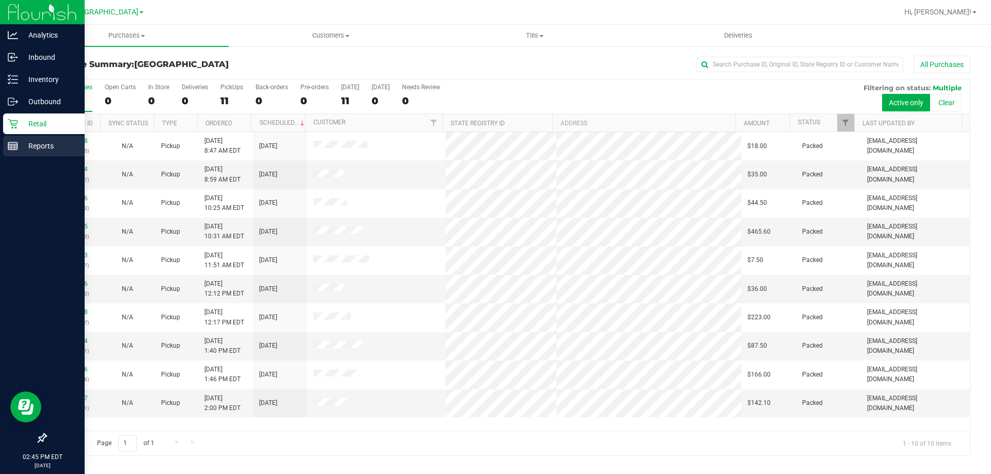
click at [22, 151] on p "Reports" at bounding box center [49, 146] width 62 height 12
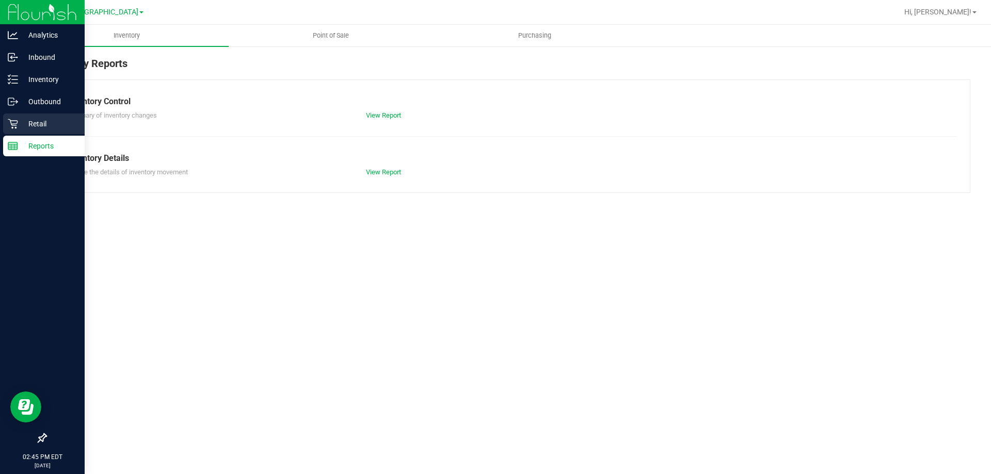
click at [27, 131] on div "Retail" at bounding box center [44, 124] width 82 height 21
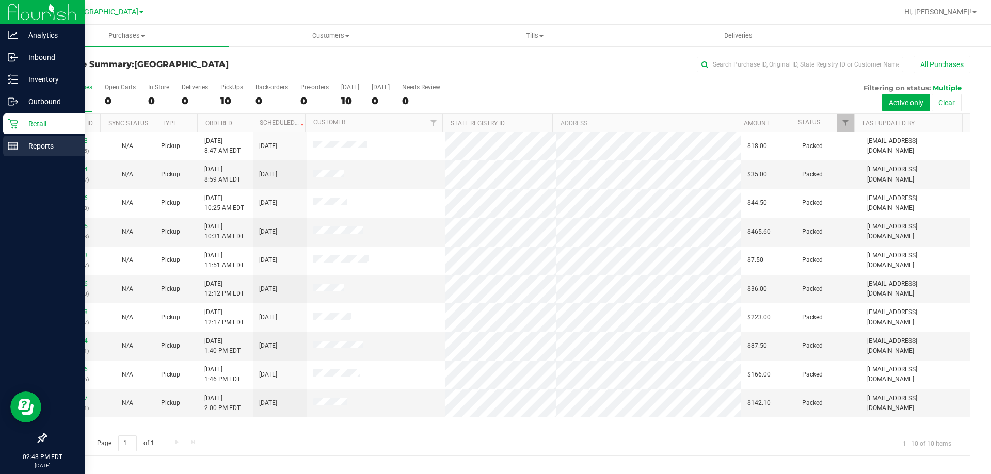
click at [18, 138] on div "Reports" at bounding box center [44, 146] width 82 height 21
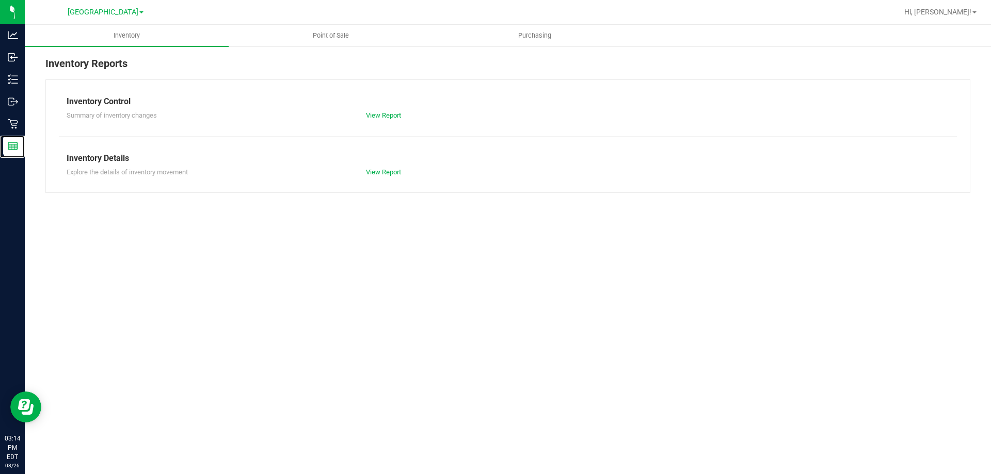
click at [0, 0] on p "Retail" at bounding box center [0, 0] width 0 height 0
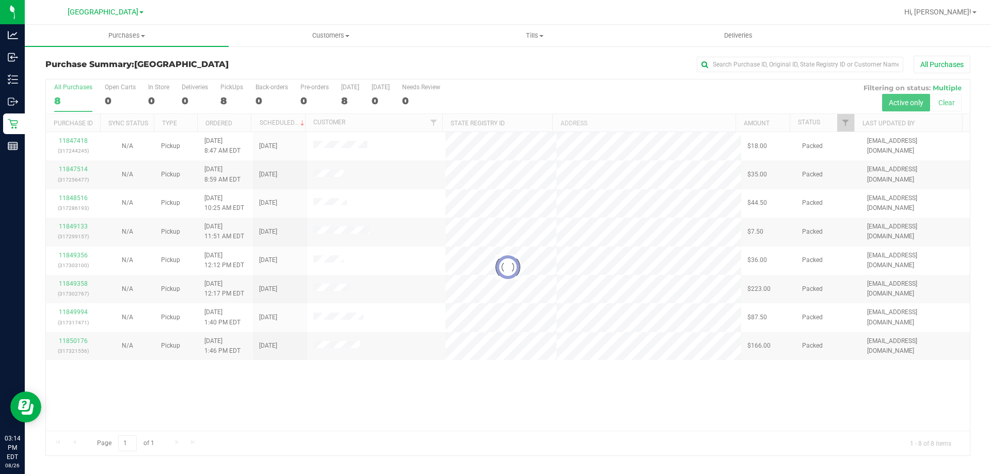
click at [770, 396] on div at bounding box center [508, 267] width 924 height 376
click at [686, 405] on div at bounding box center [508, 267] width 924 height 376
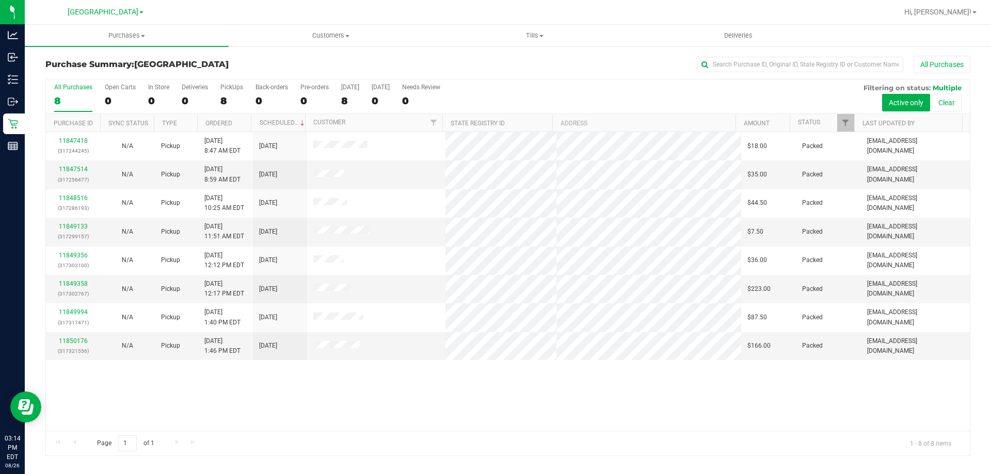
click at [643, 81] on div "All Purchases 8 Open Carts 0 In Store 0 Deliveries 0 PickUps 8 Back-orders 0 Pr…" at bounding box center [508, 83] width 924 height 8
click at [799, 415] on div "11847418 (317244245) N/A Pickup 8/26/2025 8:47 AM EDT 8/26/2025 $18.00 Packed r…" at bounding box center [508, 281] width 924 height 299
click at [542, 411] on div "11847418 (317244245) N/A Pickup 8/26/2025 8:47 AM EDT 8/26/2025 $18.00 Packed r…" at bounding box center [508, 281] width 924 height 299
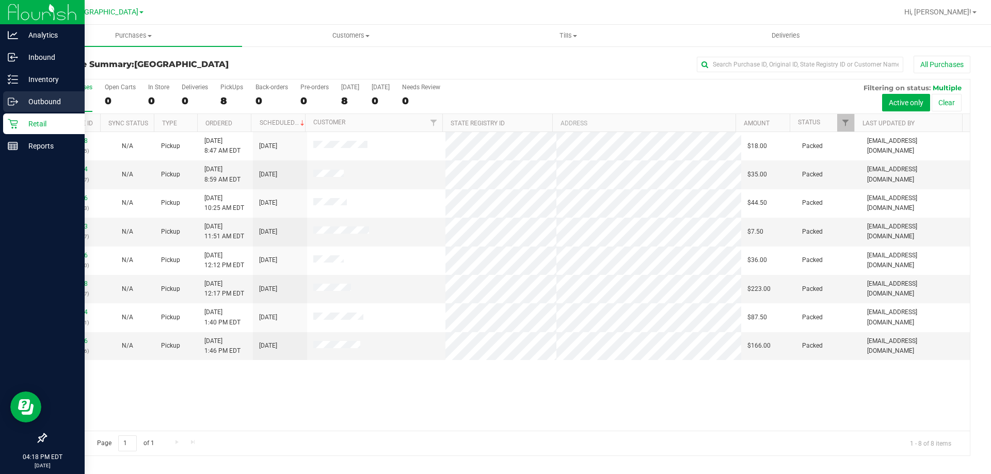
click at [52, 113] on link "Outbound" at bounding box center [42, 102] width 85 height 22
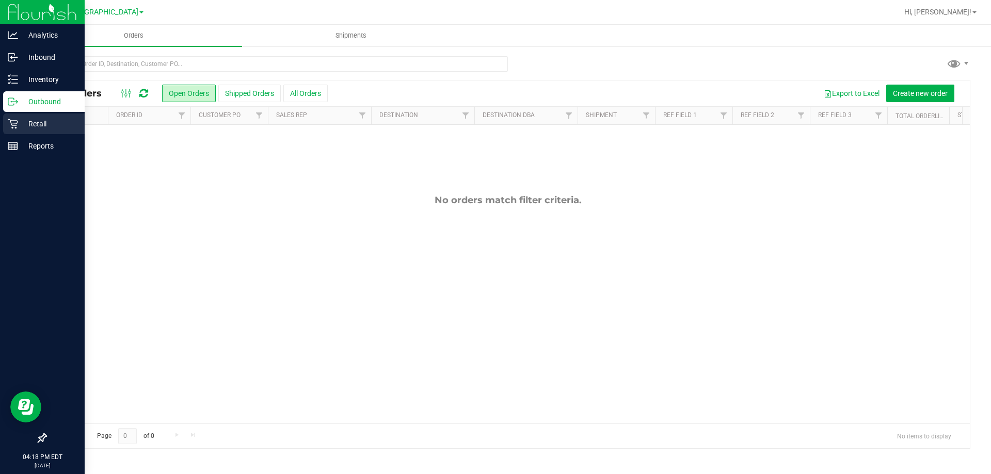
click at [42, 120] on p "Retail" at bounding box center [49, 124] width 62 height 12
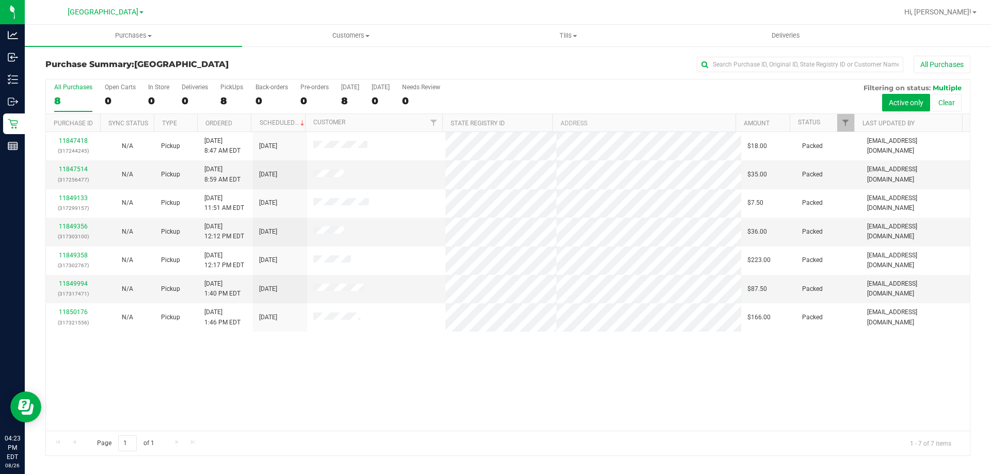
drag, startPoint x: 344, startPoint y: 378, endPoint x: 400, endPoint y: 367, distance: 57.2
click at [360, 373] on div "11847418 (317244245) N/A Pickup [DATE] 8:47 AM EDT 8/26/2025 $18.00 Packed [EMA…" at bounding box center [508, 281] width 924 height 299
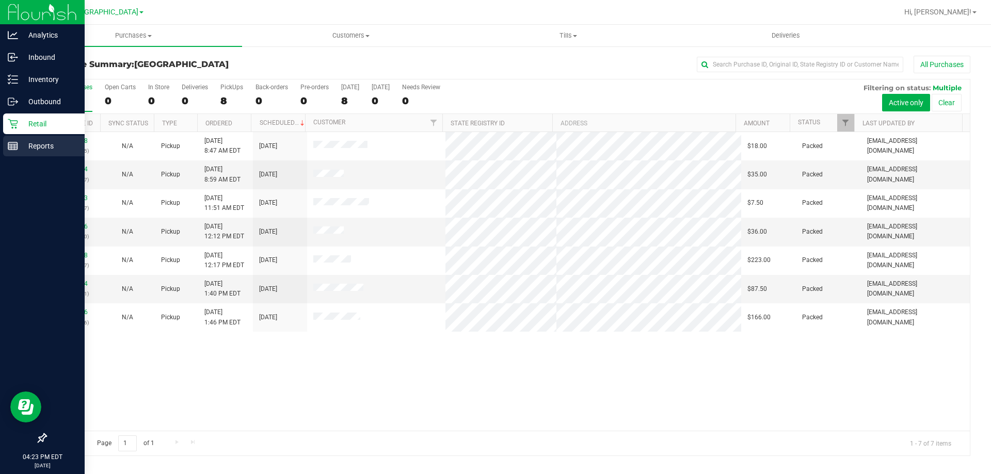
click at [8, 157] on link "Reports" at bounding box center [42, 147] width 85 height 22
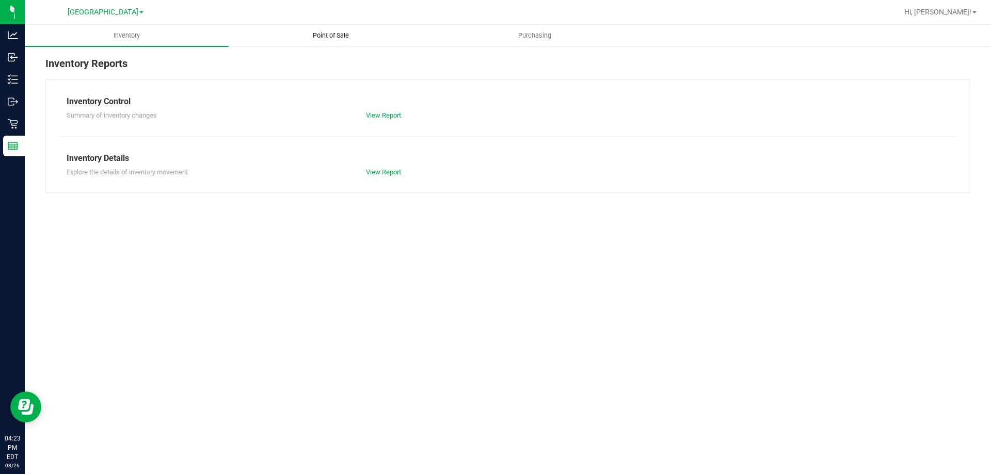
click at [331, 38] on span "Point of Sale" at bounding box center [331, 35] width 64 height 9
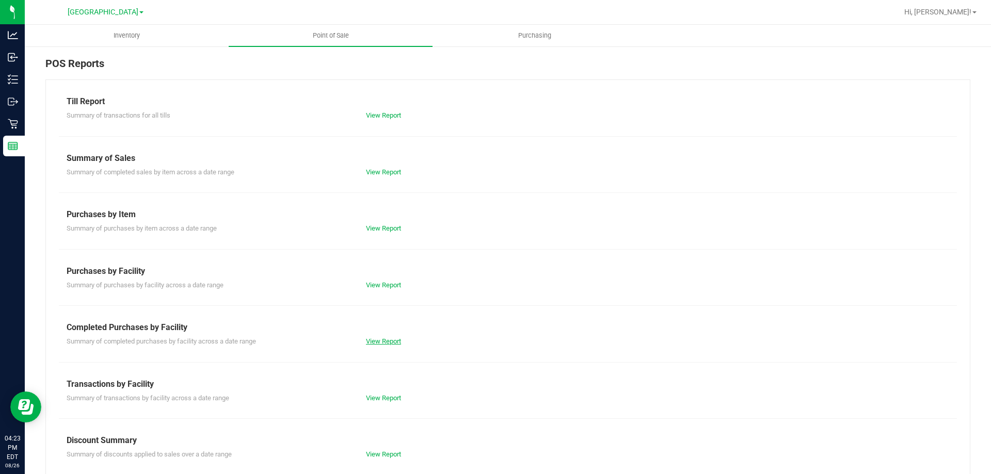
click at [387, 344] on link "View Report" at bounding box center [383, 341] width 35 height 8
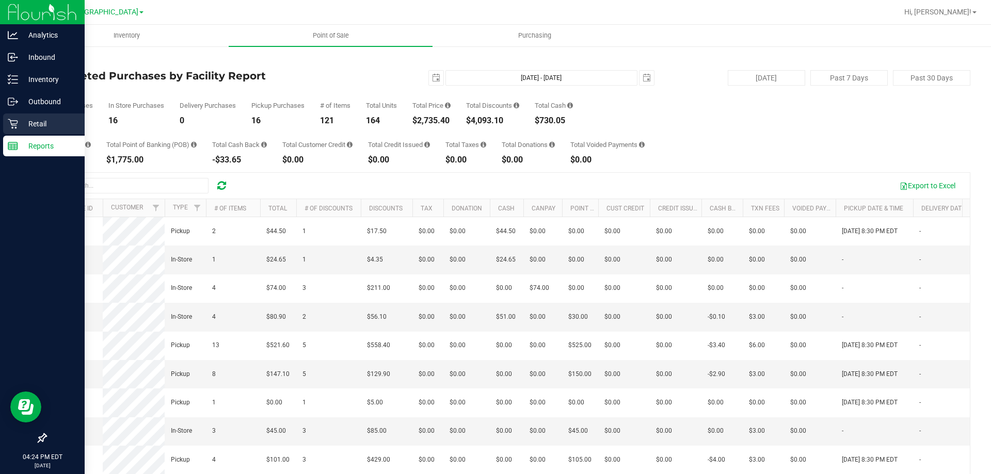
click at [3, 120] on link "Retail" at bounding box center [42, 125] width 85 height 22
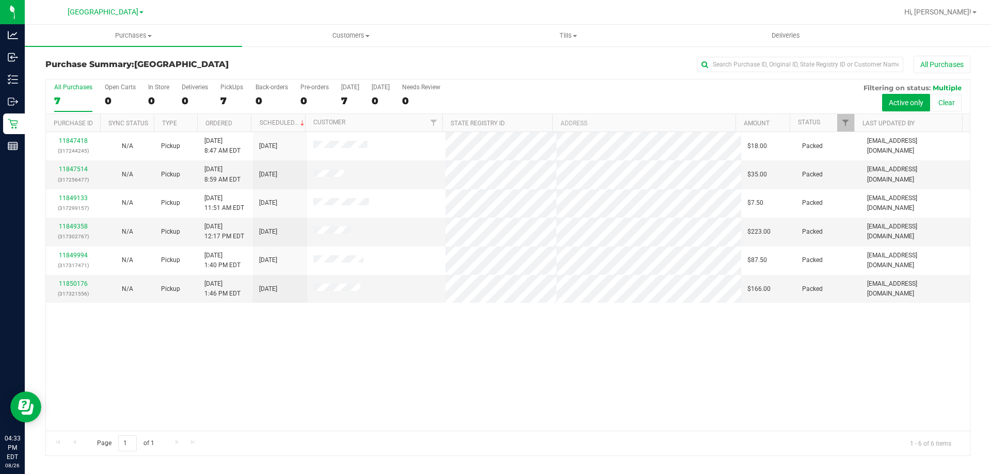
click at [348, 378] on div "11847418 (317244245) N/A Pickup [DATE] 8:47 AM EDT 8/26/2025 $18.00 Packed [EMA…" at bounding box center [508, 281] width 924 height 299
click at [159, 36] on span "Purchases" at bounding box center [133, 35] width 217 height 9
click at [121, 62] on span "Summary of purchases" at bounding box center [78, 62] width 106 height 9
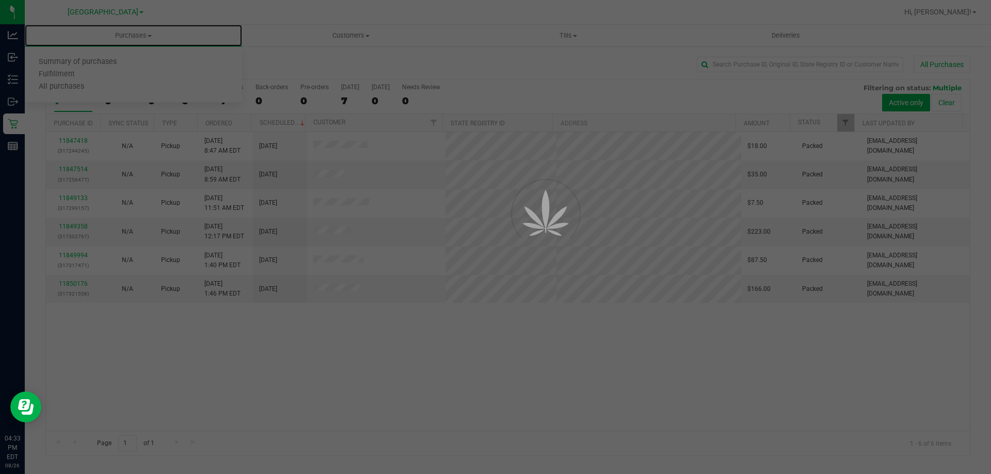
click at [478, 388] on div at bounding box center [495, 237] width 991 height 474
